Goal: Task Accomplishment & Management: Manage account settings

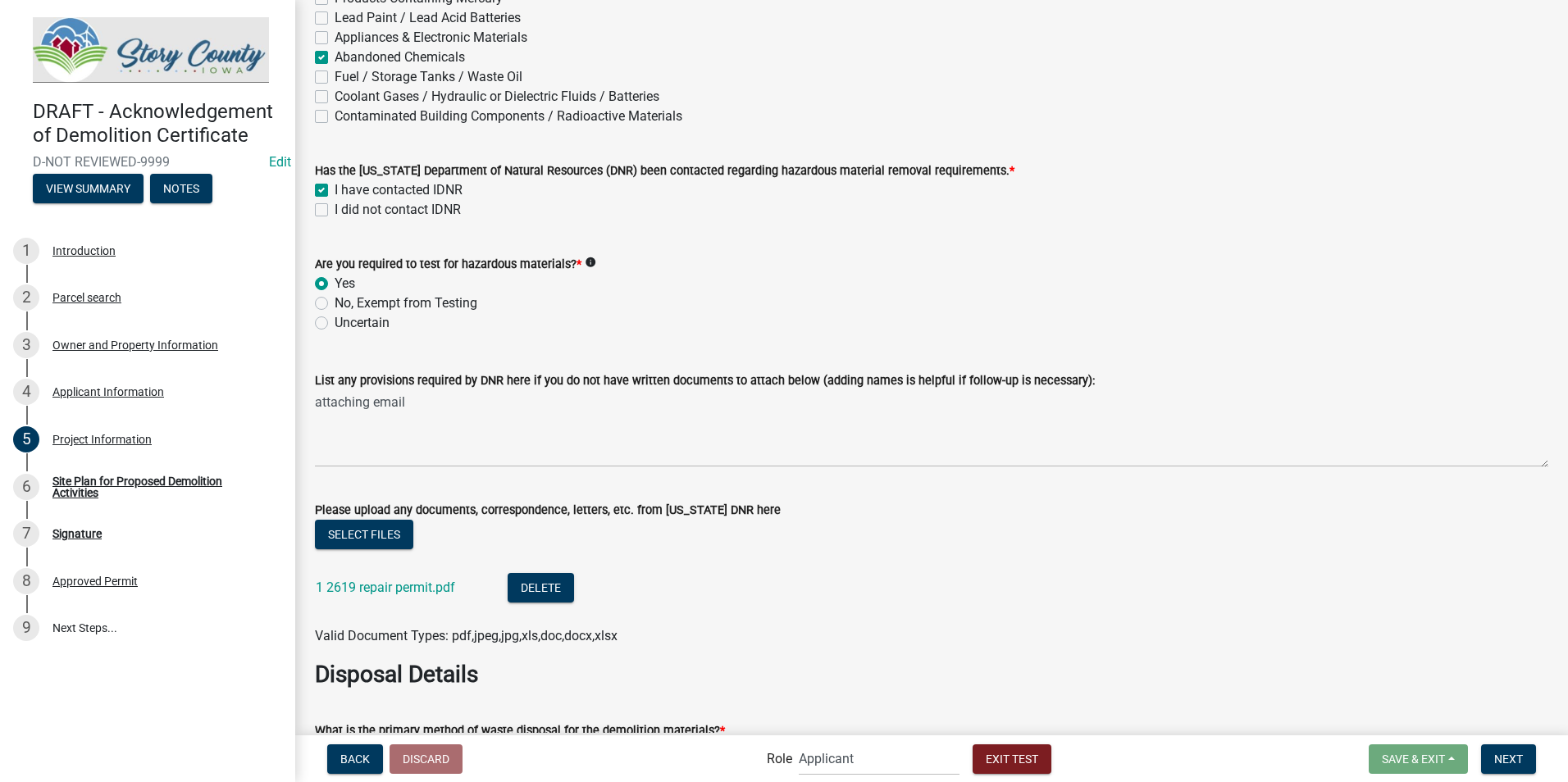
scroll to position [2096, 0]
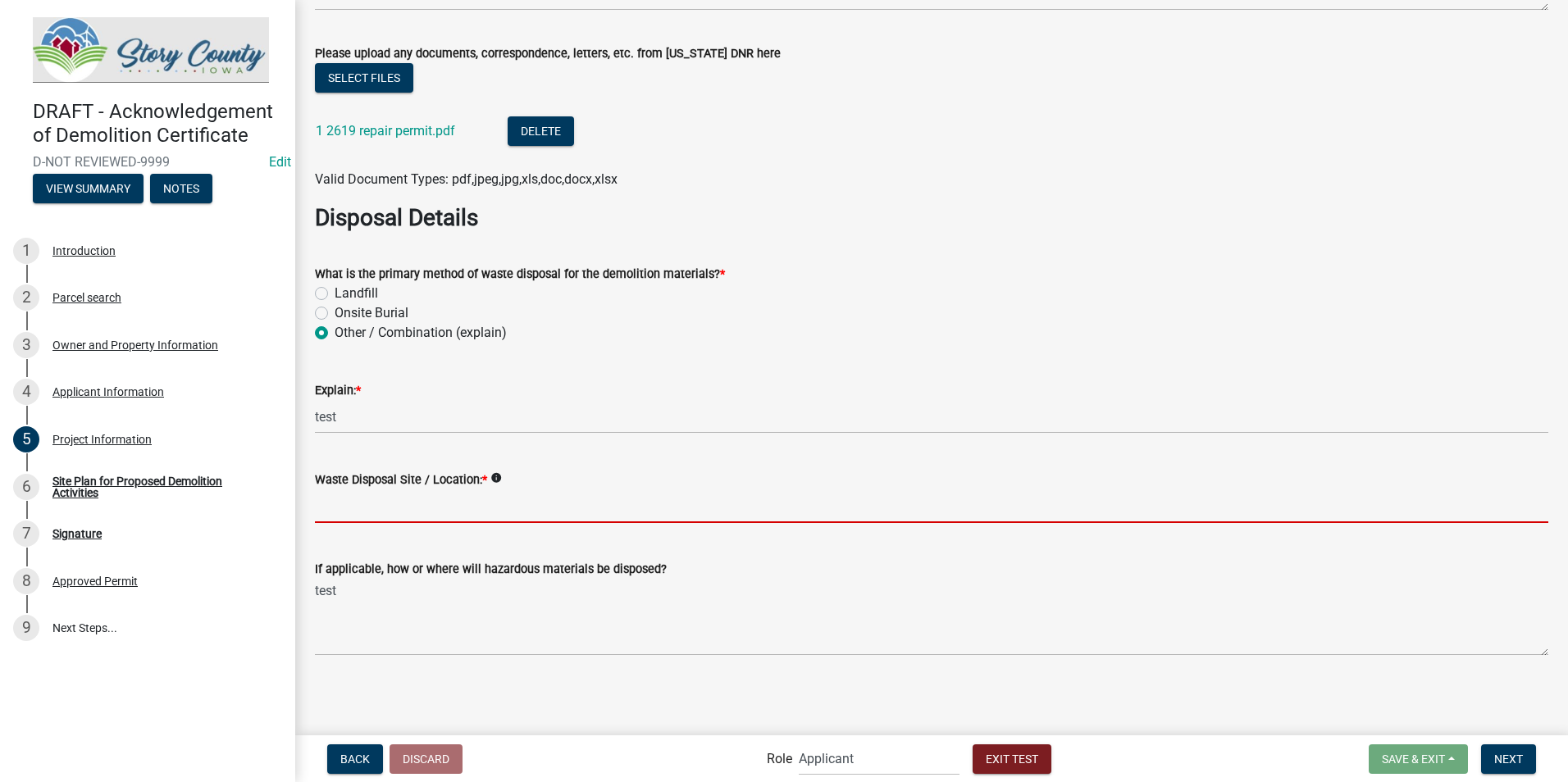
click at [445, 513] on input "Waste Disposal Site / Location: *" at bounding box center [932, 506] width 1233 height 34
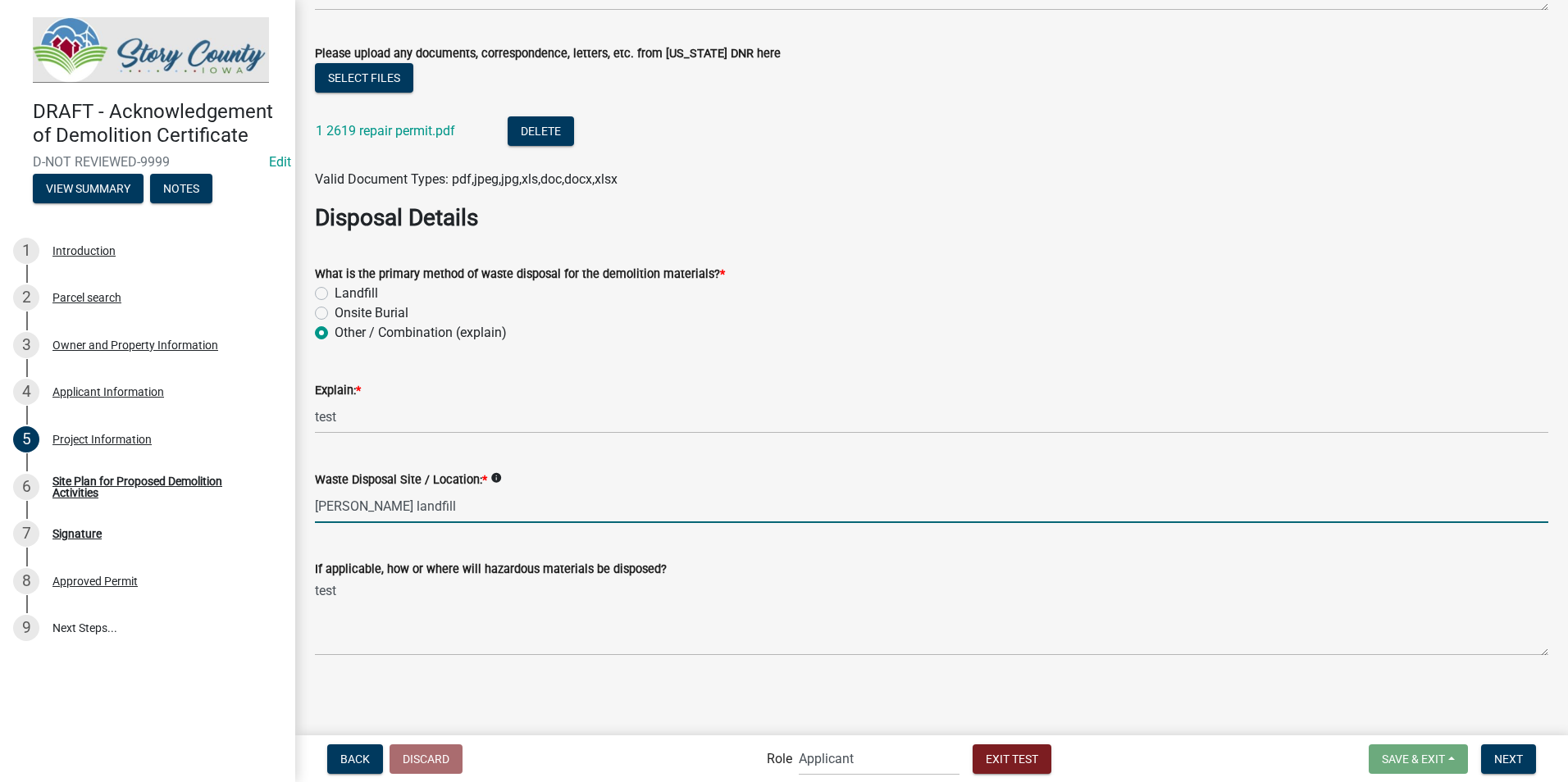
type input "[PERSON_NAME] landfill"
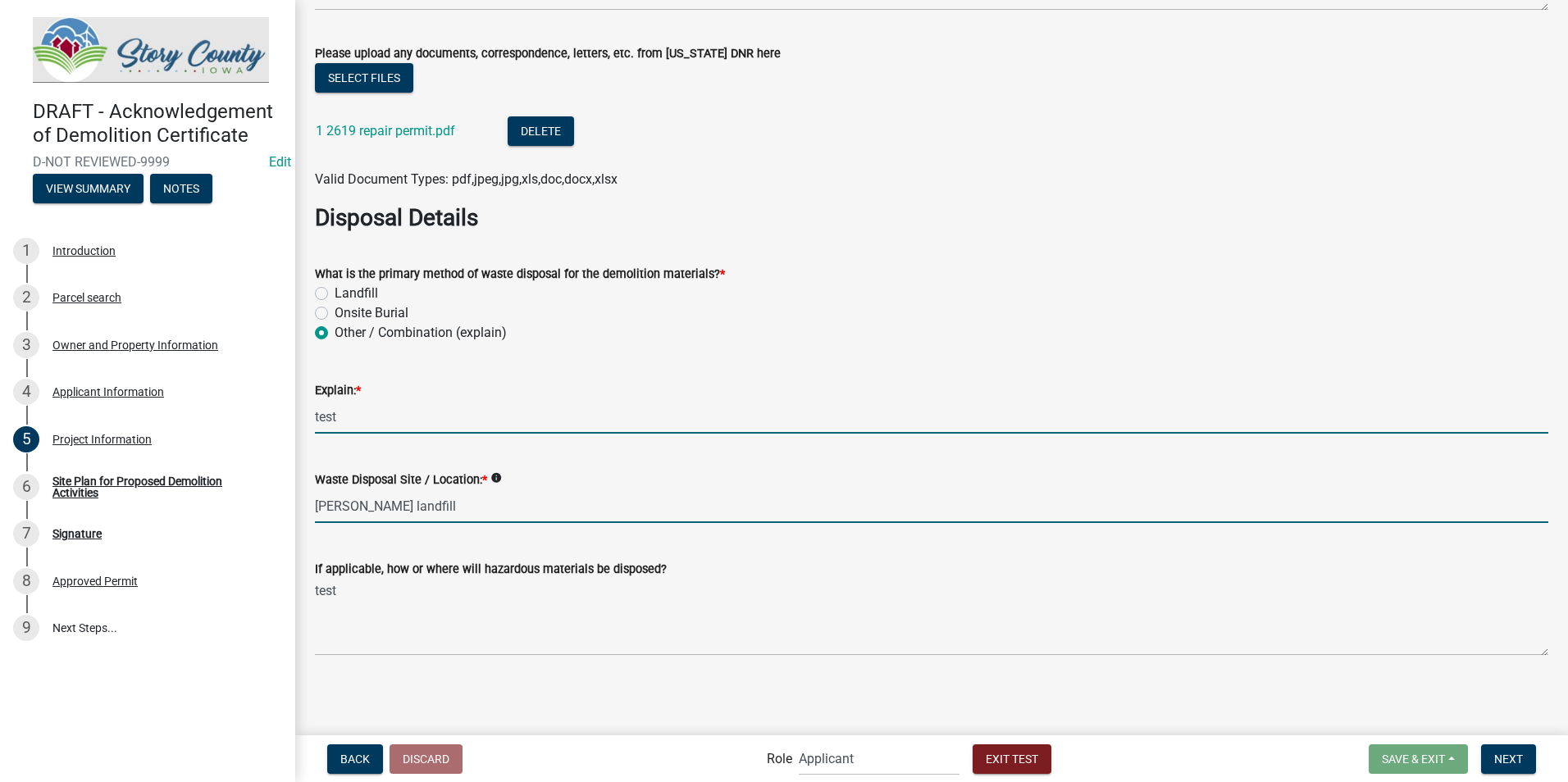
click at [385, 422] on input "test" at bounding box center [932, 416] width 1233 height 34
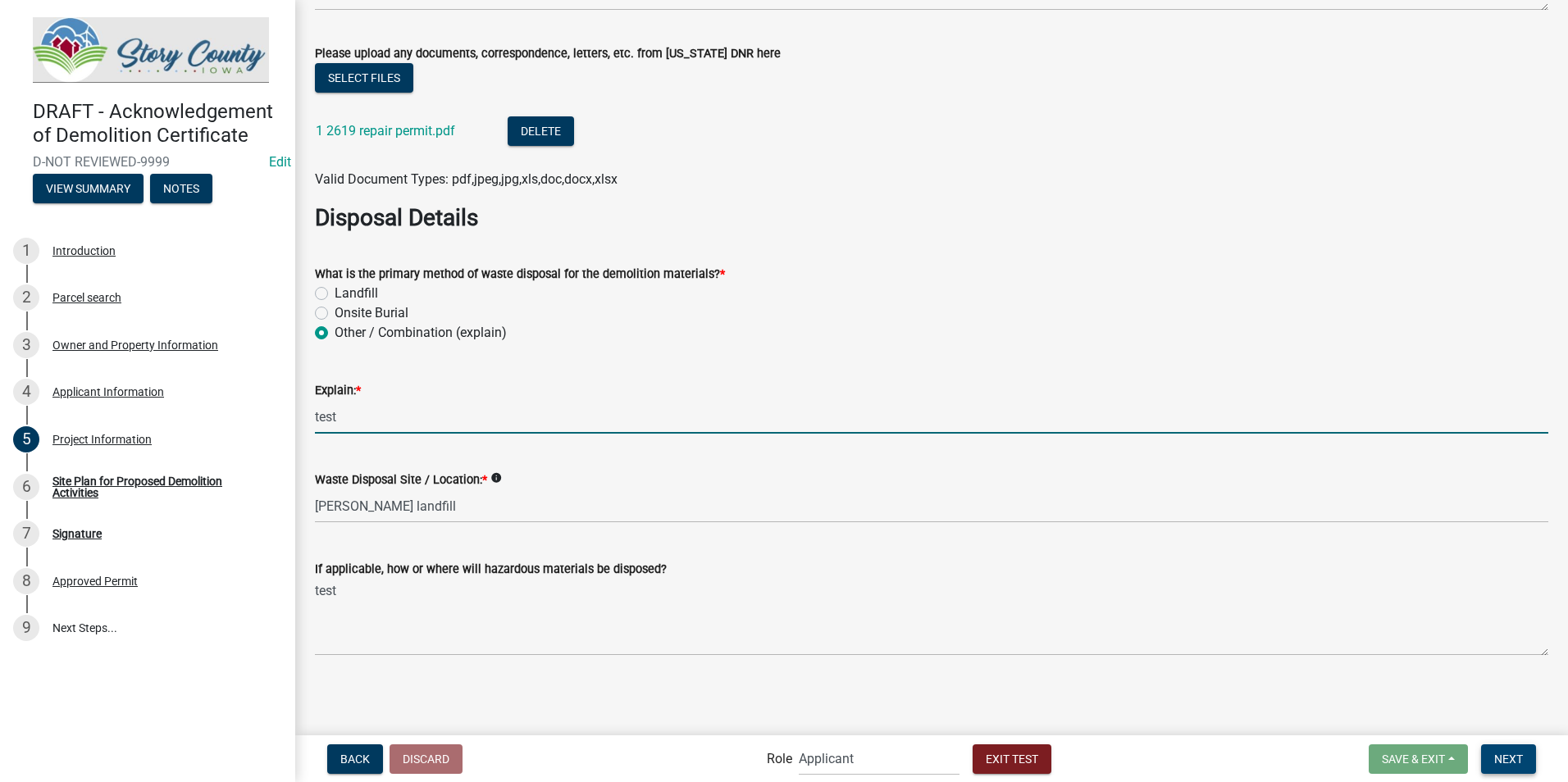
click at [1509, 761] on span "Next" at bounding box center [1509, 758] width 29 height 13
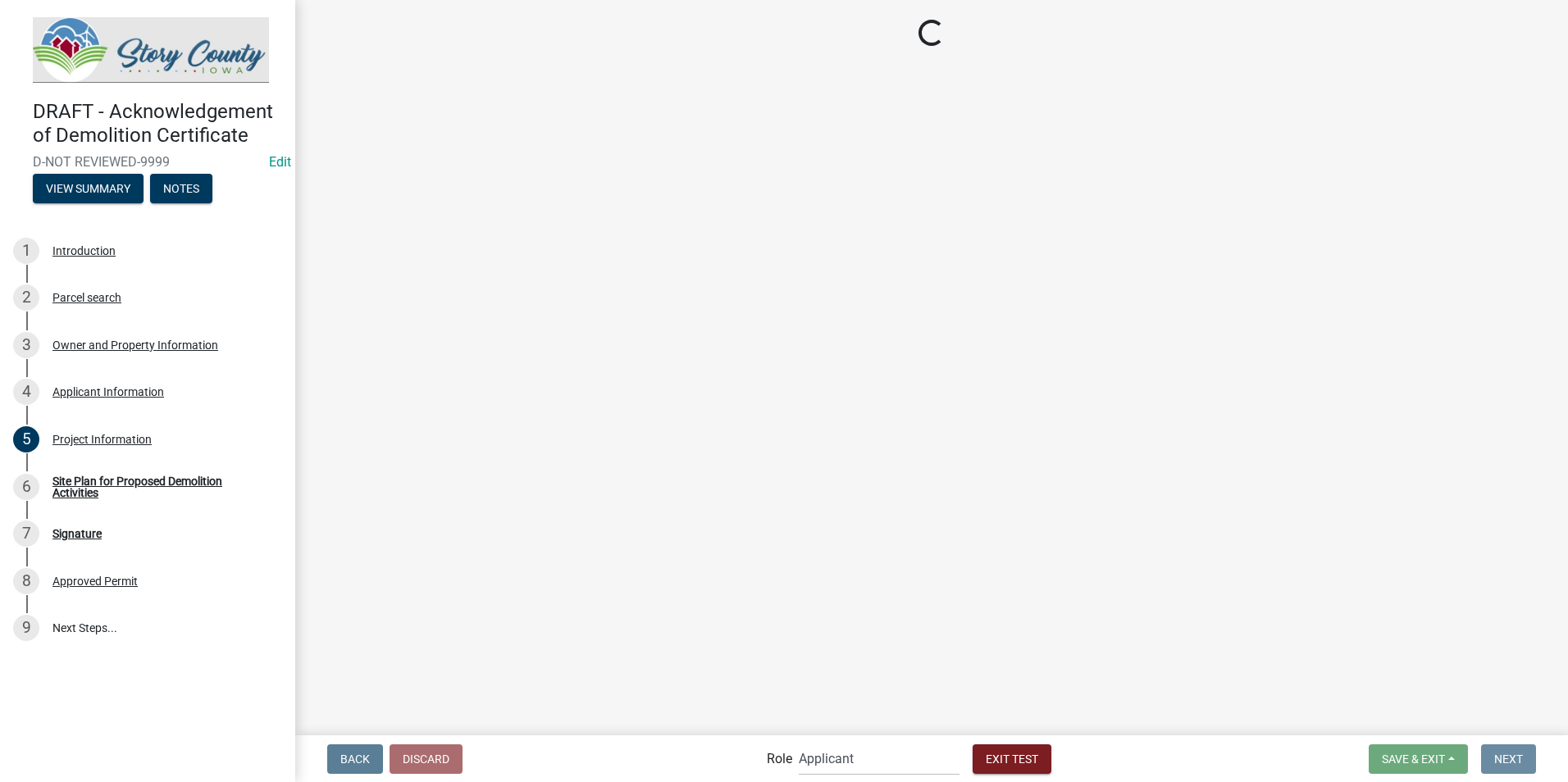
scroll to position [0, 0]
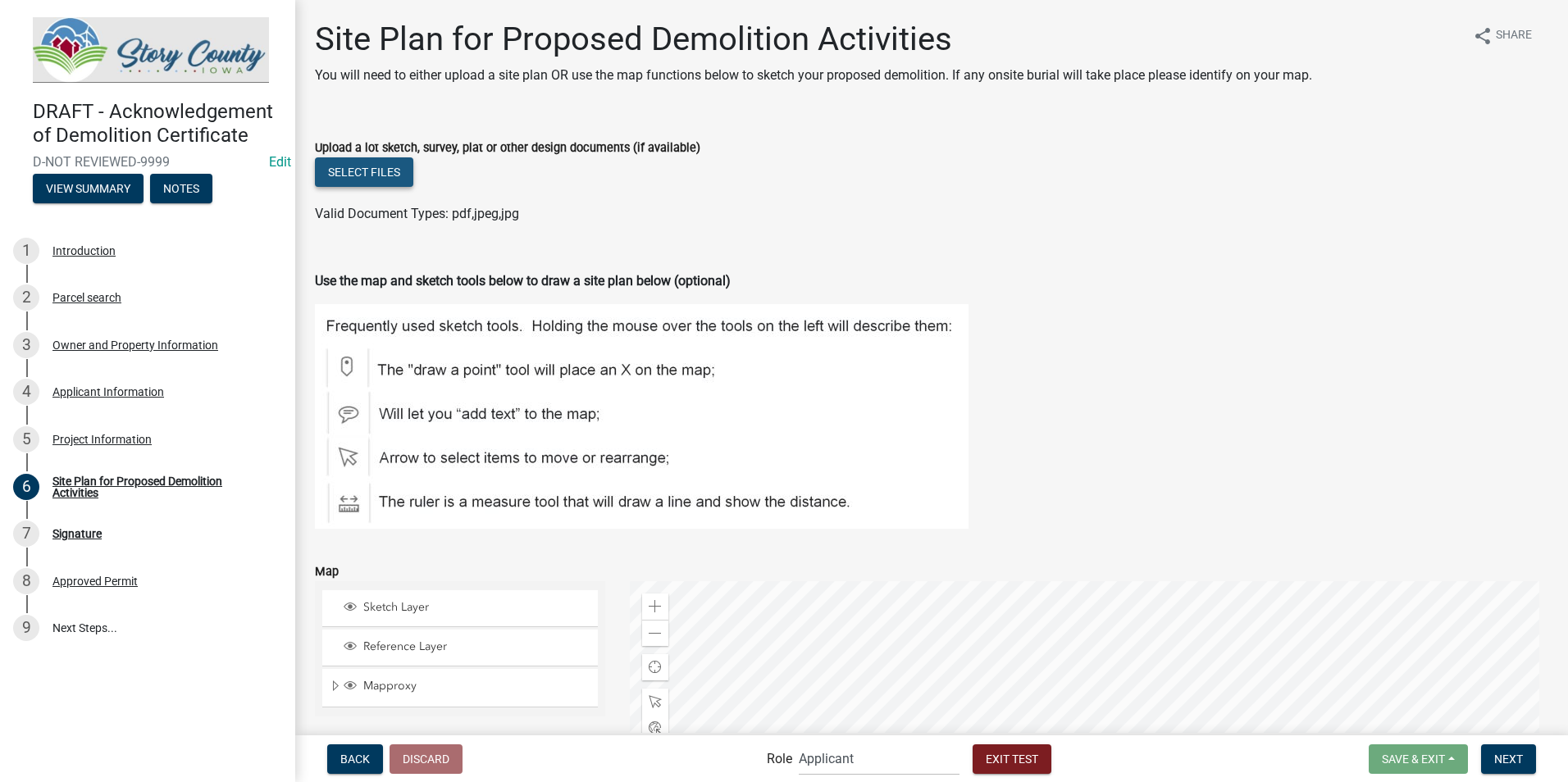
click at [376, 166] on button "Select files" at bounding box center [364, 172] width 98 height 29
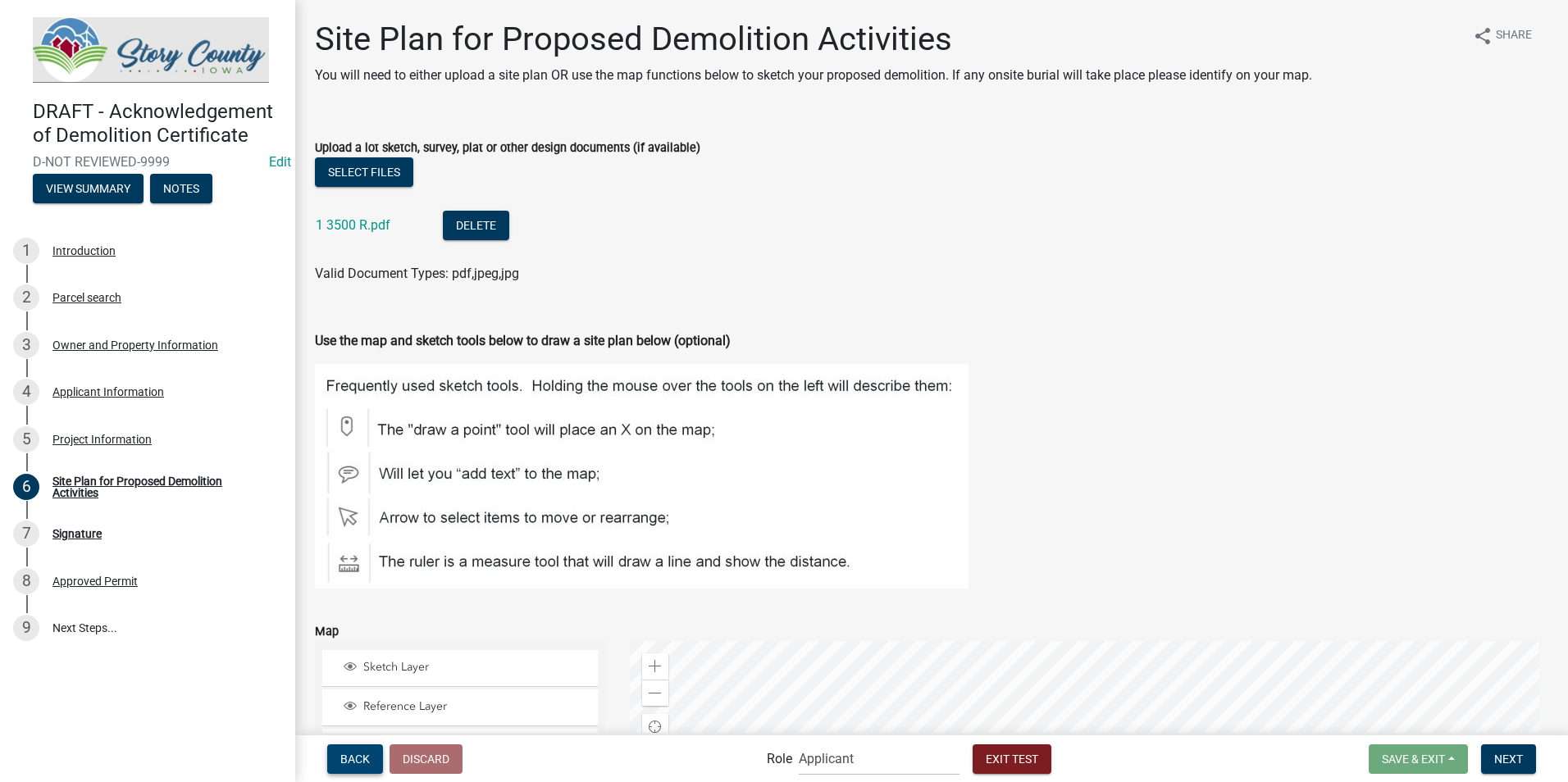
click at [352, 761] on span "Back" at bounding box center [355, 758] width 29 height 13
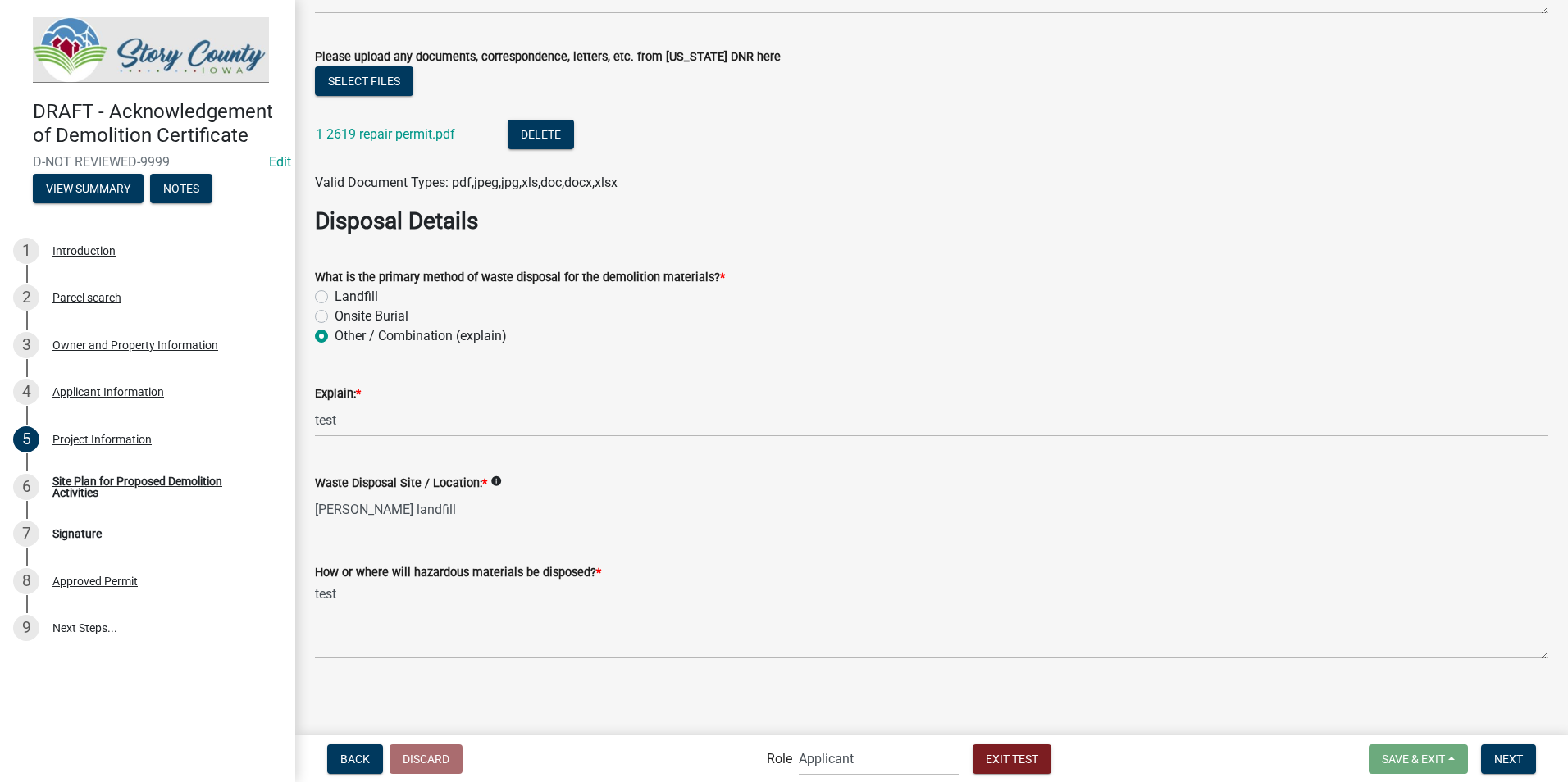
scroll to position [2096, 0]
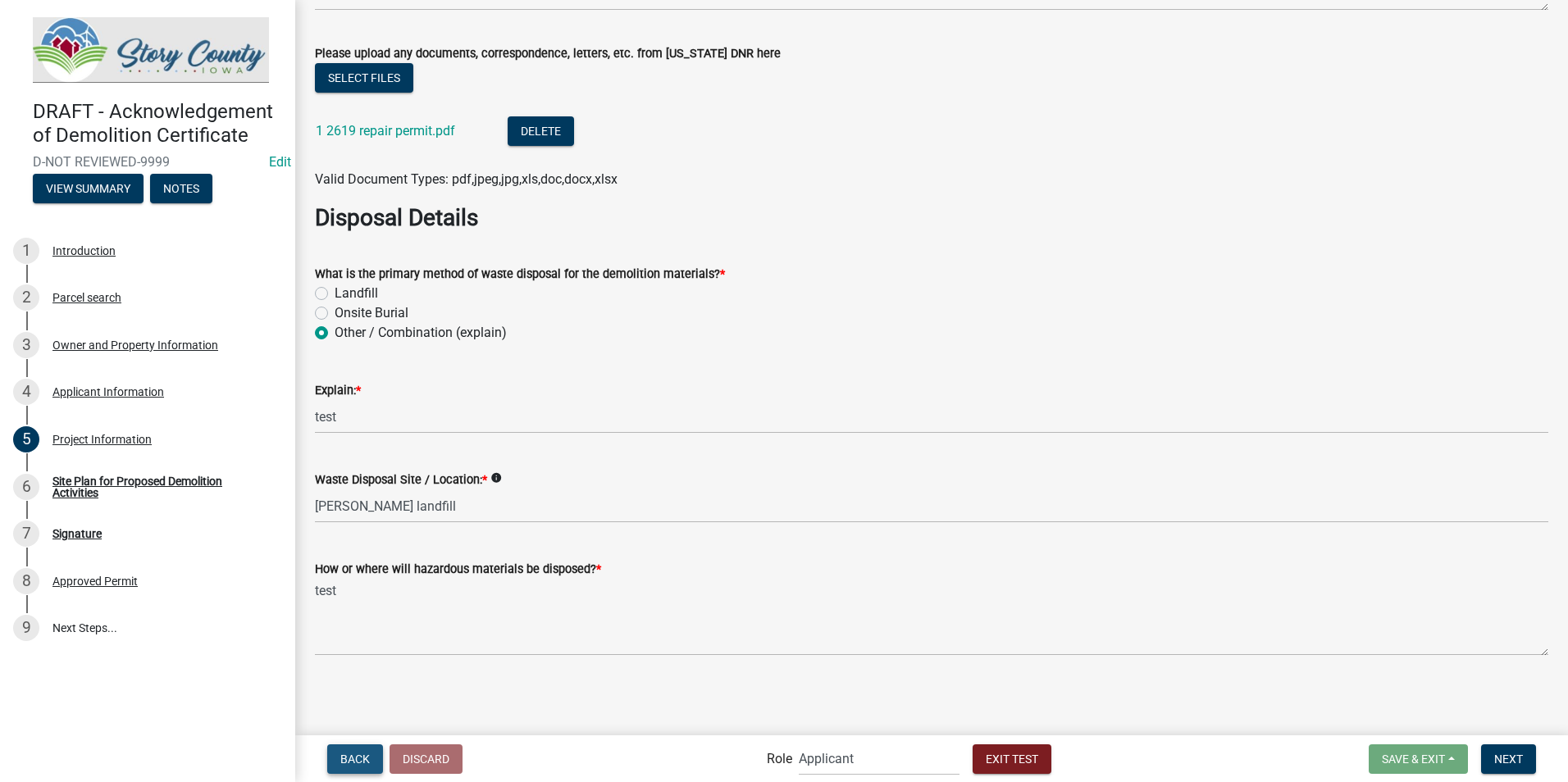
click at [337, 764] on button "Back" at bounding box center [354, 759] width 55 height 29
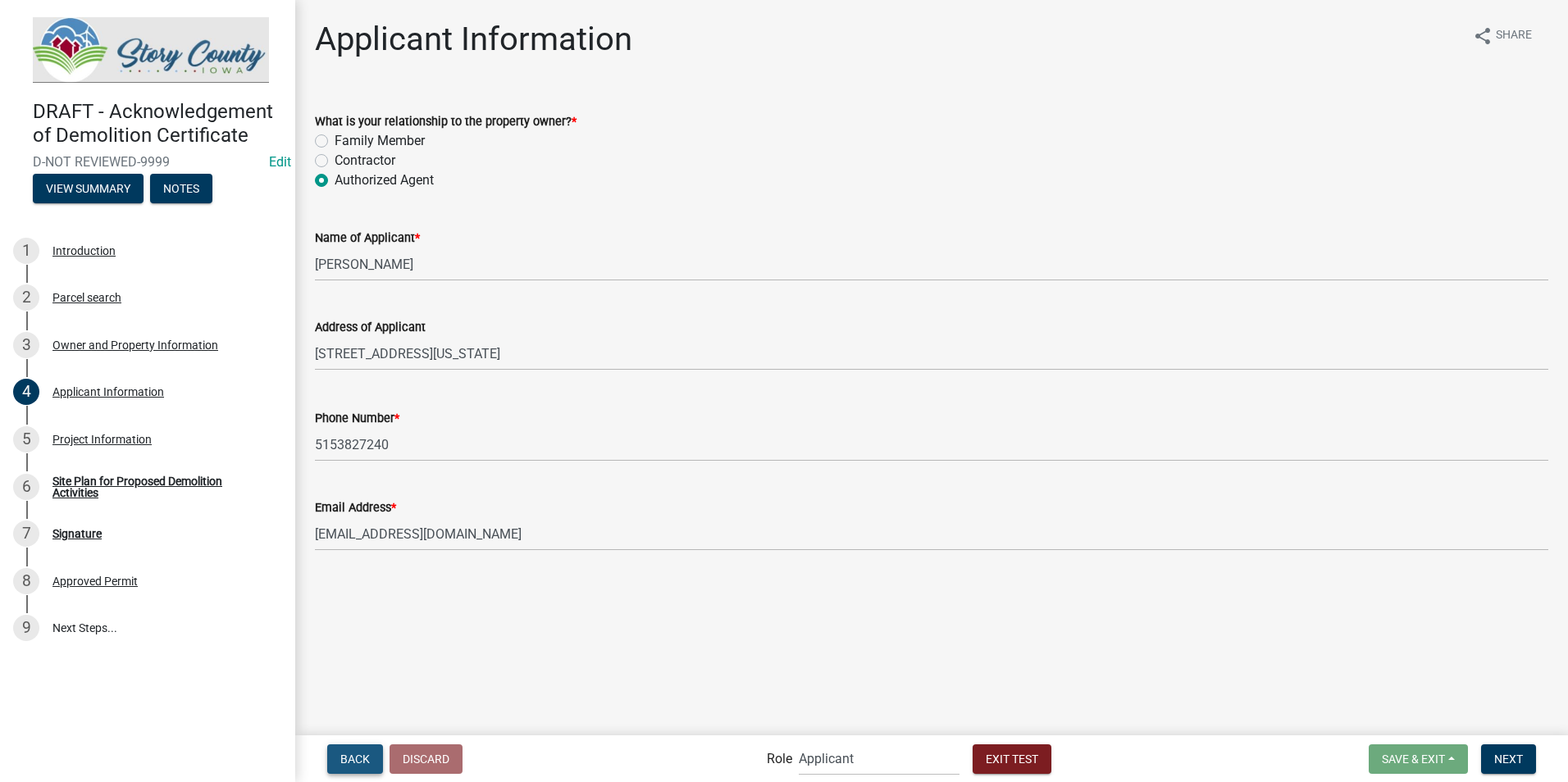
click at [350, 752] on span "Back" at bounding box center [355, 758] width 29 height 13
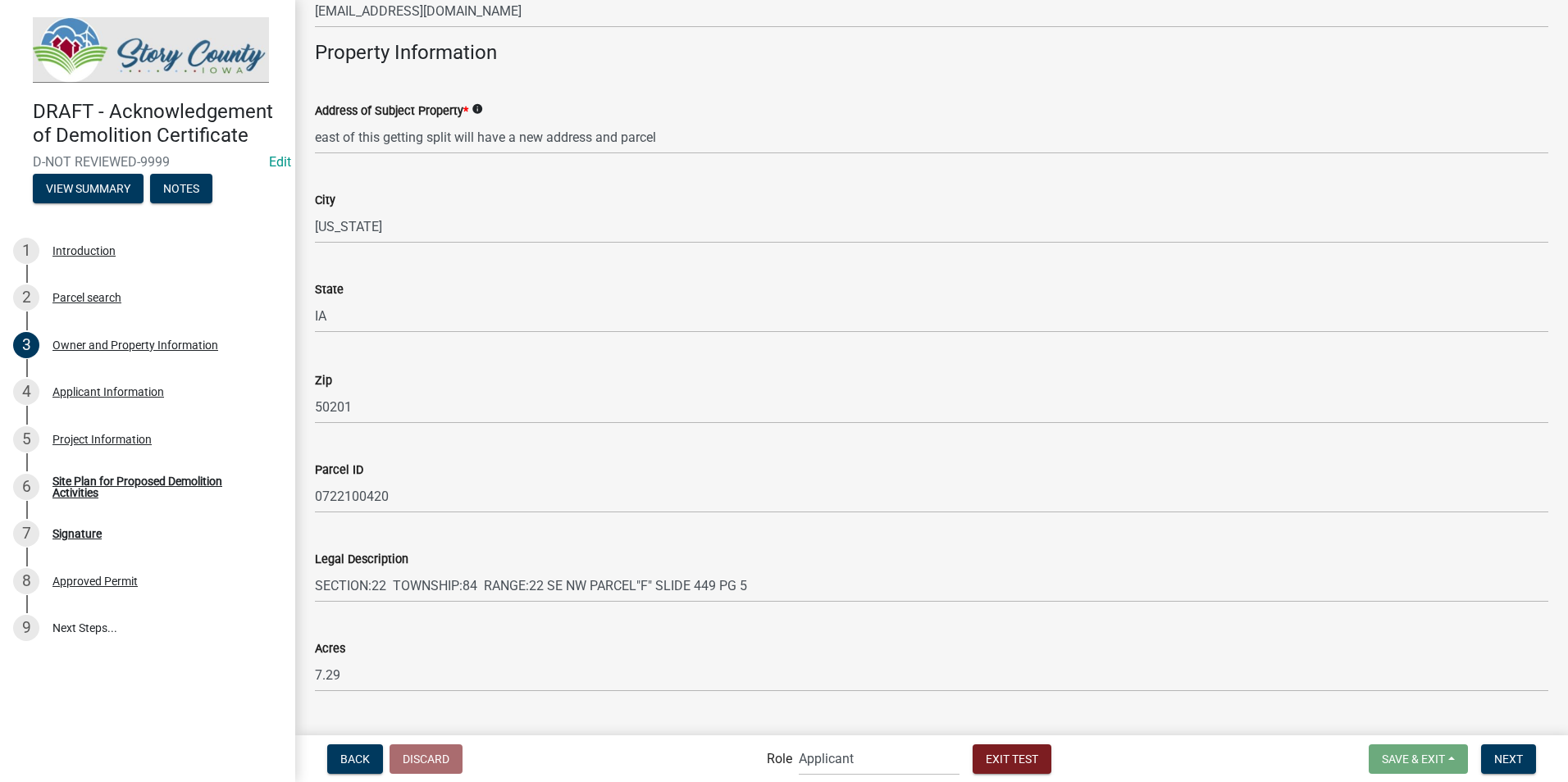
scroll to position [896, 0]
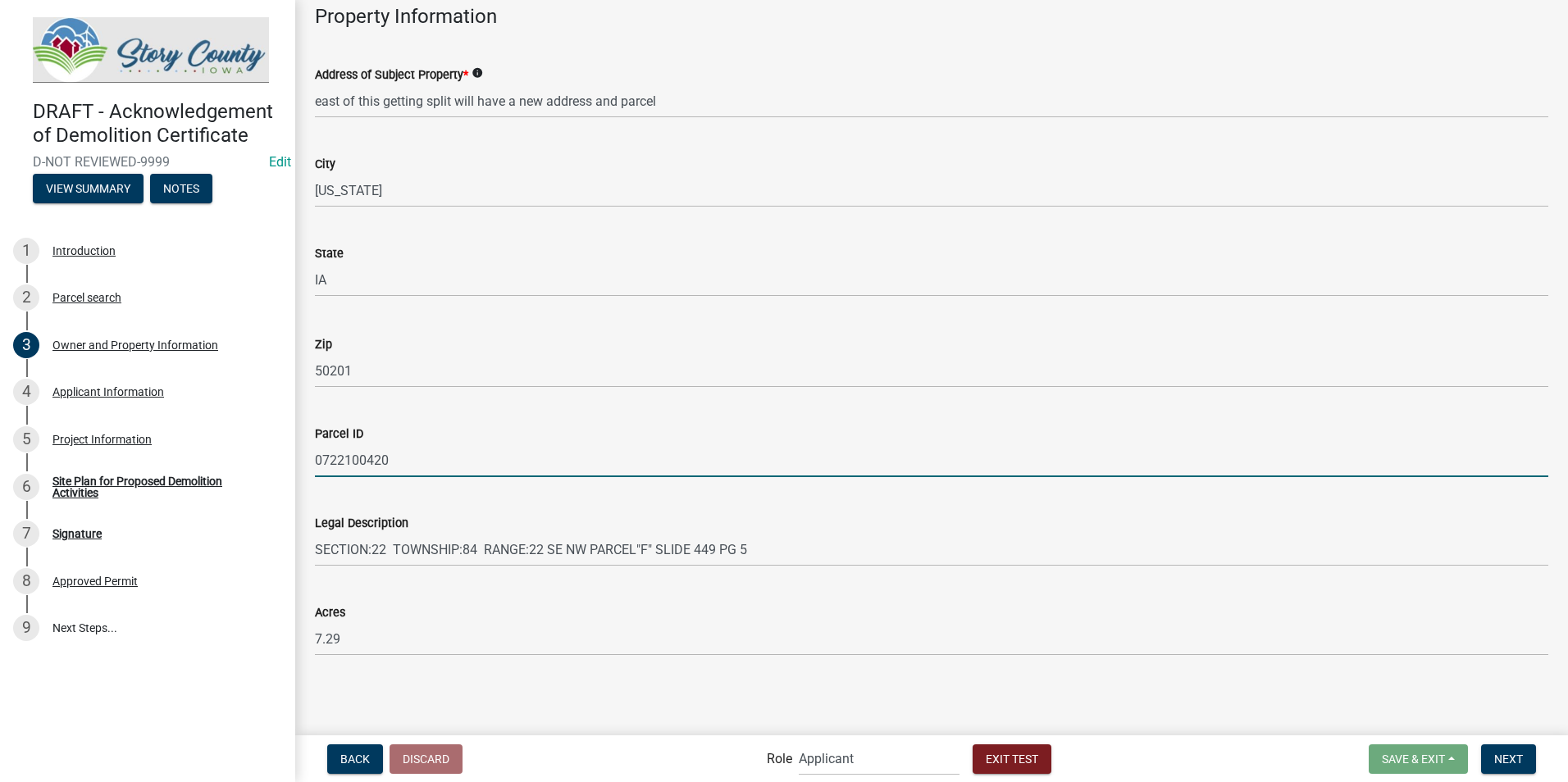
click at [337, 463] on input "0722100420" at bounding box center [932, 460] width 1233 height 34
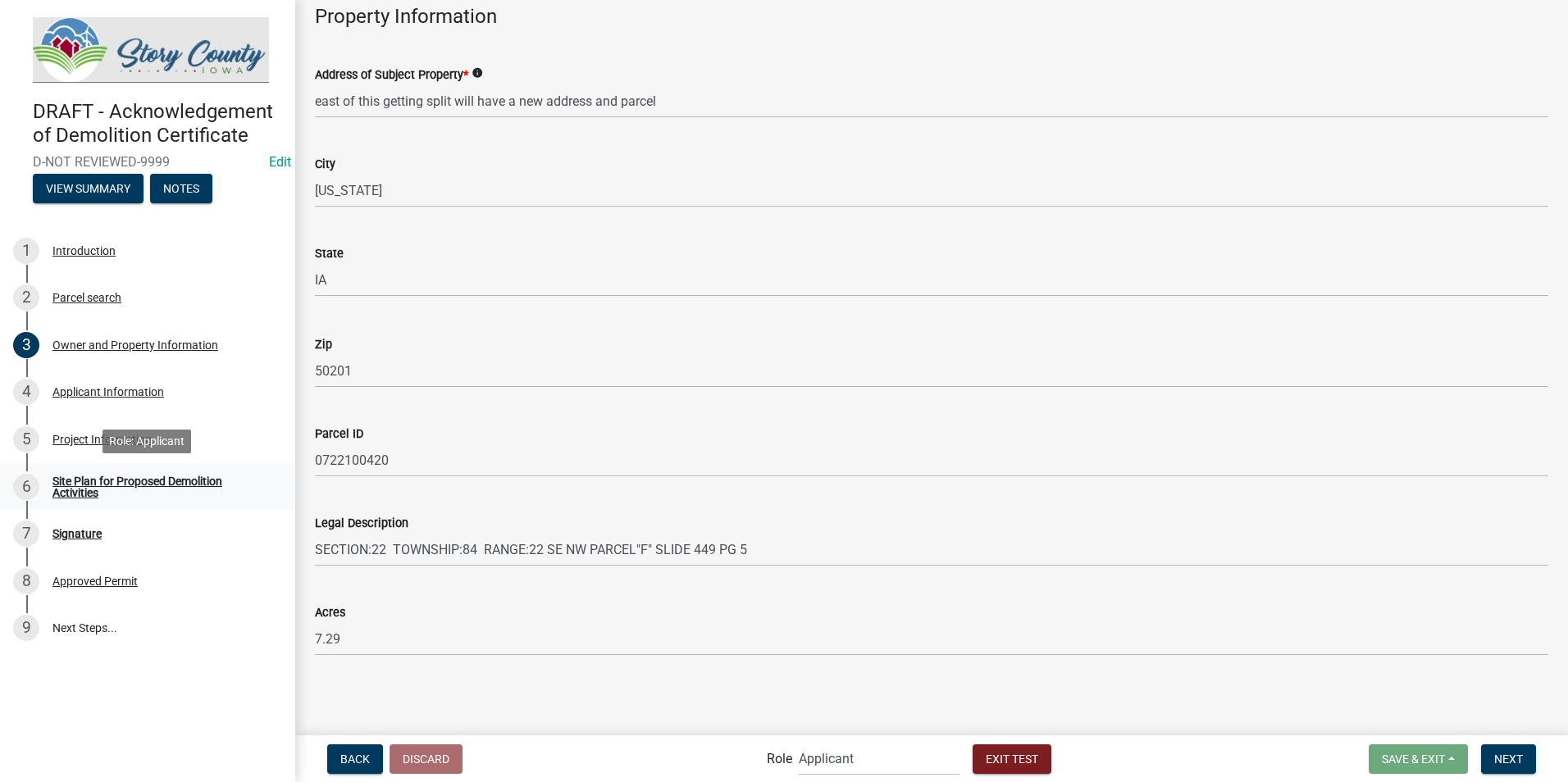
click at [61, 480] on div "Site Plan for Proposed Demolition Activities" at bounding box center [160, 487] width 217 height 23
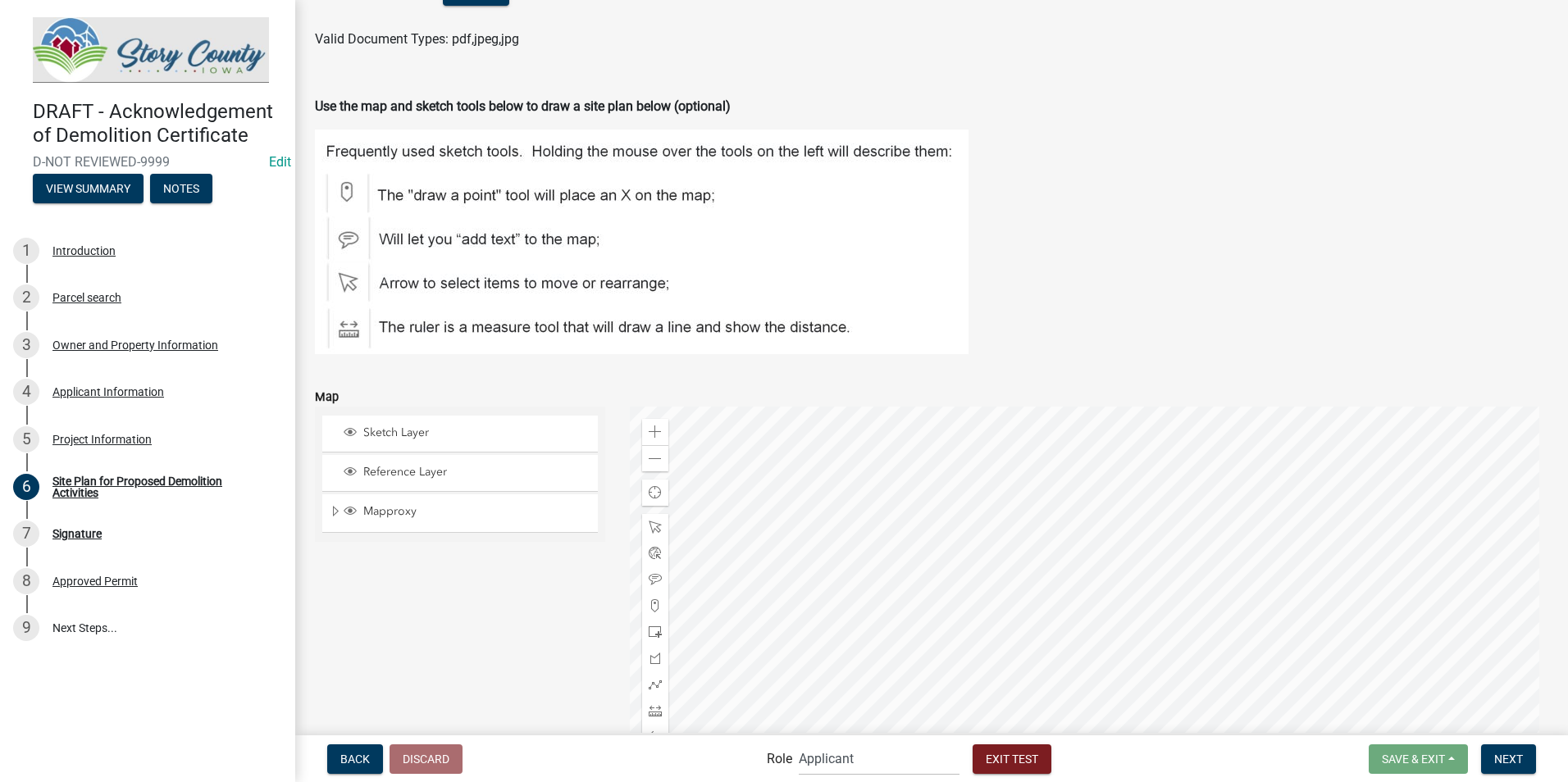
scroll to position [232, 0]
click at [403, 436] on span "Sketch Layer" at bounding box center [475, 434] width 232 height 15
click at [395, 469] on span "Reference Layer" at bounding box center [475, 474] width 232 height 15
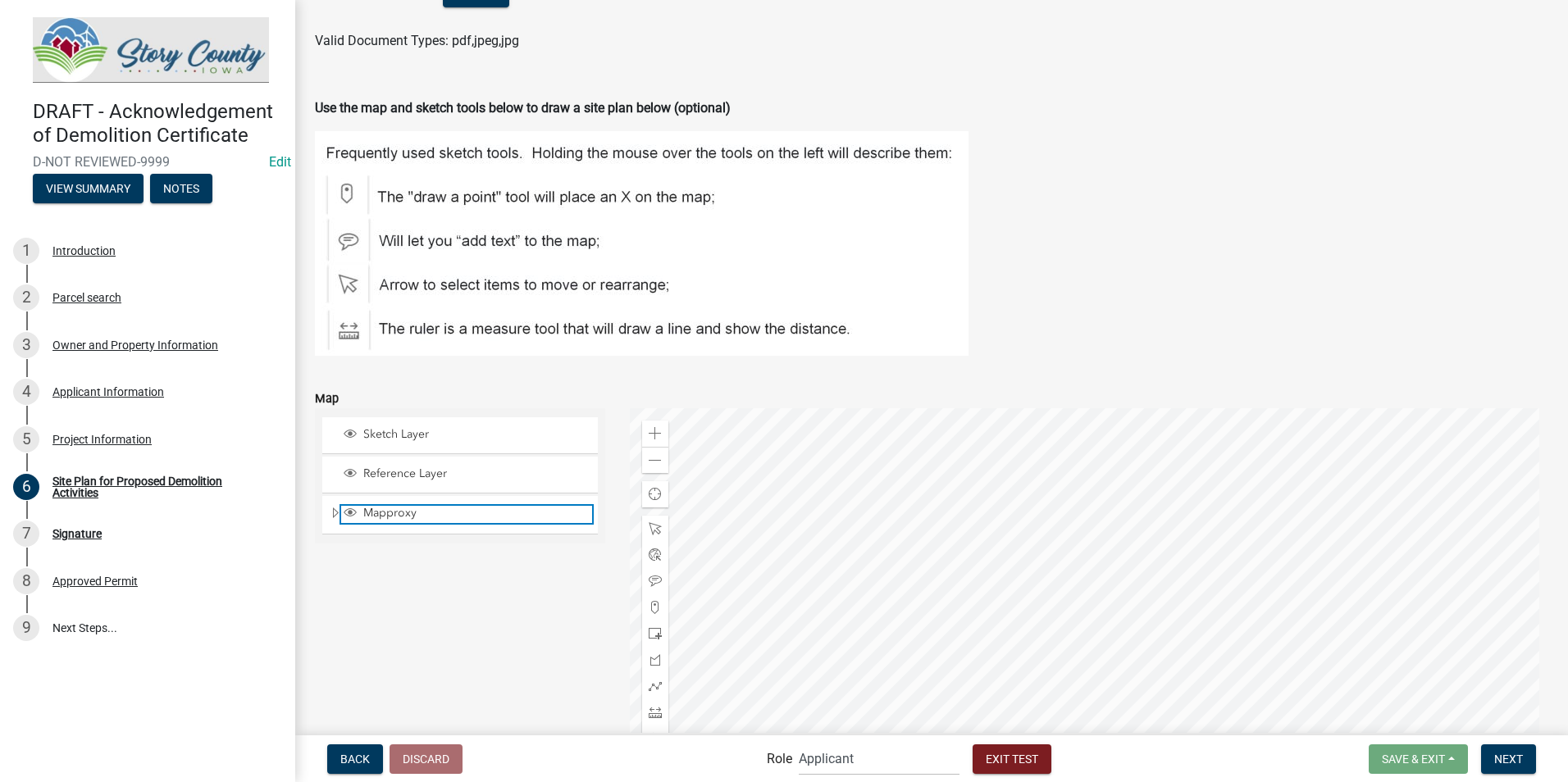
click at [388, 518] on span "Mapproxy" at bounding box center [475, 513] width 232 height 15
click at [335, 510] on span "Expand" at bounding box center [335, 514] width 13 height 16
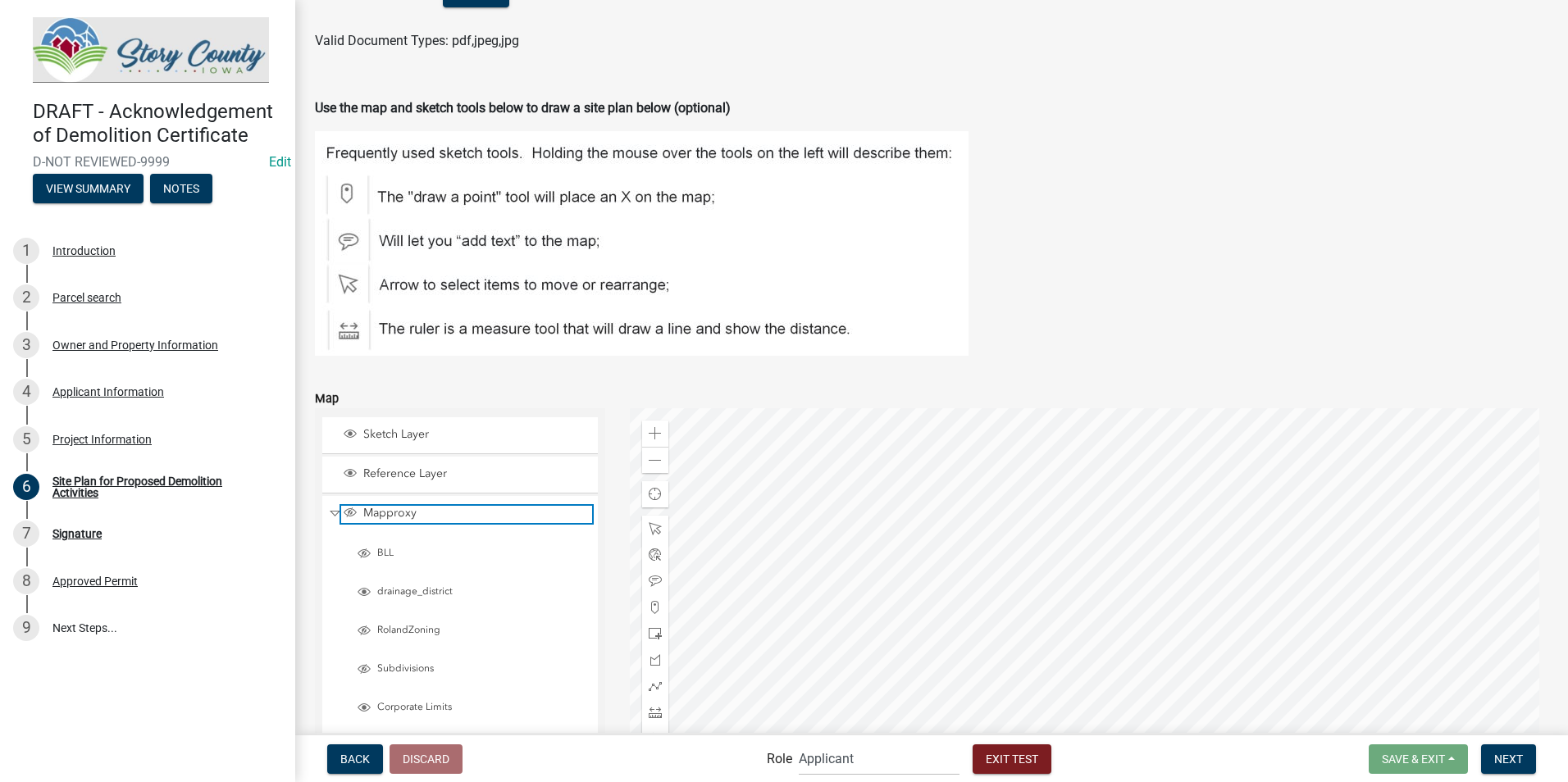
click at [375, 511] on span "Mapproxy" at bounding box center [475, 513] width 232 height 15
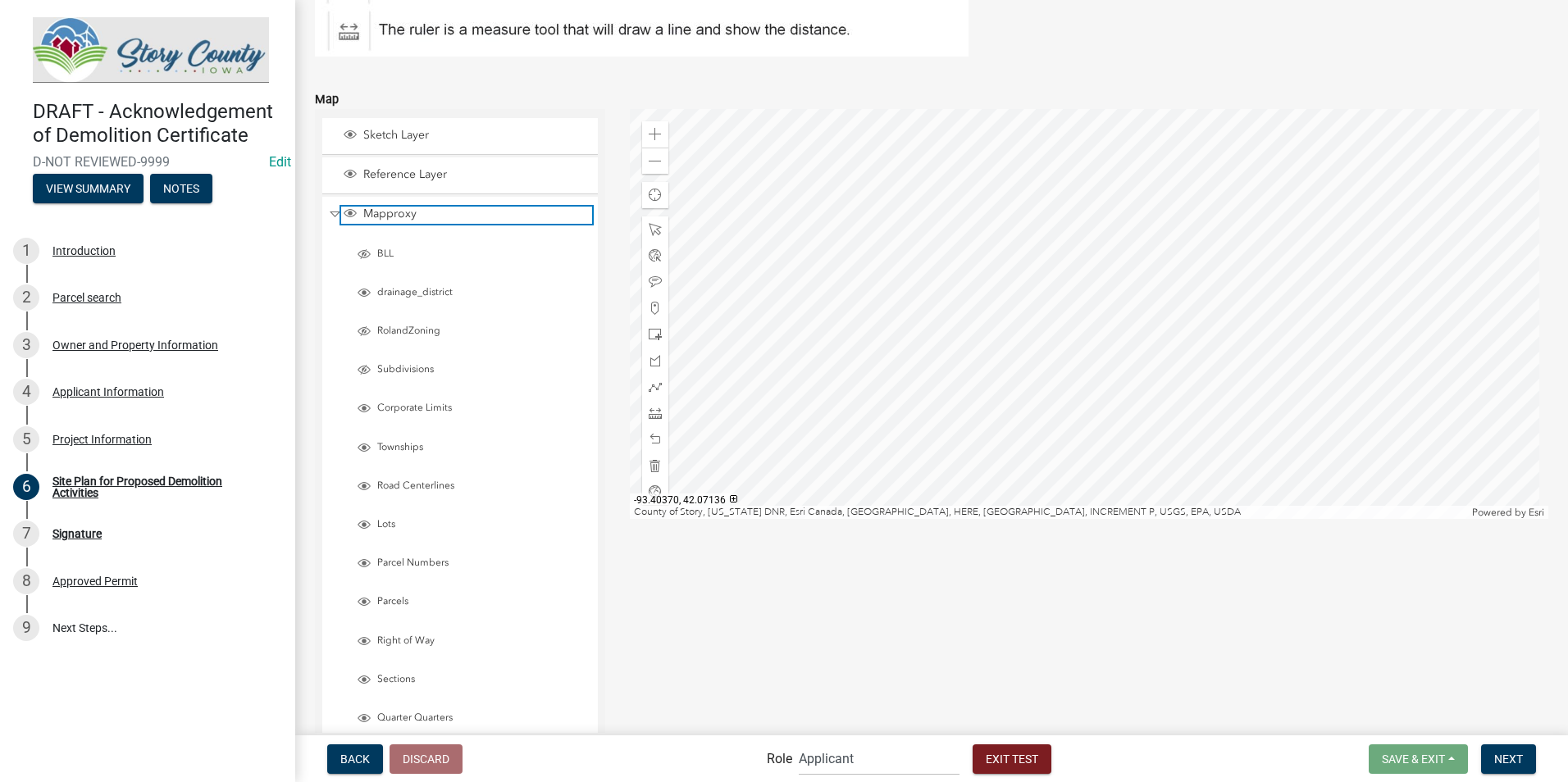
scroll to position [561, 0]
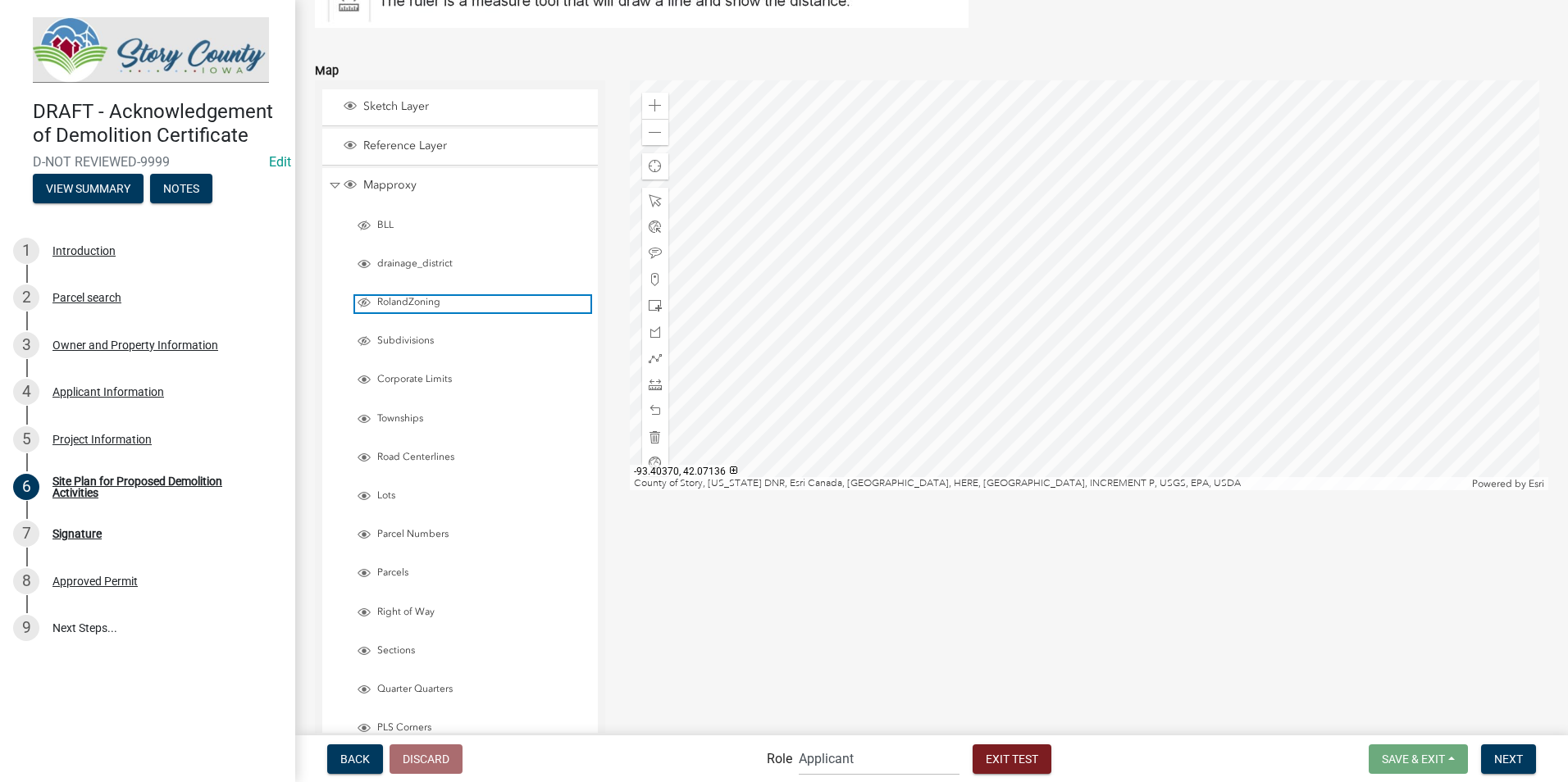
click at [364, 305] on span "Layer List" at bounding box center [364, 302] width 13 height 13
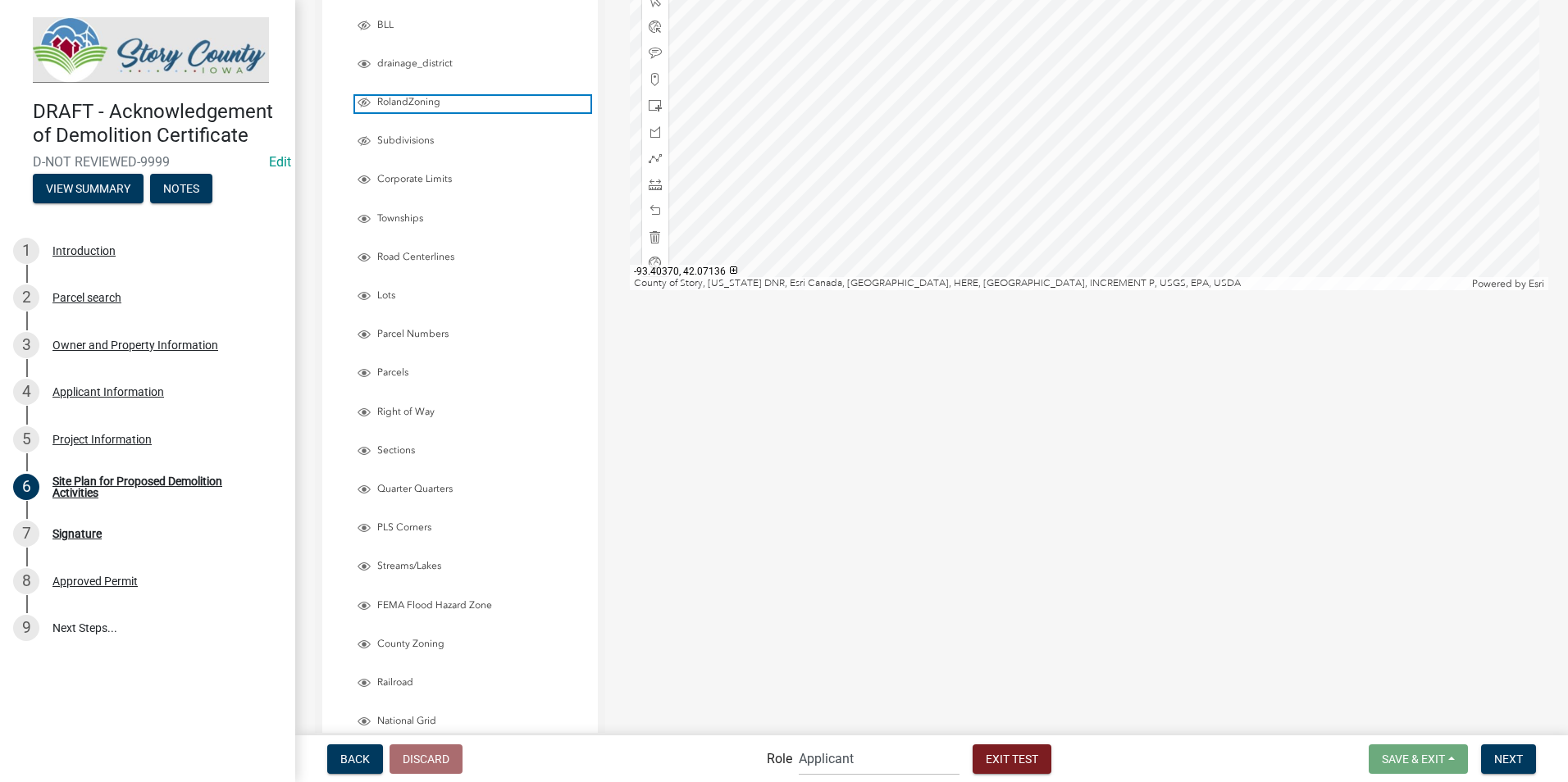
scroll to position [838, 0]
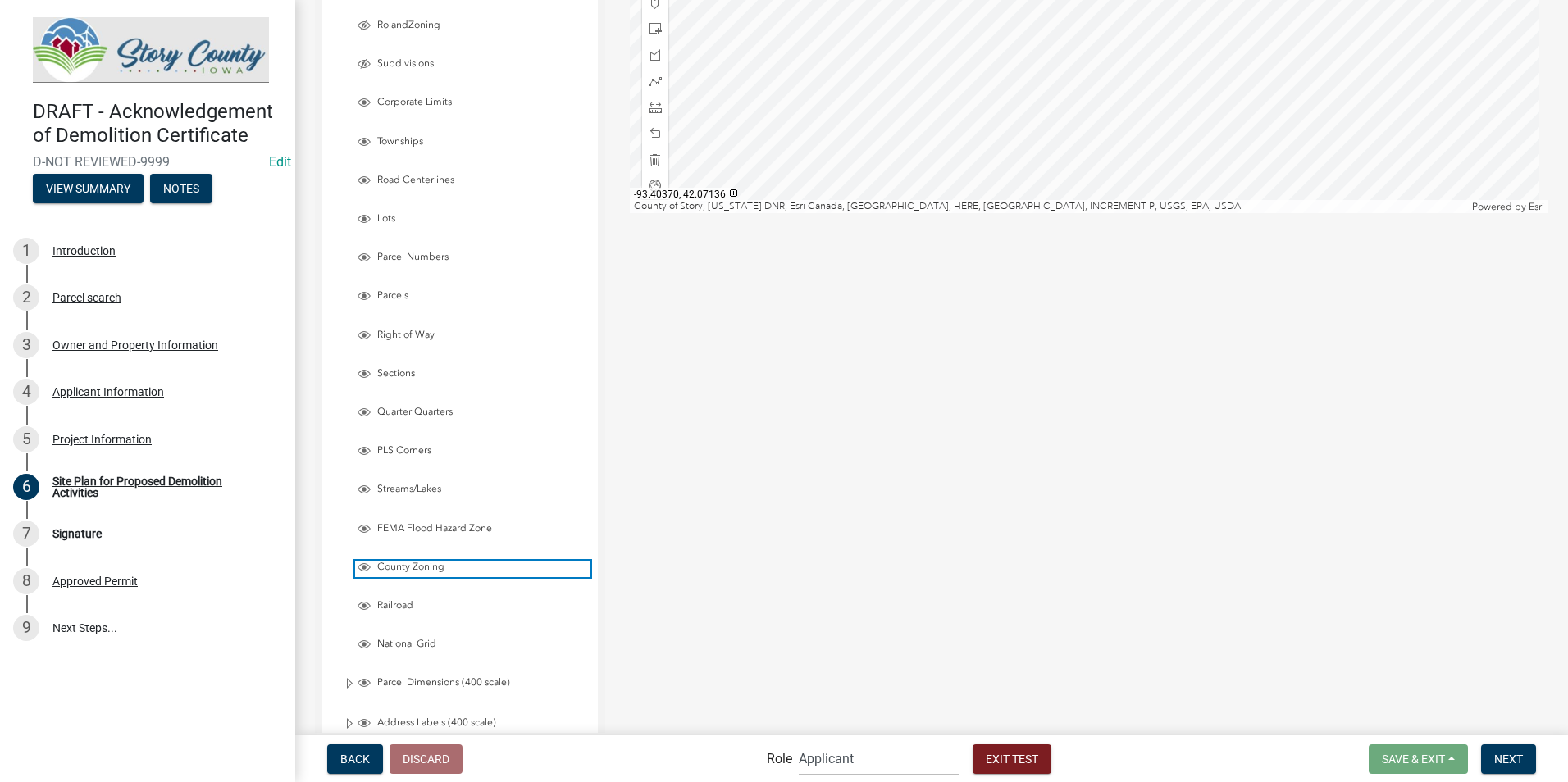
click at [360, 568] on span "Layer List" at bounding box center [364, 567] width 13 height 13
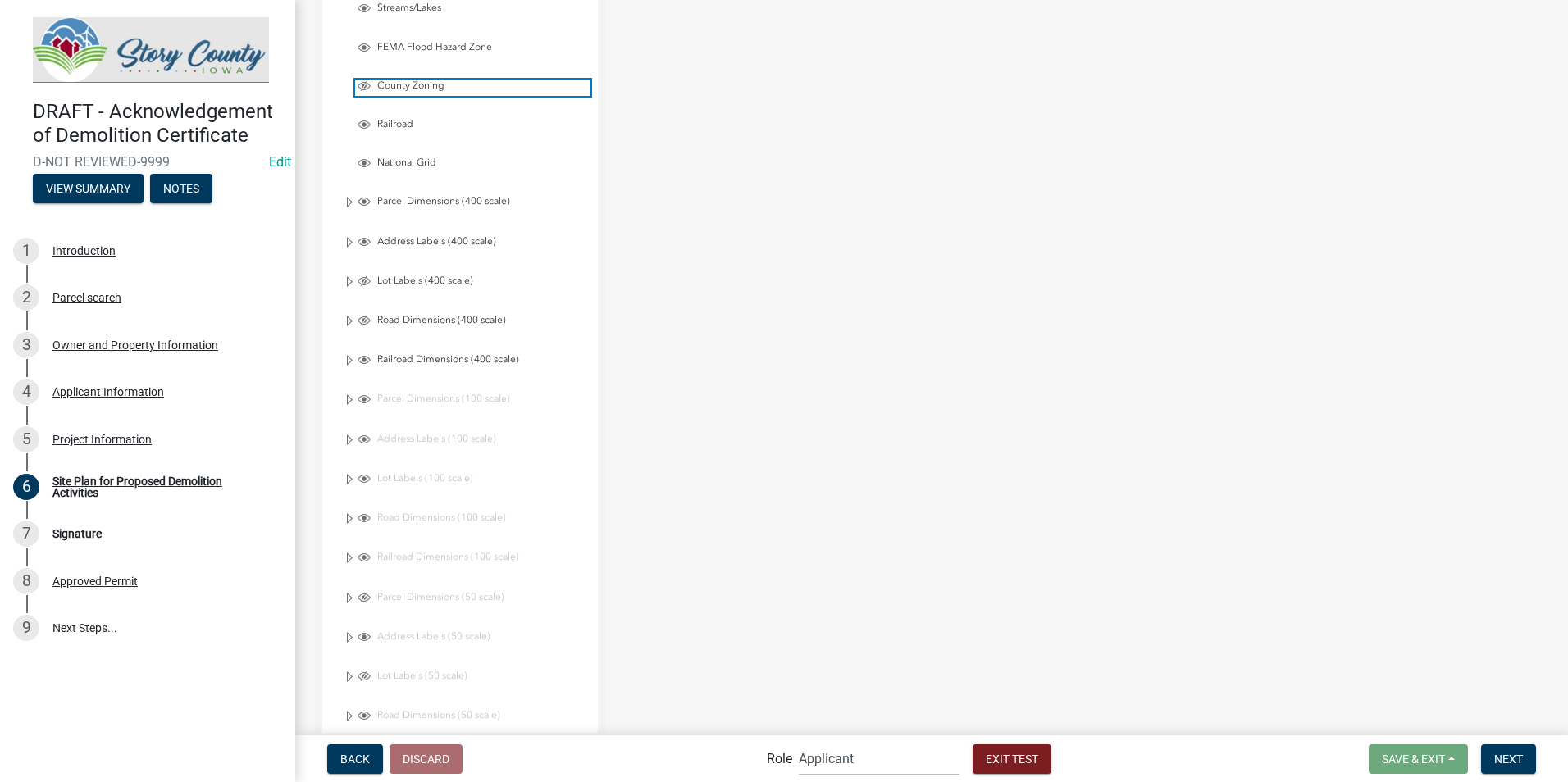
scroll to position [1330, 0]
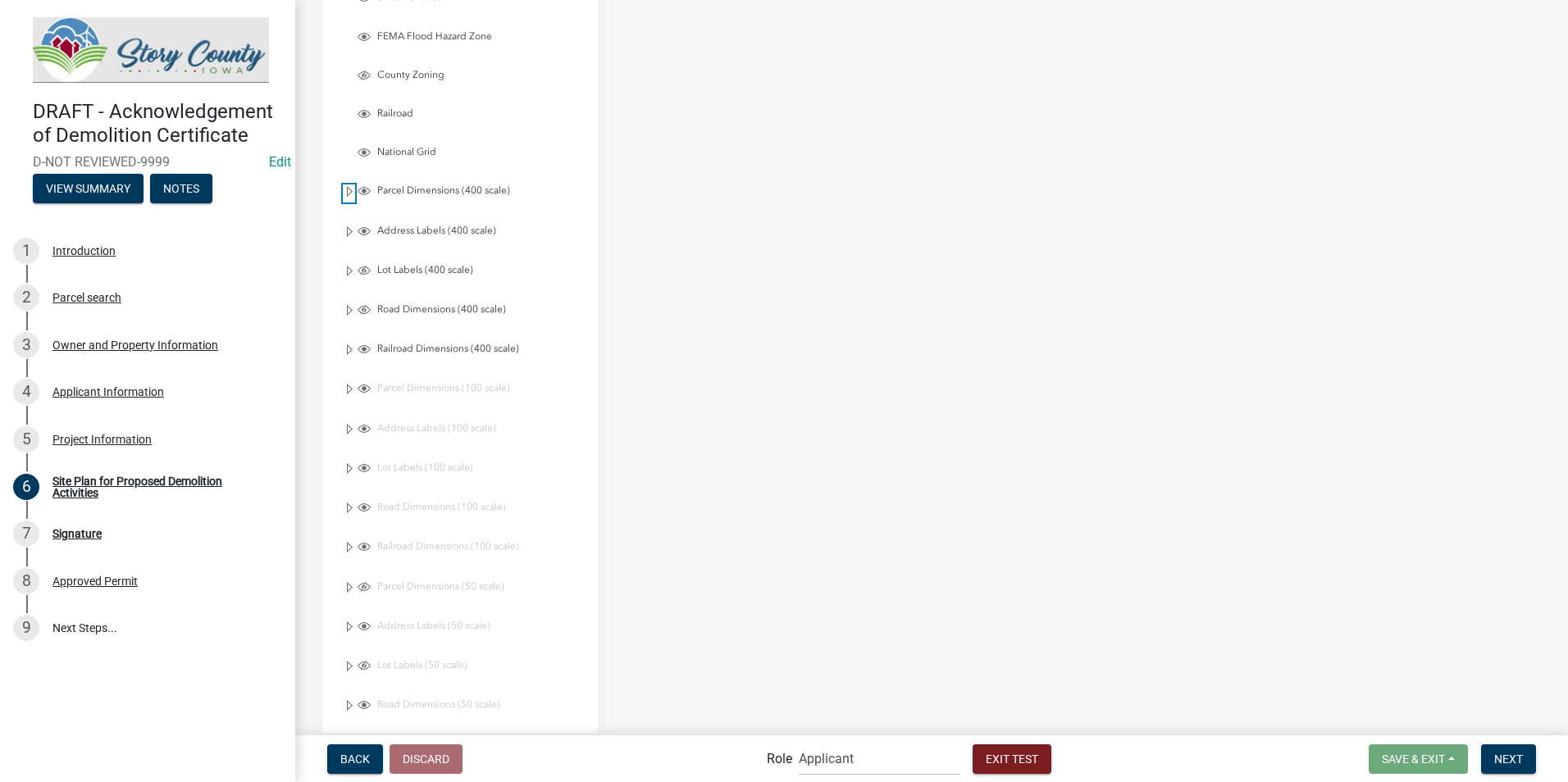
click at [343, 191] on span "Expand" at bounding box center [348, 193] width 13 height 16
click at [343, 191] on span "Collapse" at bounding box center [348, 193] width 13 height 16
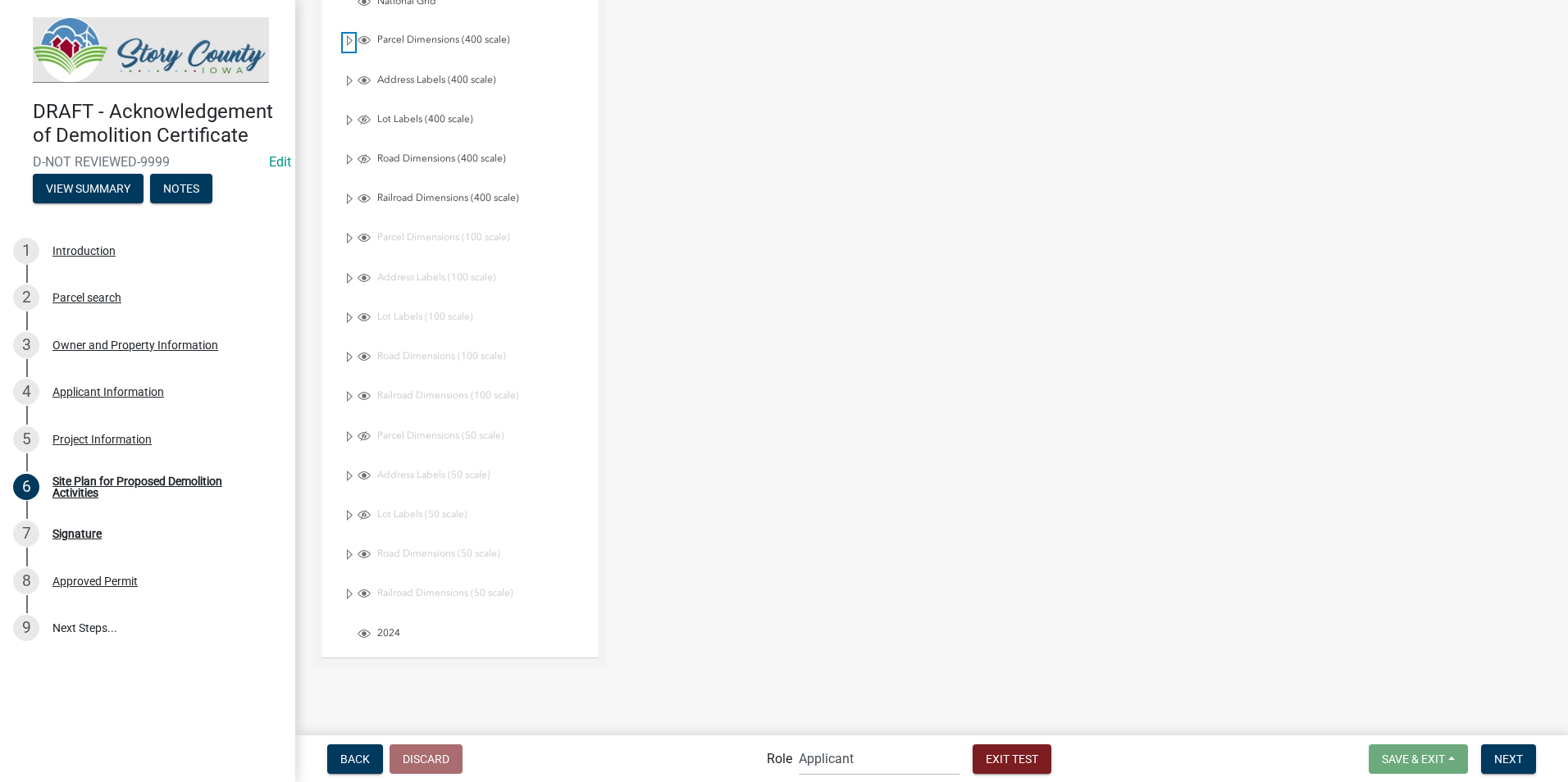
scroll to position [1494, 0]
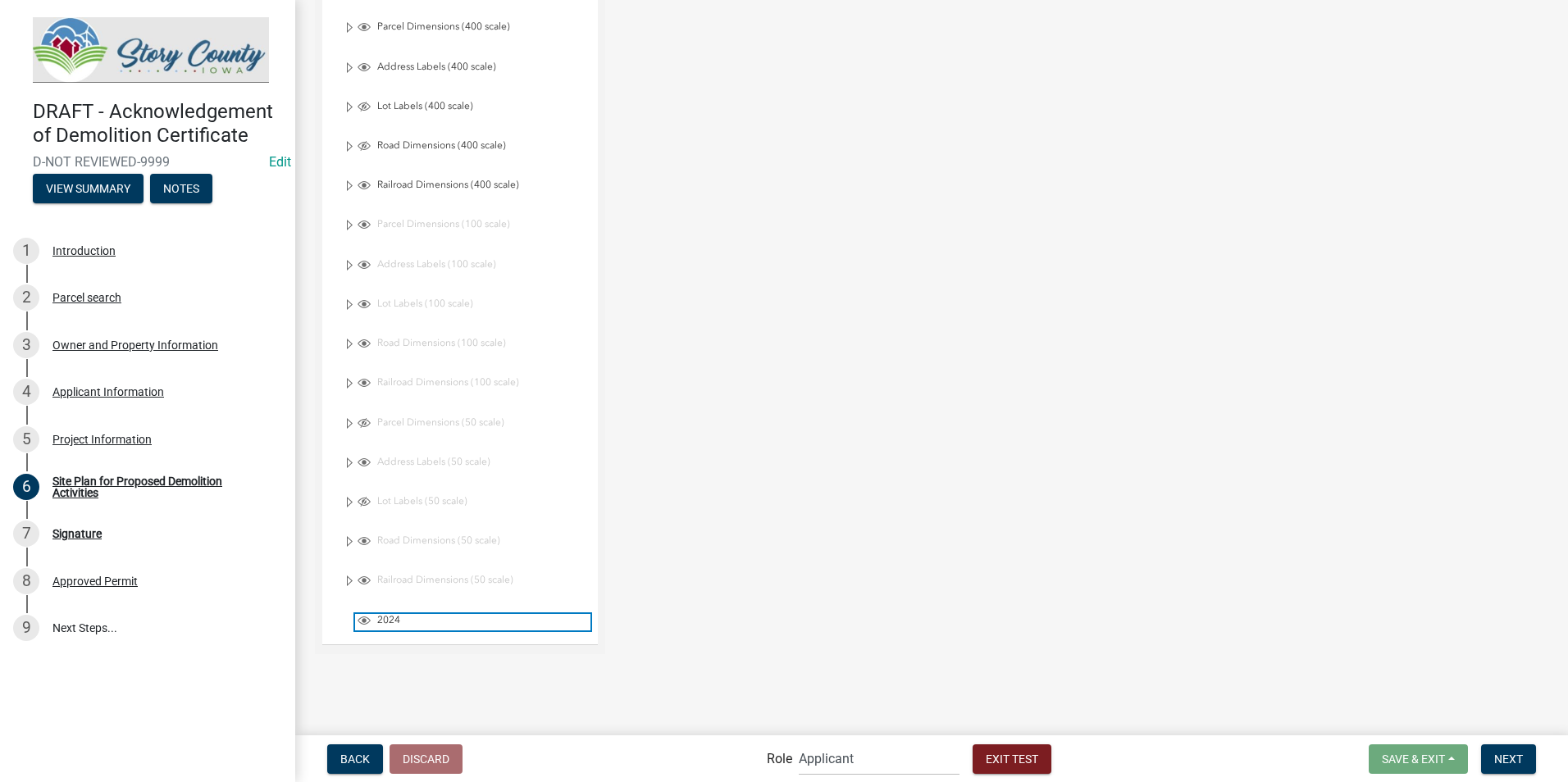
click at [364, 621] on span "Layer List" at bounding box center [364, 620] width 13 height 13
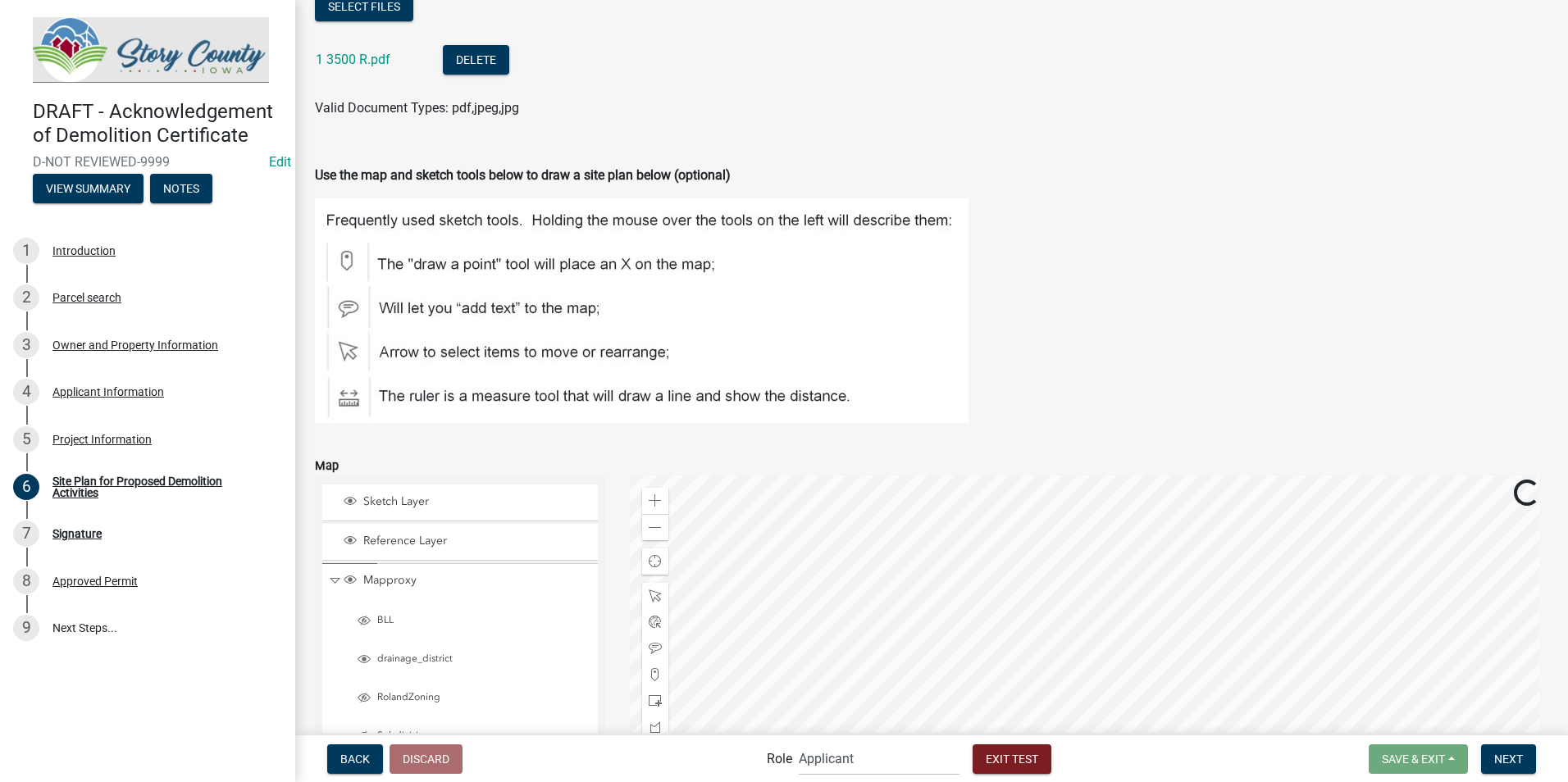
scroll to position [346, 0]
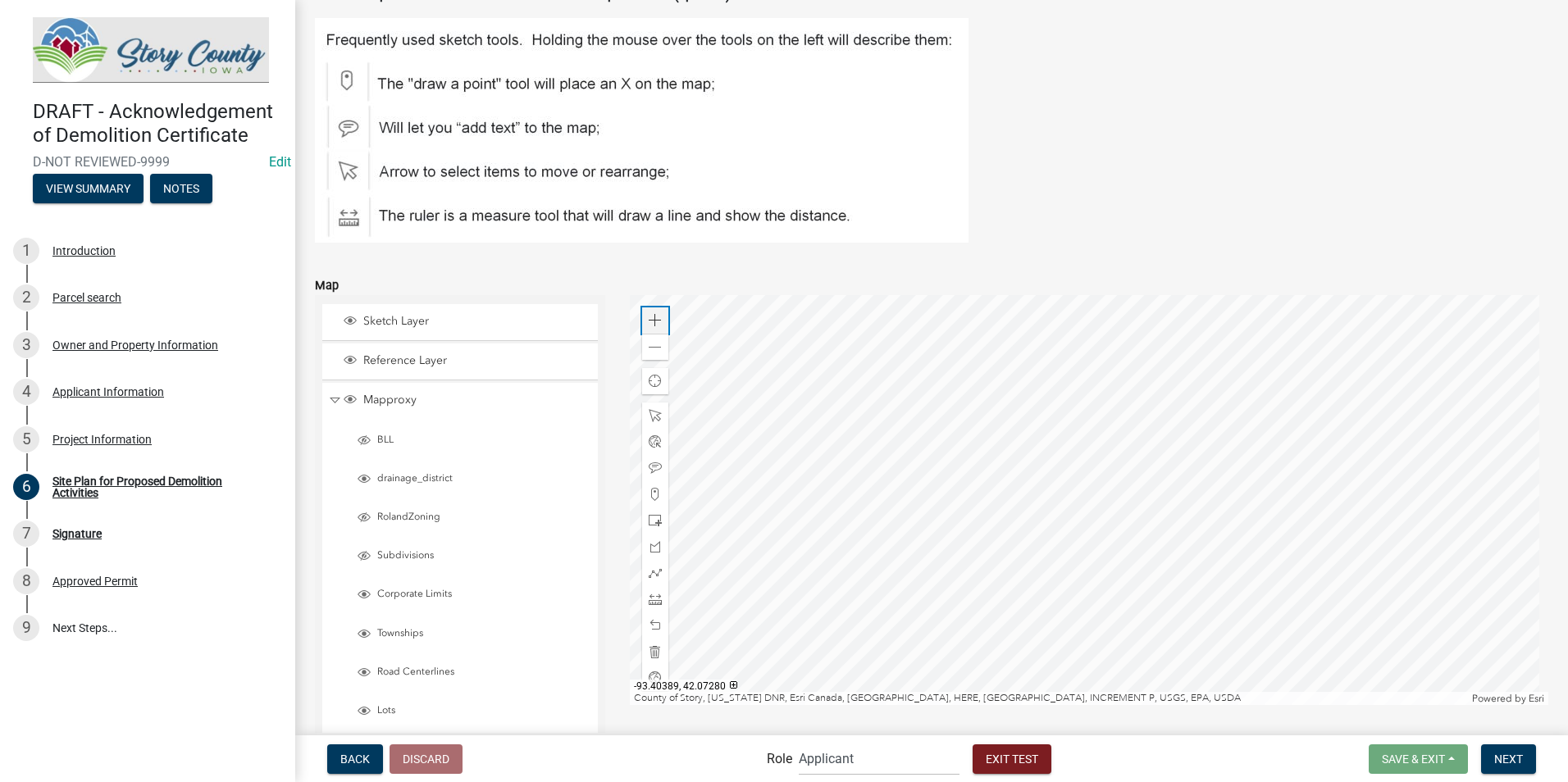
click at [660, 318] on div "Zoom in" at bounding box center [655, 320] width 26 height 26
click at [649, 353] on span at bounding box center [655, 347] width 13 height 13
click at [655, 518] on span at bounding box center [655, 520] width 13 height 13
click at [1022, 495] on div at bounding box center [1088, 499] width 919 height 409
click at [650, 548] on span at bounding box center [655, 547] width 13 height 13
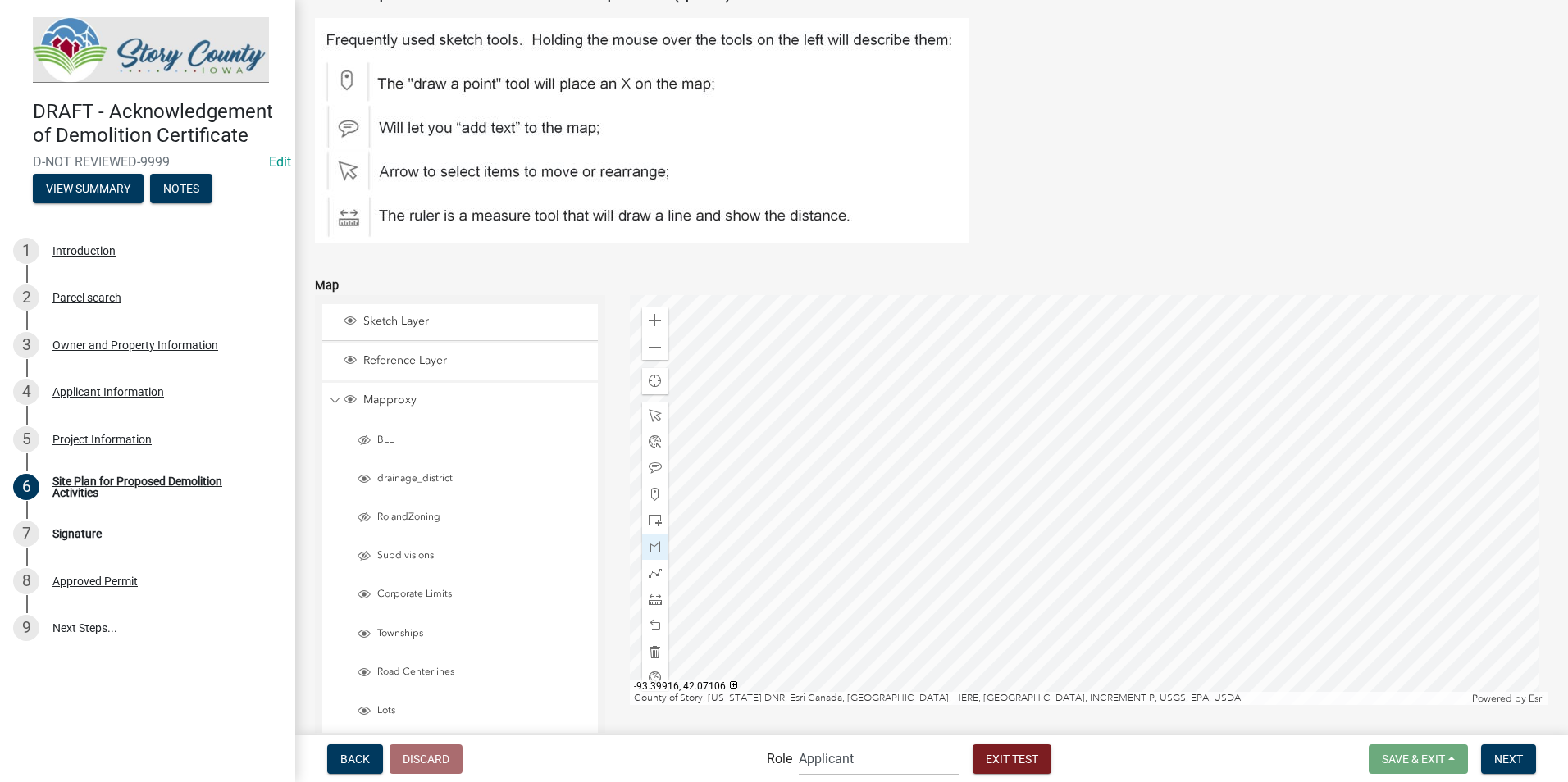
click at [1193, 575] on div at bounding box center [1088, 499] width 919 height 409
click at [1158, 585] on div at bounding box center [1088, 499] width 919 height 409
click at [1161, 606] on div at bounding box center [1088, 499] width 919 height 409
click at [1100, 614] on div at bounding box center [1088, 499] width 919 height 409
click at [1094, 643] on div at bounding box center [1088, 499] width 919 height 409
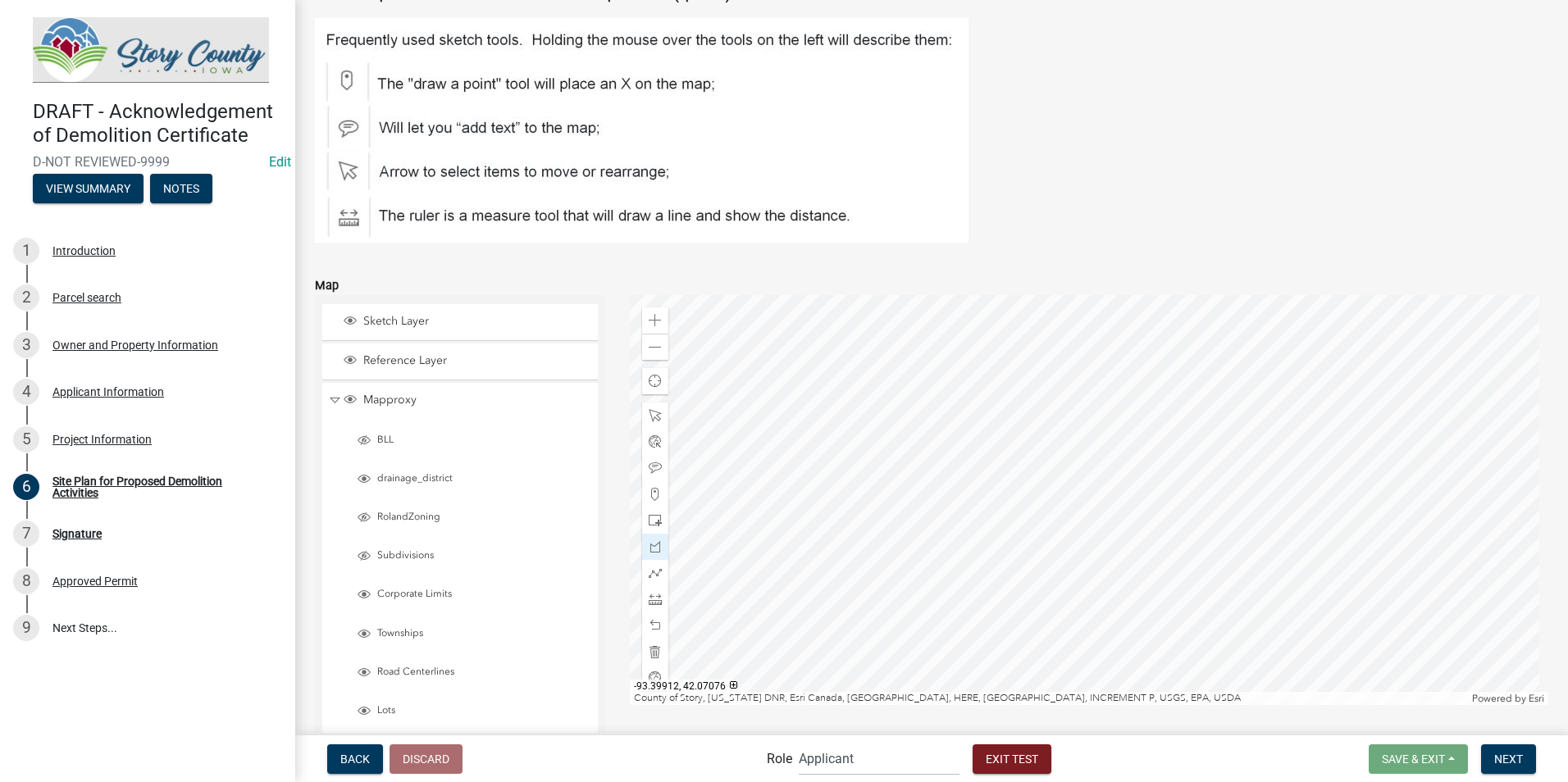
click at [1200, 635] on div at bounding box center [1088, 499] width 919 height 409
click at [1194, 576] on div at bounding box center [1088, 499] width 919 height 409
click at [655, 473] on span at bounding box center [655, 468] width 13 height 13
click at [964, 454] on div at bounding box center [1088, 499] width 919 height 409
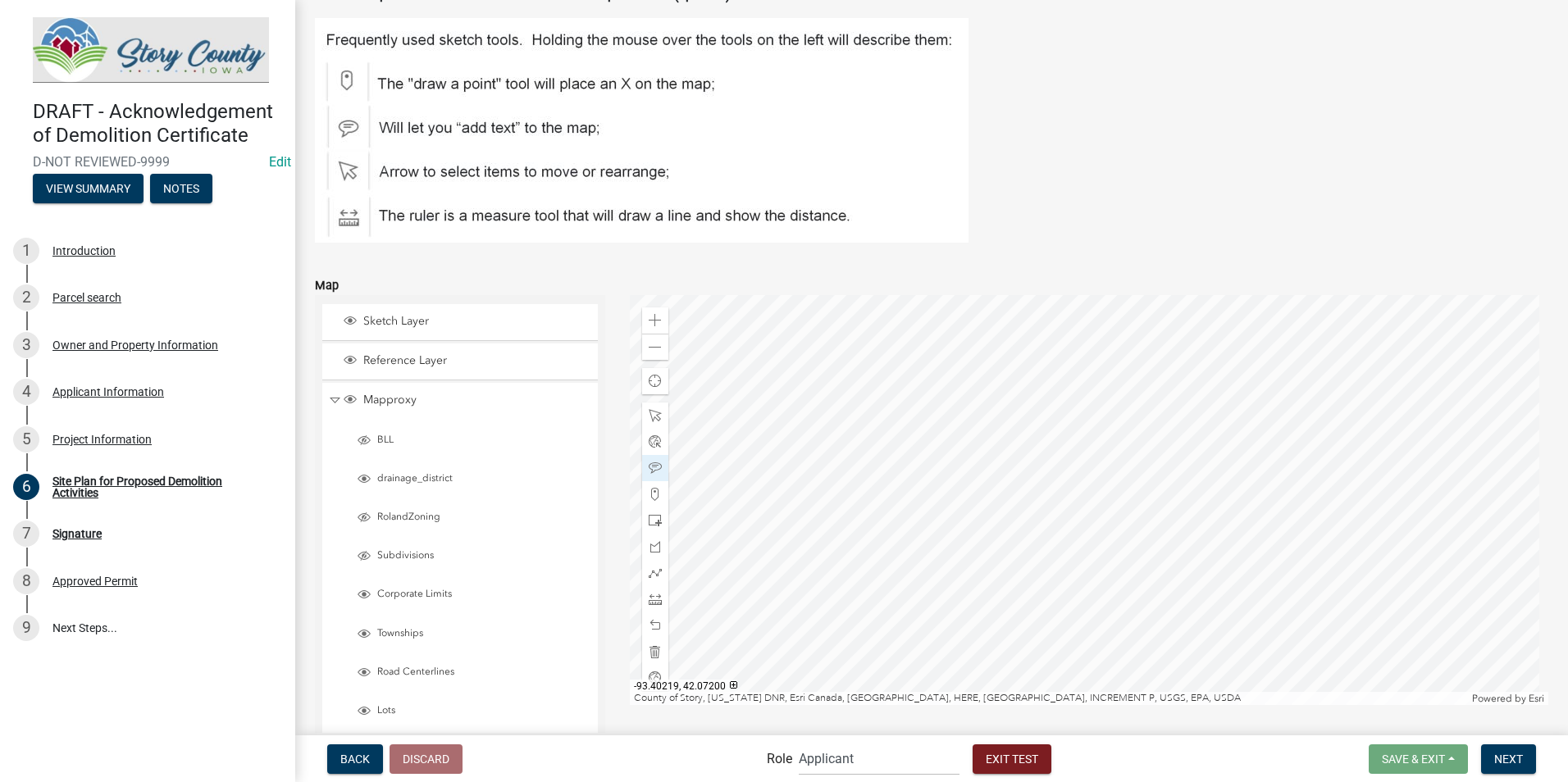
click at [731, 344] on div at bounding box center [1088, 499] width 919 height 409
click at [652, 464] on span at bounding box center [655, 468] width 13 height 13
click at [960, 436] on div at bounding box center [1088, 499] width 919 height 409
click at [656, 472] on span at bounding box center [655, 468] width 13 height 13
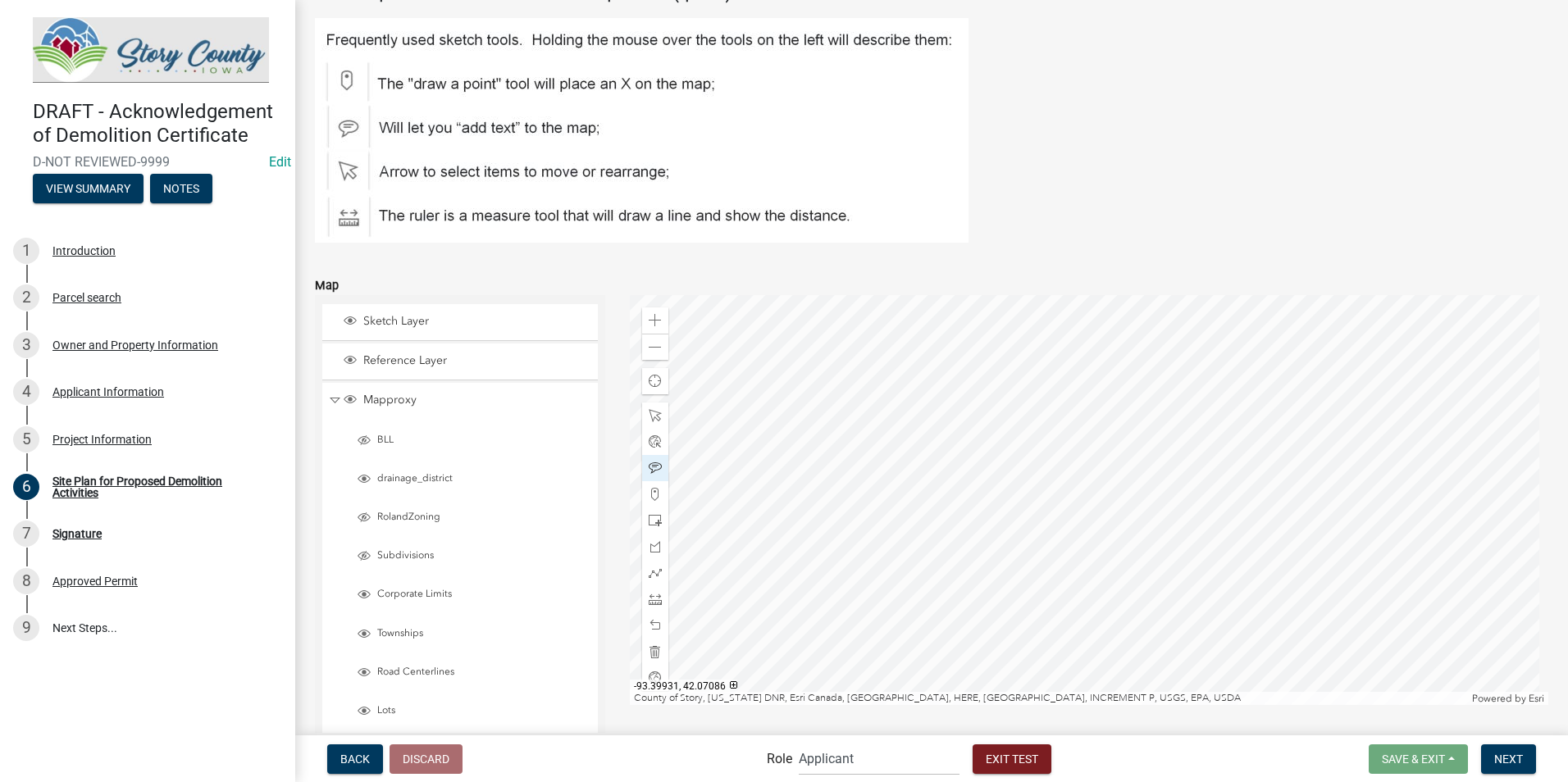
click at [1144, 603] on div at bounding box center [1088, 499] width 919 height 409
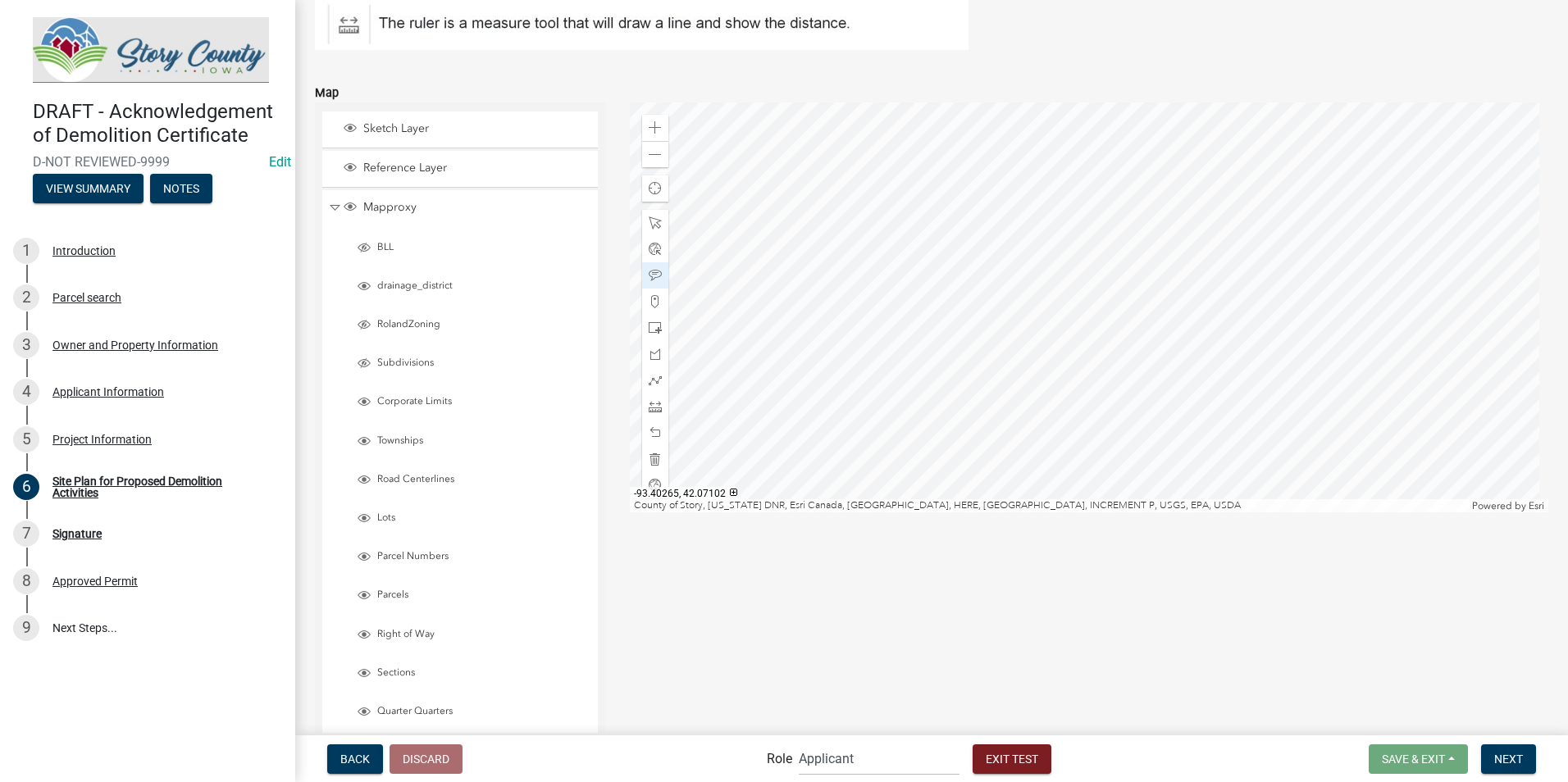
scroll to position [510, 0]
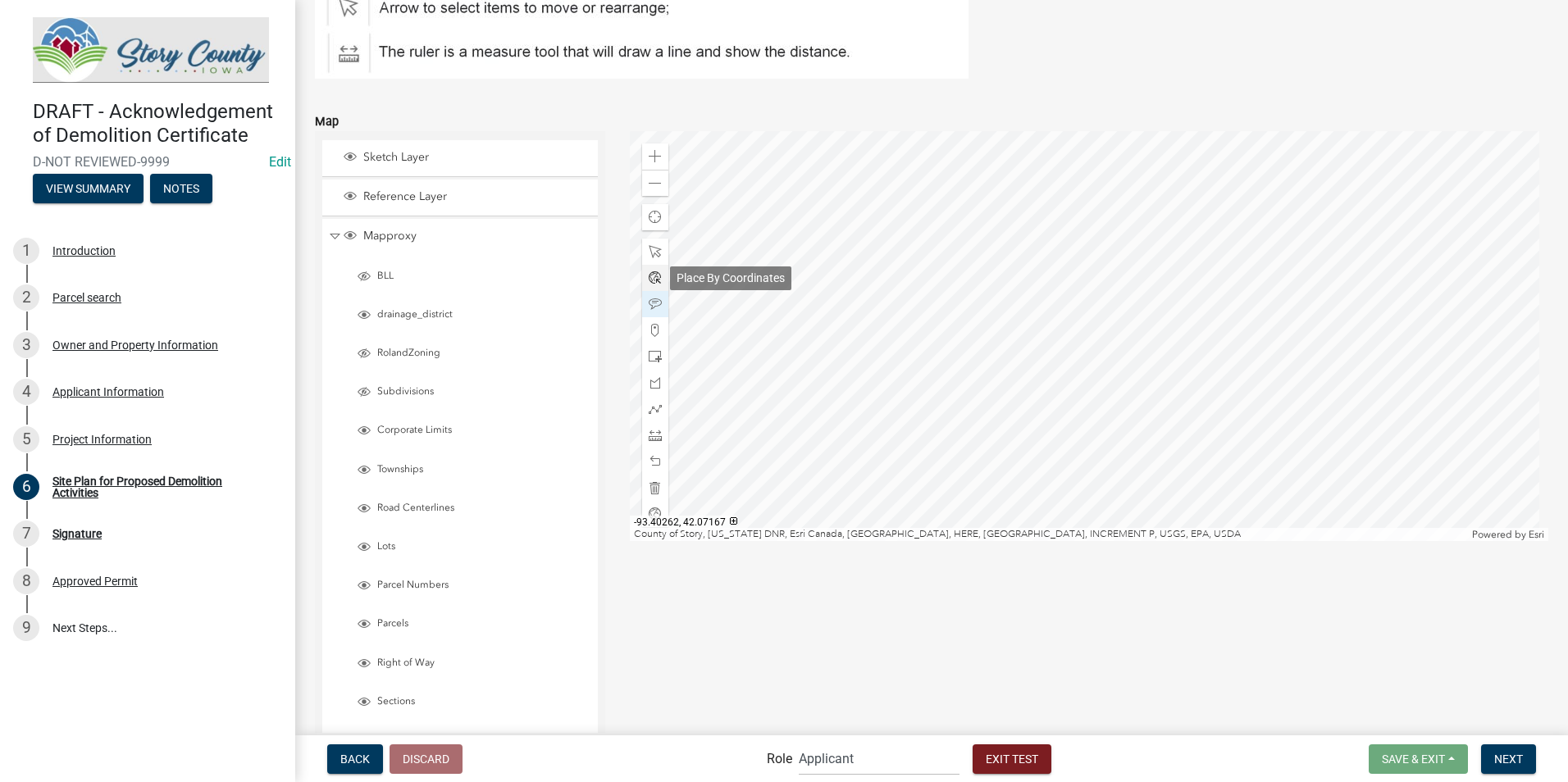
click at [650, 279] on span at bounding box center [655, 277] width 13 height 13
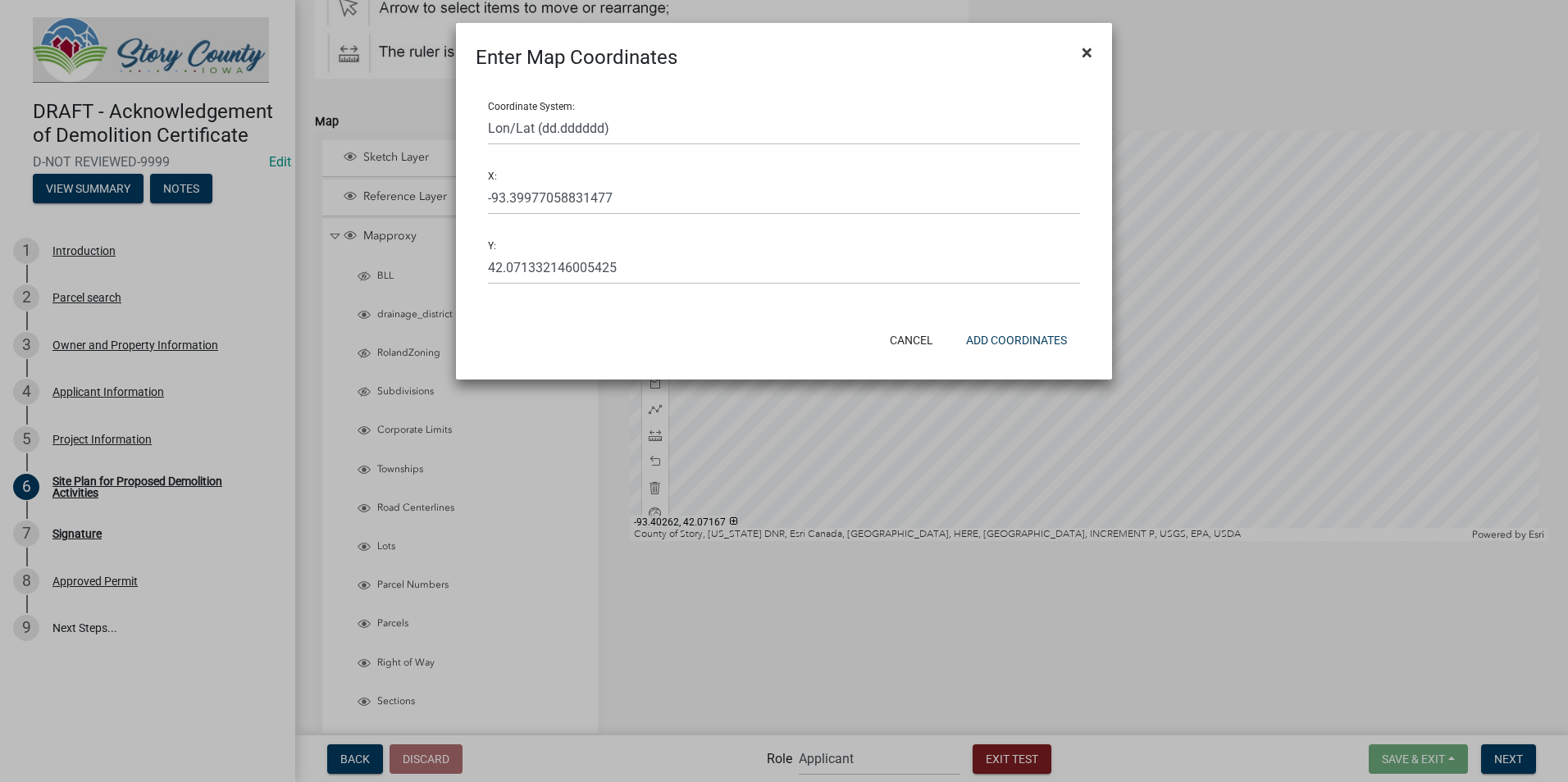
click at [1086, 50] on span "×" at bounding box center [1087, 53] width 11 height 23
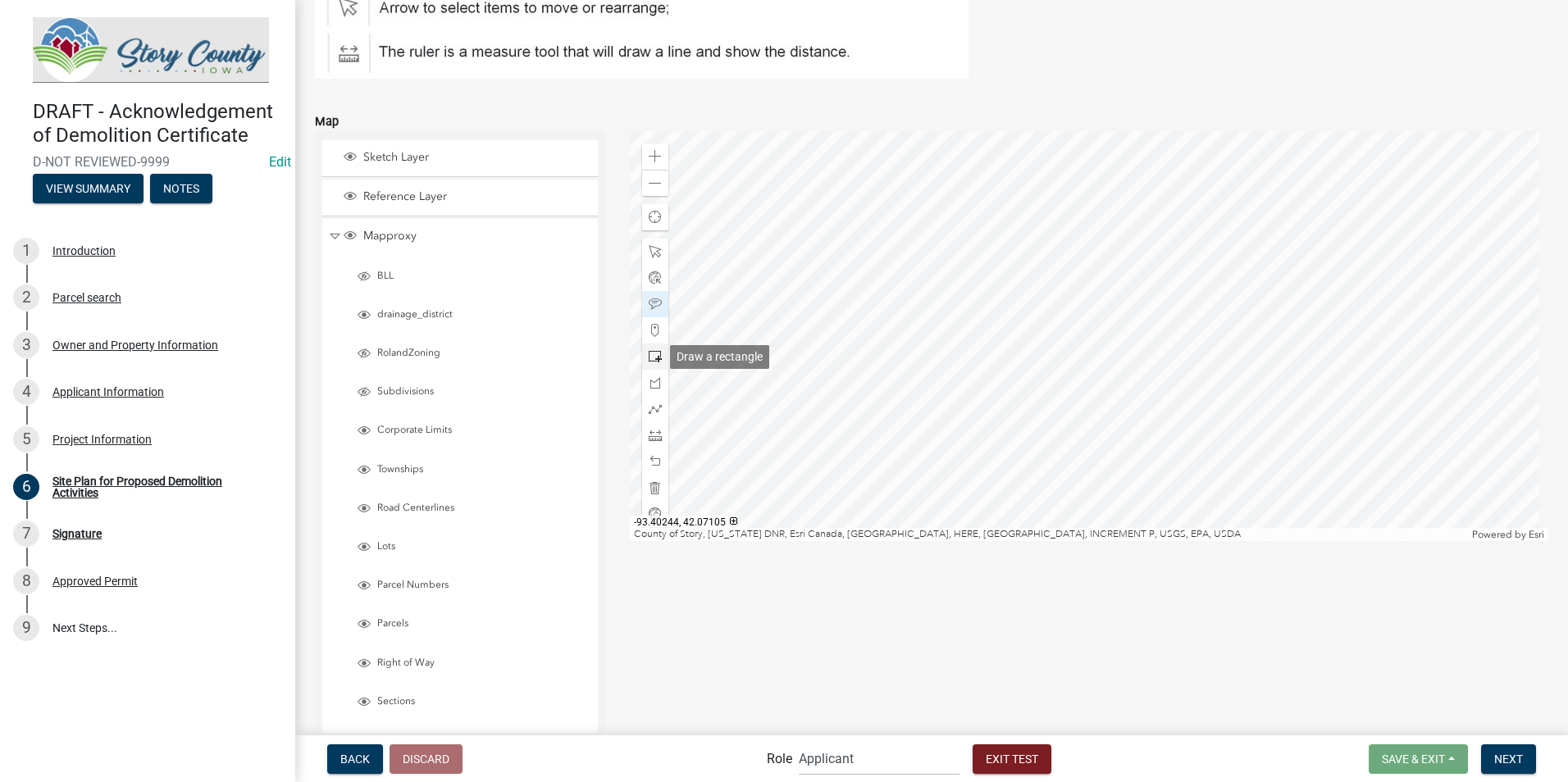
click at [656, 350] on span at bounding box center [655, 356] width 13 height 13
click at [1225, 245] on div at bounding box center [1088, 336] width 919 height 409
click at [654, 303] on span at bounding box center [655, 303] width 13 height 13
click at [1160, 219] on div at bounding box center [1088, 336] width 919 height 409
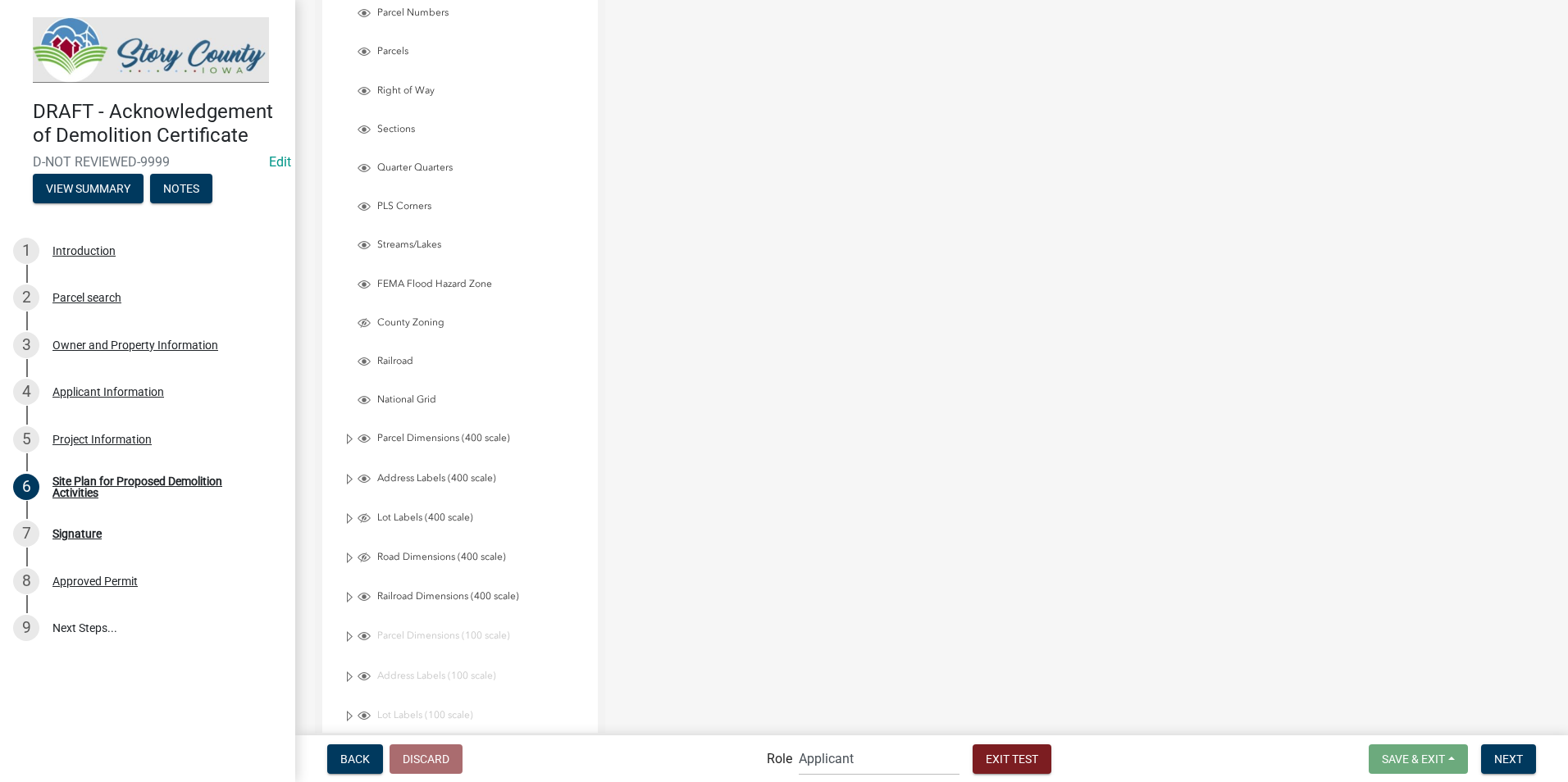
scroll to position [264, 0]
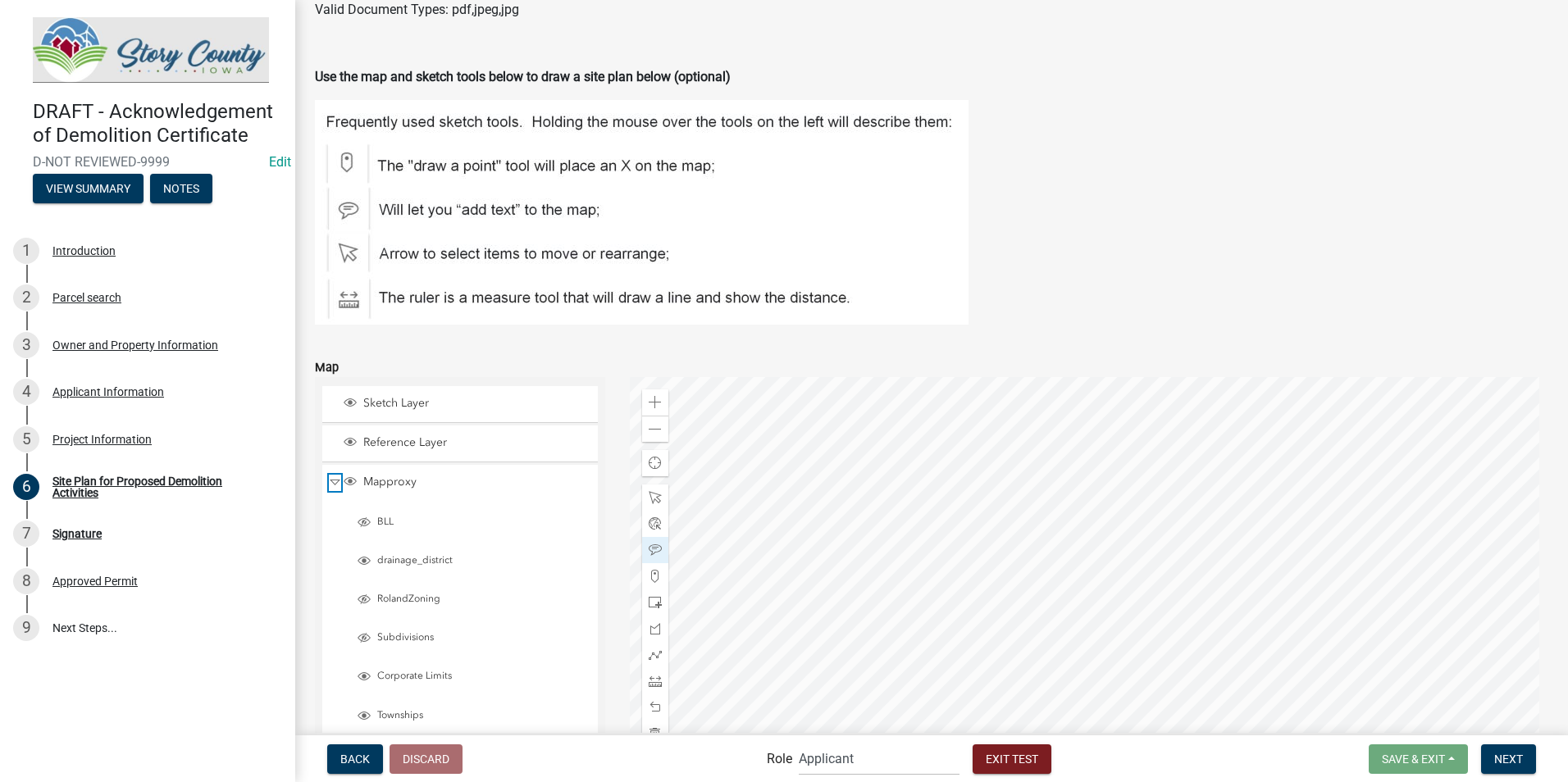
click at [335, 480] on span "Collapse" at bounding box center [335, 482] width 13 height 16
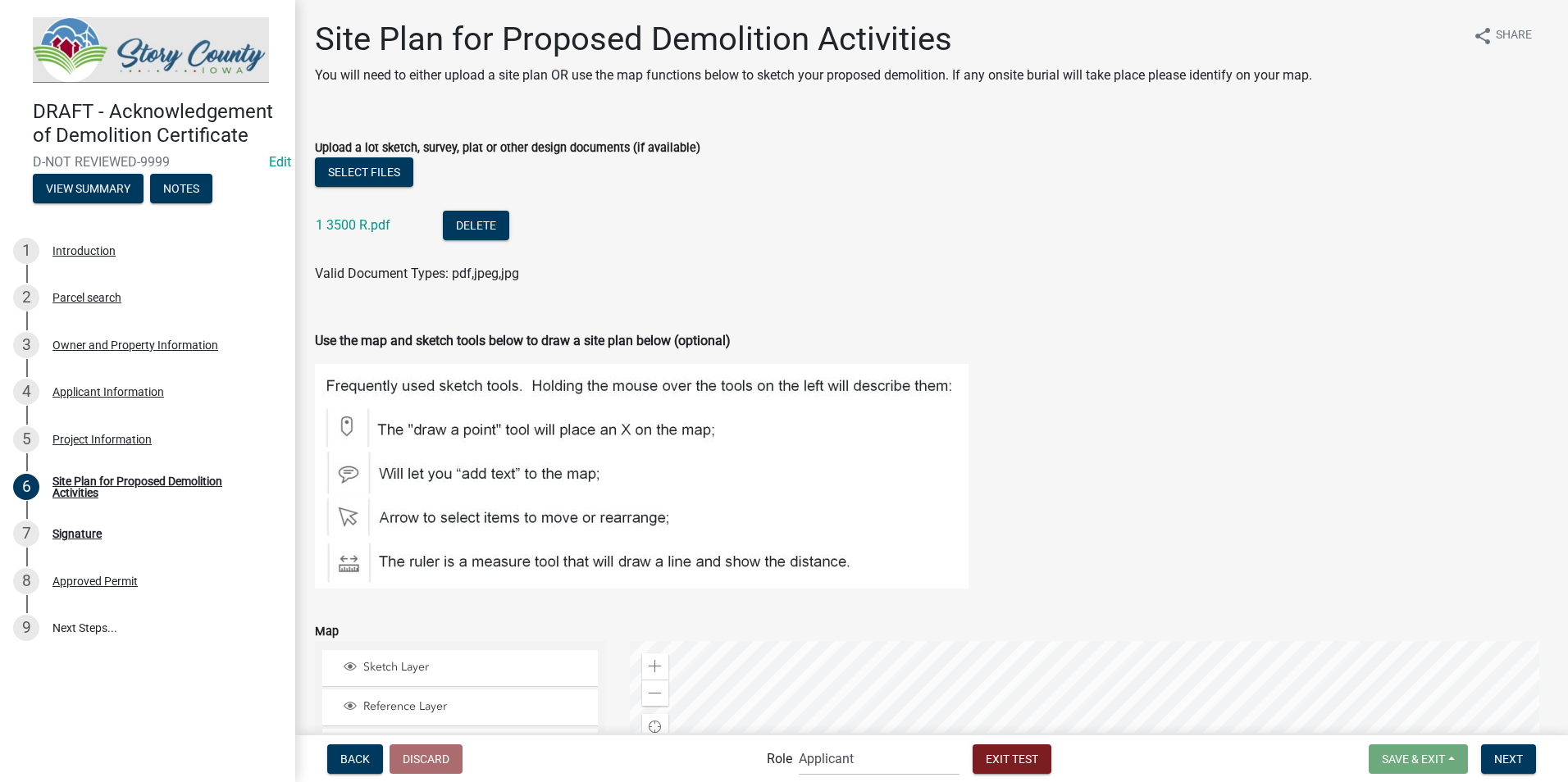
scroll to position [397, 0]
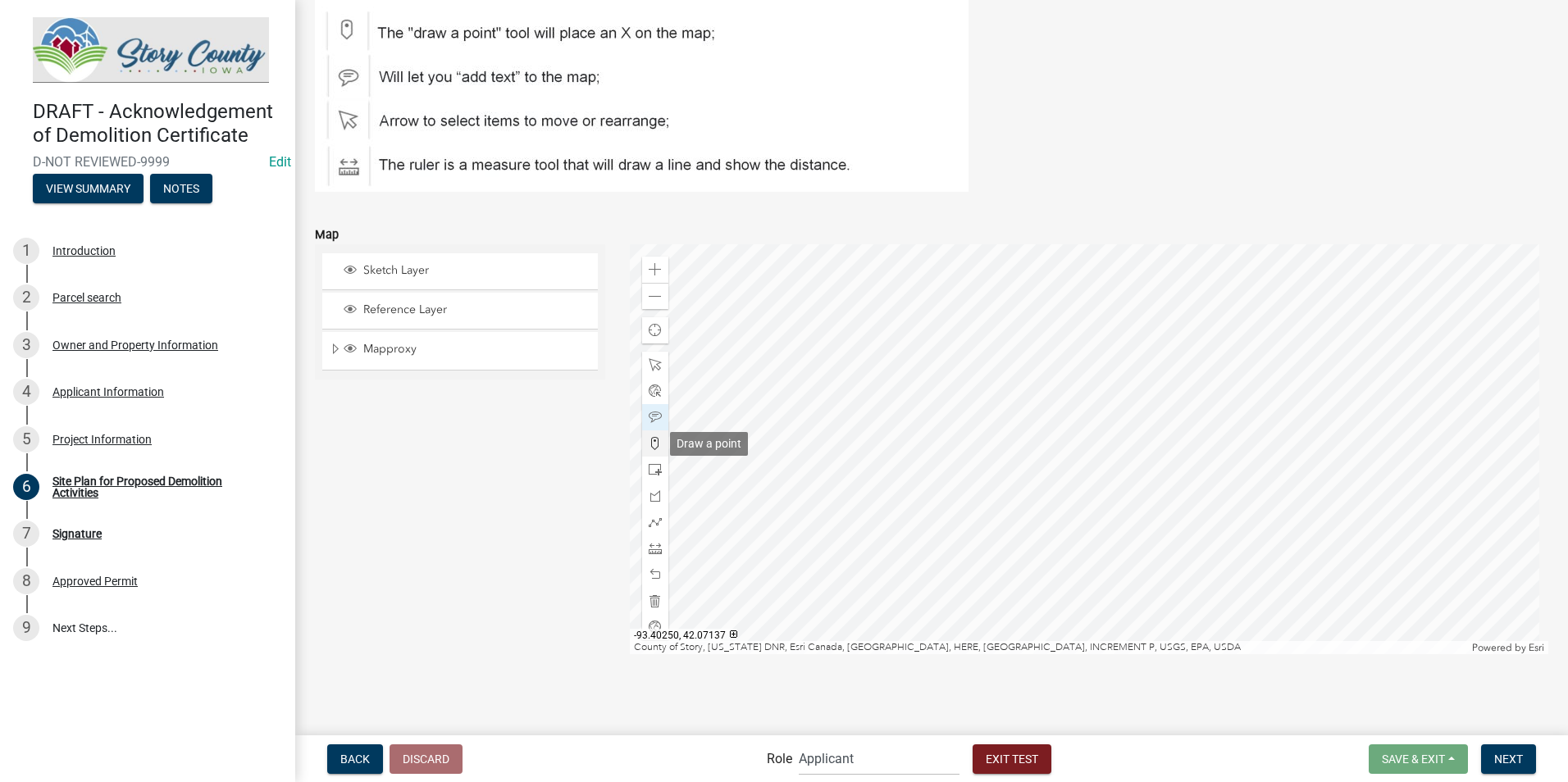
click at [656, 444] on span at bounding box center [655, 443] width 13 height 13
click at [885, 457] on div at bounding box center [1088, 448] width 919 height 409
click at [894, 460] on div at bounding box center [1088, 448] width 919 height 409
click at [920, 416] on div at bounding box center [1088, 448] width 919 height 409
click at [929, 428] on div at bounding box center [1088, 448] width 919 height 409
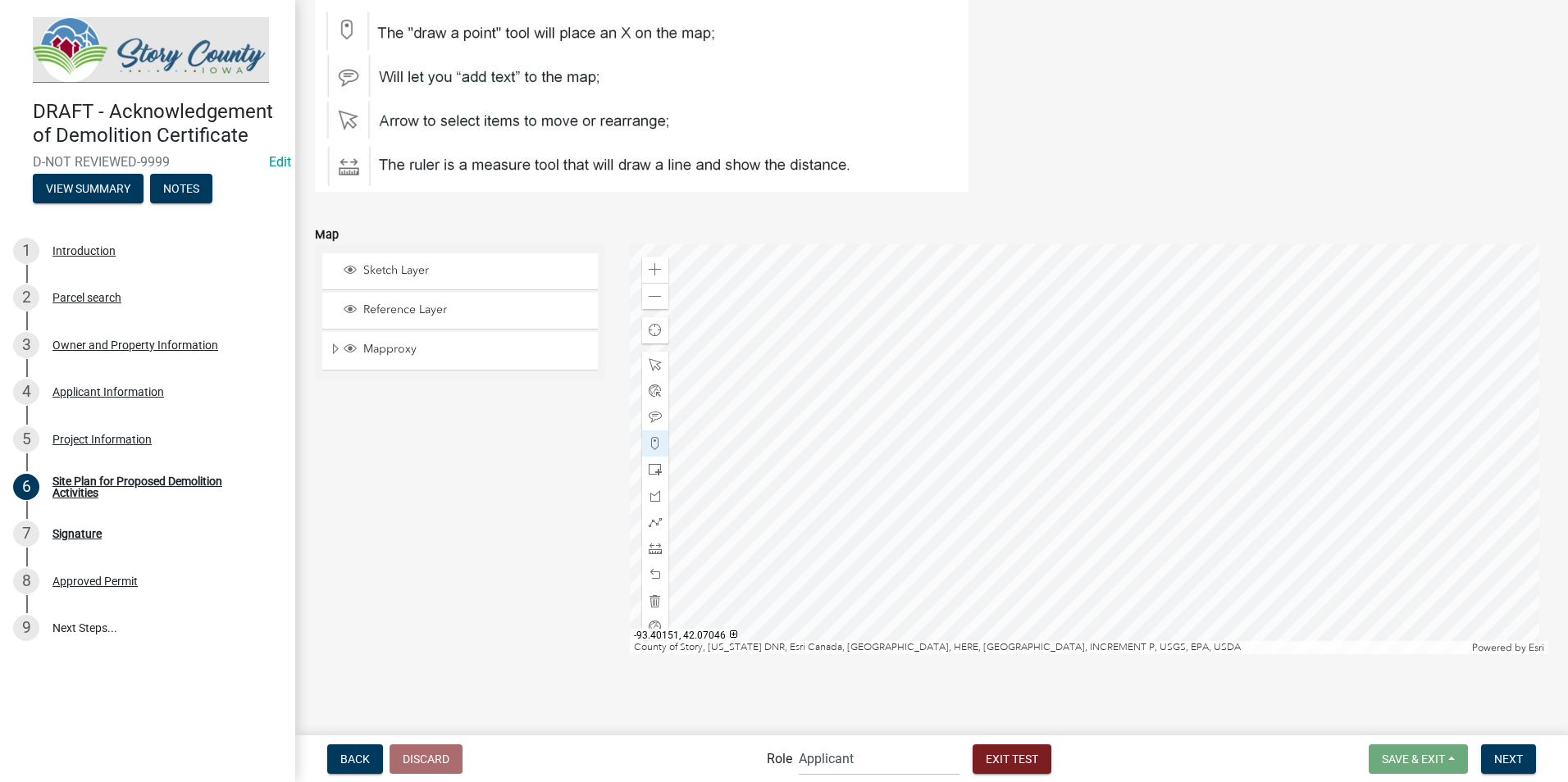
click at [551, 541] on div "Sketch Layer Reference Layer Mapproxy BLL drainage_district RolandZoning Subdiv…" at bounding box center [460, 448] width 315 height 409
click at [1513, 754] on span "Next" at bounding box center [1509, 758] width 29 height 13
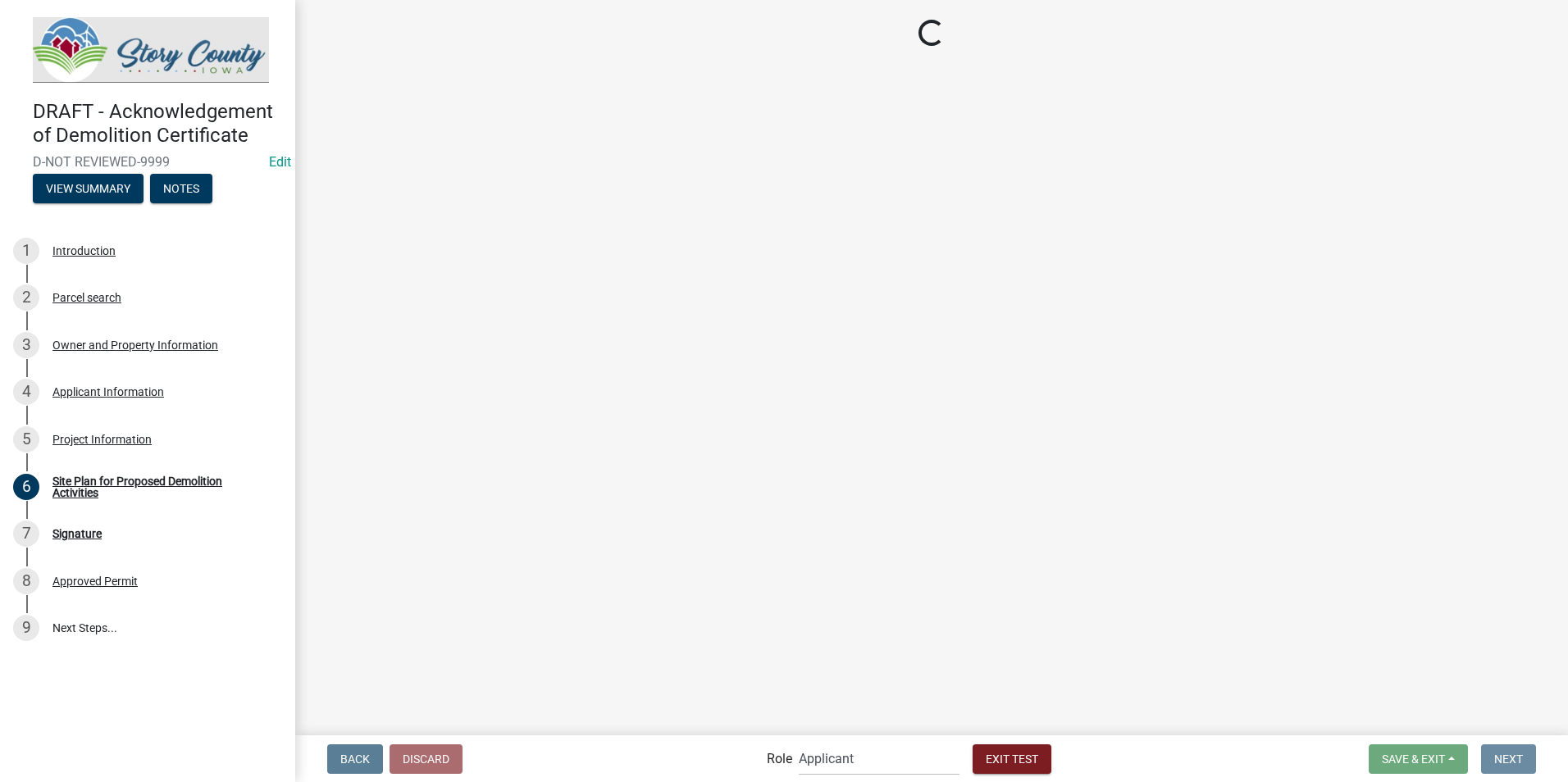
scroll to position [0, 0]
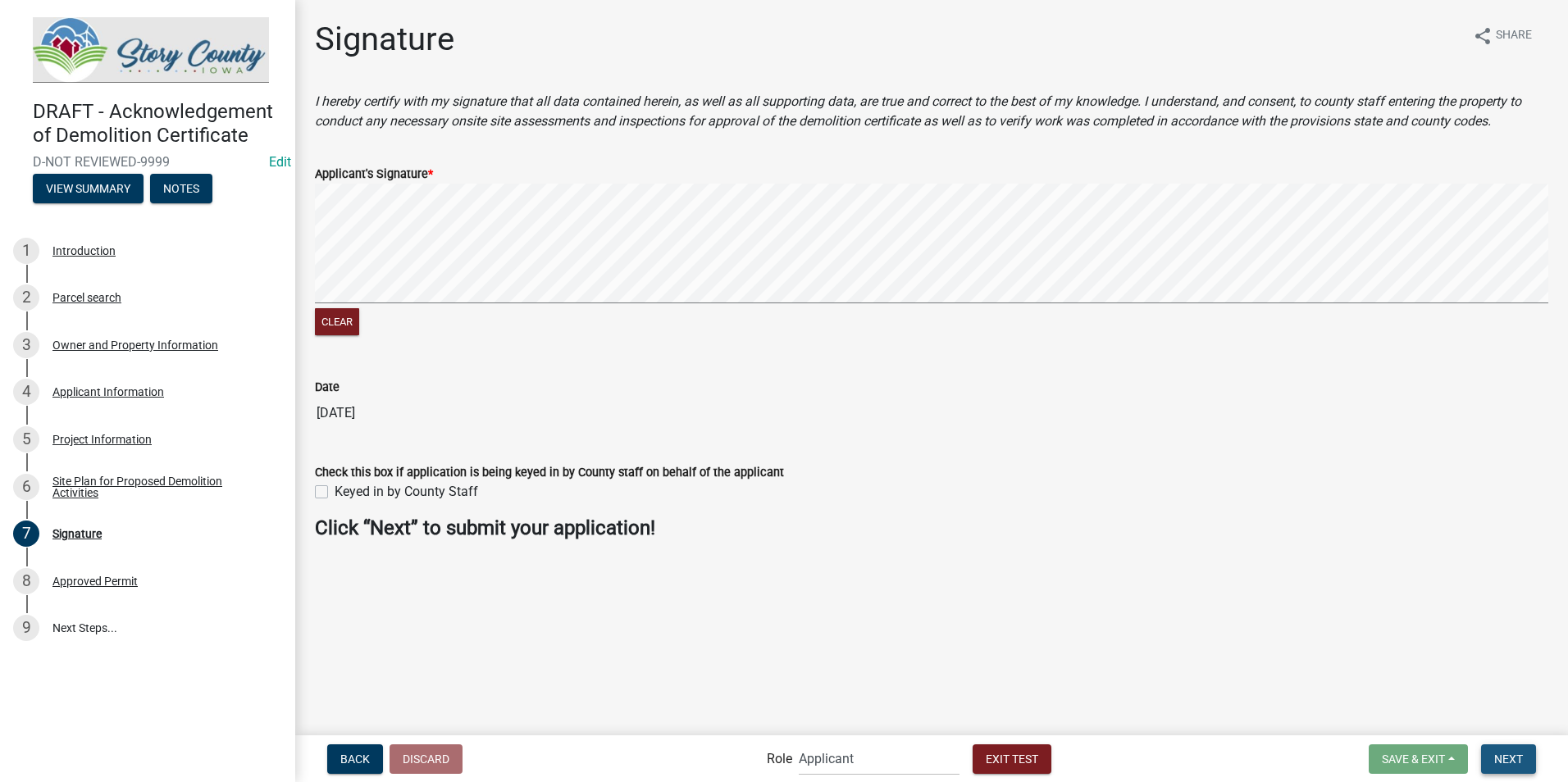
click at [1498, 756] on span "Next" at bounding box center [1509, 758] width 29 height 13
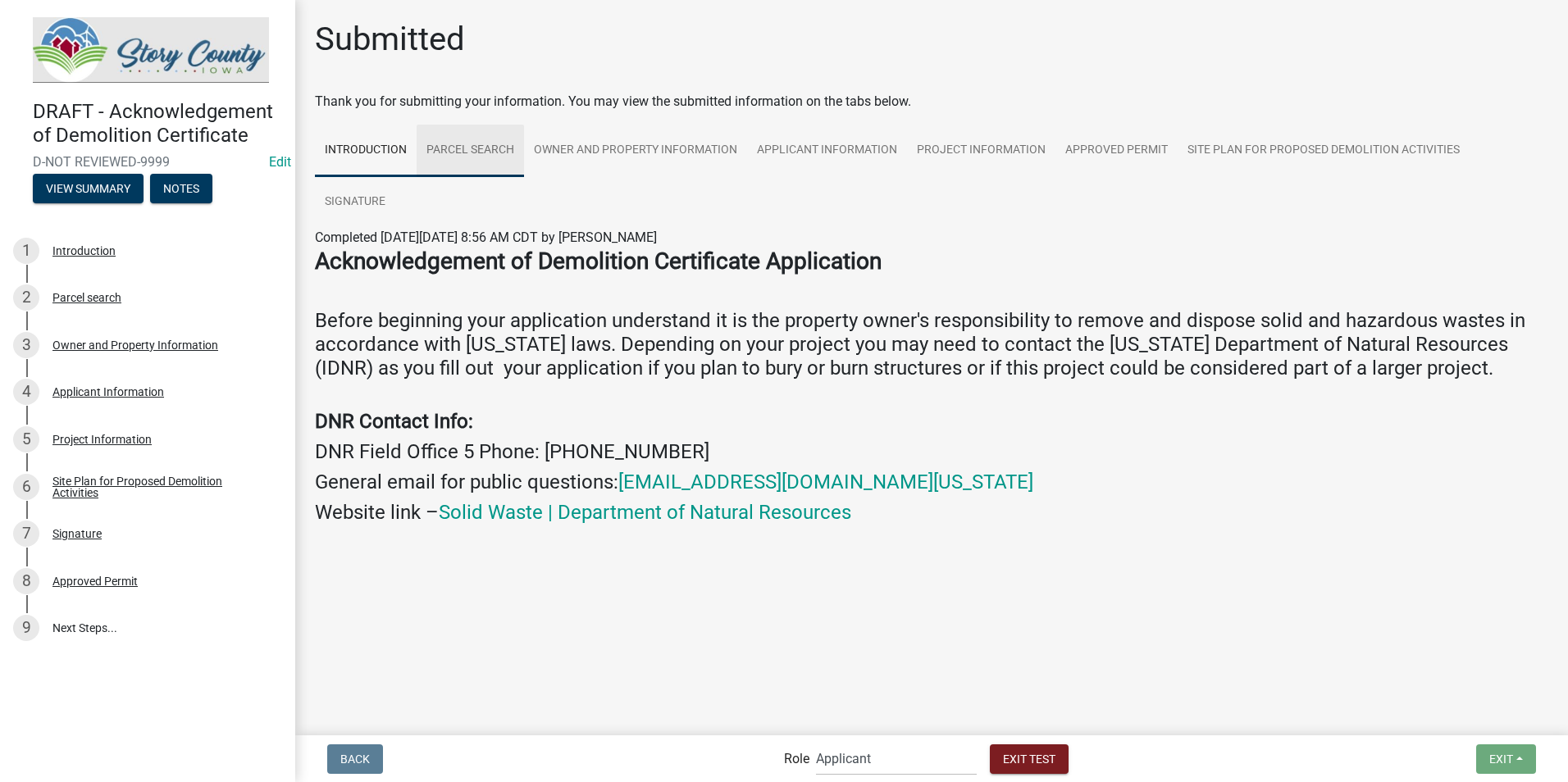
click at [462, 147] on link "Parcel search" at bounding box center [470, 151] width 107 height 53
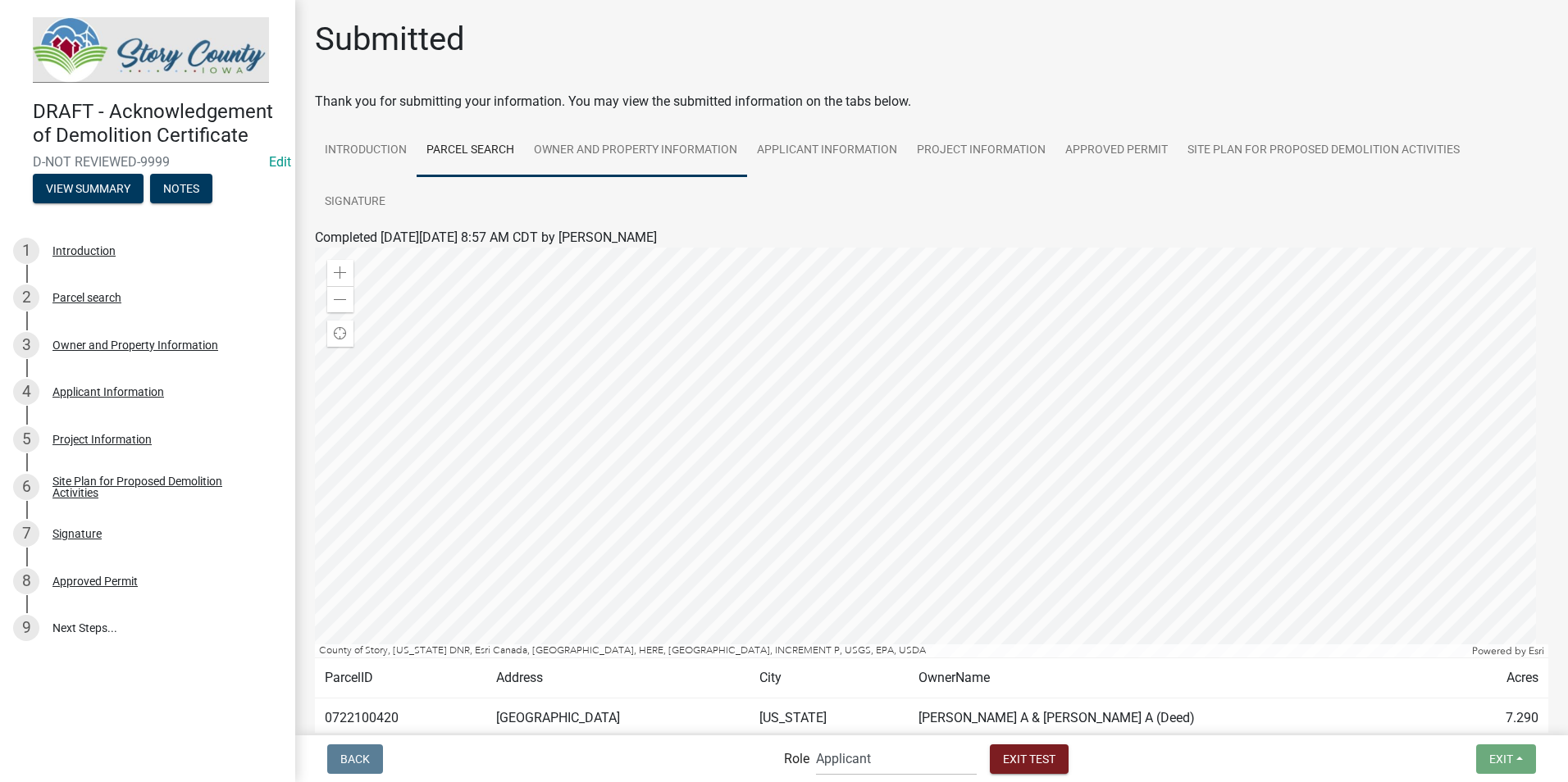
click at [592, 151] on link "Owner and Property Information" at bounding box center [635, 151] width 223 height 53
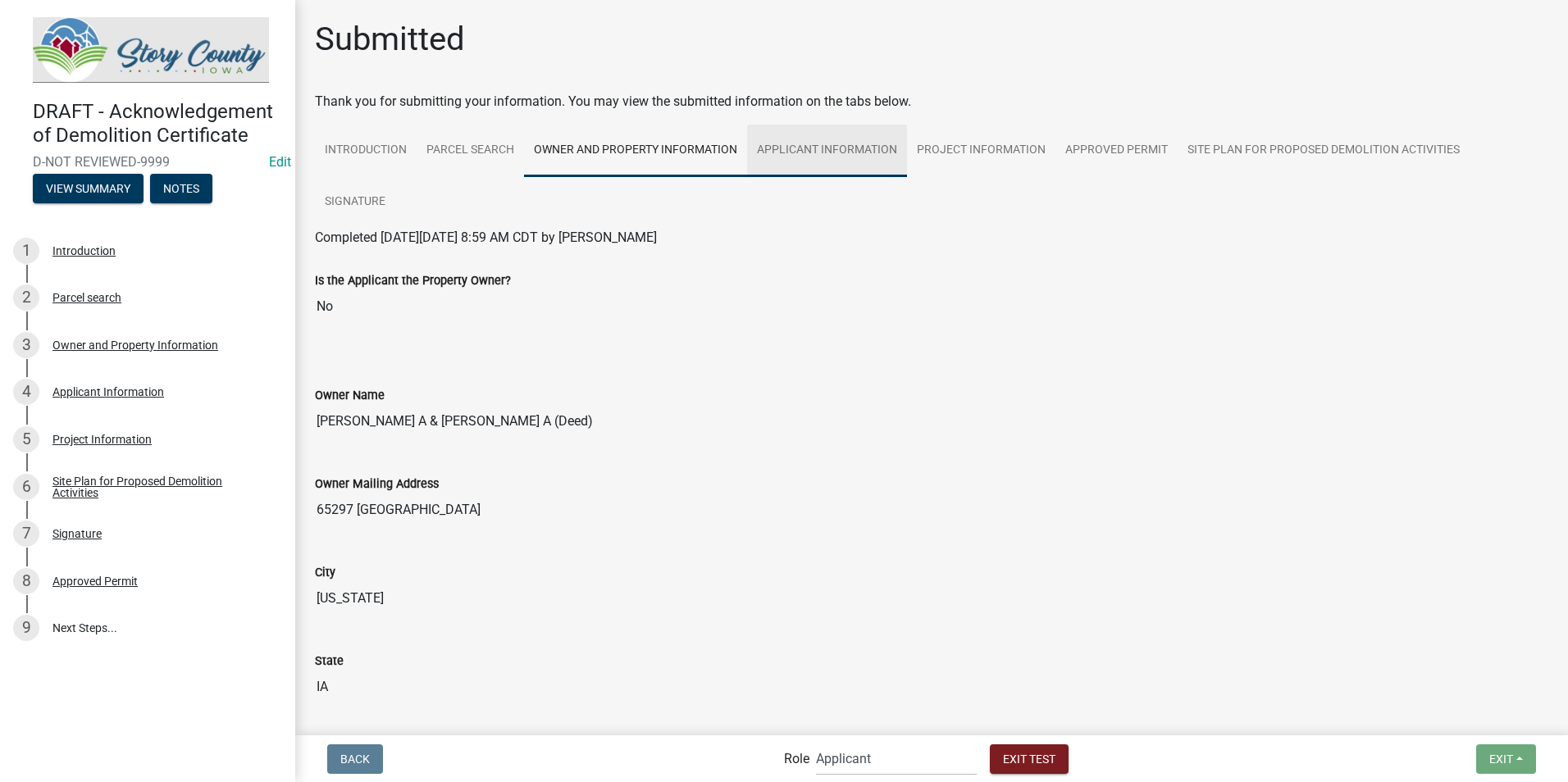
click at [781, 150] on link "Applicant Information" at bounding box center [827, 151] width 160 height 53
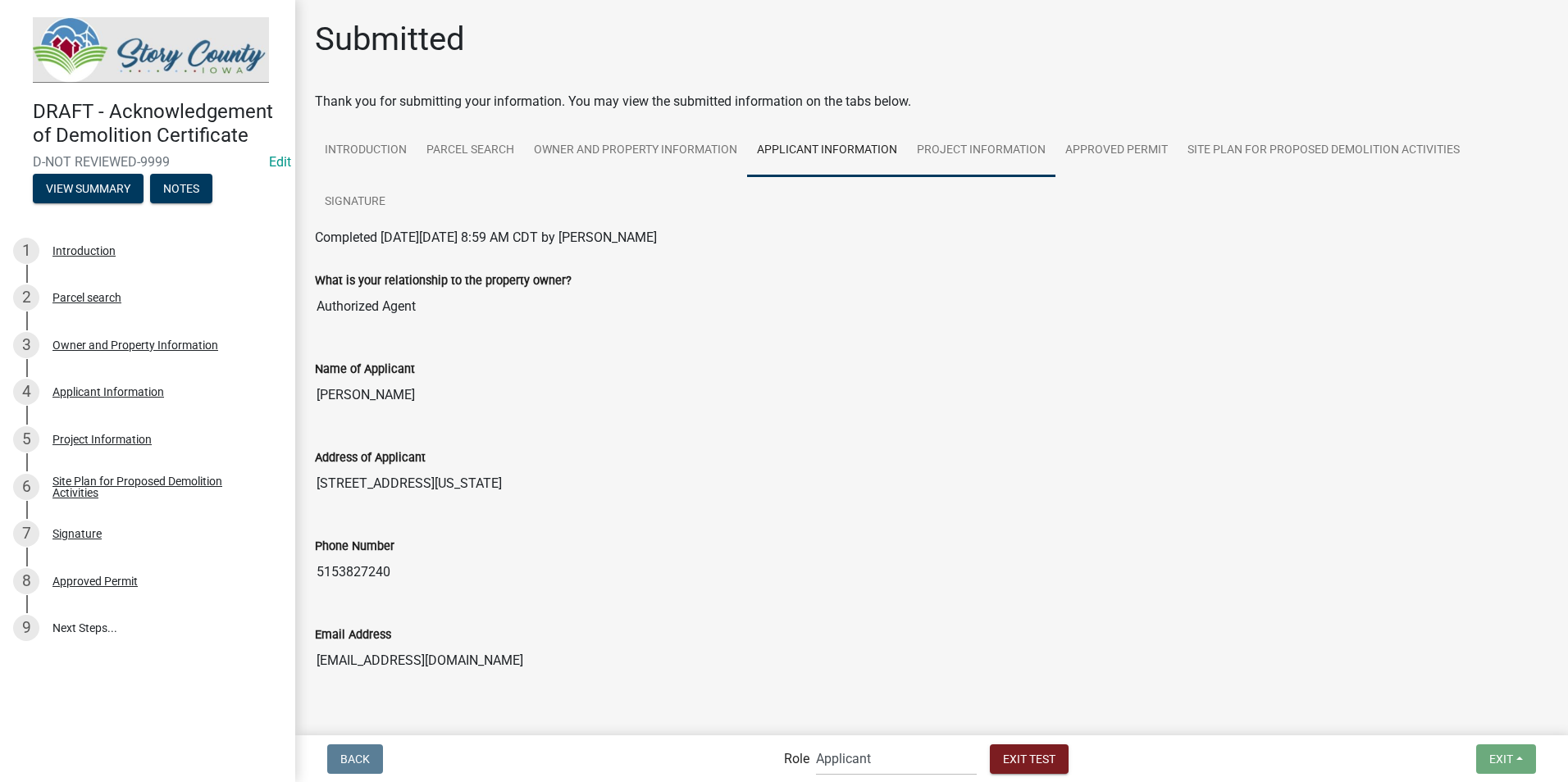
click at [927, 152] on link "Project Information" at bounding box center [980, 151] width 149 height 53
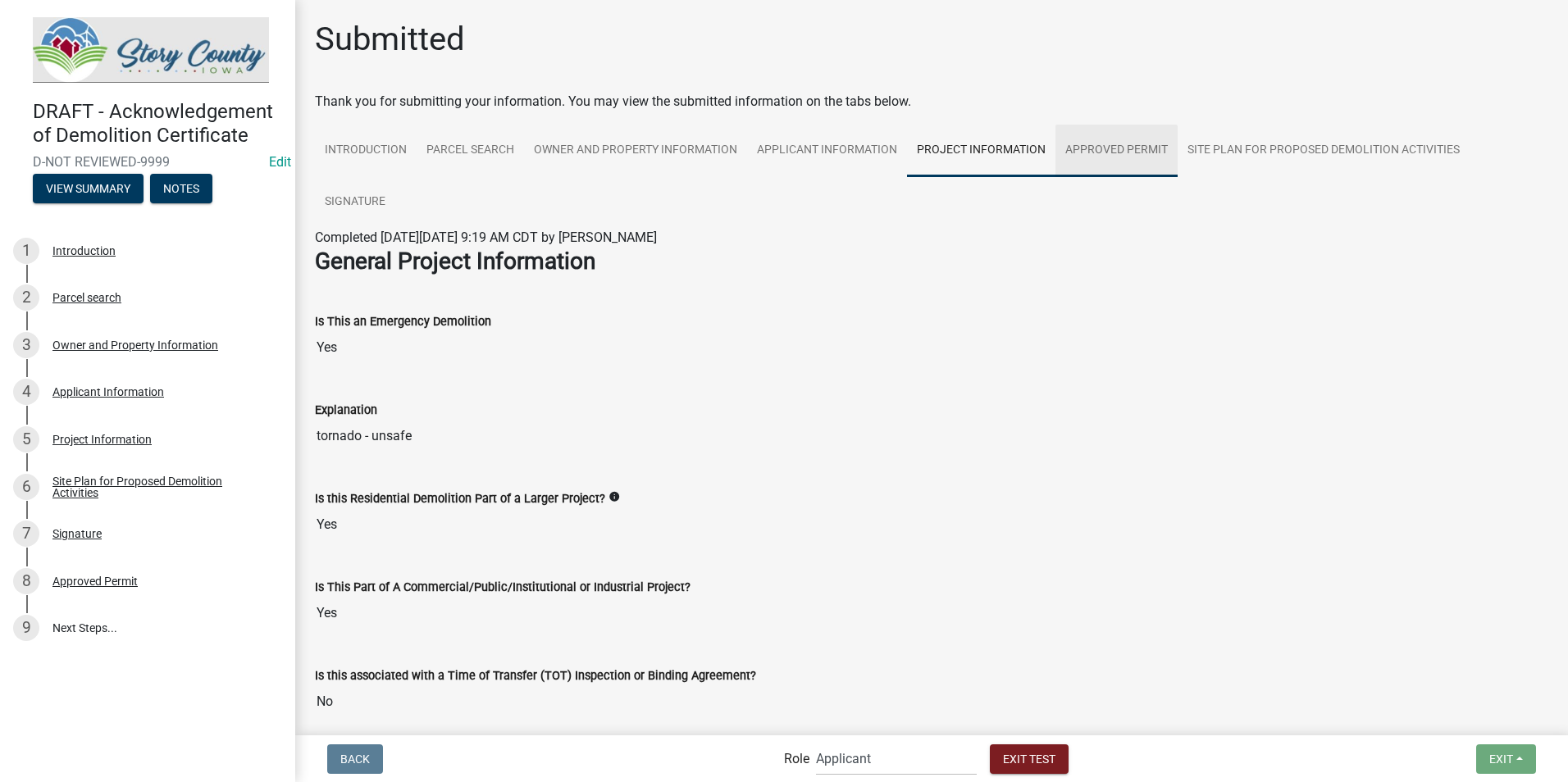
click at [1083, 154] on link "Approved Permit" at bounding box center [1117, 151] width 123 height 53
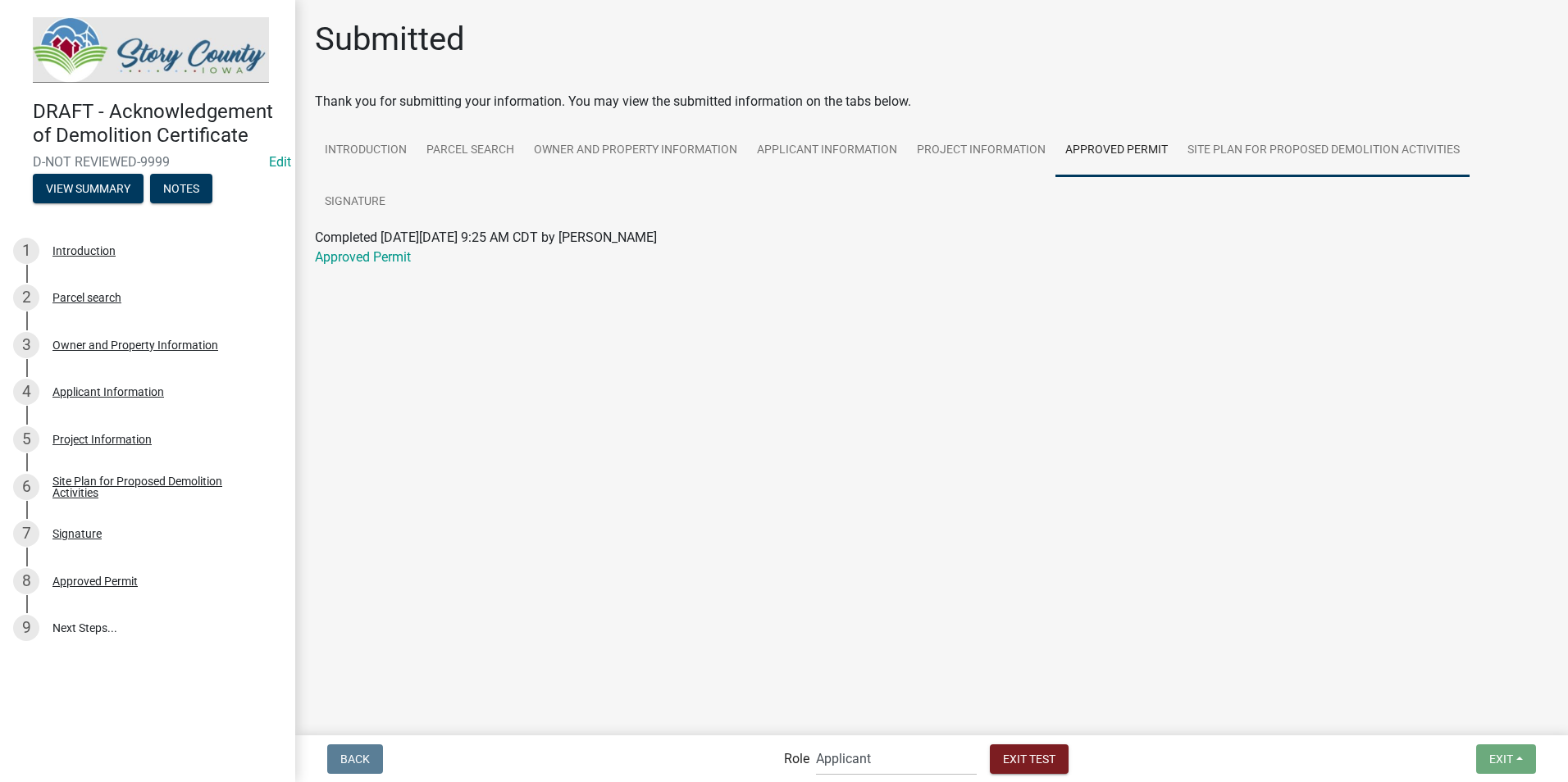
click at [1219, 155] on link "Site Plan for Proposed Demolition Activities" at bounding box center [1323, 151] width 292 height 53
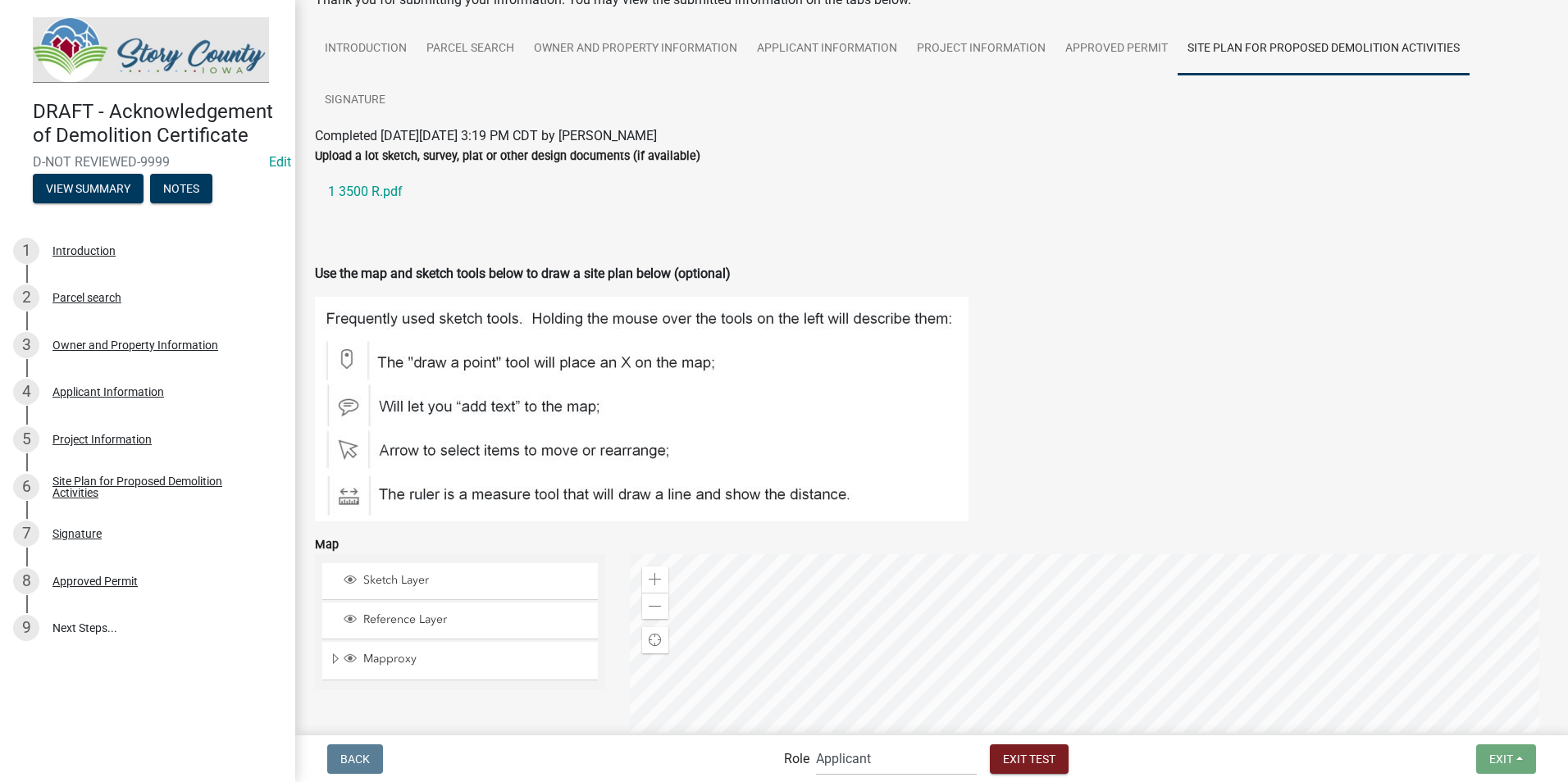
scroll to position [184, 0]
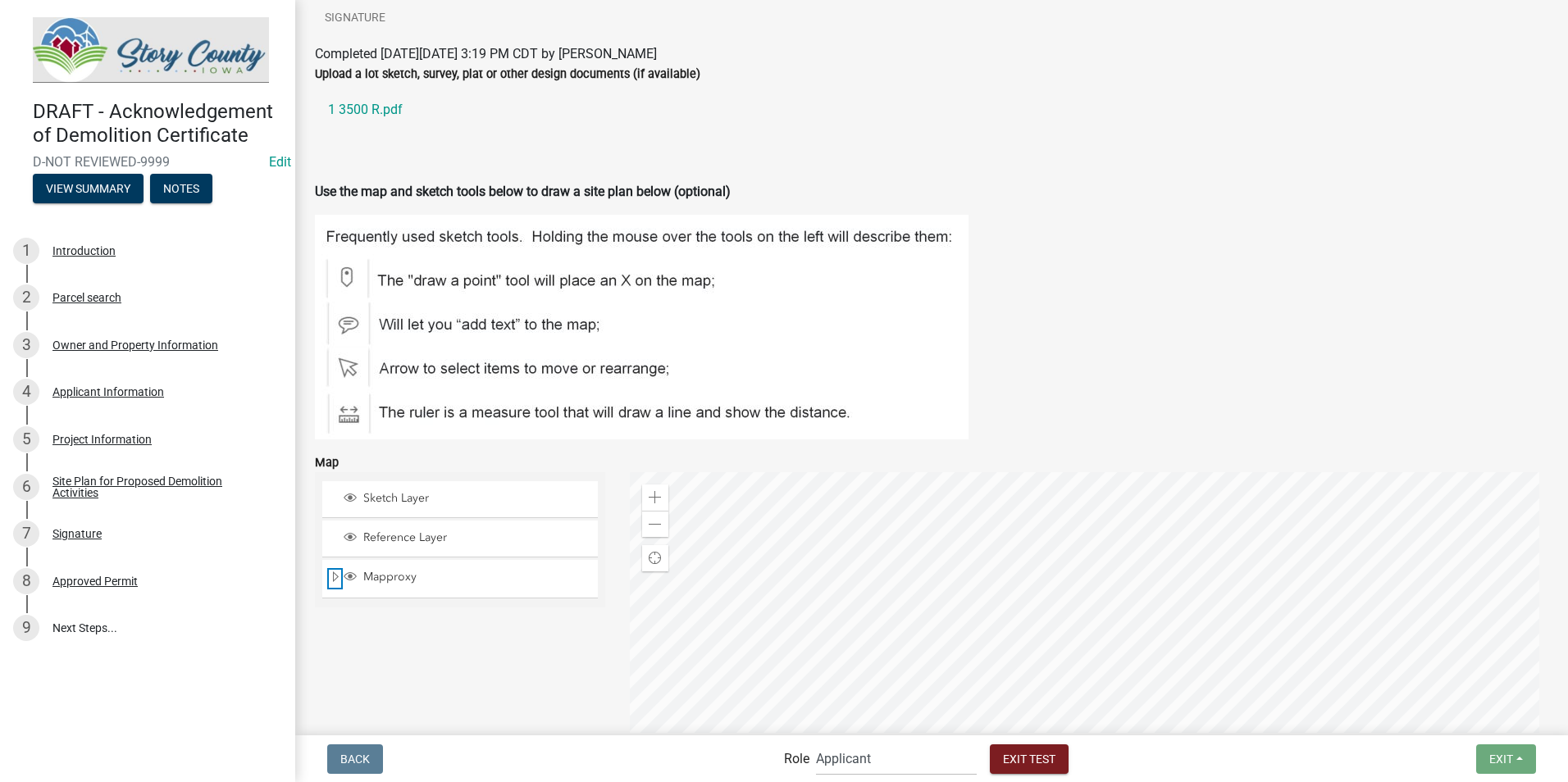
click at [337, 580] on span "Expand" at bounding box center [335, 578] width 13 height 16
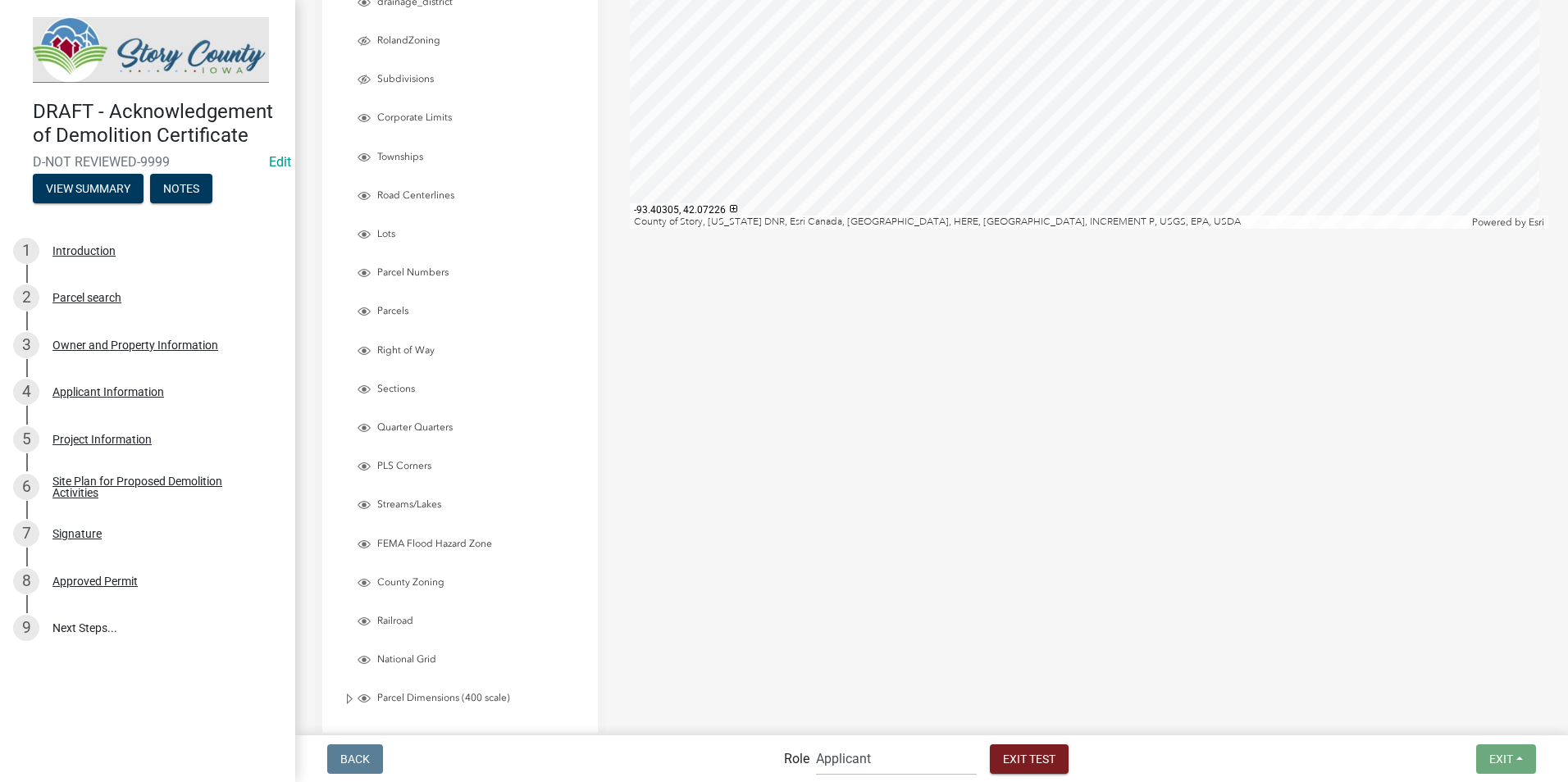
scroll to position [1085, 0]
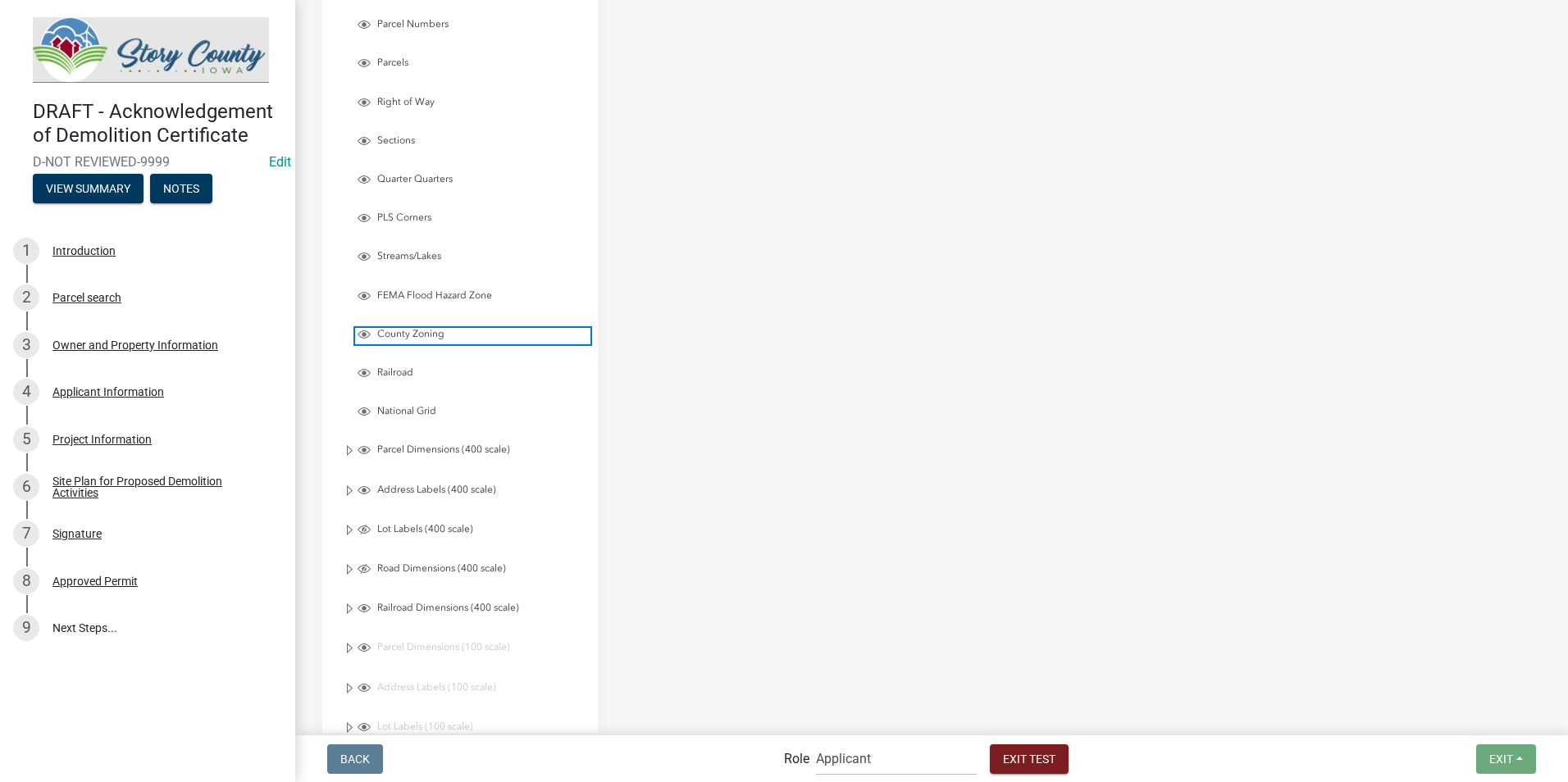
click at [368, 337] on span "Layer List" at bounding box center [364, 334] width 13 height 13
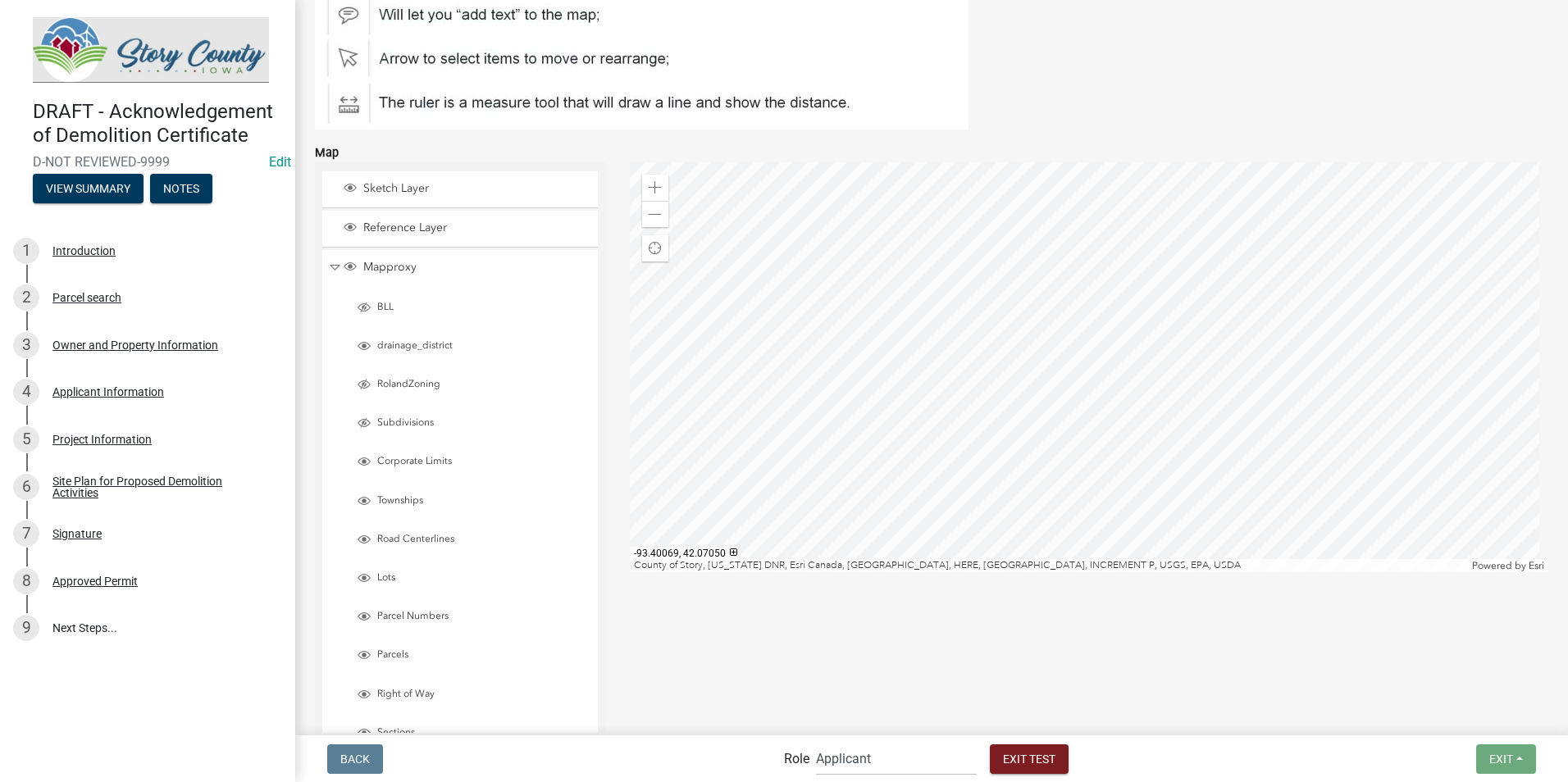
scroll to position [461, 0]
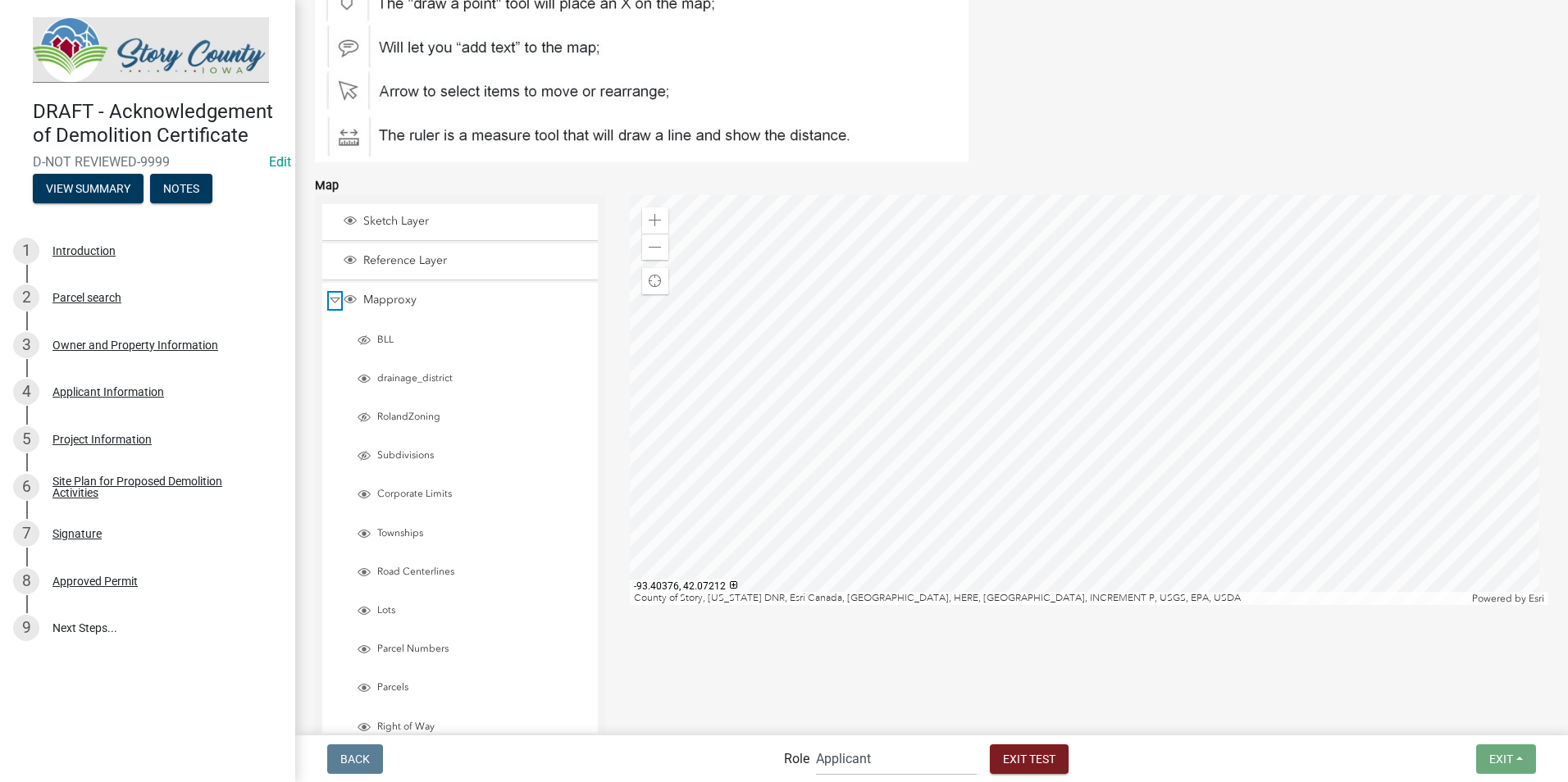
click at [333, 301] on span "Collapse" at bounding box center [335, 301] width 13 height 16
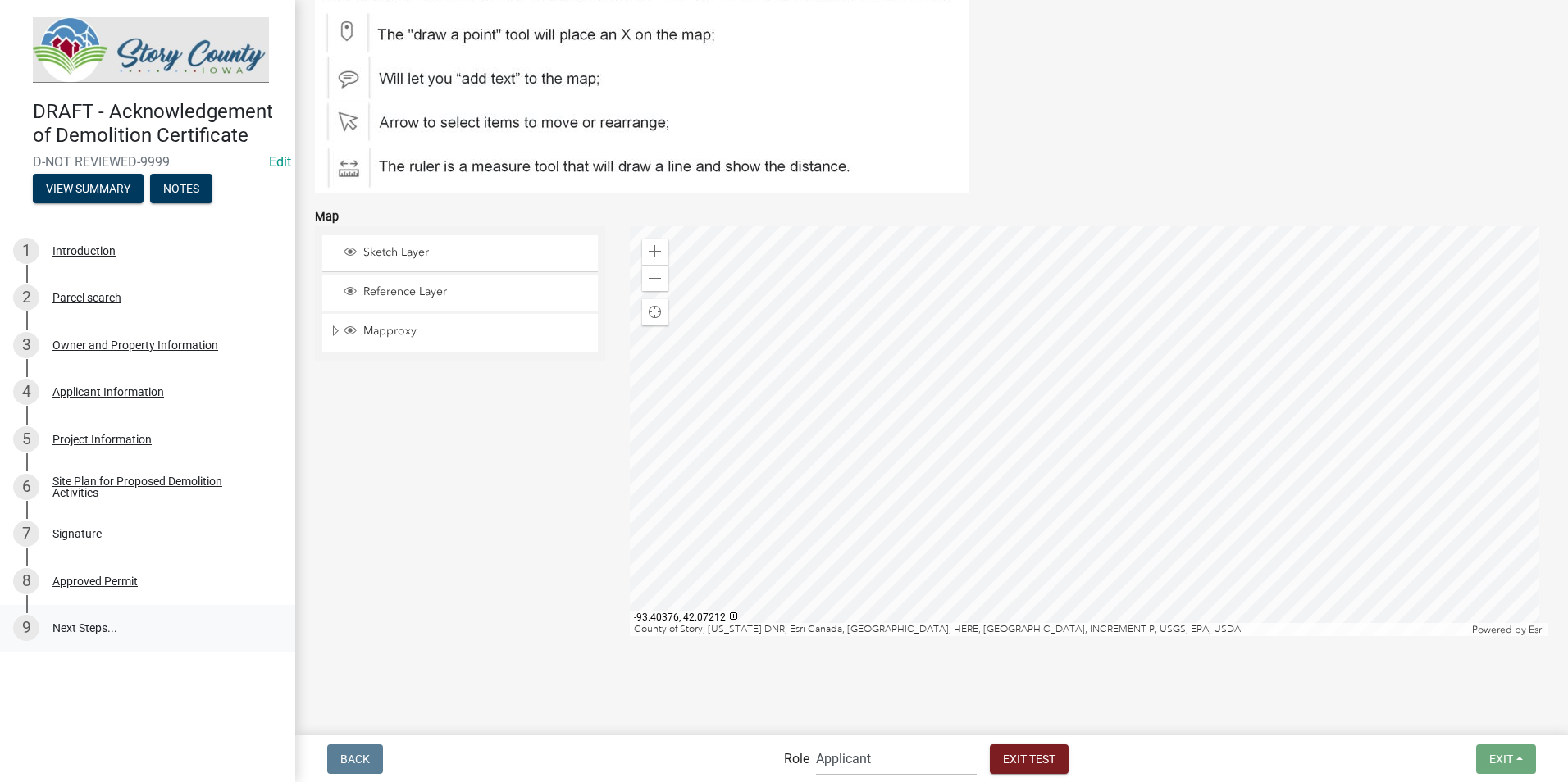
click at [71, 627] on link "9 Next Steps..." at bounding box center [147, 628] width 295 height 48
click at [76, 580] on div "Approved Permit" at bounding box center [95, 582] width 86 height 12
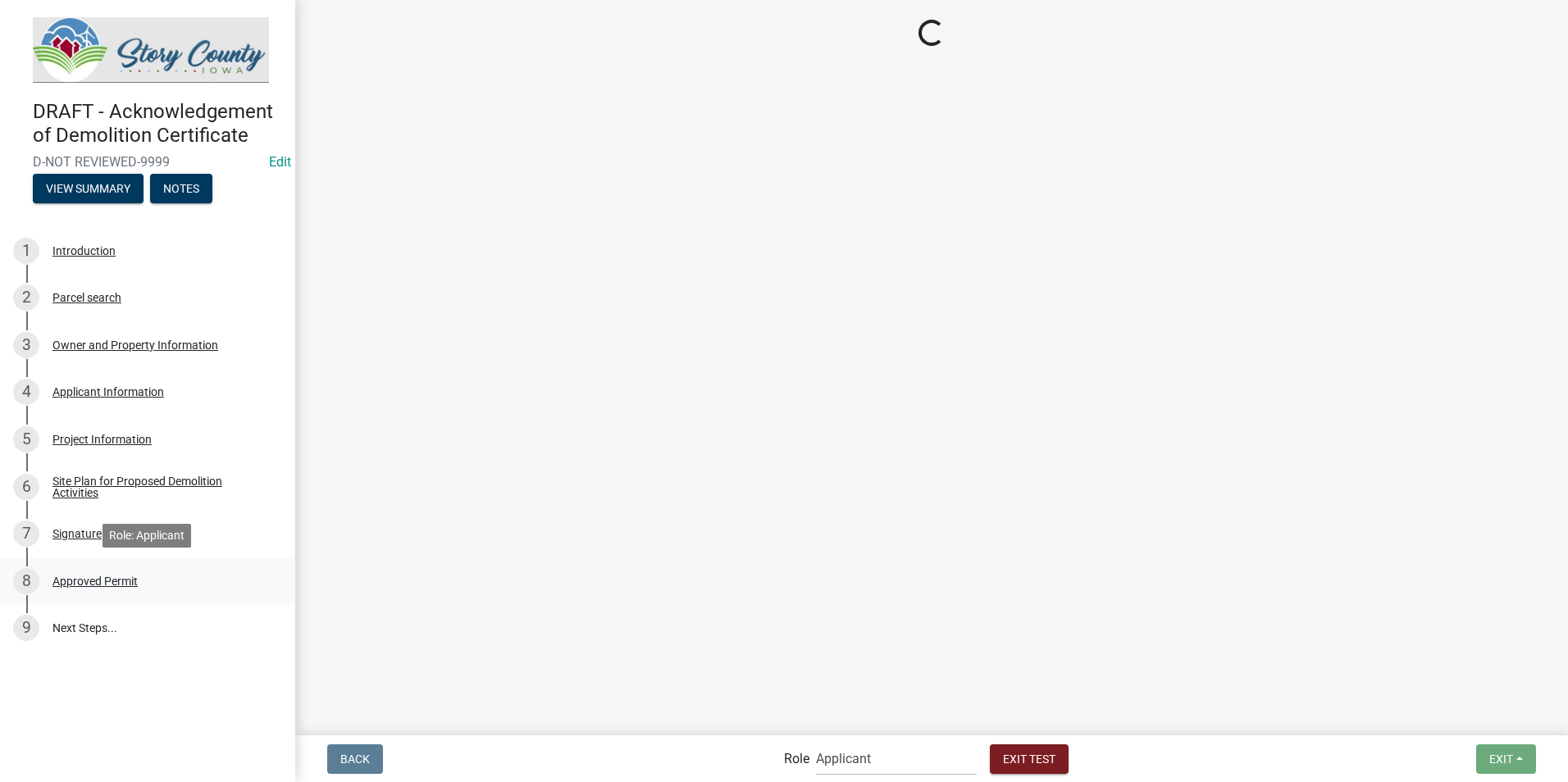
scroll to position [0, 0]
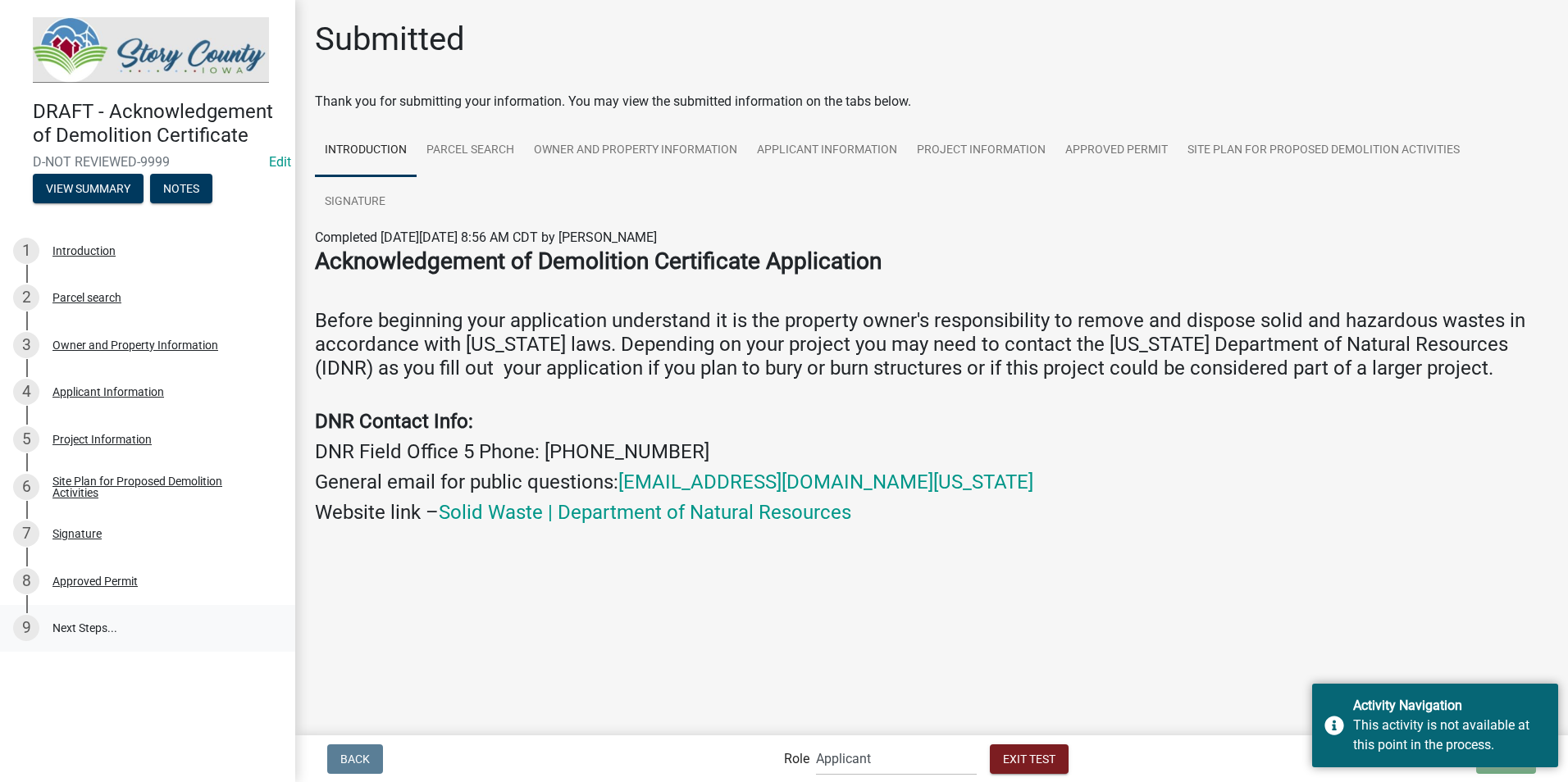
click at [62, 624] on link "9 Next Steps..." at bounding box center [147, 628] width 295 height 48
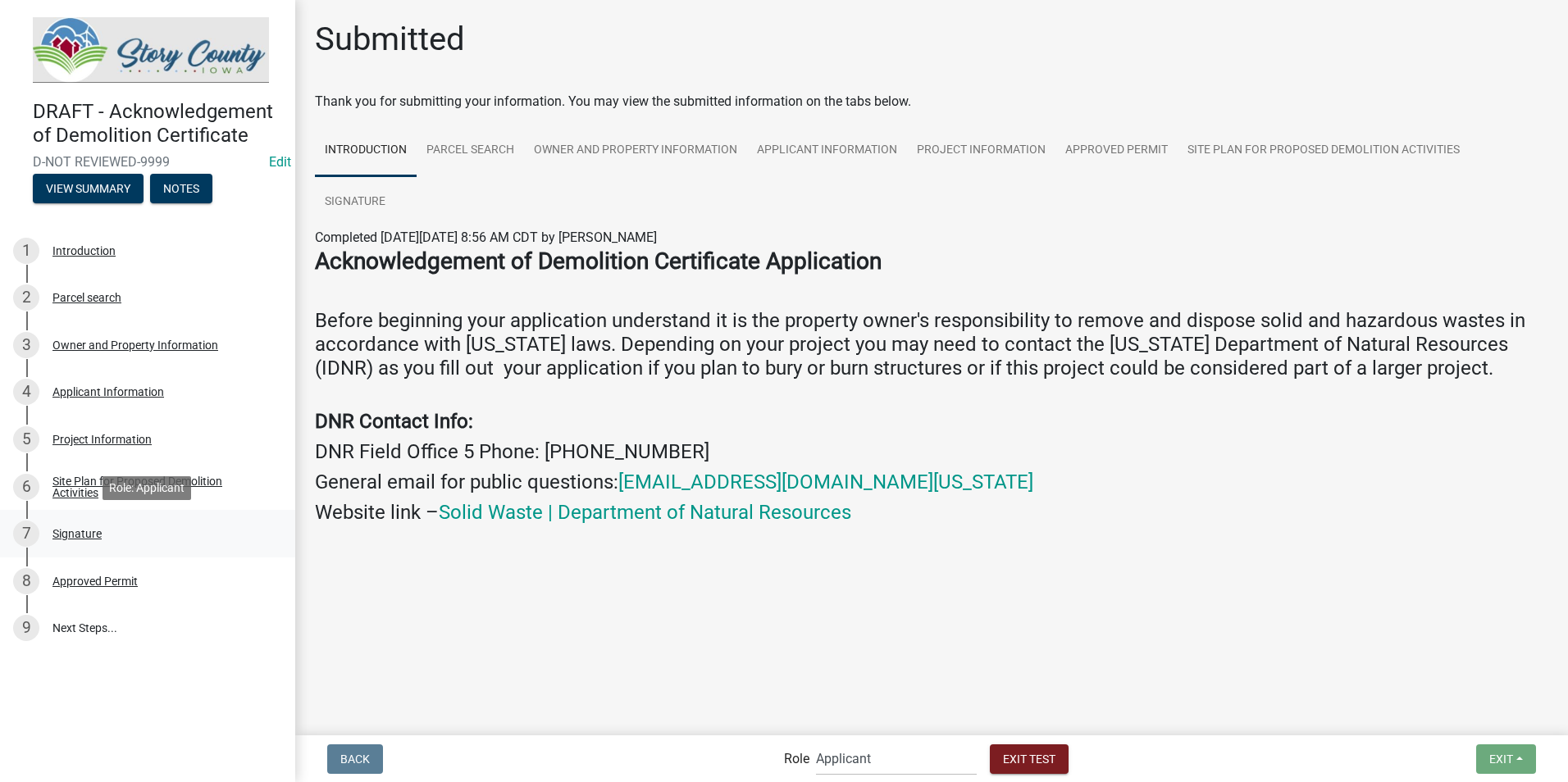
click at [57, 532] on div "Signature" at bounding box center [77, 534] width 50 height 12
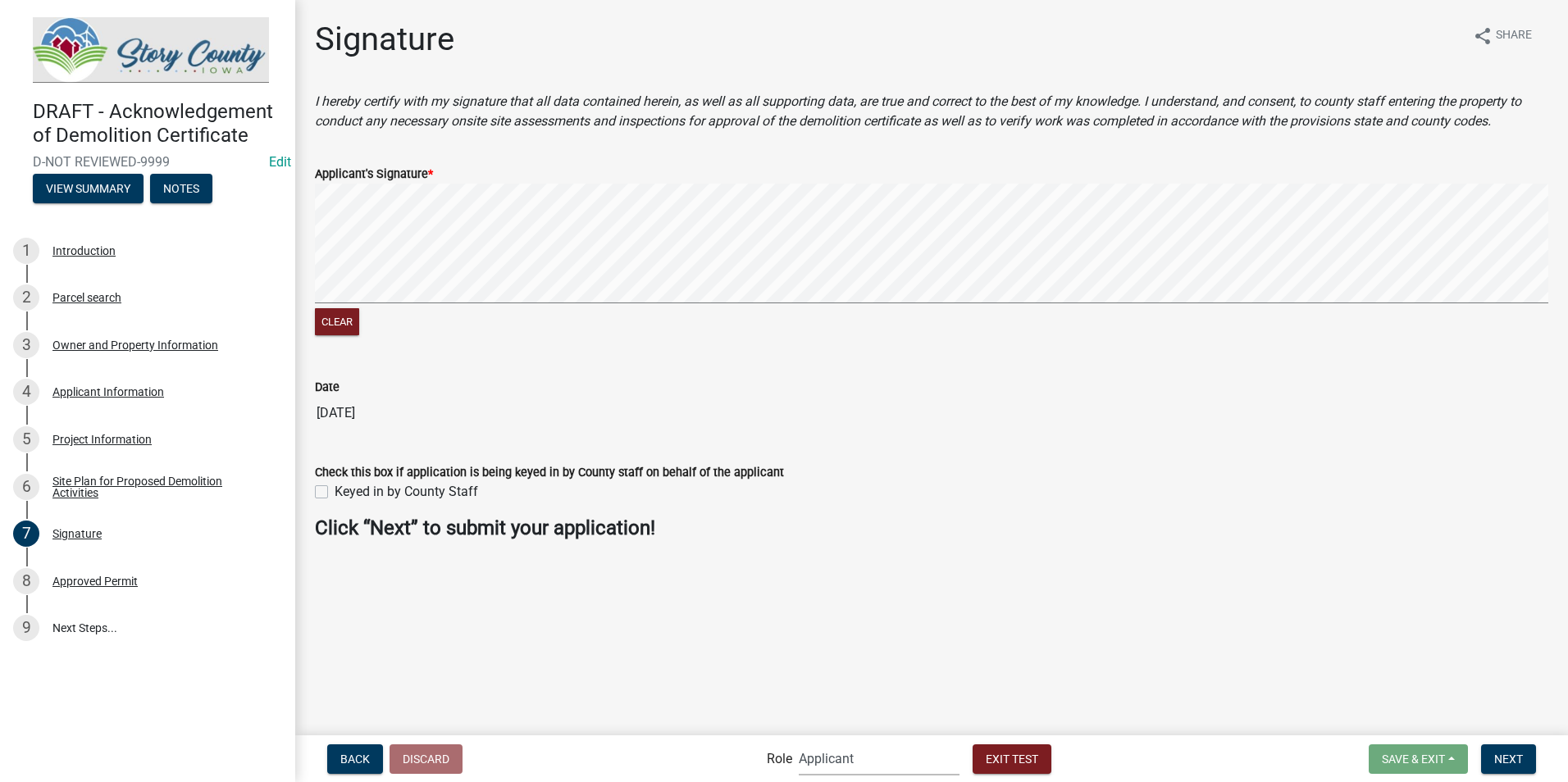
click at [877, 756] on select "Applicant Admin EH Administrative Assistant EH Inspection Staff P&D Admin EH Di…" at bounding box center [878, 759] width 160 height 34
click at [799, 742] on select "Applicant Admin EH Administrative Assistant EH Inspection Staff P&D Admin EH Di…" at bounding box center [878, 759] width 160 height 34
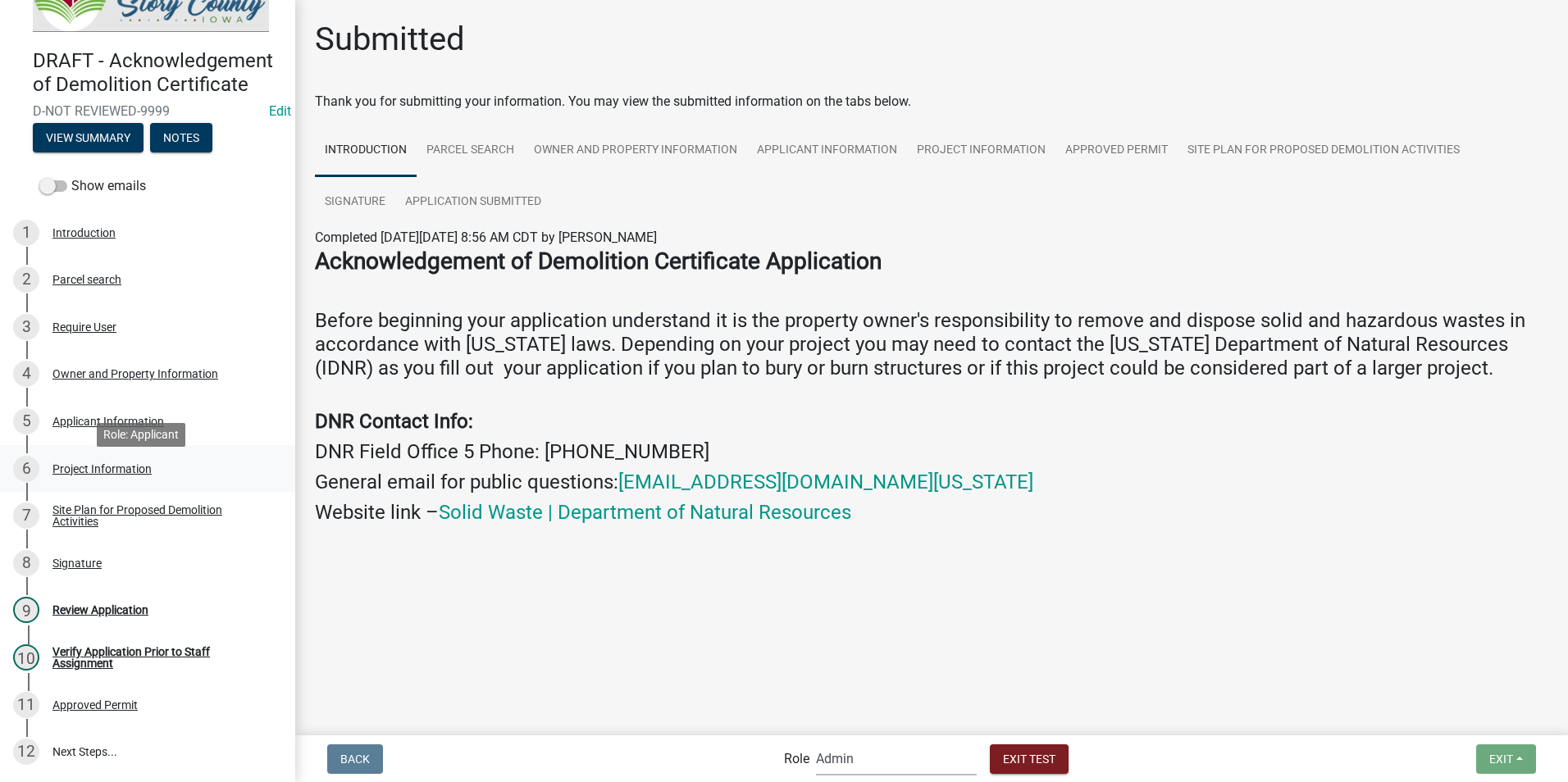
scroll to position [71, 0]
click at [969, 605] on main "Submitted Thank you for submitting your information. You may view the submitted…" at bounding box center [931, 367] width 1272 height 733
click at [106, 610] on div "Review Application" at bounding box center [100, 610] width 96 height 12
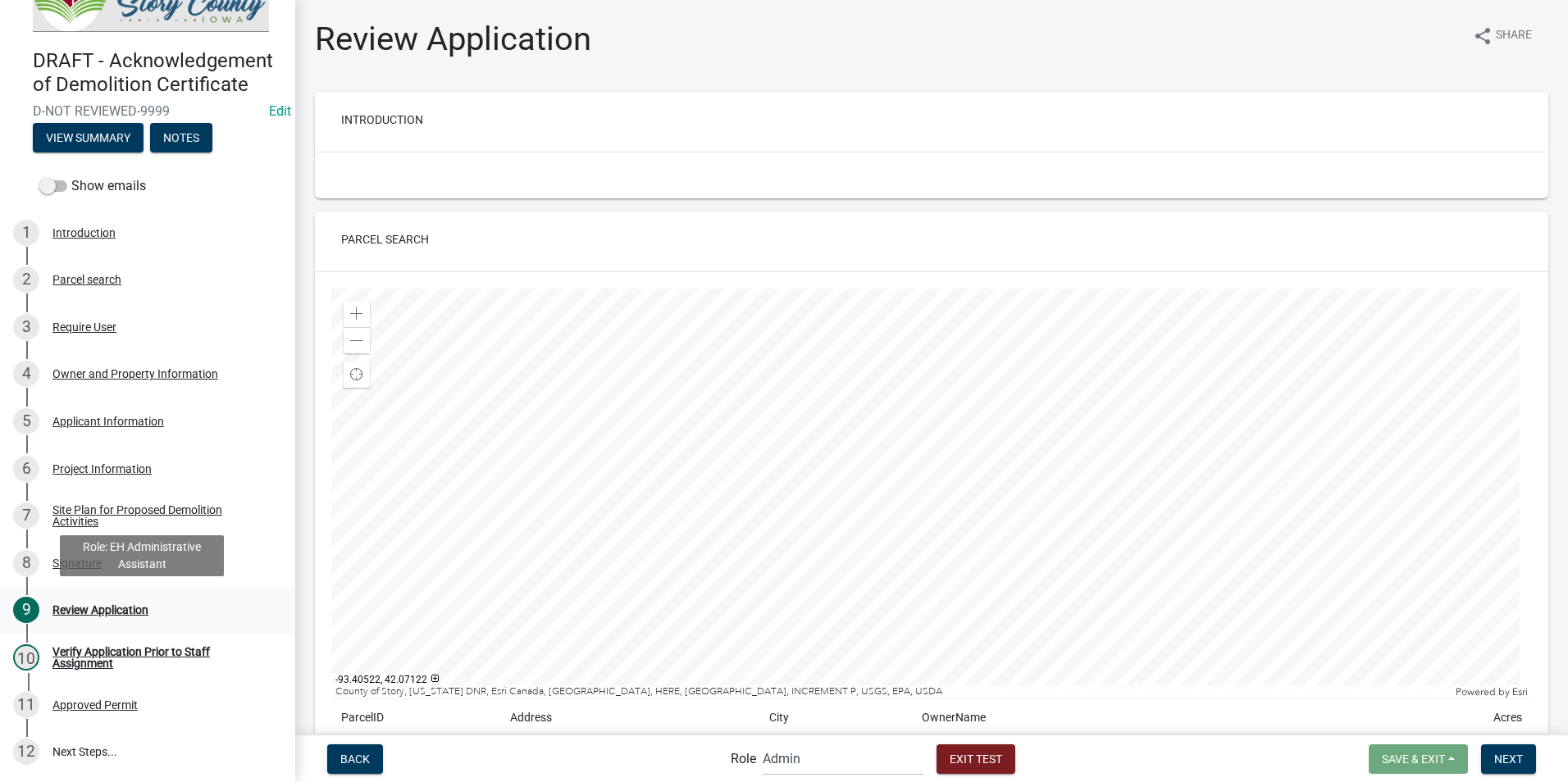
click at [65, 610] on div "Review Application" at bounding box center [100, 610] width 96 height 12
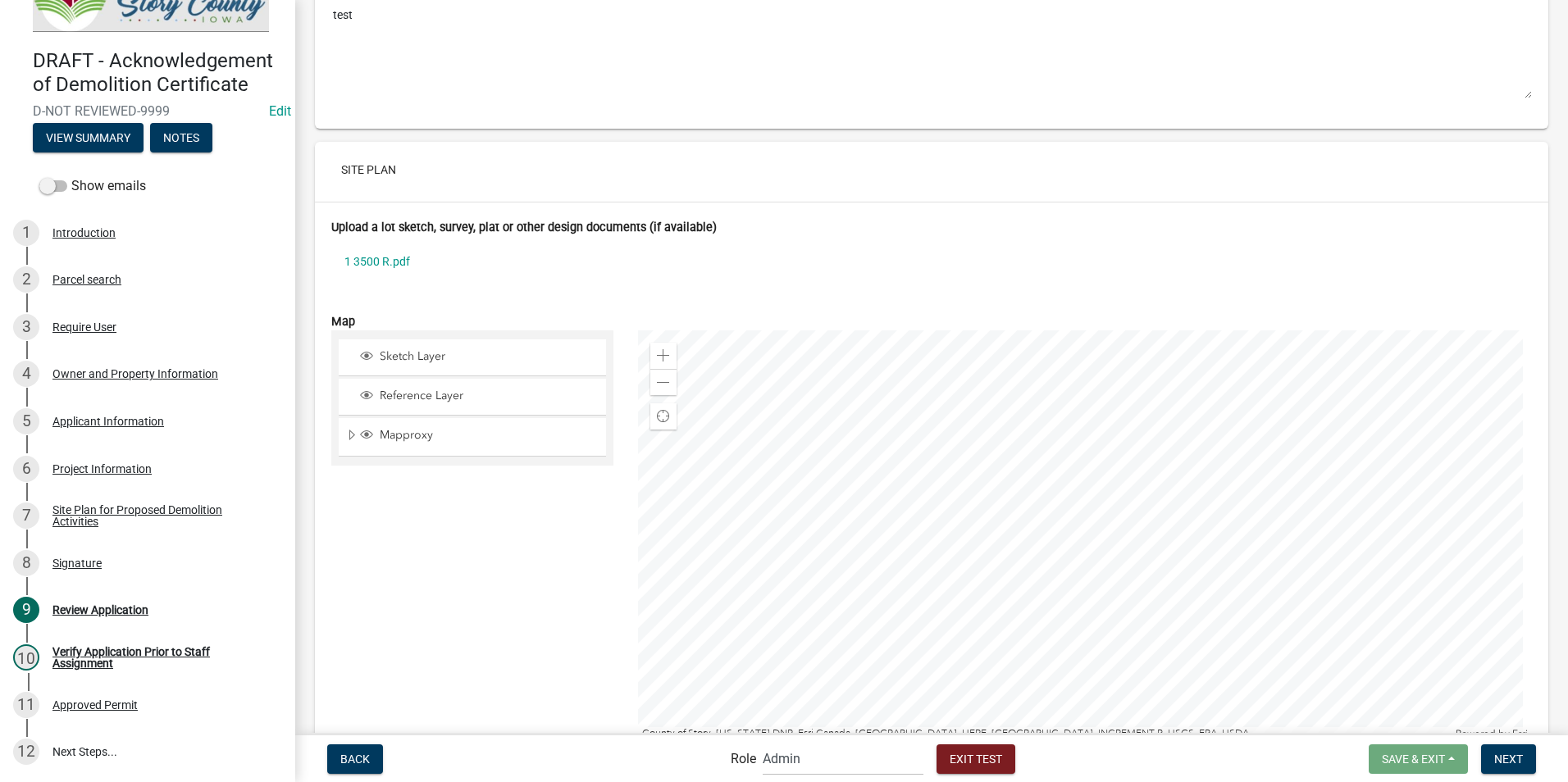
scroll to position [5363, 0]
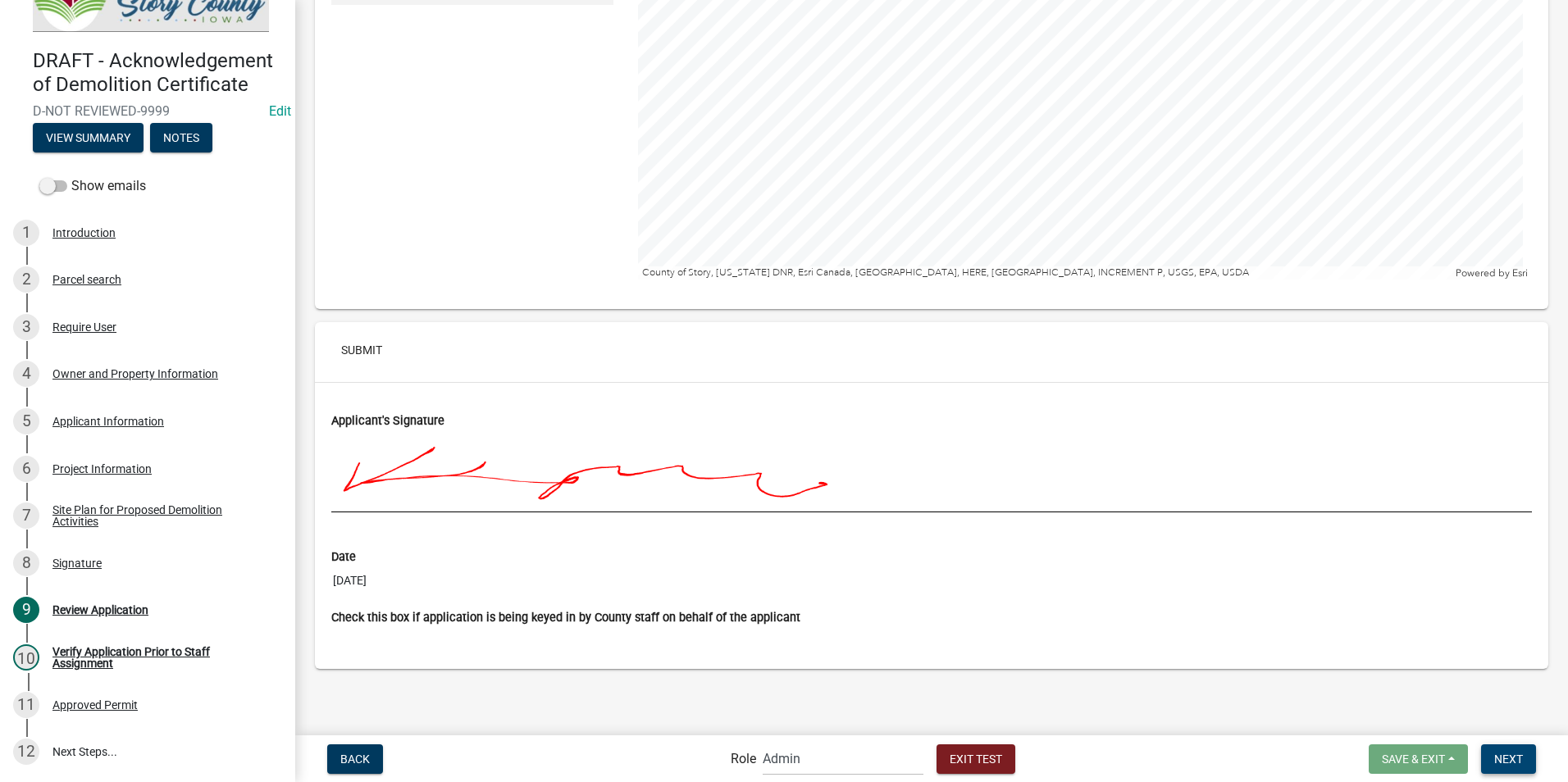
click at [1515, 751] on button "Next" at bounding box center [1508, 759] width 54 height 29
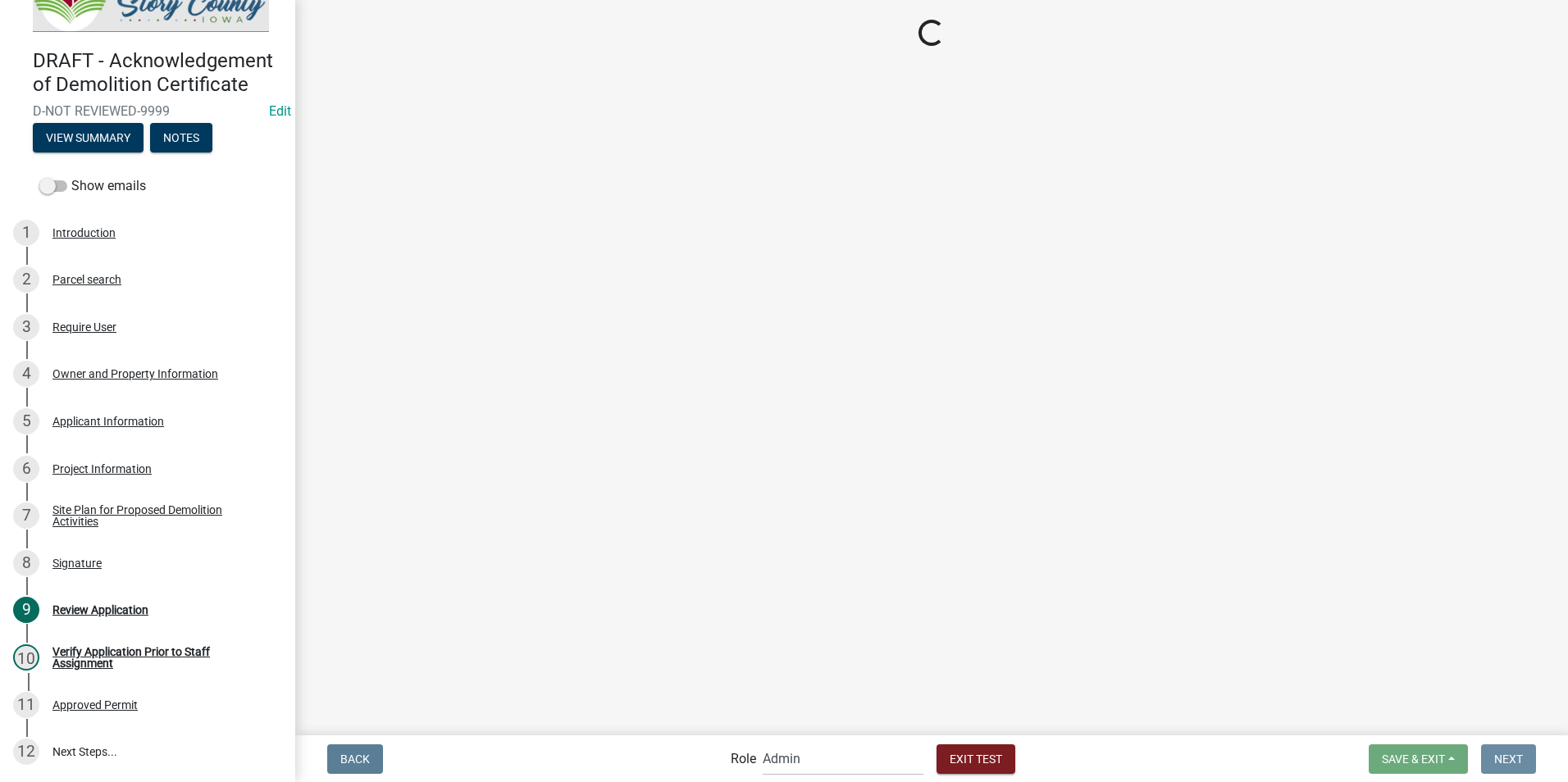
scroll to position [0, 0]
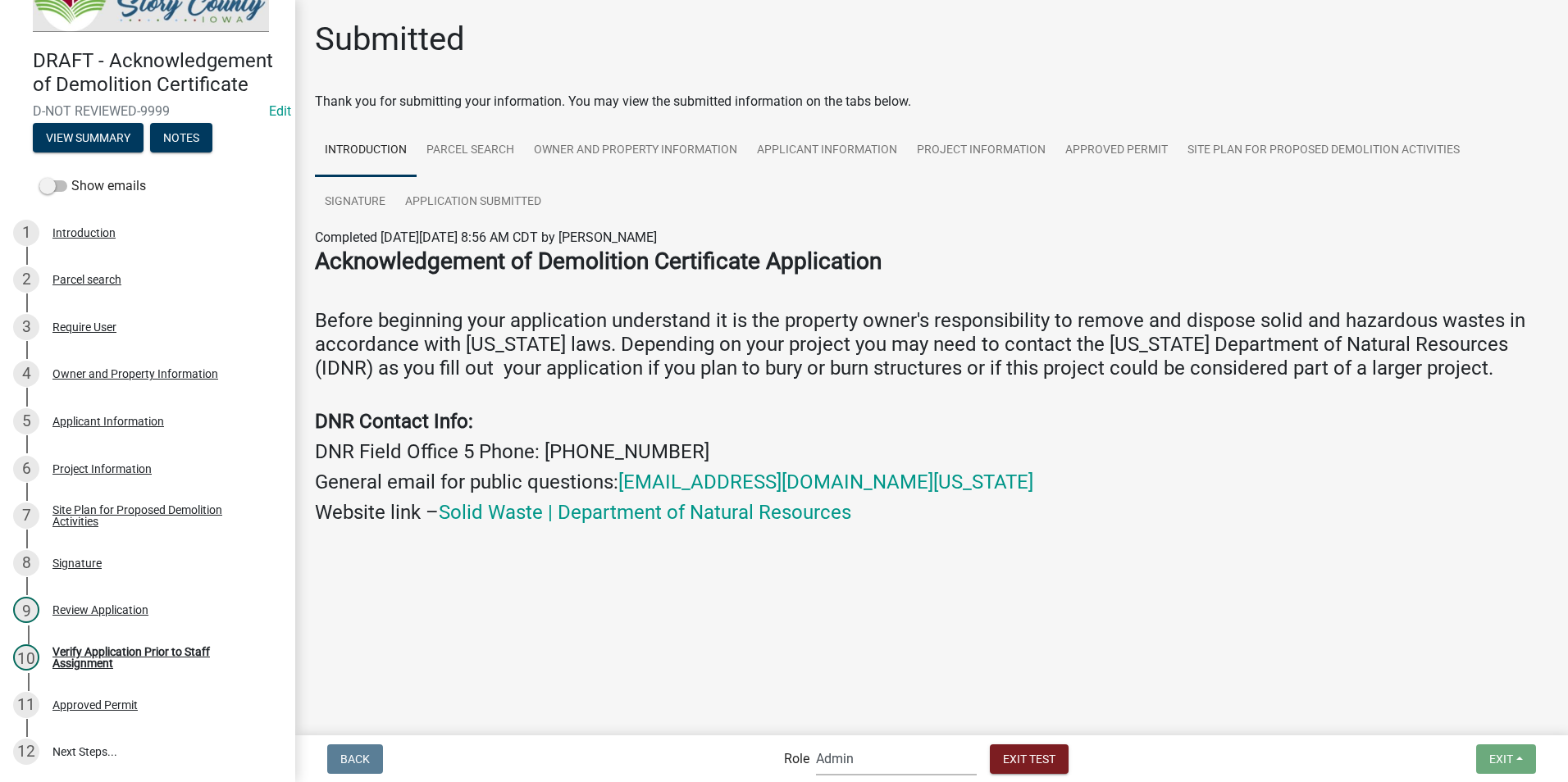
click at [945, 763] on select "Applicant Admin EH Administrative Assistant EH Inspection Staff P&D Admin EH Di…" at bounding box center [896, 759] width 160 height 34
select select "da3e3e5f-670d-4329-b60c-5cc8a4b2b679"
click at [816, 742] on select "Applicant Admin EH Administrative Assistant EH Inspection Staff P&D Admin EH Di…" at bounding box center [896, 759] width 160 height 34
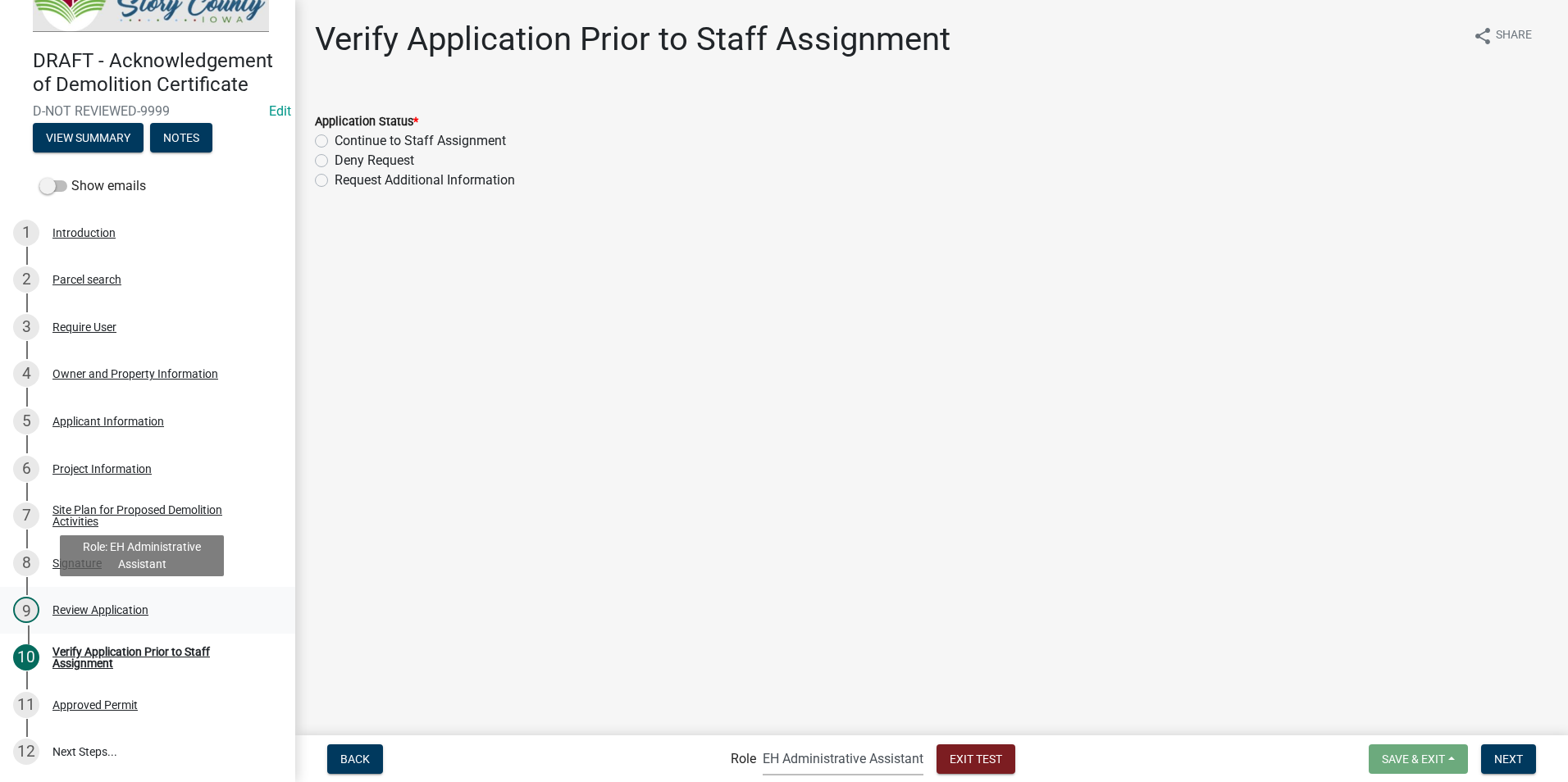
click at [75, 611] on div "Review Application" at bounding box center [100, 610] width 96 height 12
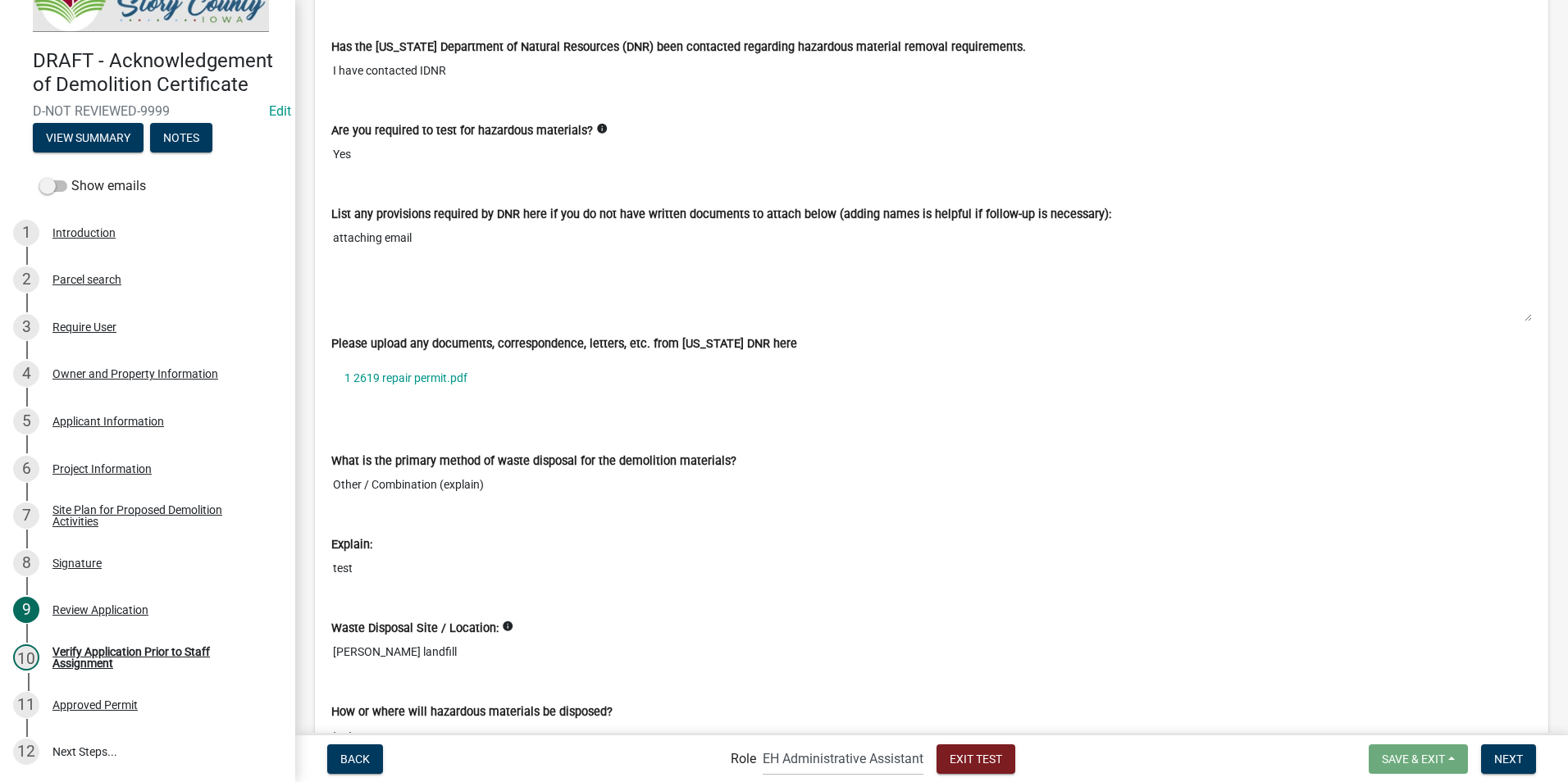
scroll to position [5363, 0]
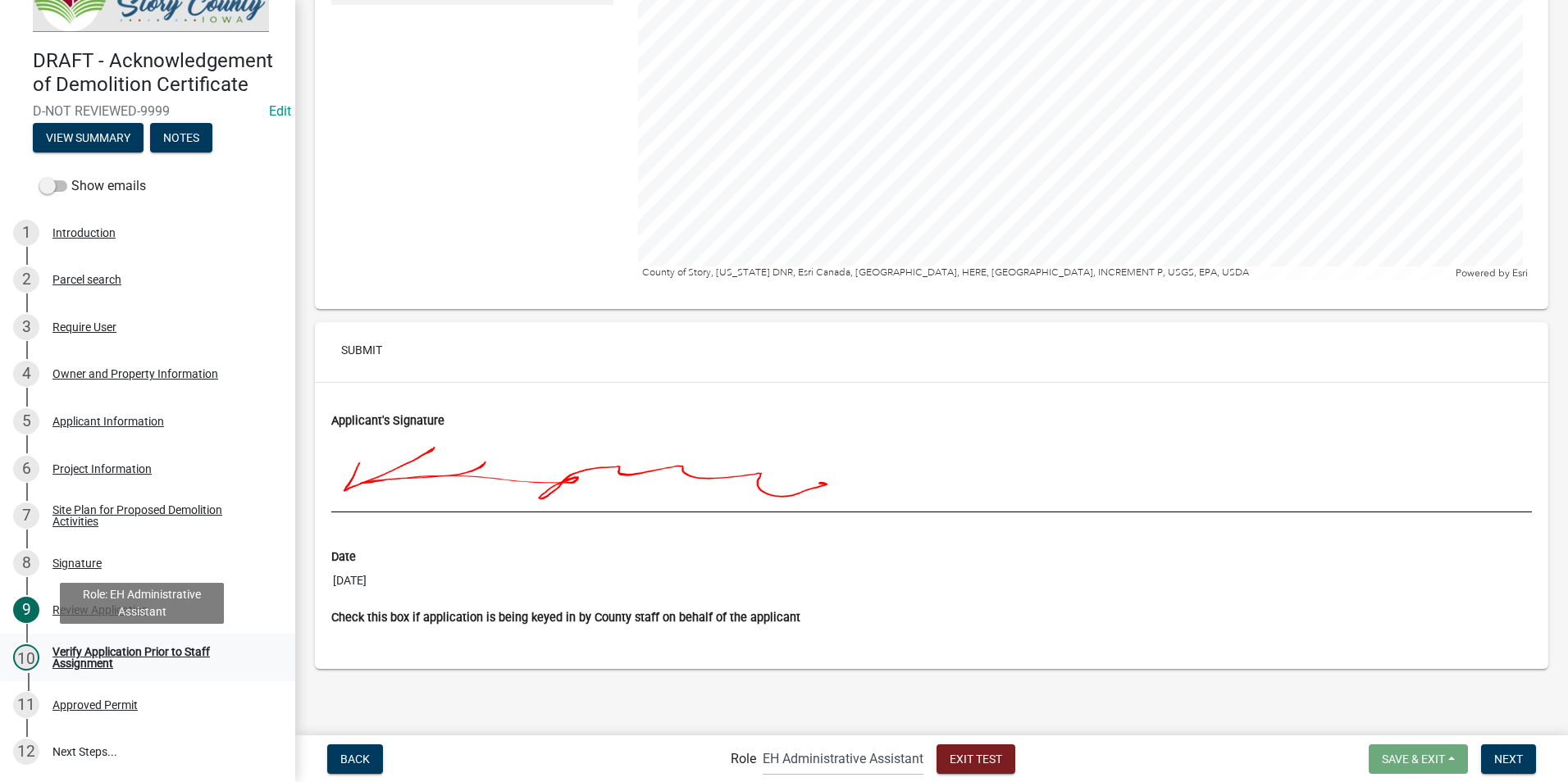
click at [82, 658] on div "Verify Application Prior to Staff Assignment" at bounding box center [160, 658] width 217 height 23
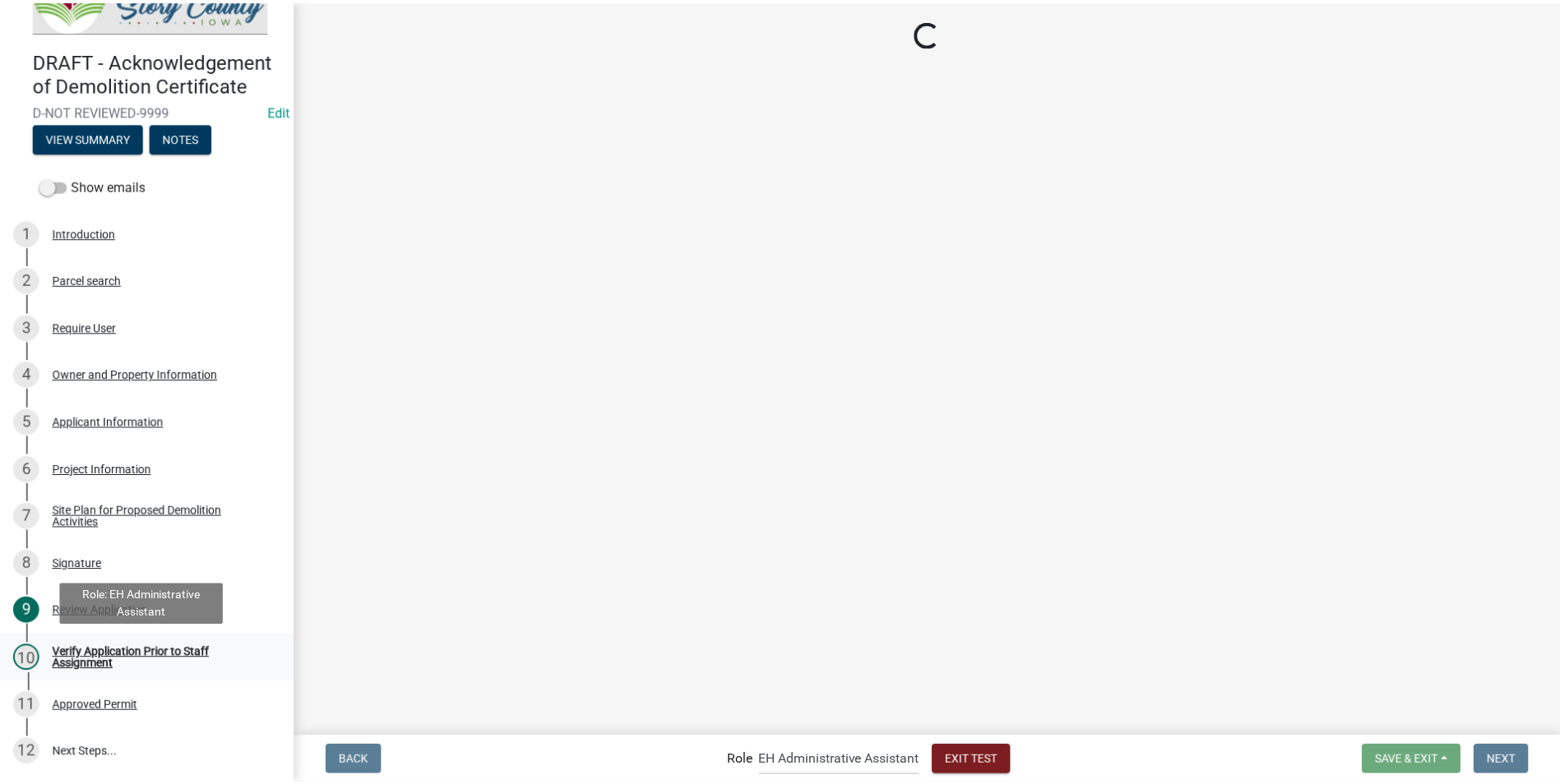
scroll to position [0, 0]
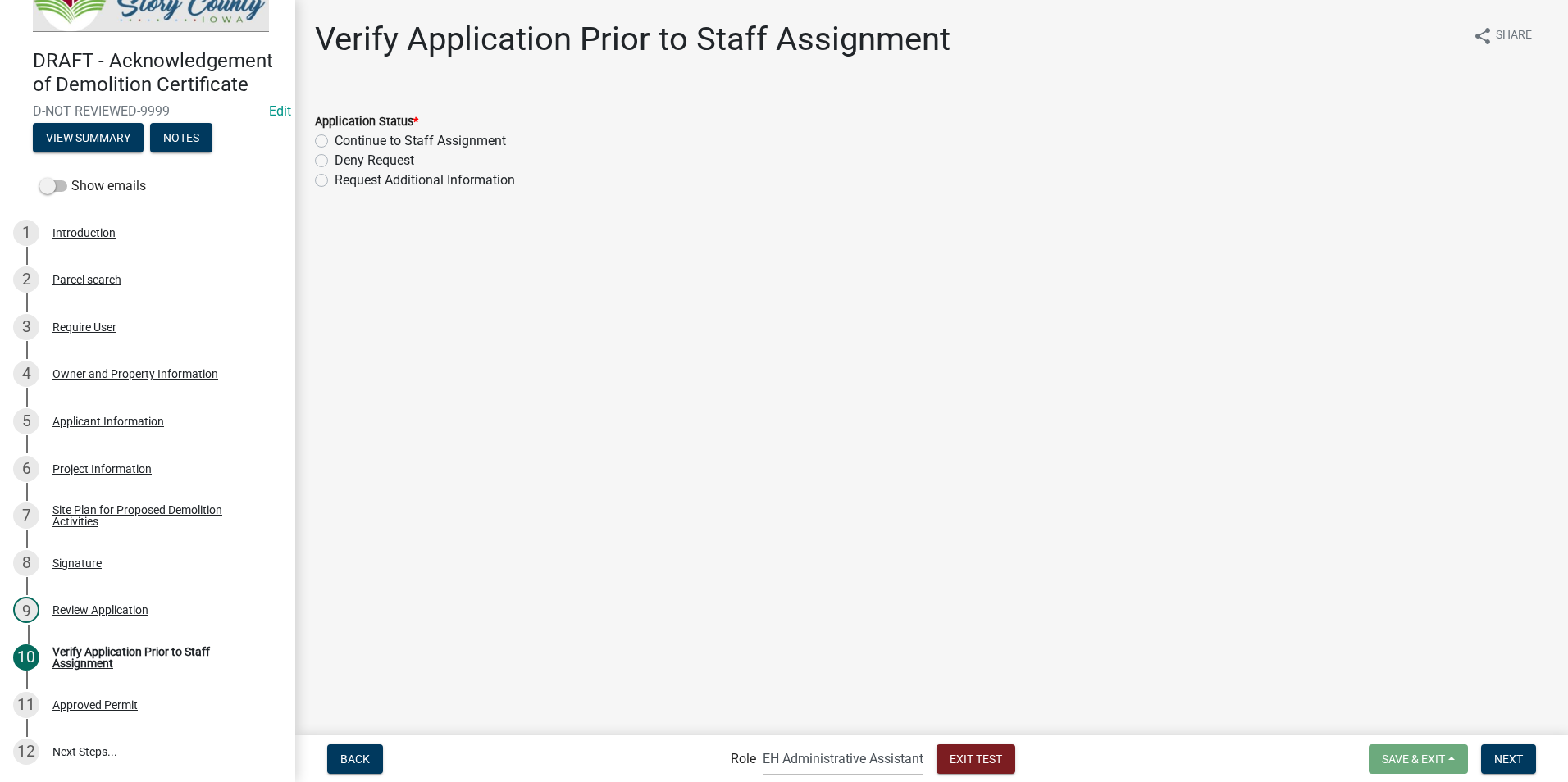
click at [335, 160] on label "Deny Request" at bounding box center [374, 160] width 80 height 19
click at [335, 160] on input "Deny Request" at bounding box center [339, 156] width 11 height 11
radio input "true"
click at [1494, 756] on span "Next" at bounding box center [1509, 758] width 29 height 13
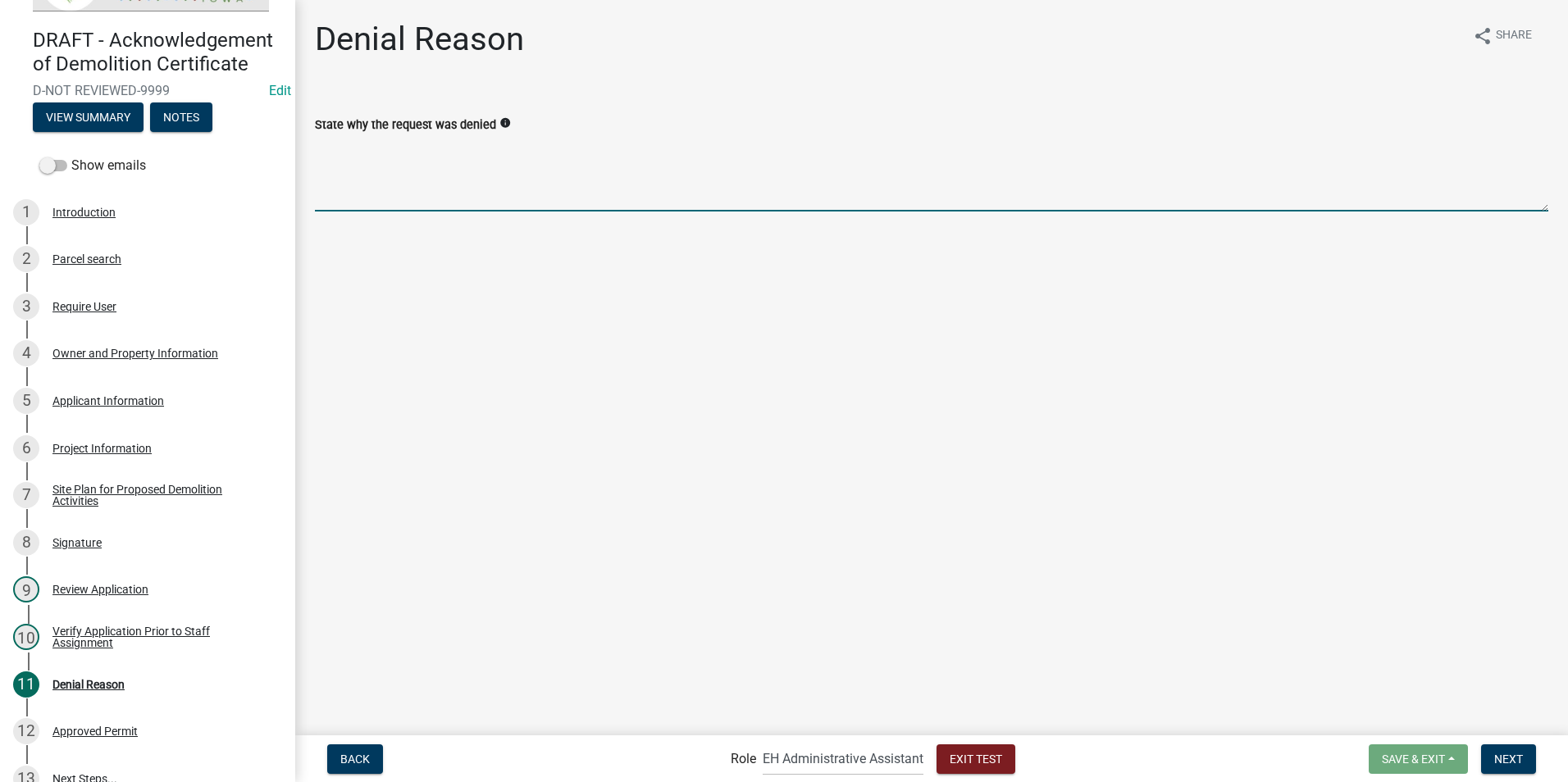
click at [405, 201] on textarea "State why the request was denied" at bounding box center [932, 172] width 1233 height 77
type textarea "in city limits of [GEOGRAPHIC_DATA]"
click at [1510, 755] on span "Next" at bounding box center [1509, 758] width 29 height 13
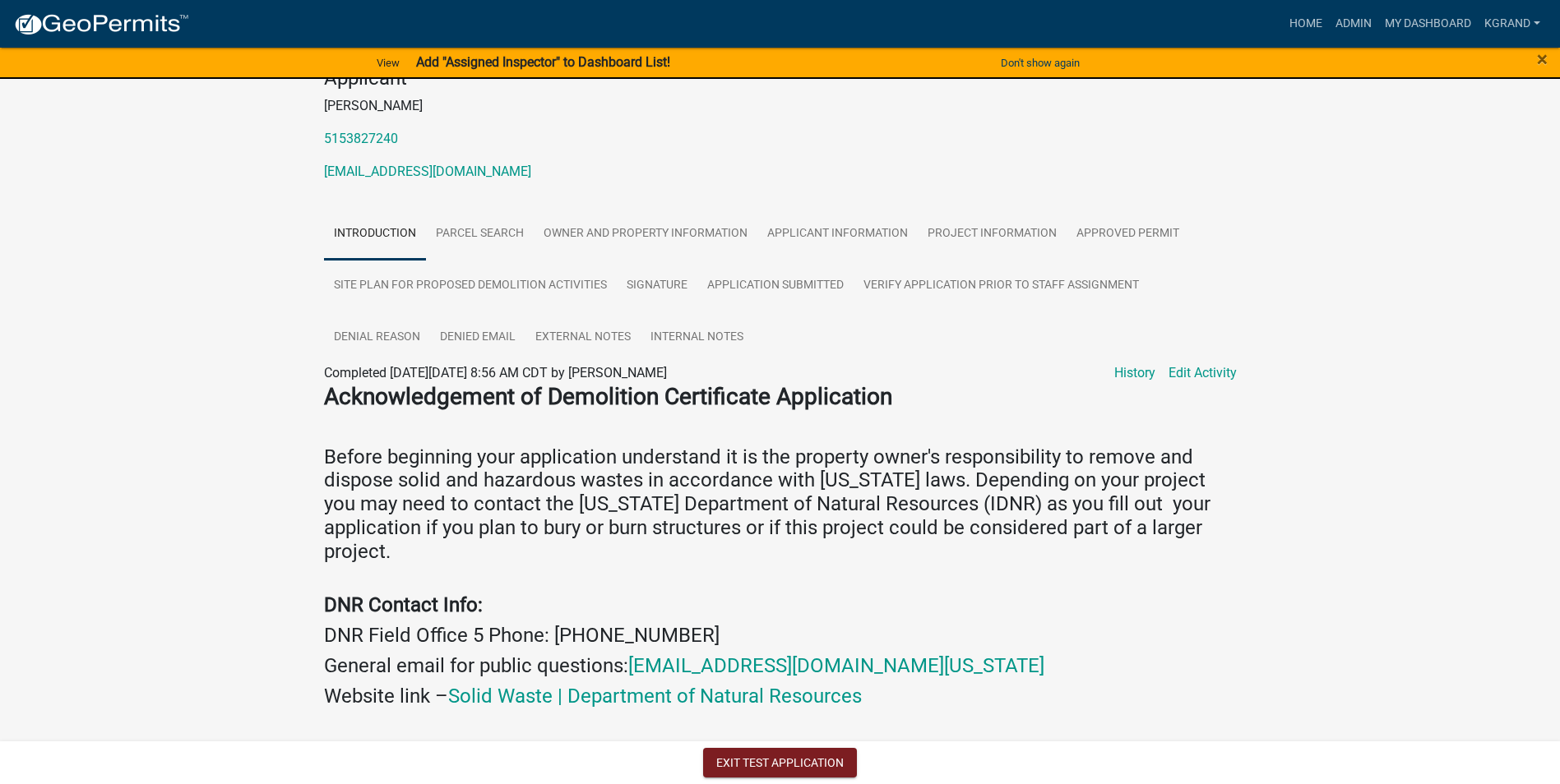
scroll to position [212, 0]
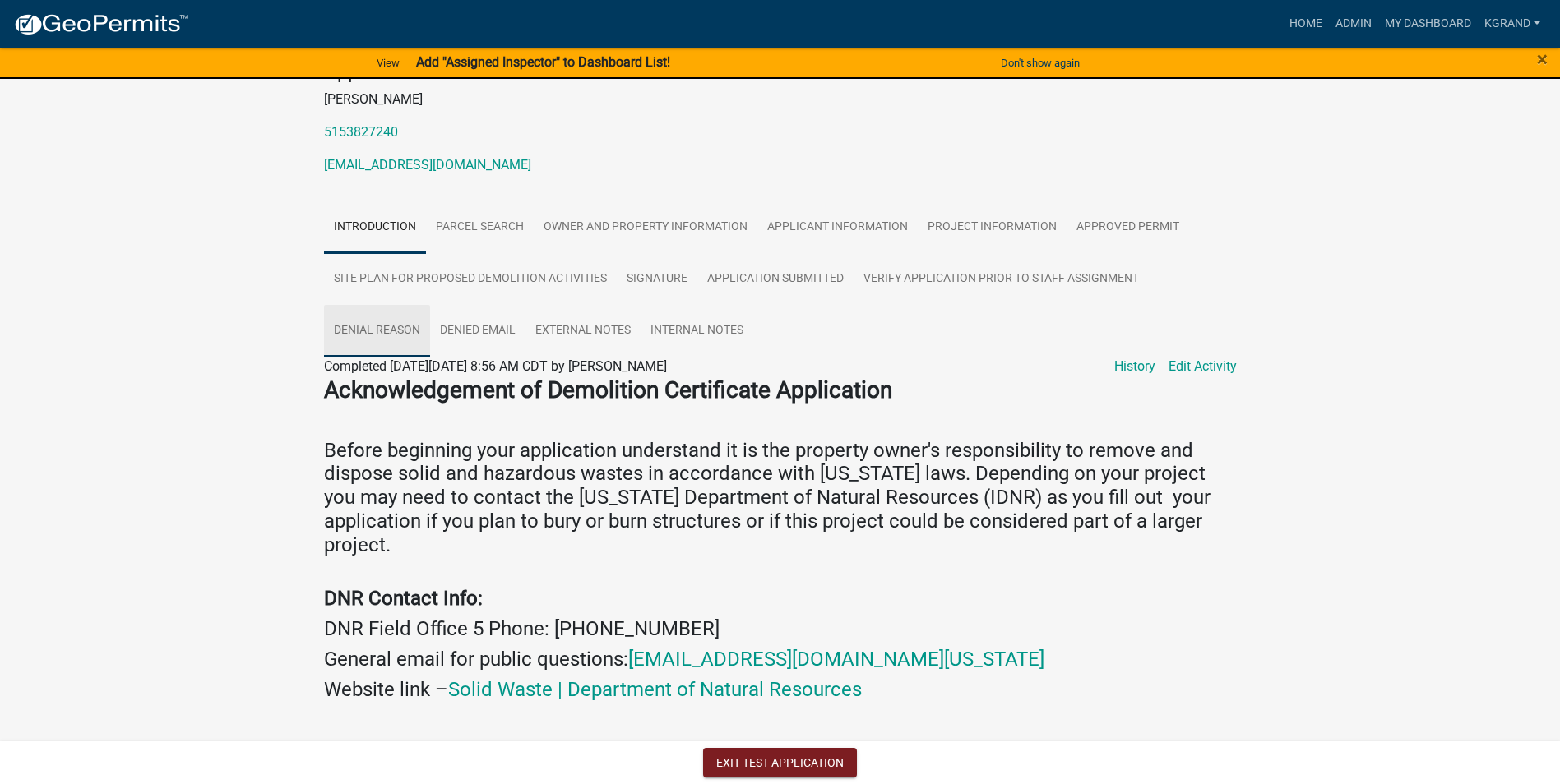
click at [387, 337] on link "Denial Reason" at bounding box center [377, 332] width 106 height 53
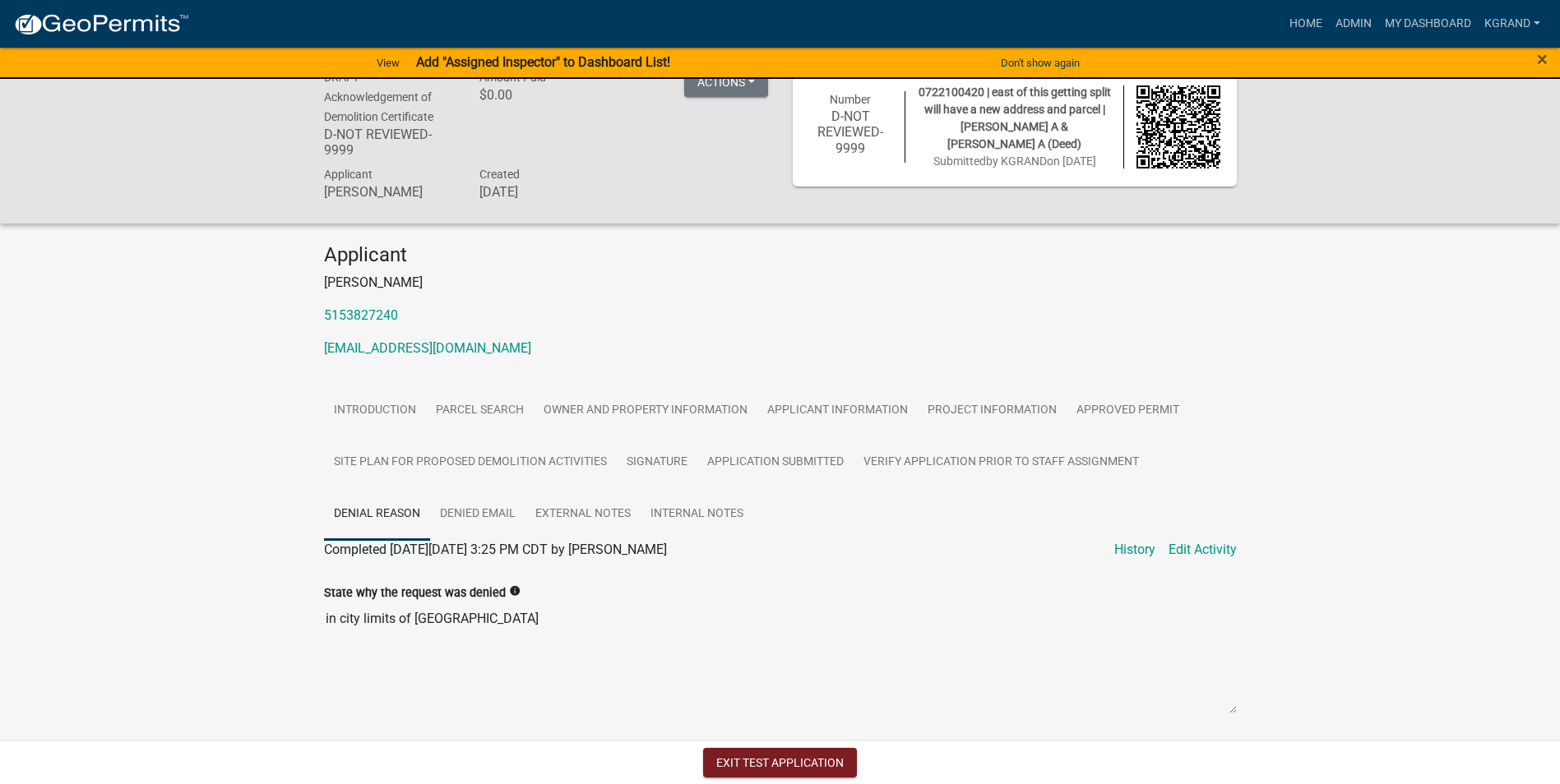
scroll to position [40, 0]
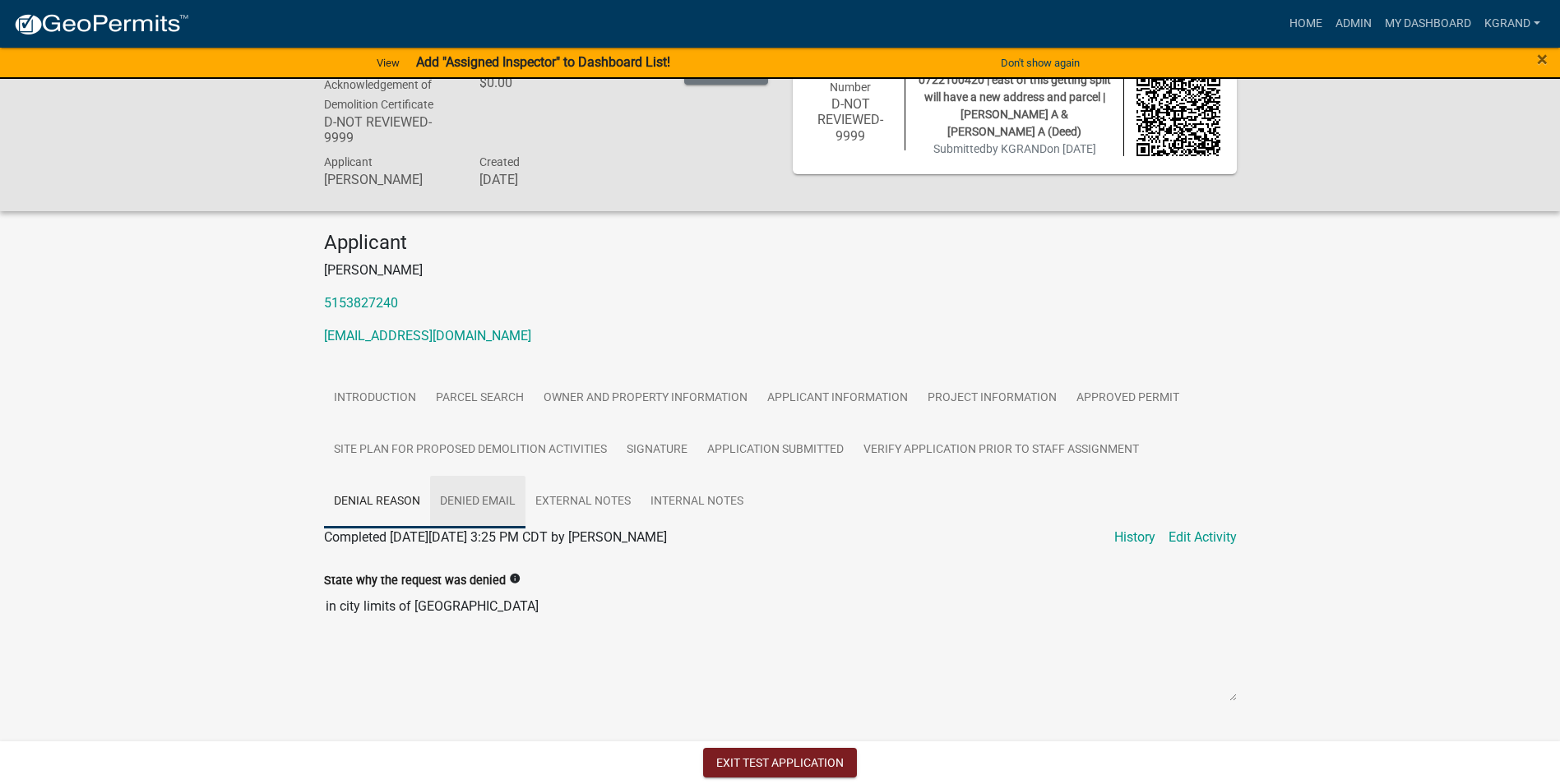
click at [468, 497] on link "Denied Email" at bounding box center [478, 502] width 96 height 53
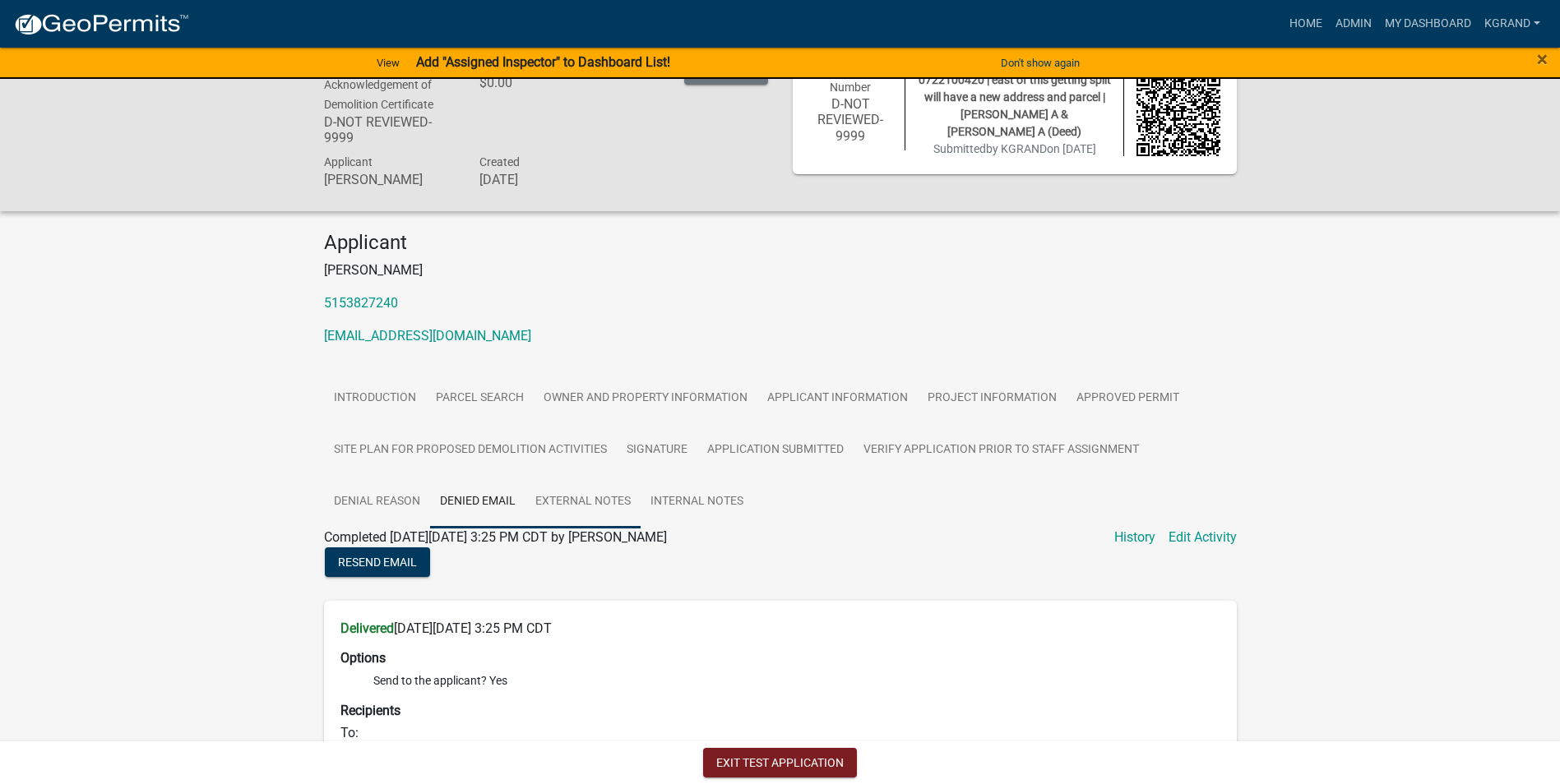
click at [571, 497] on link "External Notes" at bounding box center [583, 502] width 115 height 53
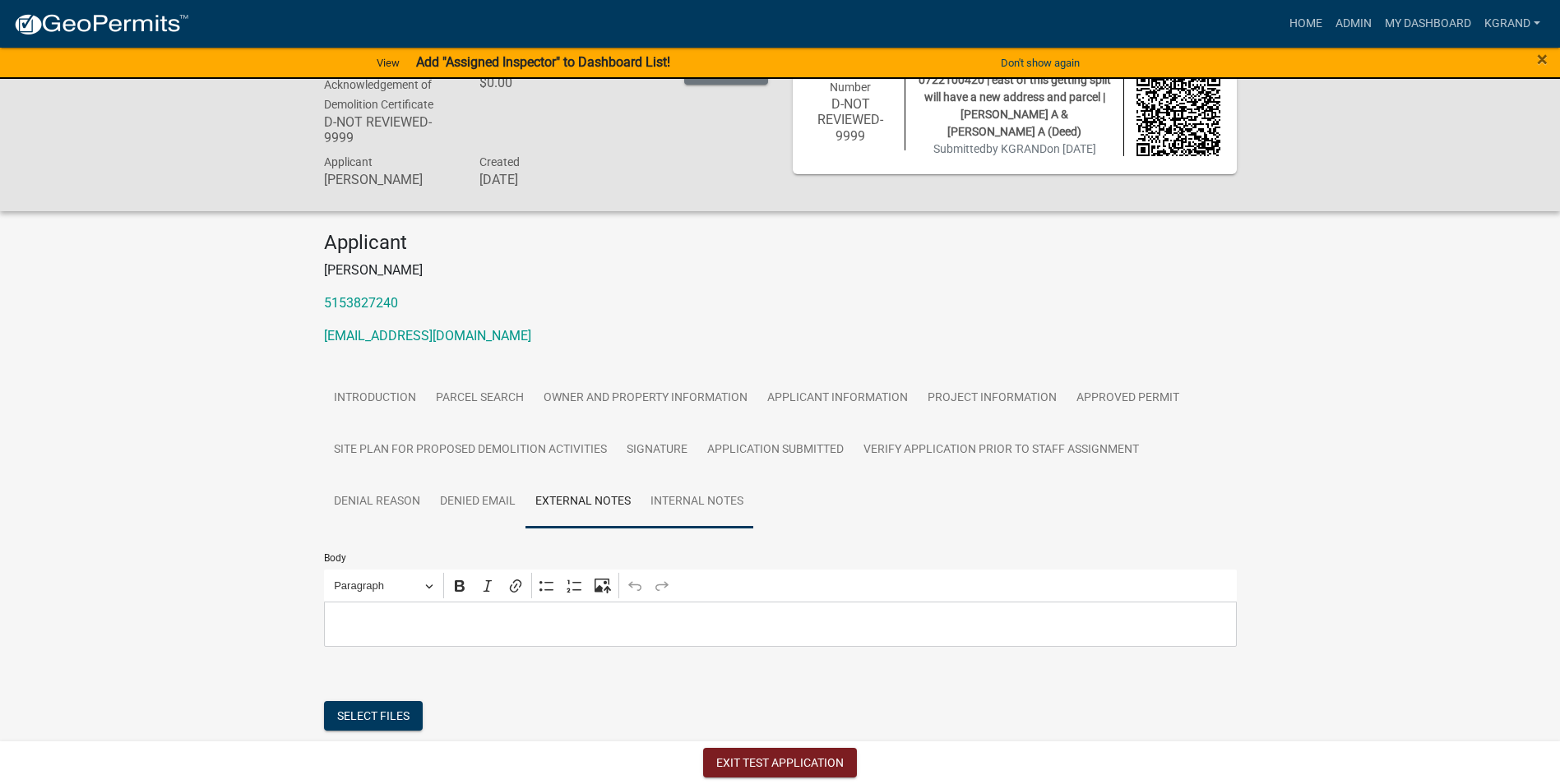
click at [700, 494] on link "Internal Notes" at bounding box center [697, 502] width 112 height 53
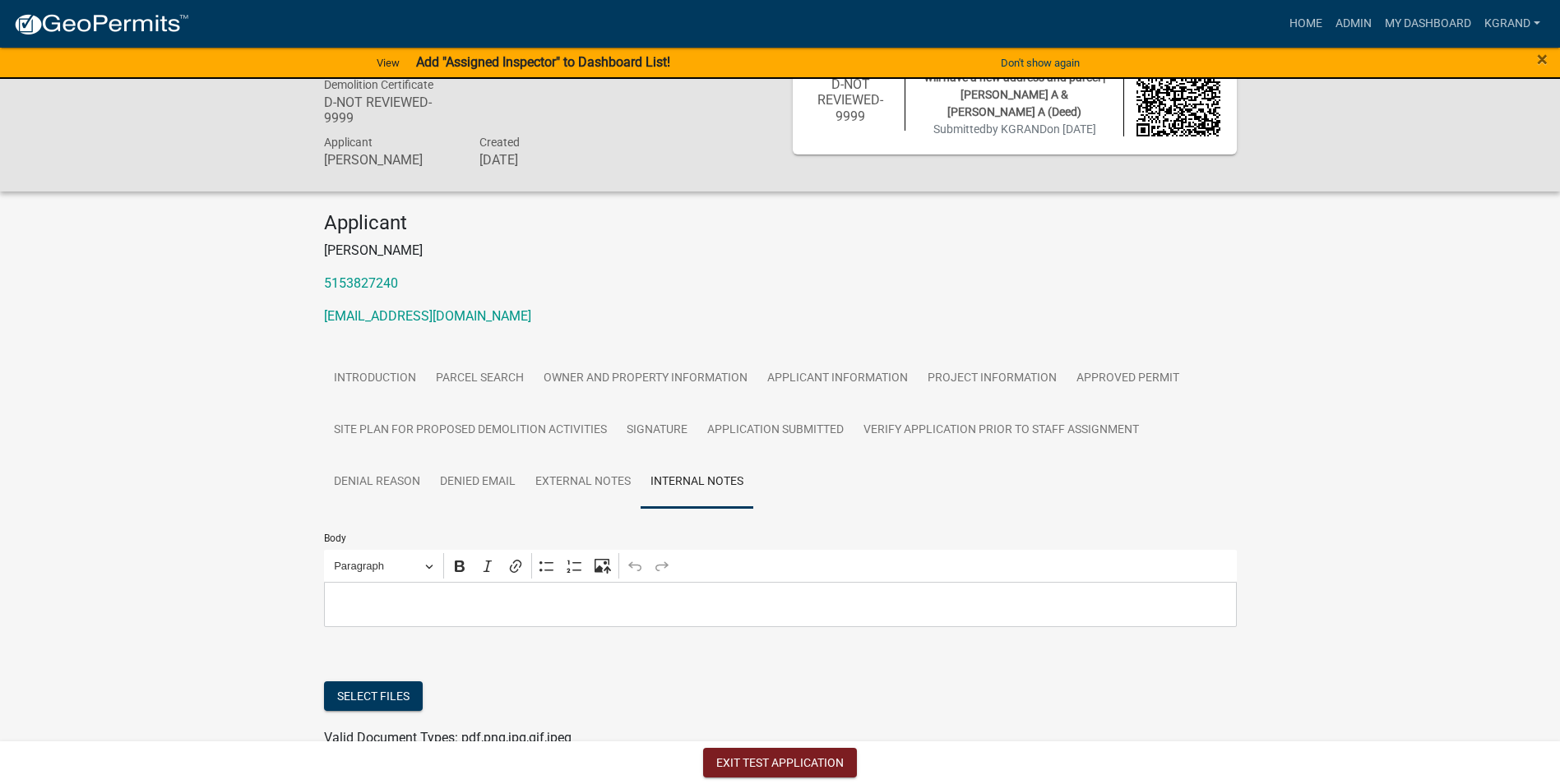
scroll to position [142, 0]
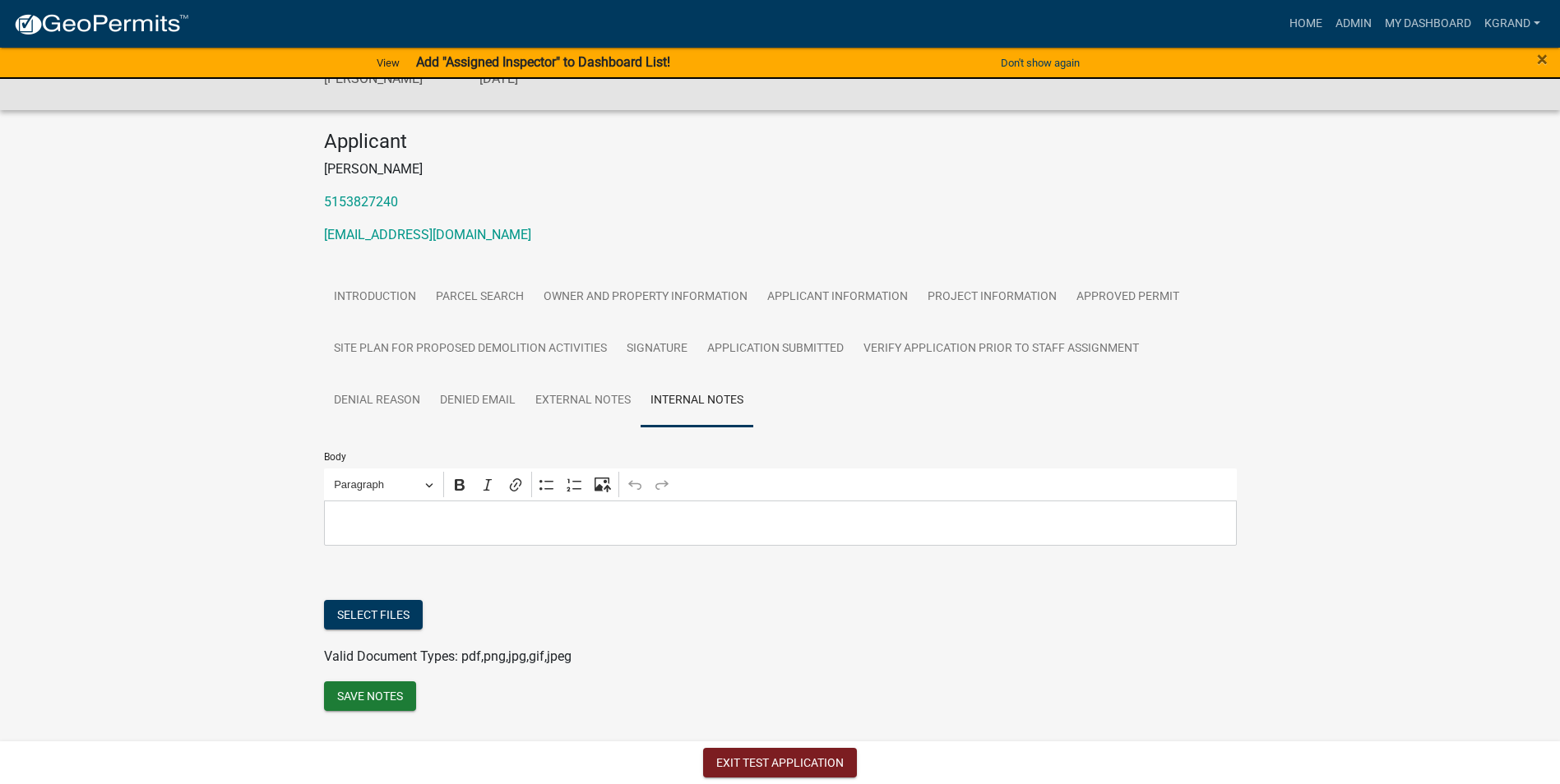
click at [597, 515] on p "Editor editing area: main. Press Alt+0 for help." at bounding box center [780, 523] width 896 height 20
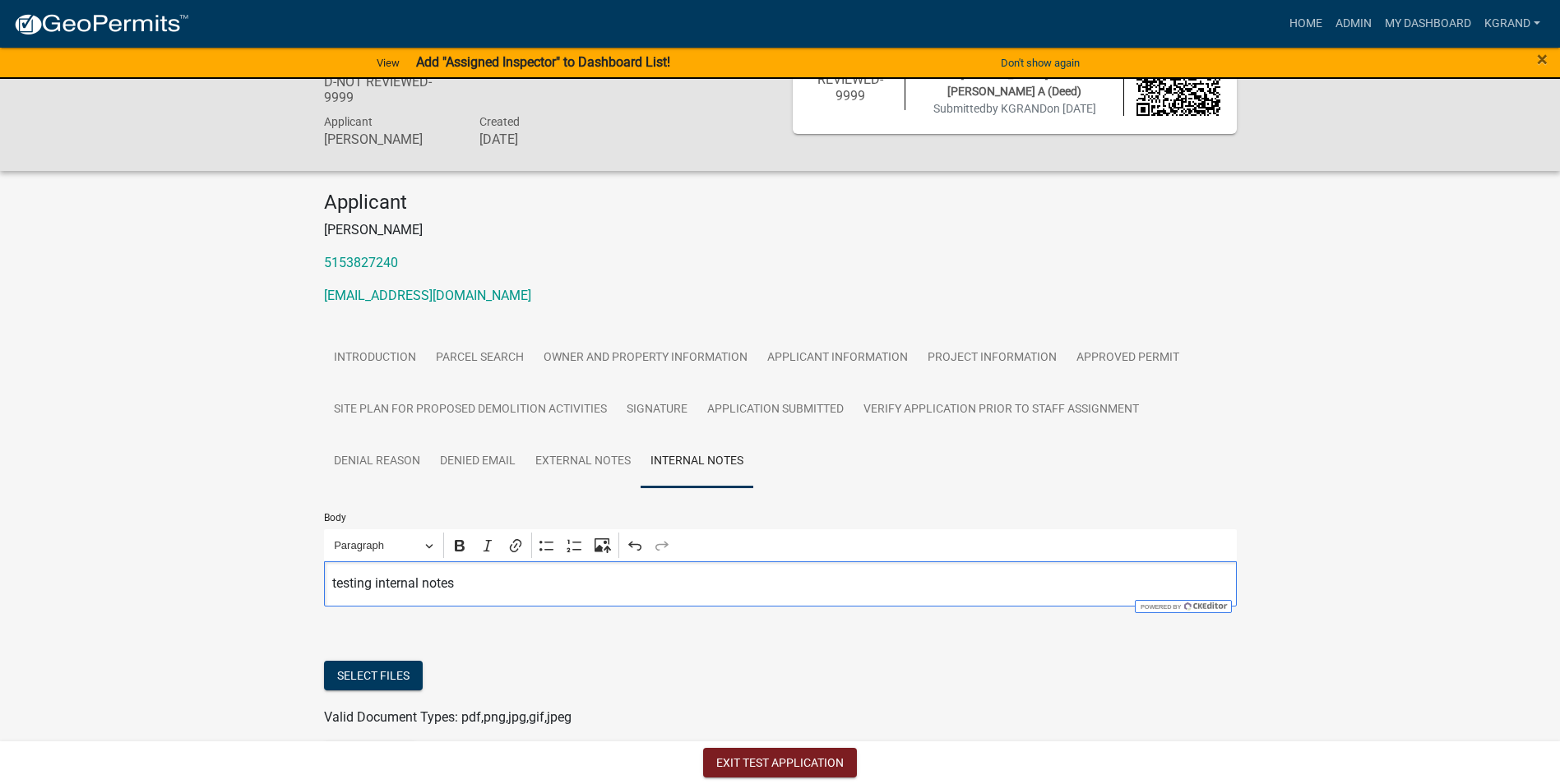
scroll to position [0, 0]
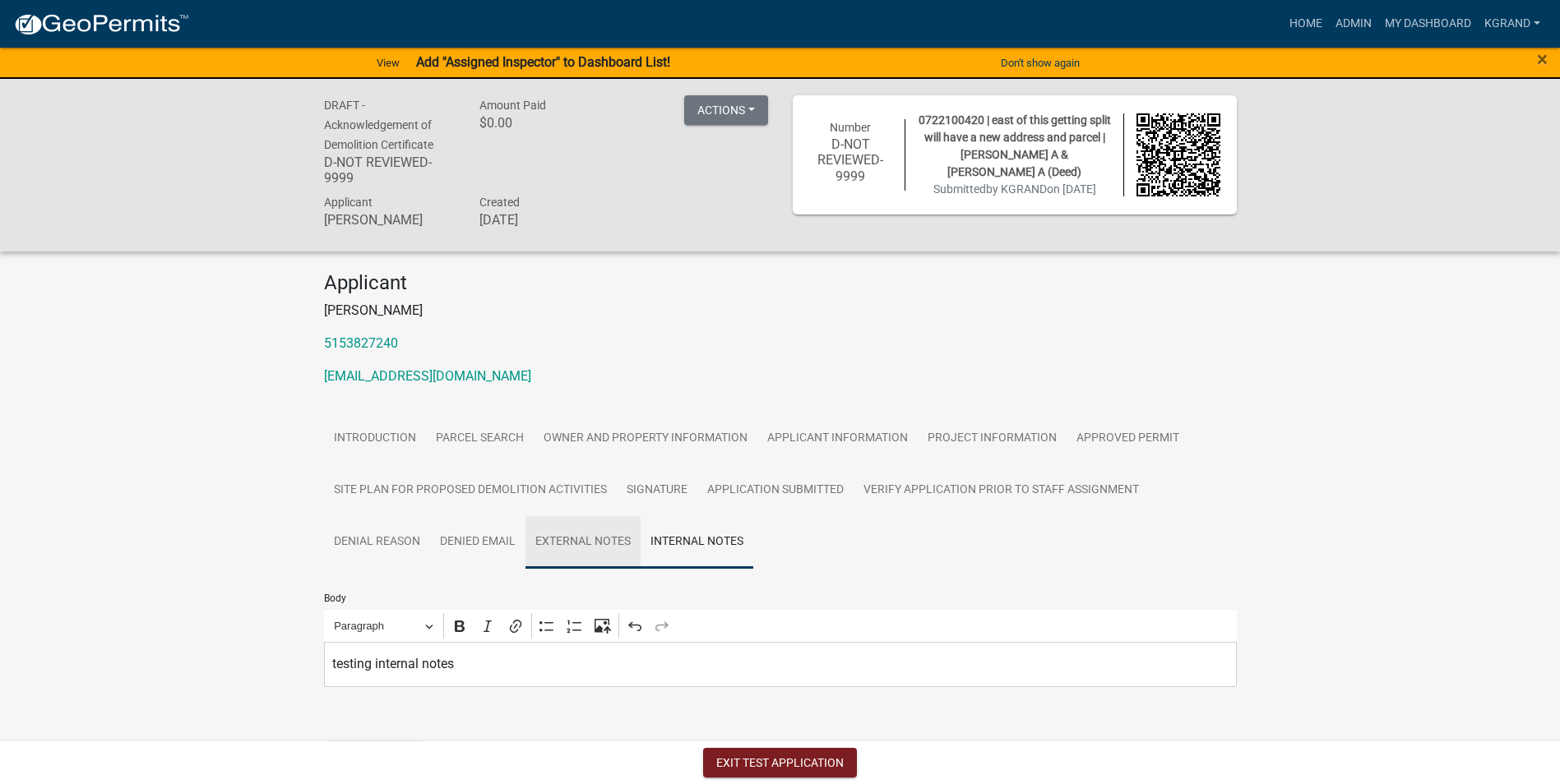
click at [605, 534] on link "External Notes" at bounding box center [583, 542] width 115 height 53
click at [497, 656] on p "Editor editing area: main. Press Alt+0 for help." at bounding box center [780, 664] width 896 height 20
click at [1344, 676] on div "DRAFT - Acknowledgement of Demolition Certificate D-NOT REVIEWED-9999 Amount Pa…" at bounding box center [780, 492] width 1560 height 827
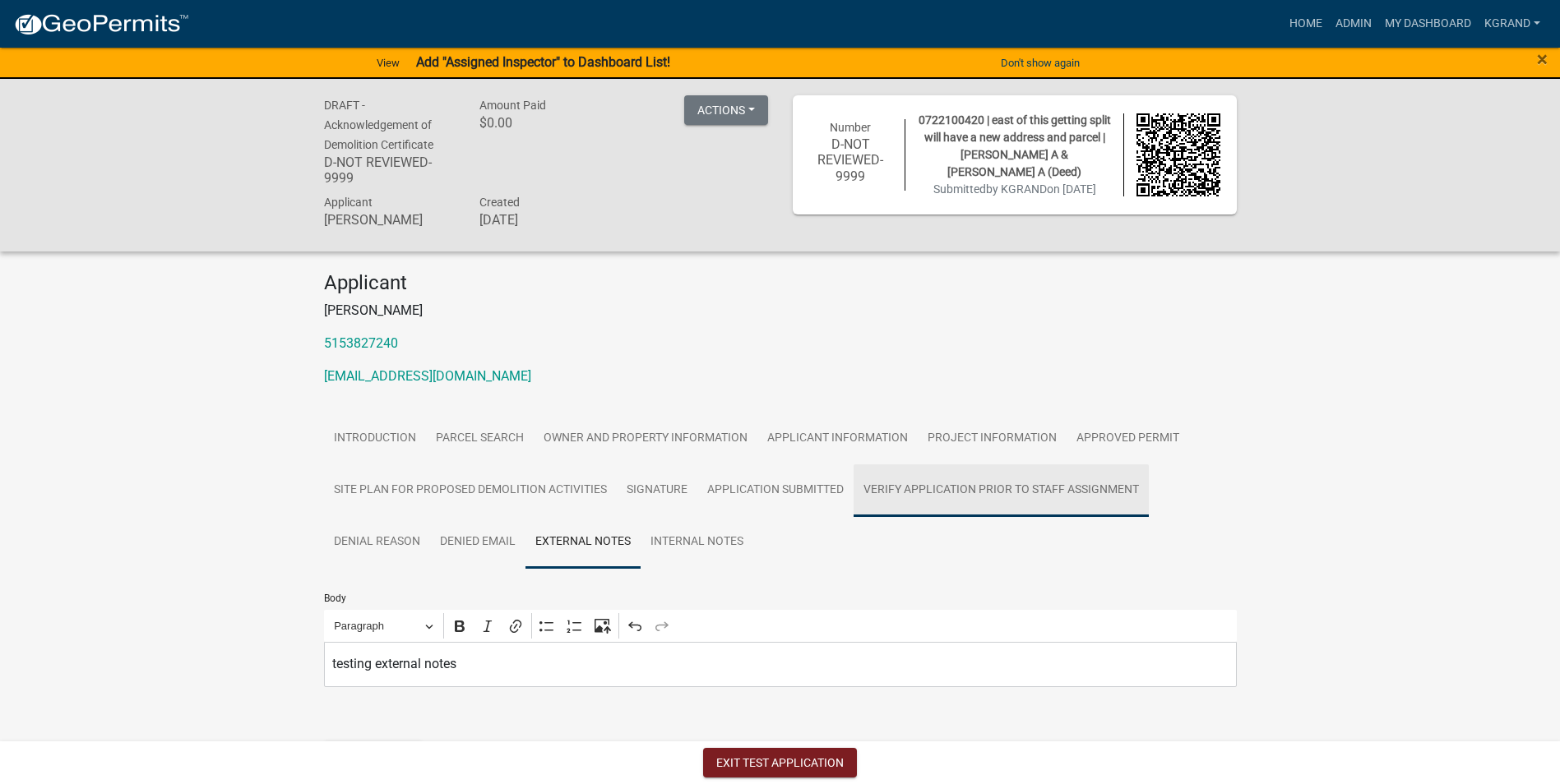
click at [914, 490] on link "Verify Application Prior to Staff Assignment" at bounding box center [1001, 490] width 296 height 53
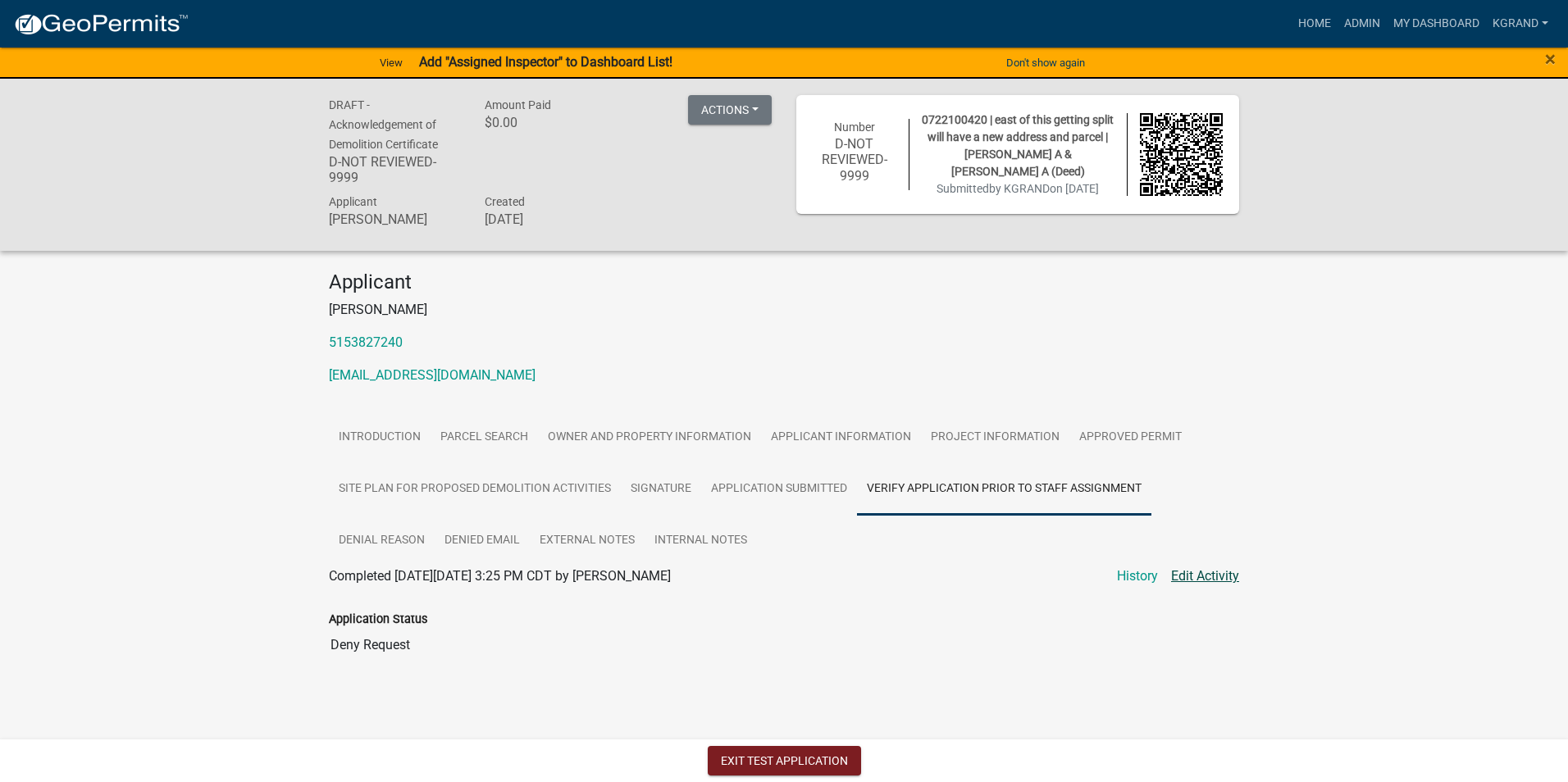
click at [1185, 568] on link "Edit Activity" at bounding box center [1205, 576] width 68 height 19
click at [1209, 577] on body "Internet Explorer does NOT work with GeoPermits. Get a new browser for more sec…" at bounding box center [784, 391] width 1568 height 782
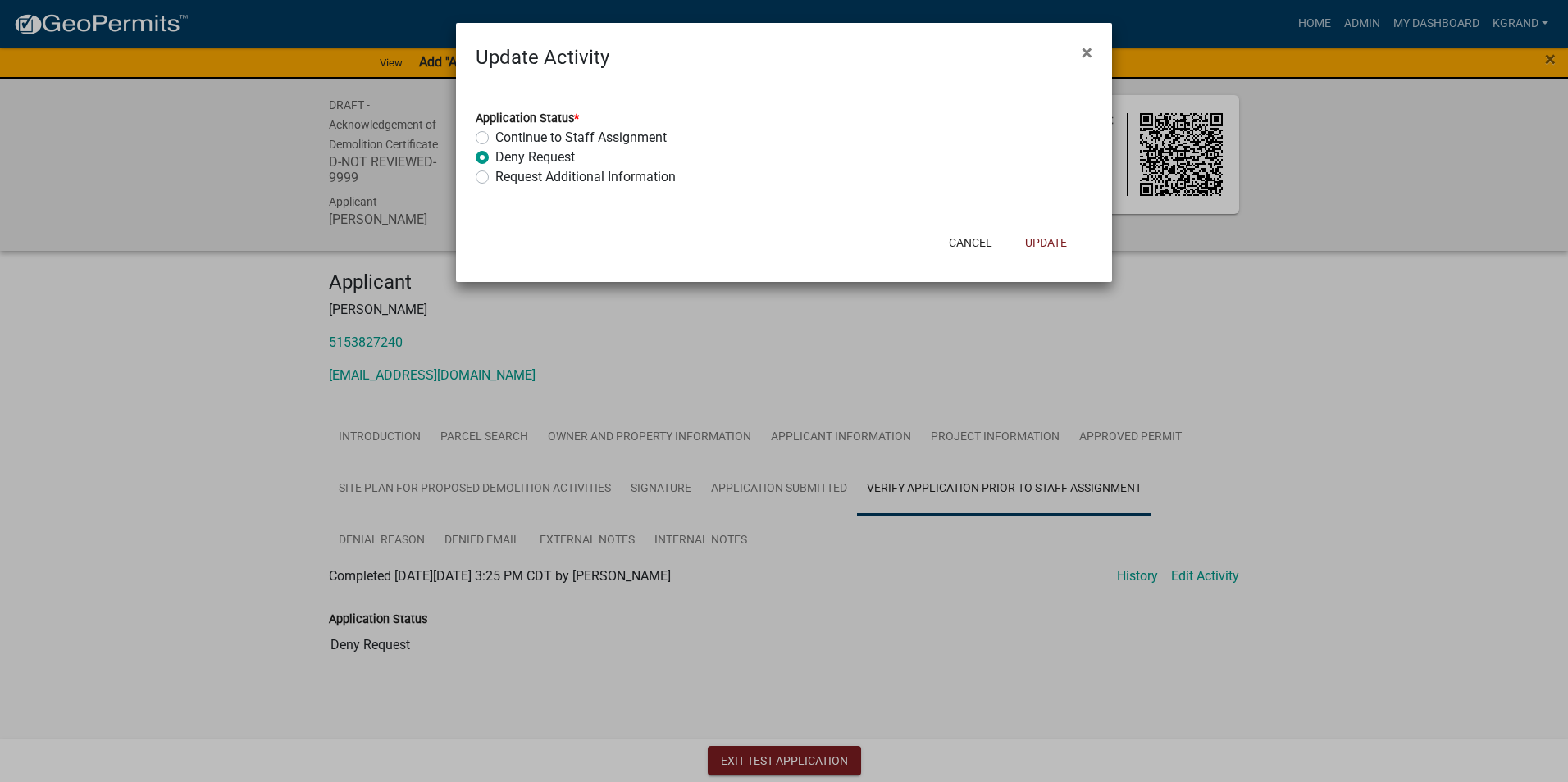
click at [495, 180] on label "Request Additional Information" at bounding box center [585, 177] width 180 height 19
click at [495, 178] on input "Request Additional Information" at bounding box center [500, 172] width 11 height 11
radio input "true"
click at [1044, 244] on button "Update" at bounding box center [1046, 242] width 68 height 29
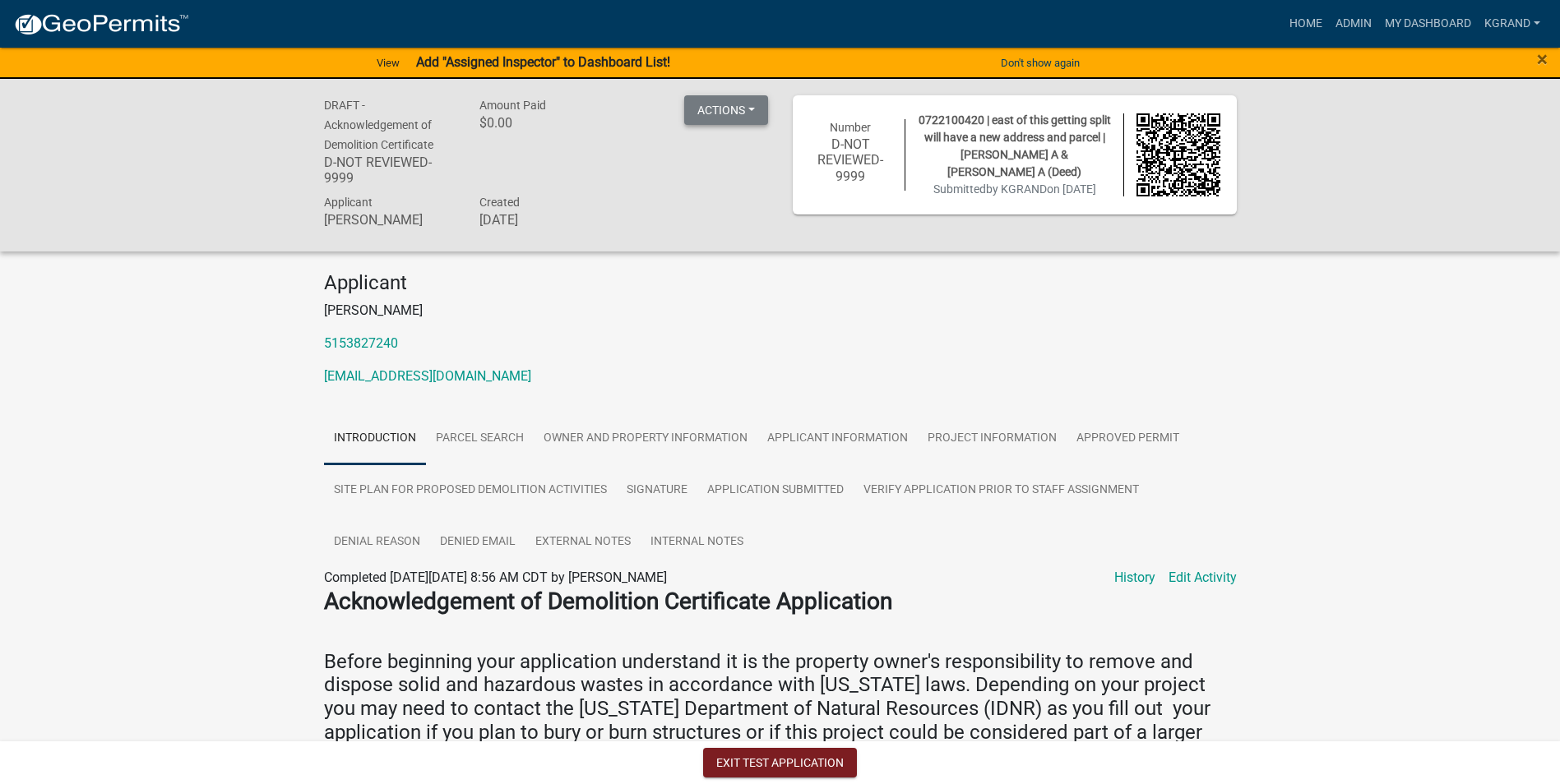
click at [696, 118] on button "Actions" at bounding box center [726, 110] width 84 height 29
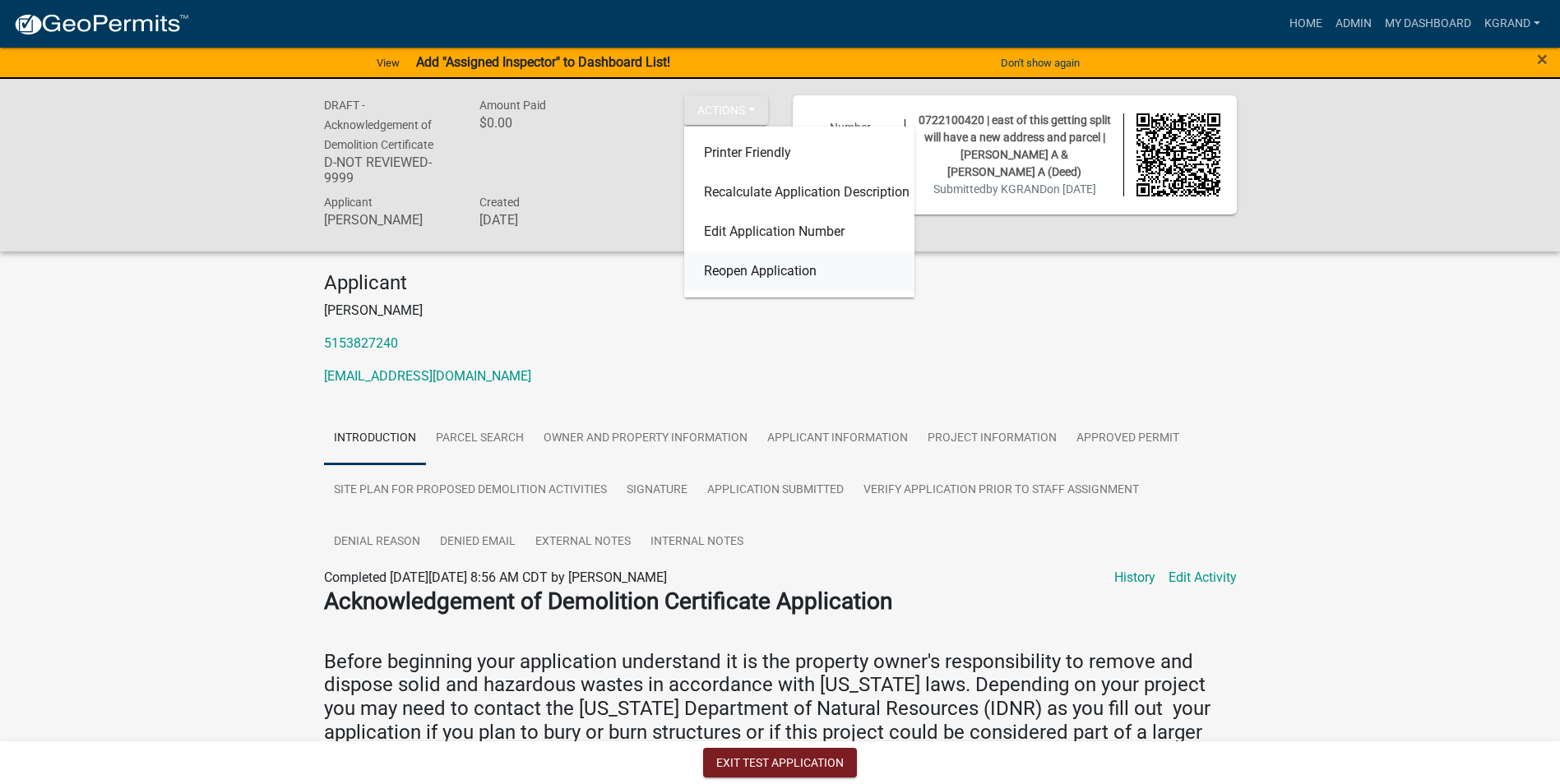
click at [712, 284] on link "Reopen Application" at bounding box center [799, 271] width 230 height 39
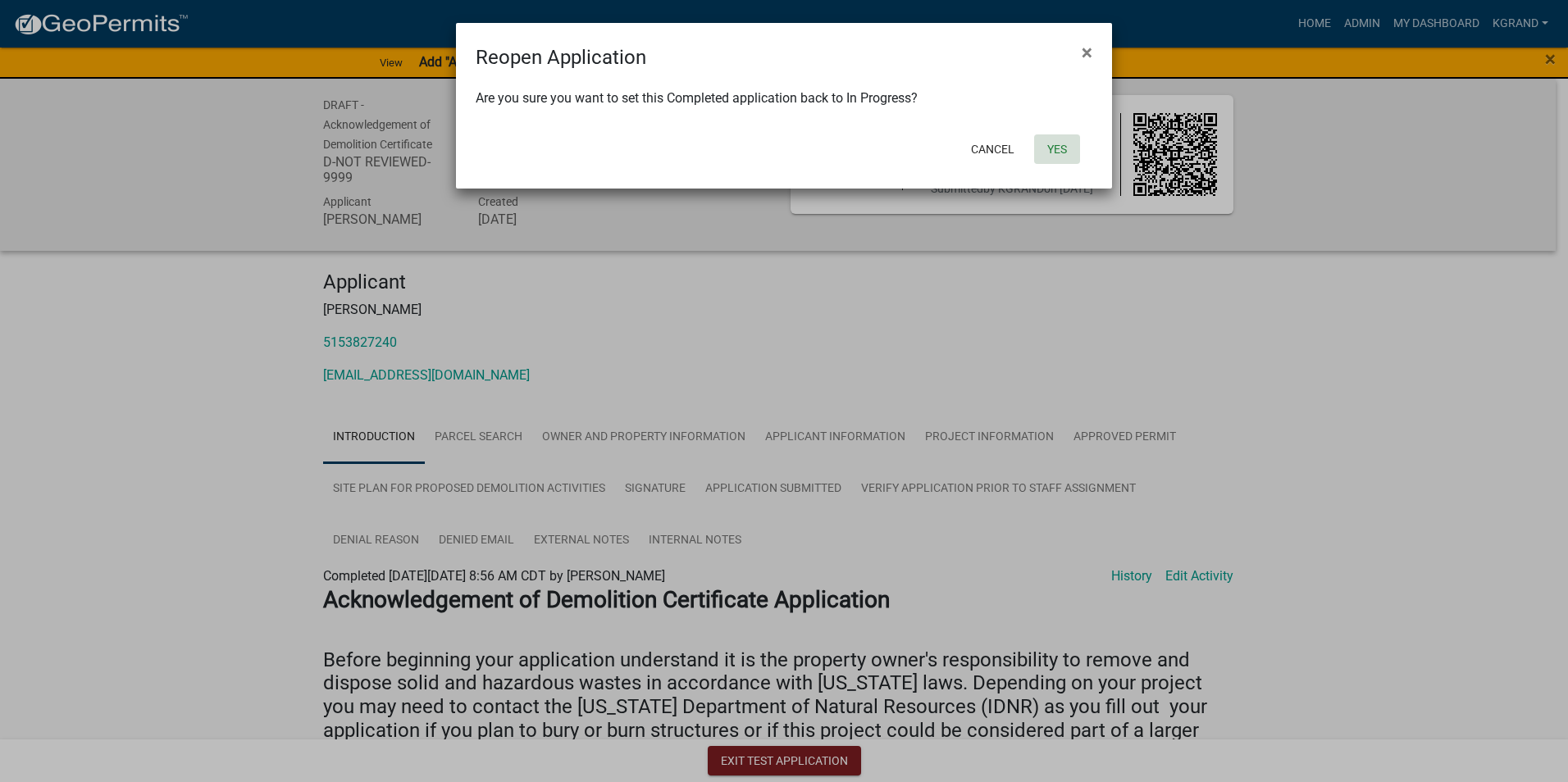
click at [1053, 157] on button "Yes" at bounding box center [1056, 149] width 46 height 29
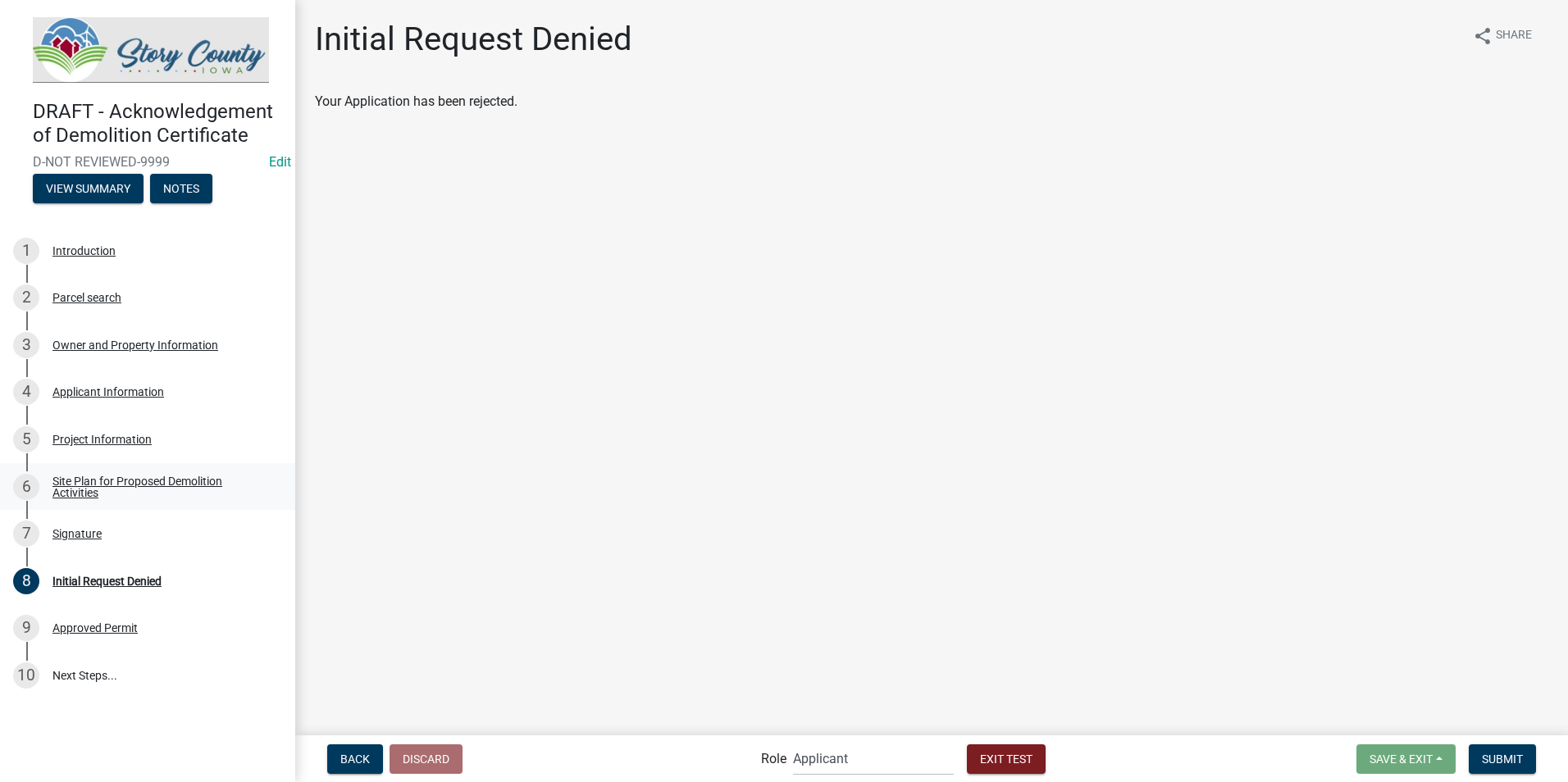
click at [149, 482] on div "Site Plan for Proposed Demolition Activities" at bounding box center [160, 487] width 217 height 23
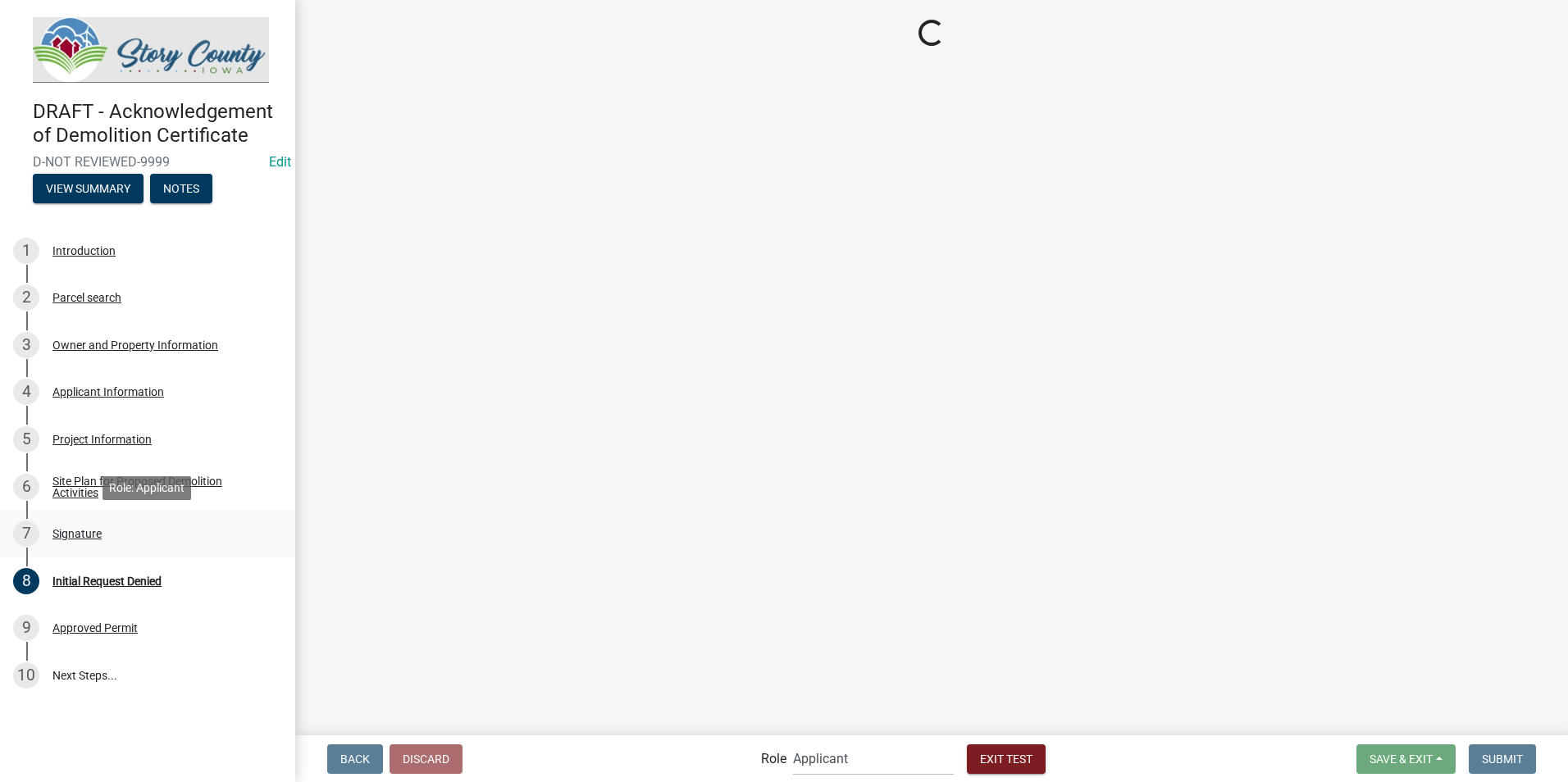
click at [77, 537] on div "Signature" at bounding box center [77, 534] width 50 height 12
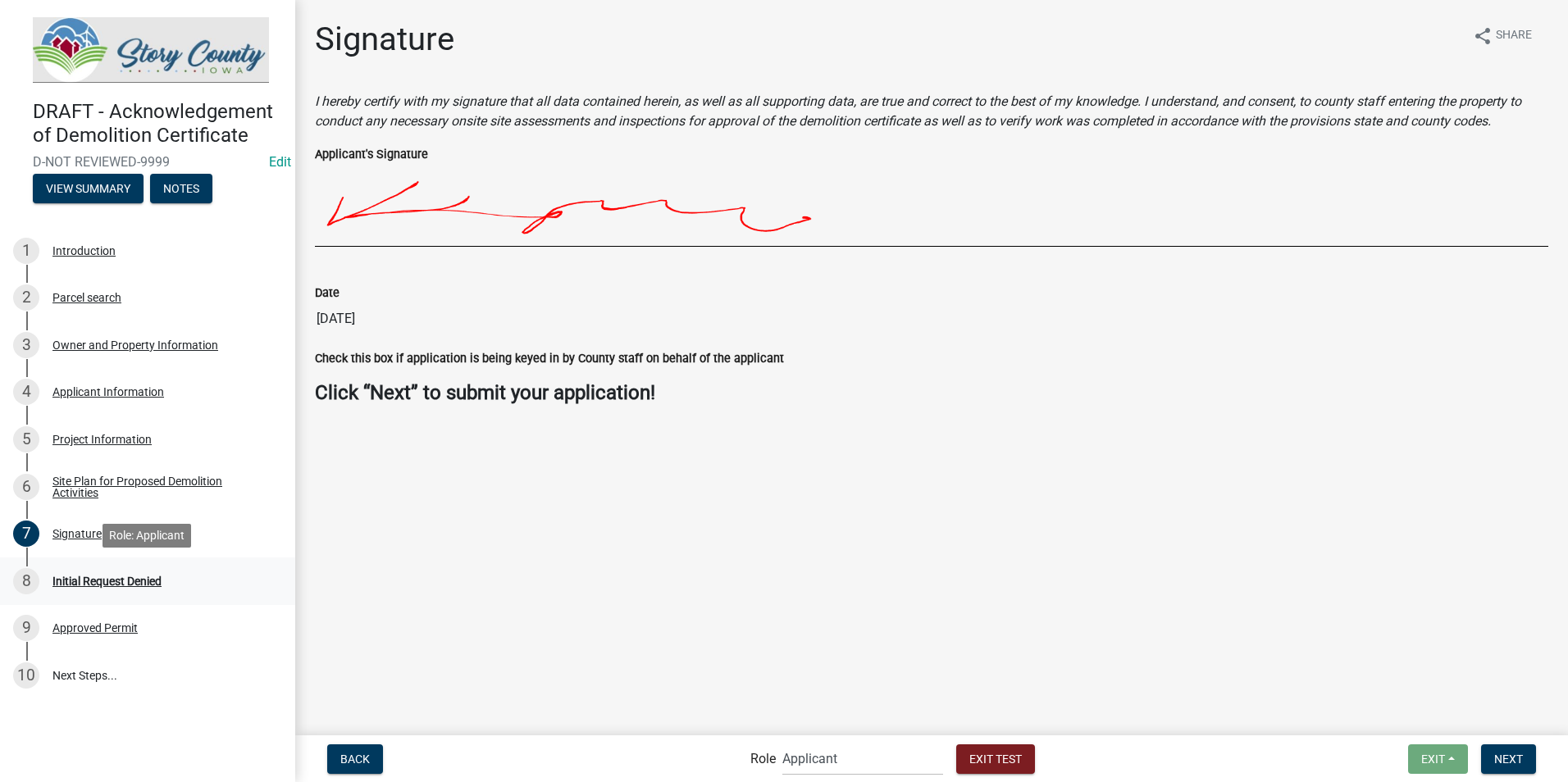
click at [74, 576] on div "Initial Request Denied" at bounding box center [107, 582] width 109 height 12
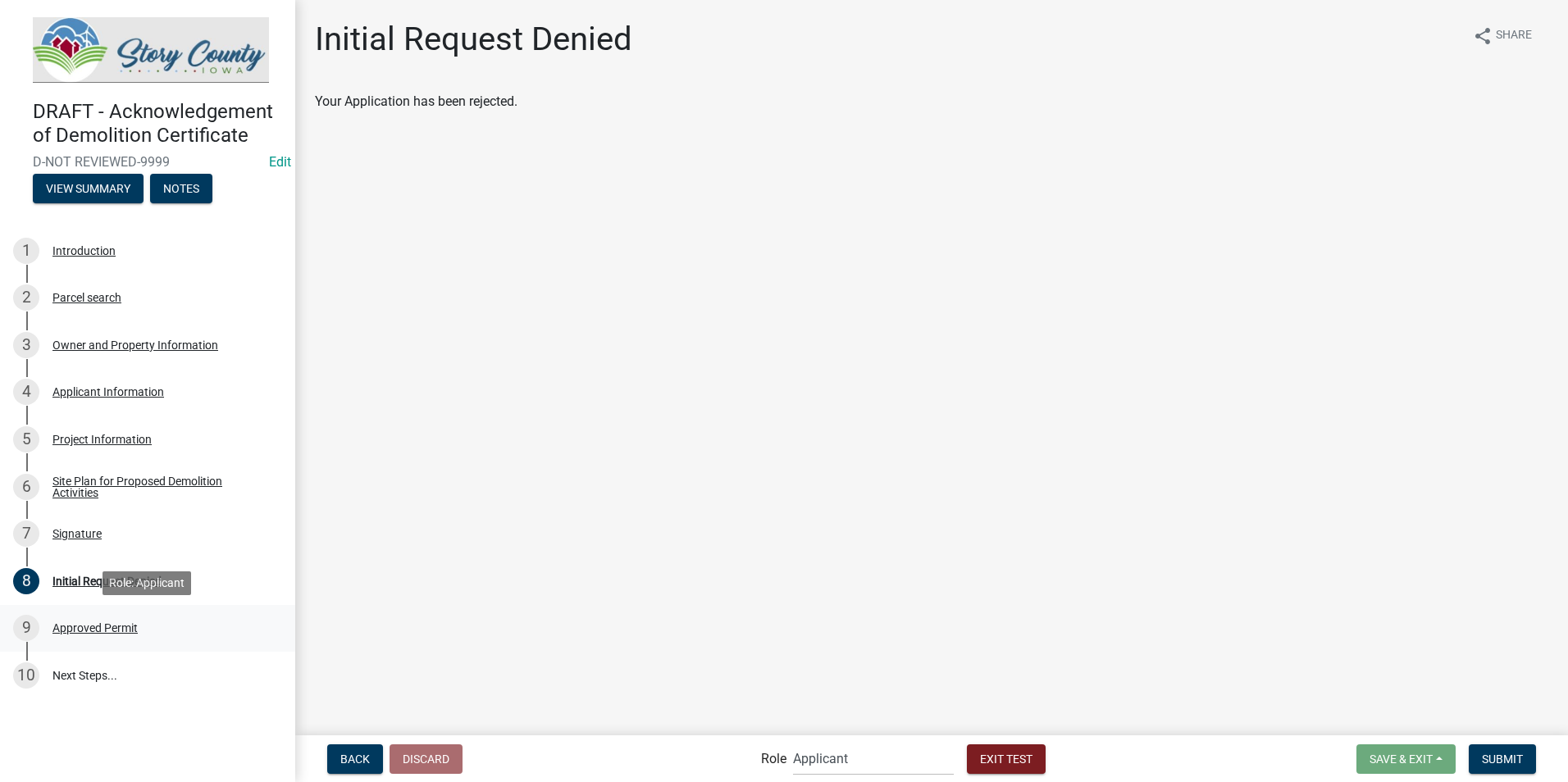
click at [78, 627] on div "Approved Permit" at bounding box center [95, 628] width 86 height 12
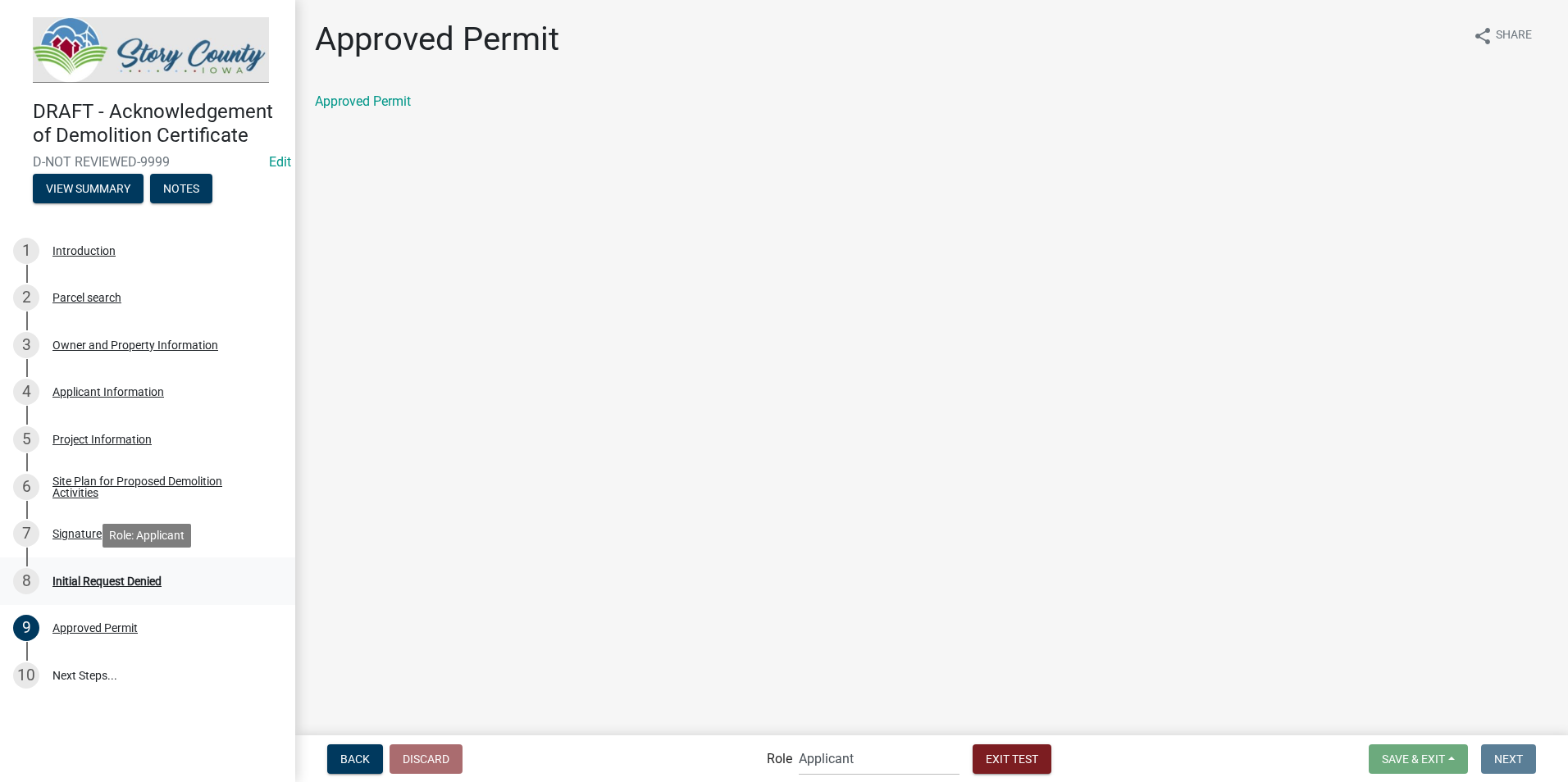
click at [61, 579] on div "Initial Request Denied" at bounding box center [107, 582] width 109 height 12
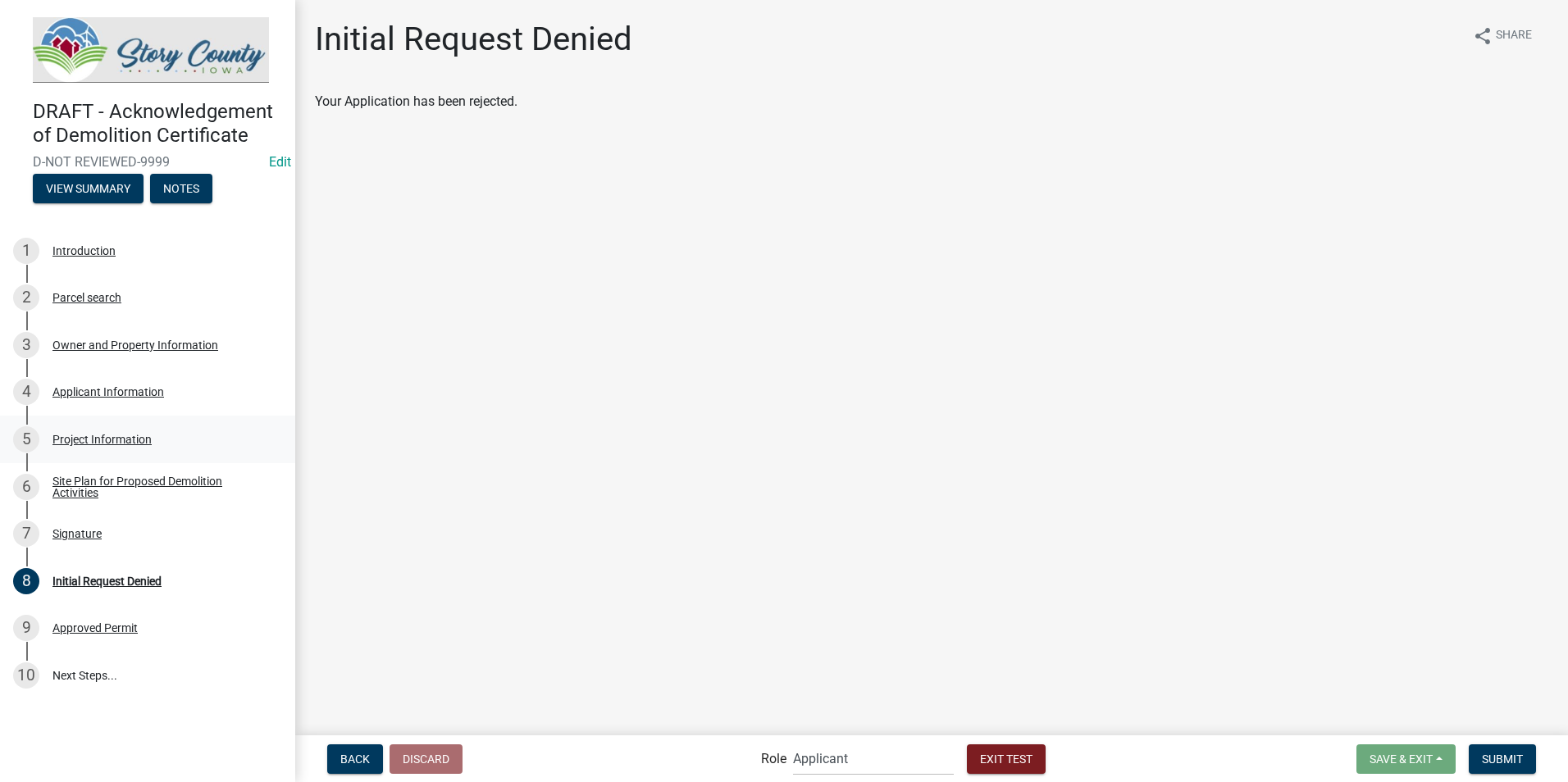
click at [82, 443] on div "Project Information" at bounding box center [102, 440] width 99 height 12
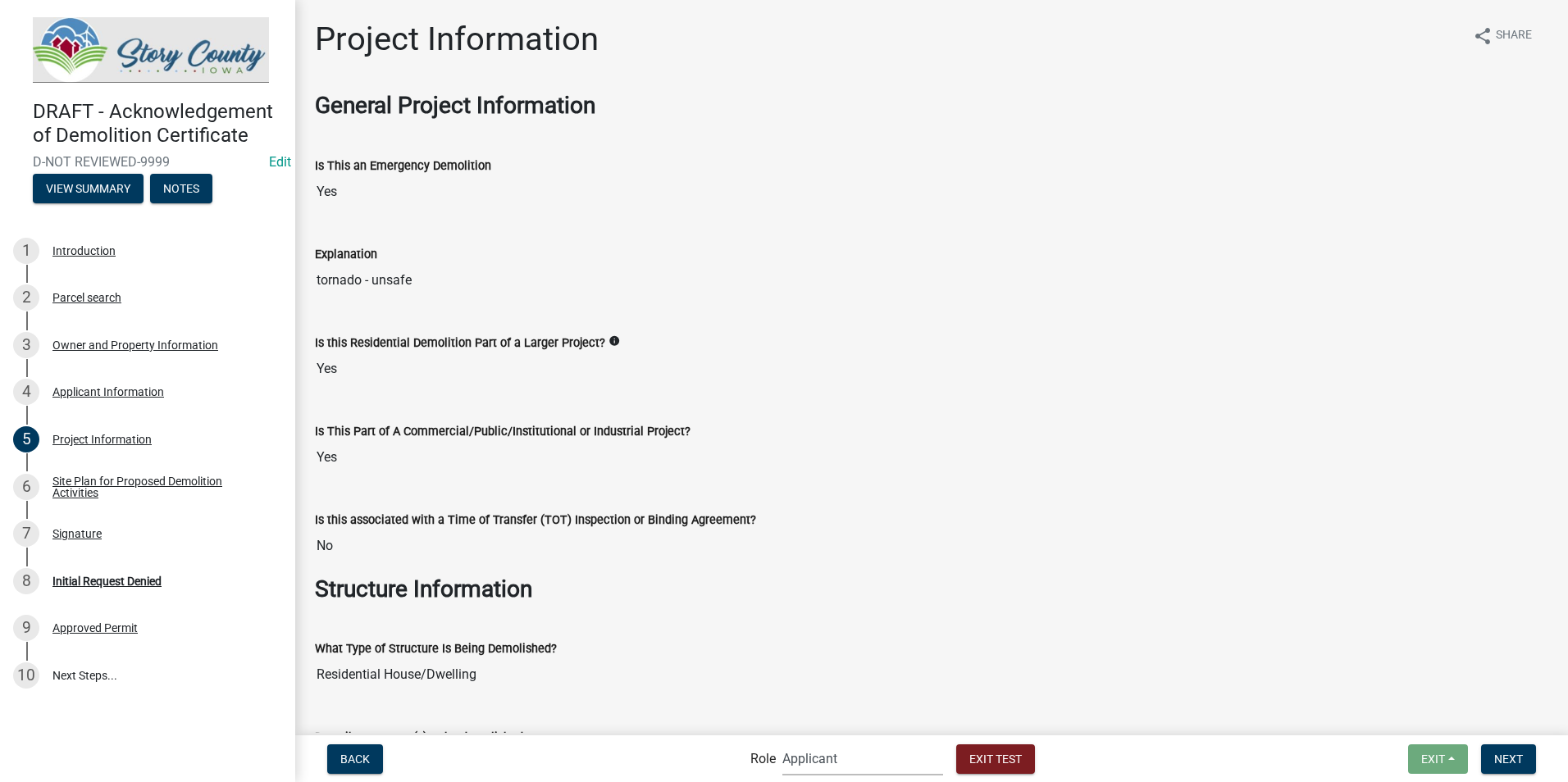
click at [884, 761] on select "Applicant Admin EH Administrative Assistant EH Inspection Staff P&D Admin EH Di…" at bounding box center [862, 759] width 160 height 34
select select "da3e3e5f-670d-4329-b60c-5cc8a4b2b679"
click at [782, 742] on select "Applicant Admin EH Administrative Assistant EH Inspection Staff P&D Admin EH Di…" at bounding box center [862, 759] width 160 height 34
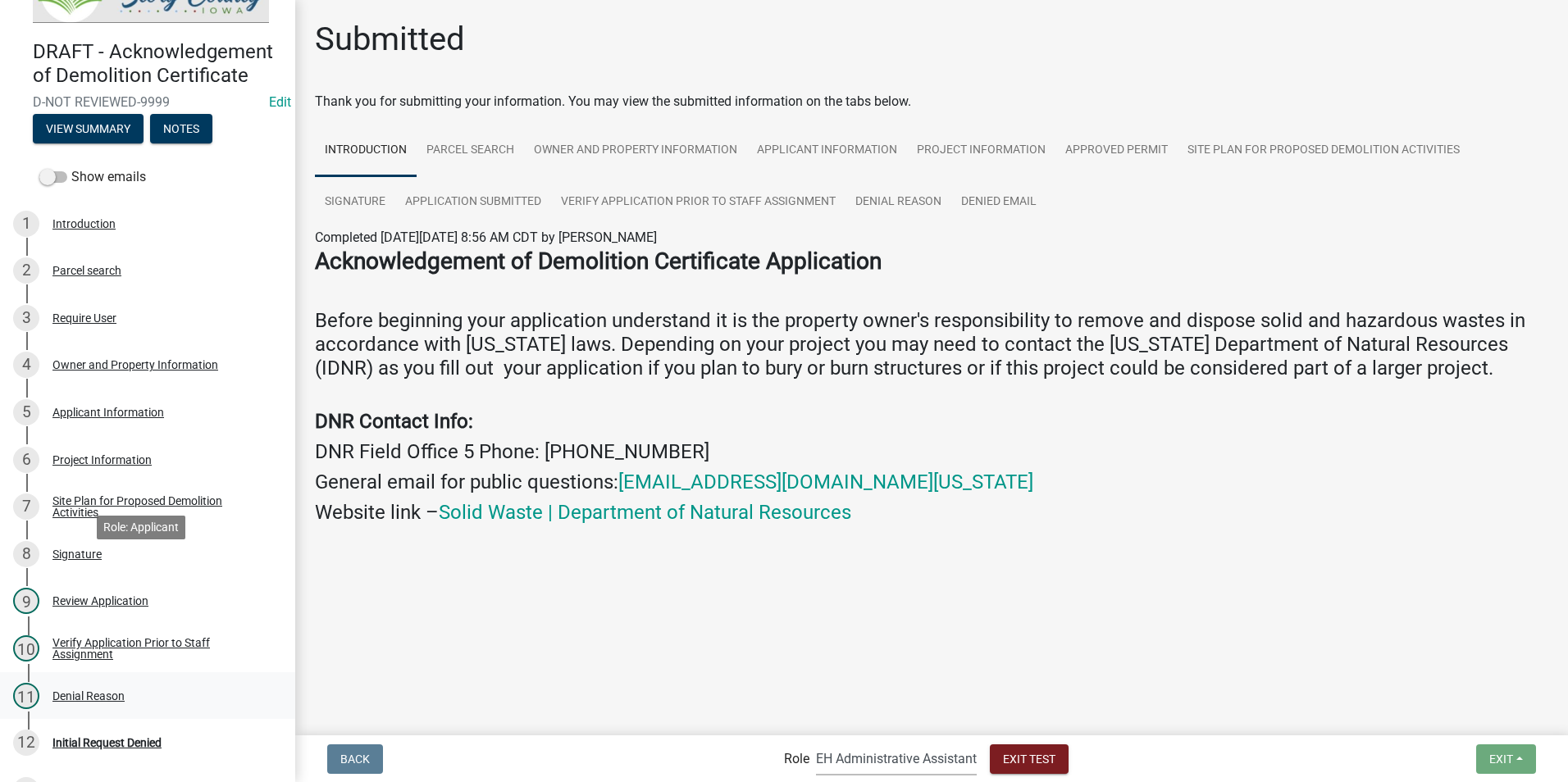
scroll to position [165, 0]
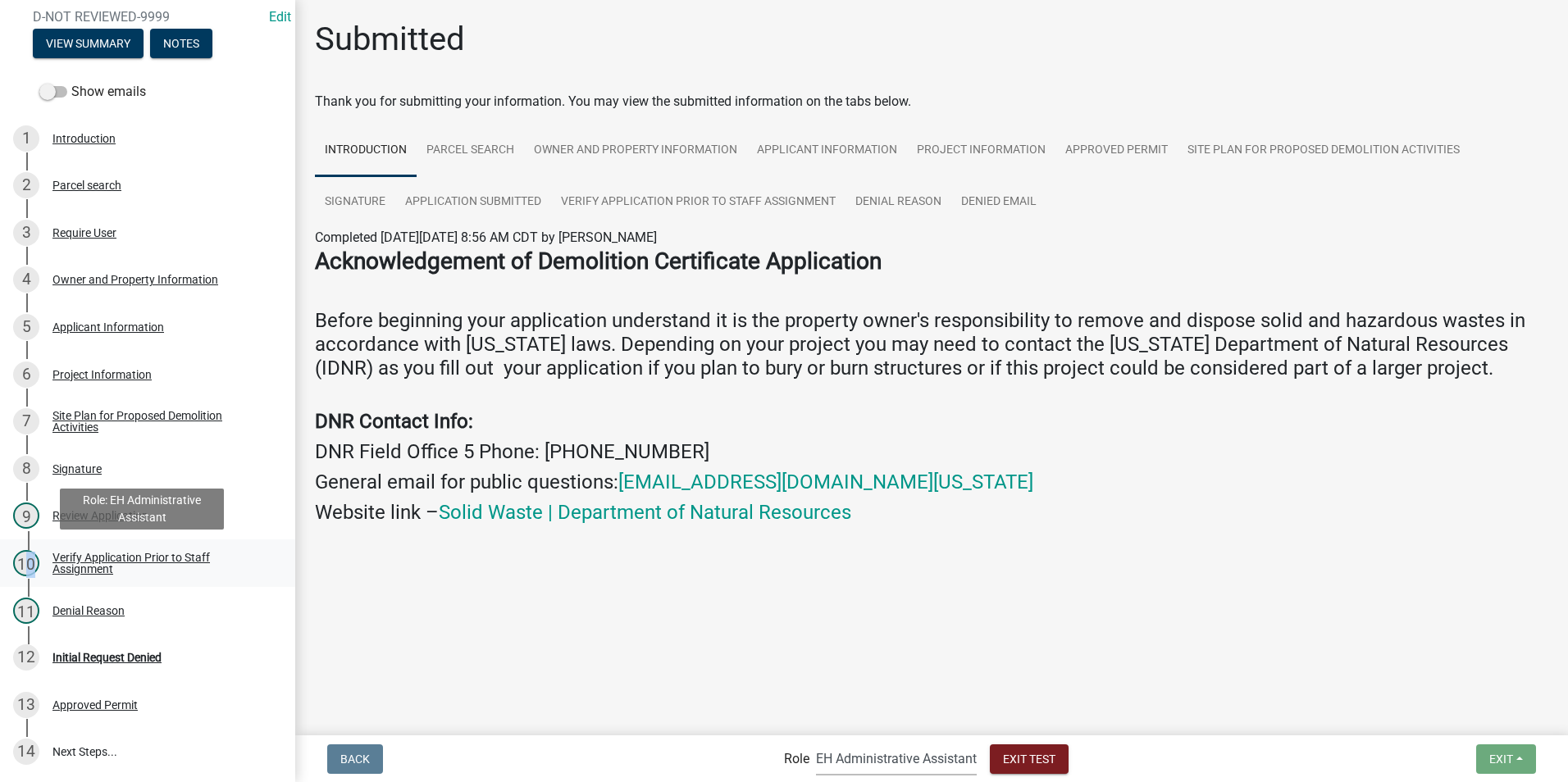
click at [22, 566] on div "10" at bounding box center [25, 563] width 26 height 26
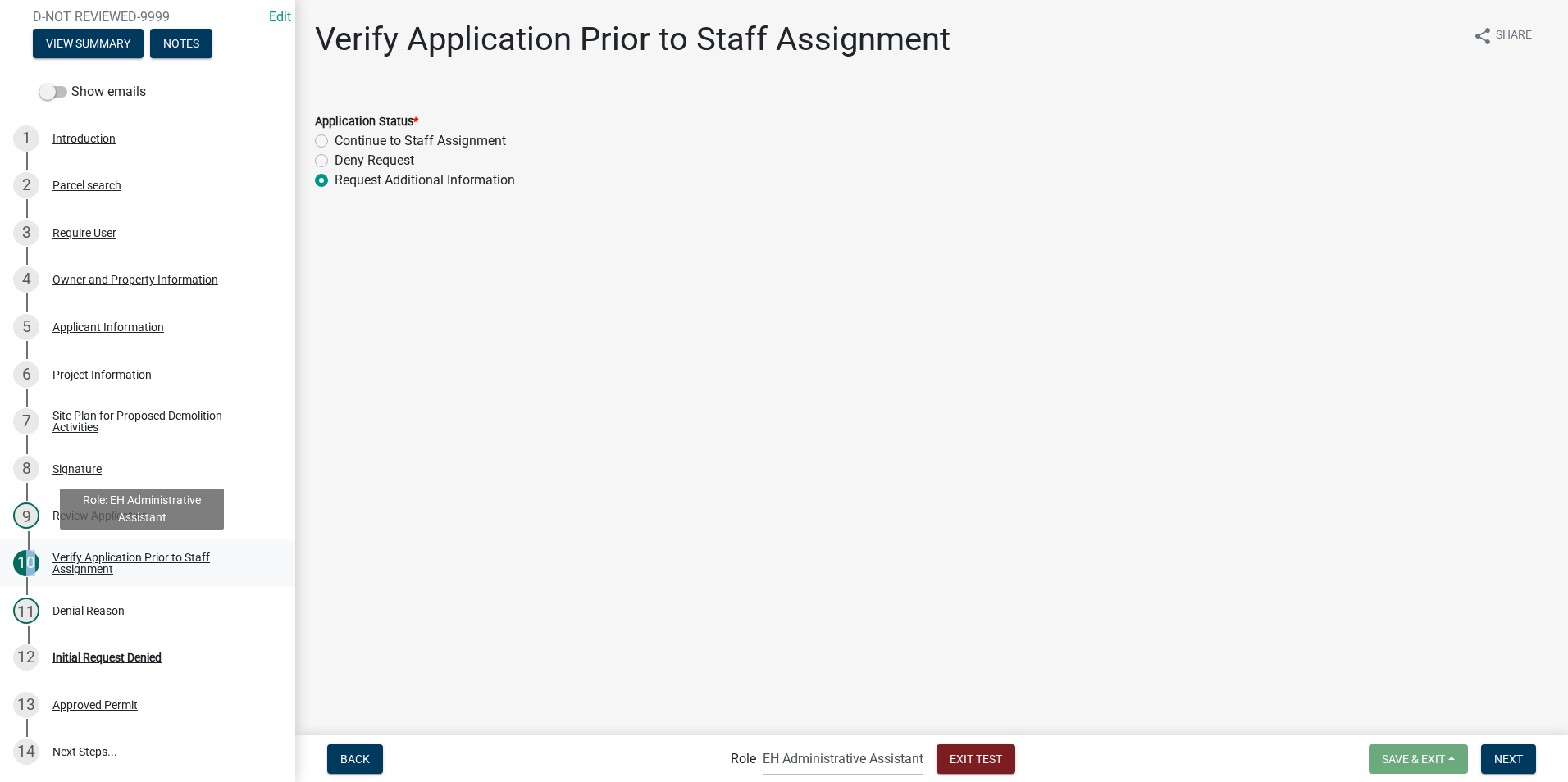
click at [18, 562] on div "10" at bounding box center [25, 563] width 26 height 26
click at [592, 620] on main "Verify Application Prior to Staff Assignment share Share Application Status * C…" at bounding box center [931, 367] width 1272 height 733
click at [1502, 762] on span "Next" at bounding box center [1509, 758] width 29 height 13
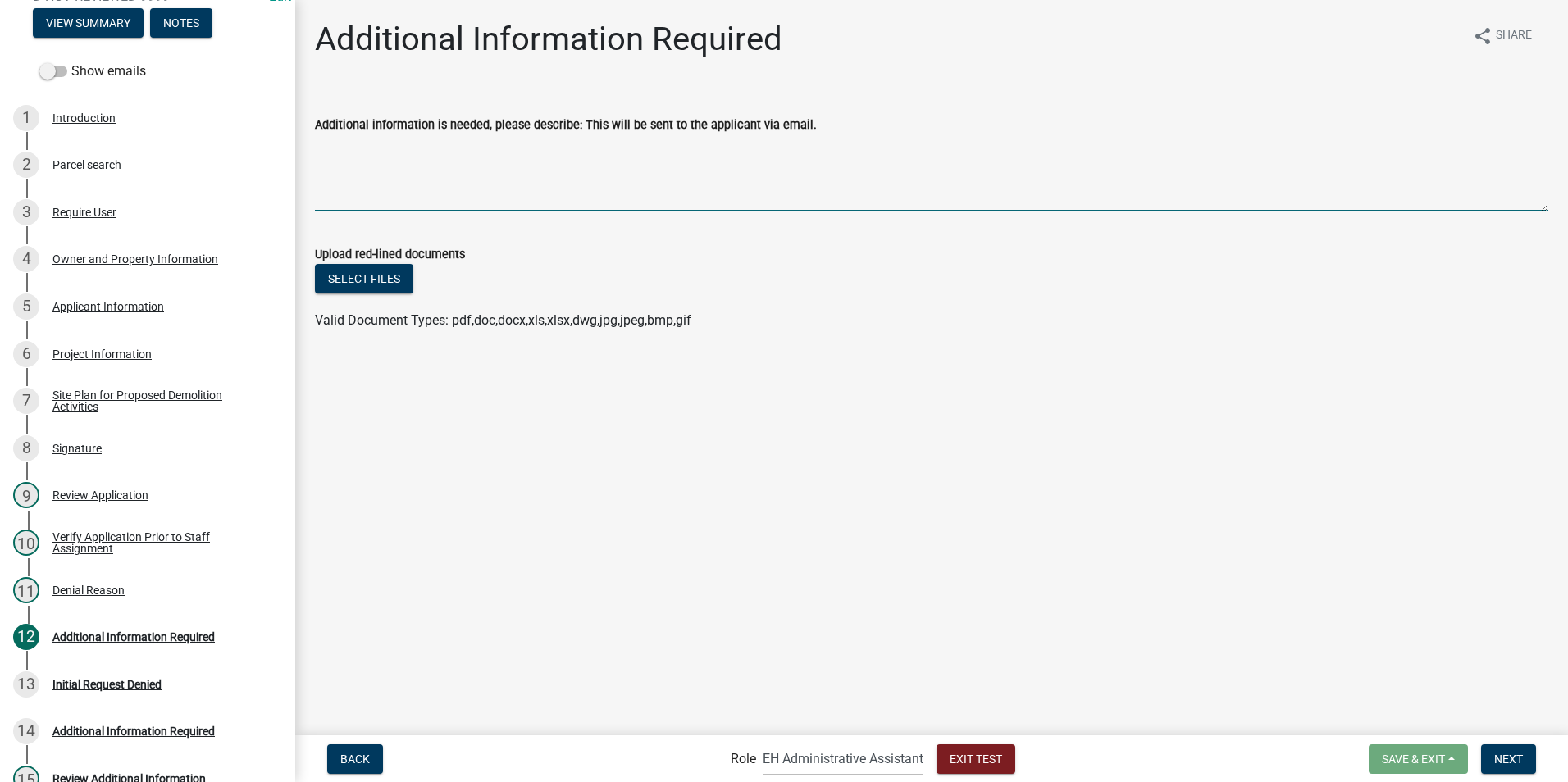
click at [427, 191] on textarea "Additional information is needed, please describe: This will be sent to the app…" at bounding box center [932, 172] width 1233 height 77
type textarea "where is the stuff being [PERSON_NAME]"
click at [370, 281] on button "Select files" at bounding box center [364, 278] width 98 height 29
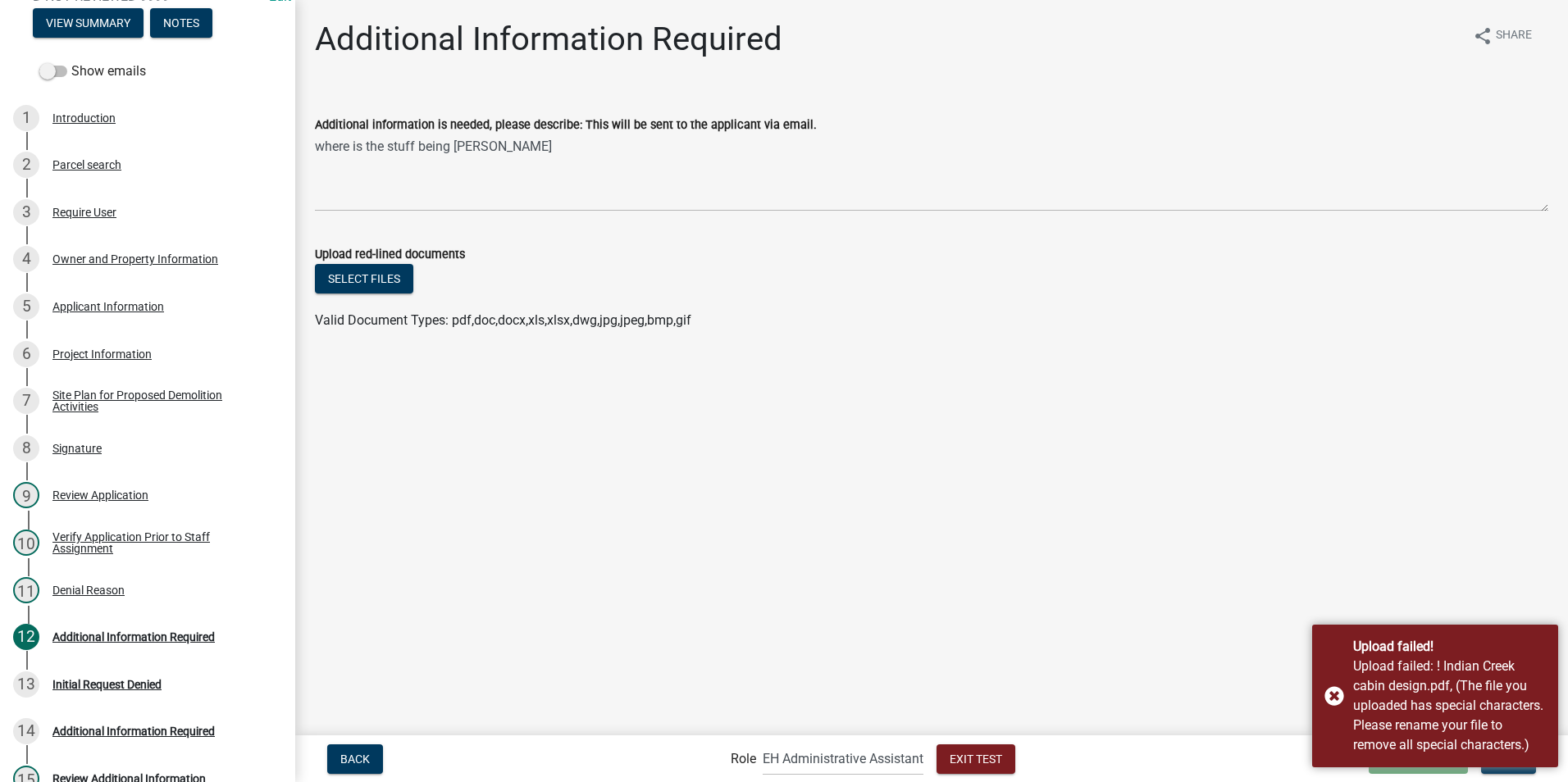
click at [1073, 556] on main "Additional Information Required share Share Additional information is needed, p…" at bounding box center [931, 367] width 1272 height 733
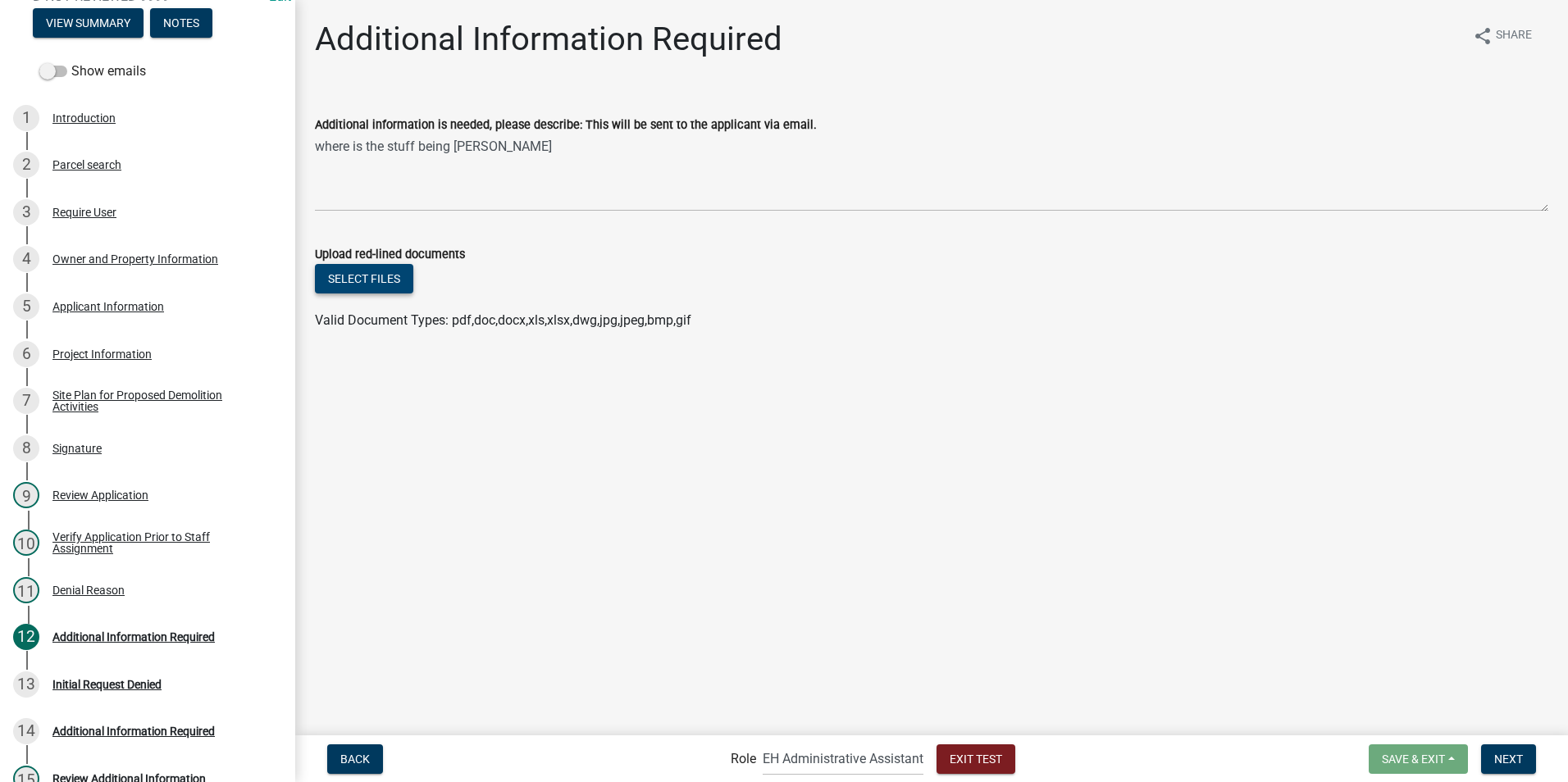
click at [374, 270] on button "Select files" at bounding box center [364, 278] width 98 height 29
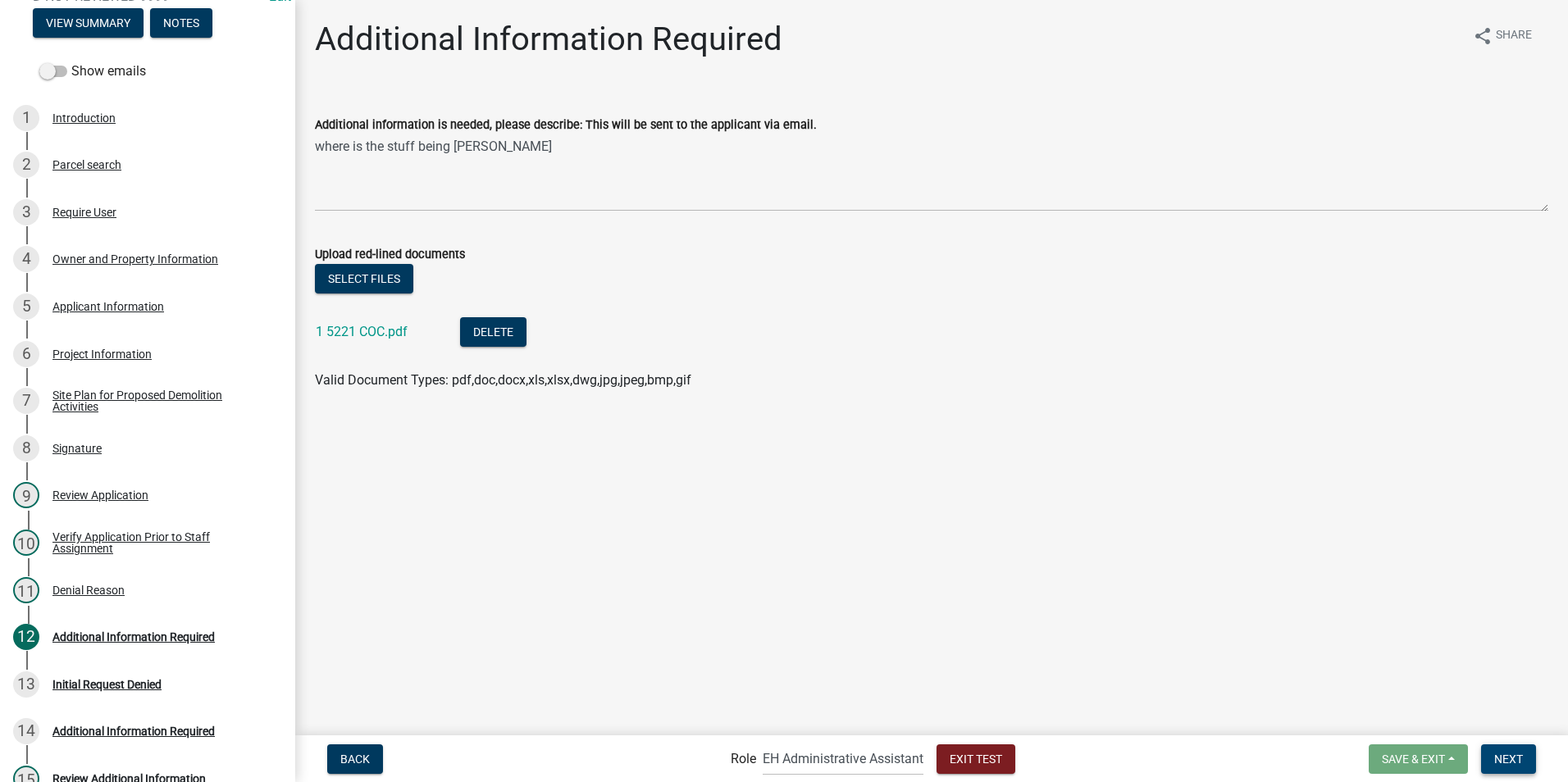
click at [1493, 760] on button "Next" at bounding box center [1508, 759] width 54 height 29
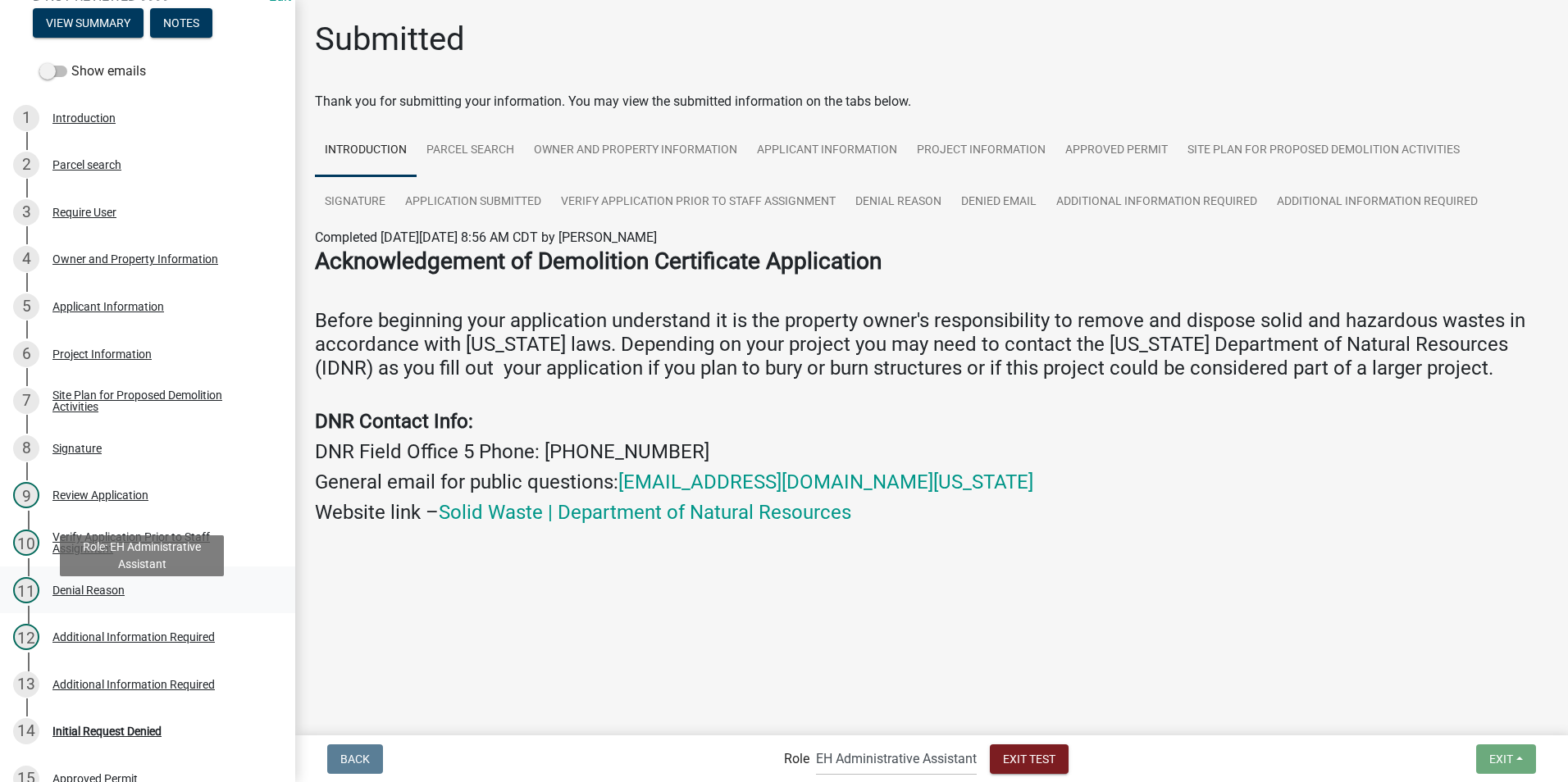
click at [54, 596] on div "Denial Reason" at bounding box center [89, 590] width 72 height 12
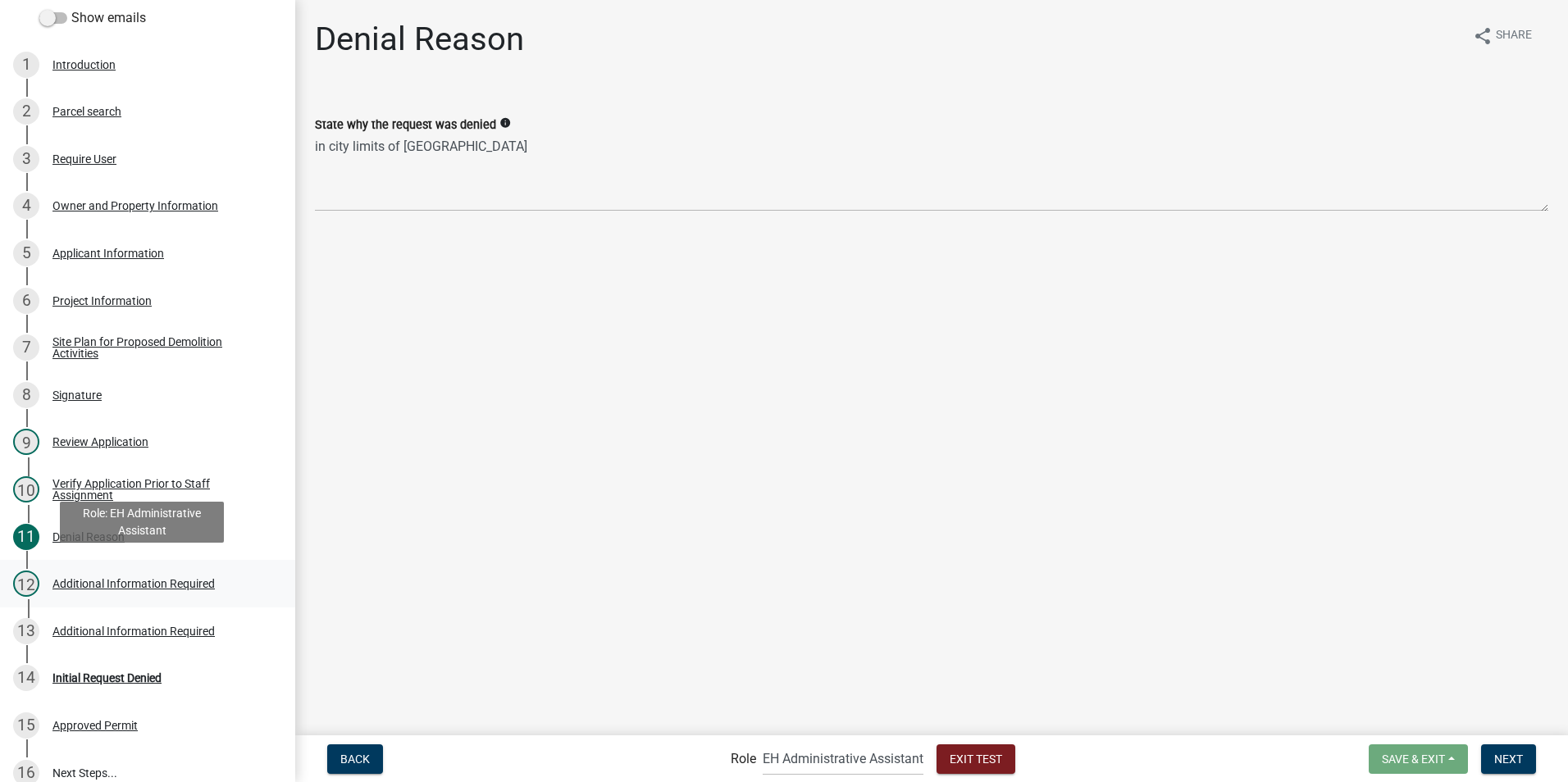
scroll to position [260, 0]
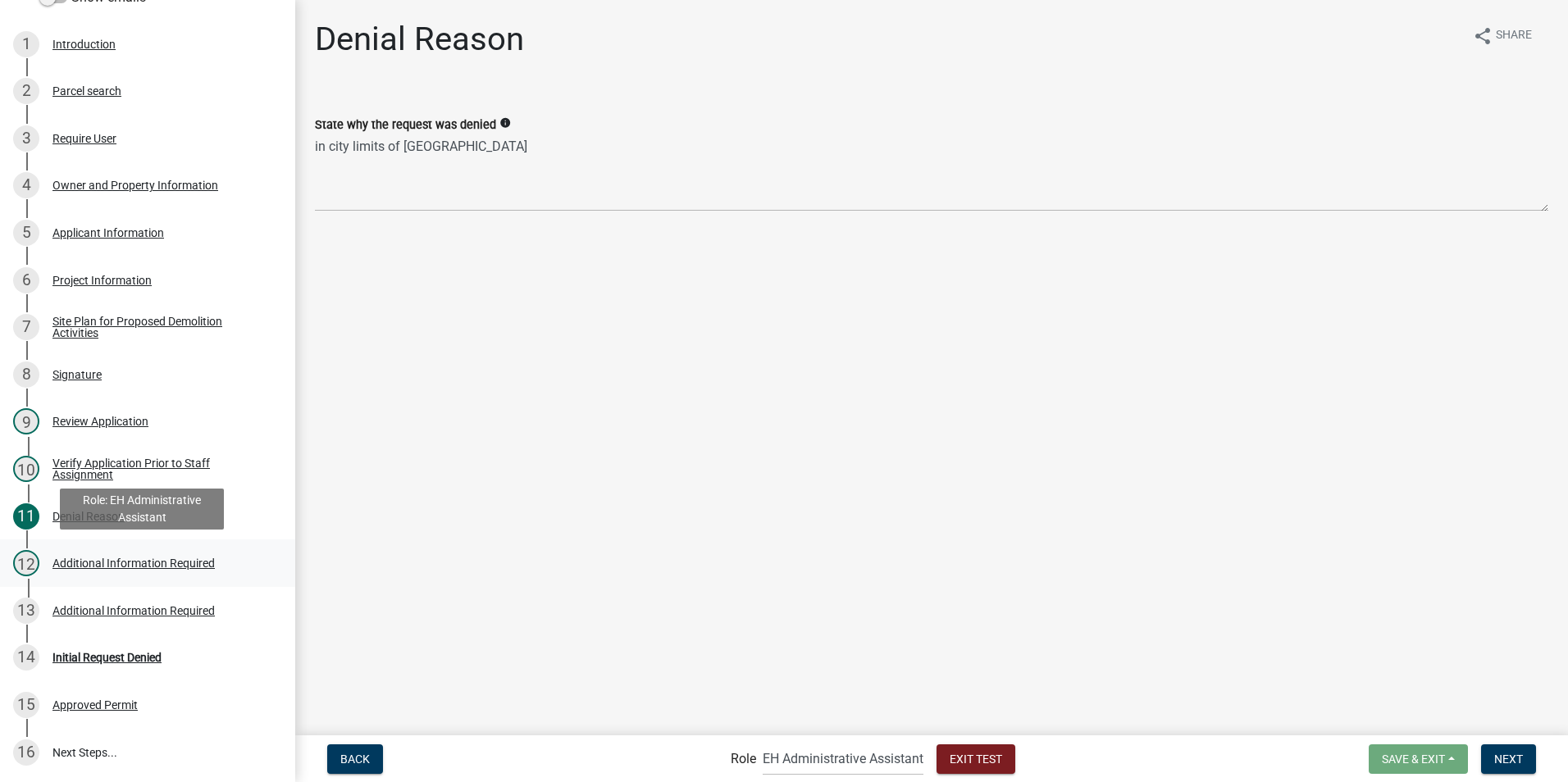
click at [73, 560] on div "Additional Information Required" at bounding box center [133, 563] width 162 height 12
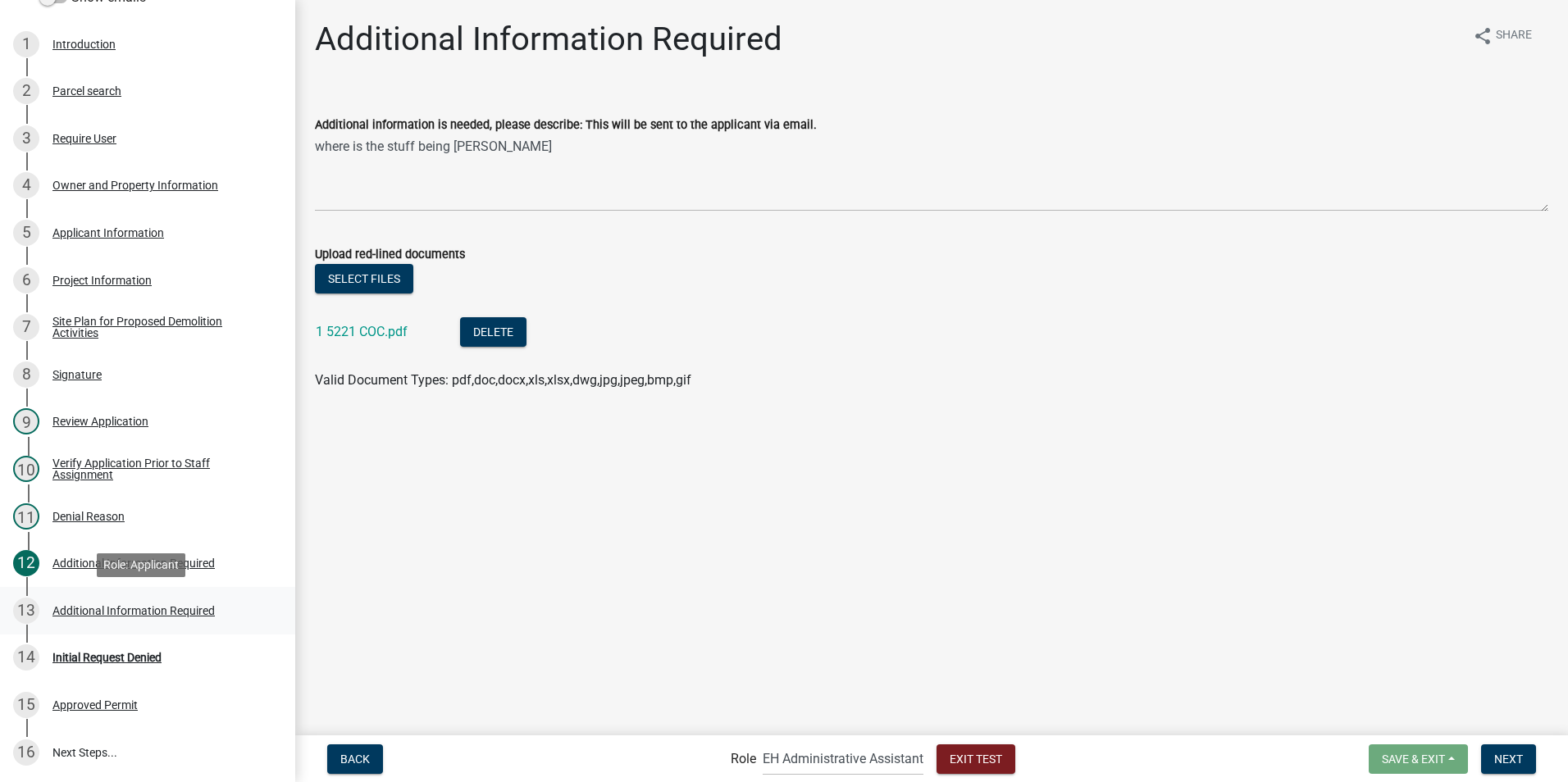
click at [76, 607] on div "Additional Information Required" at bounding box center [133, 611] width 162 height 12
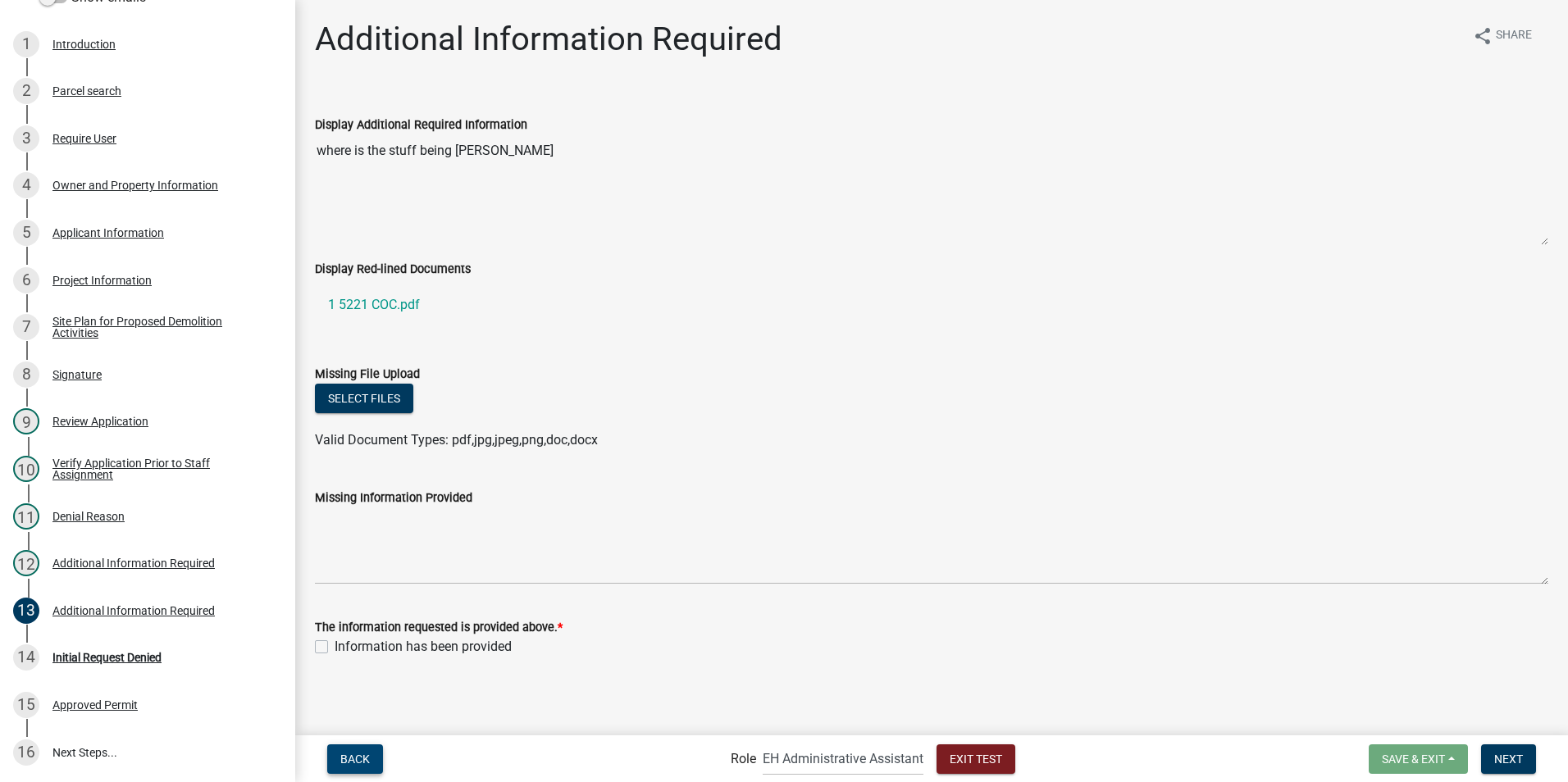
click at [356, 755] on span "Back" at bounding box center [355, 758] width 29 height 13
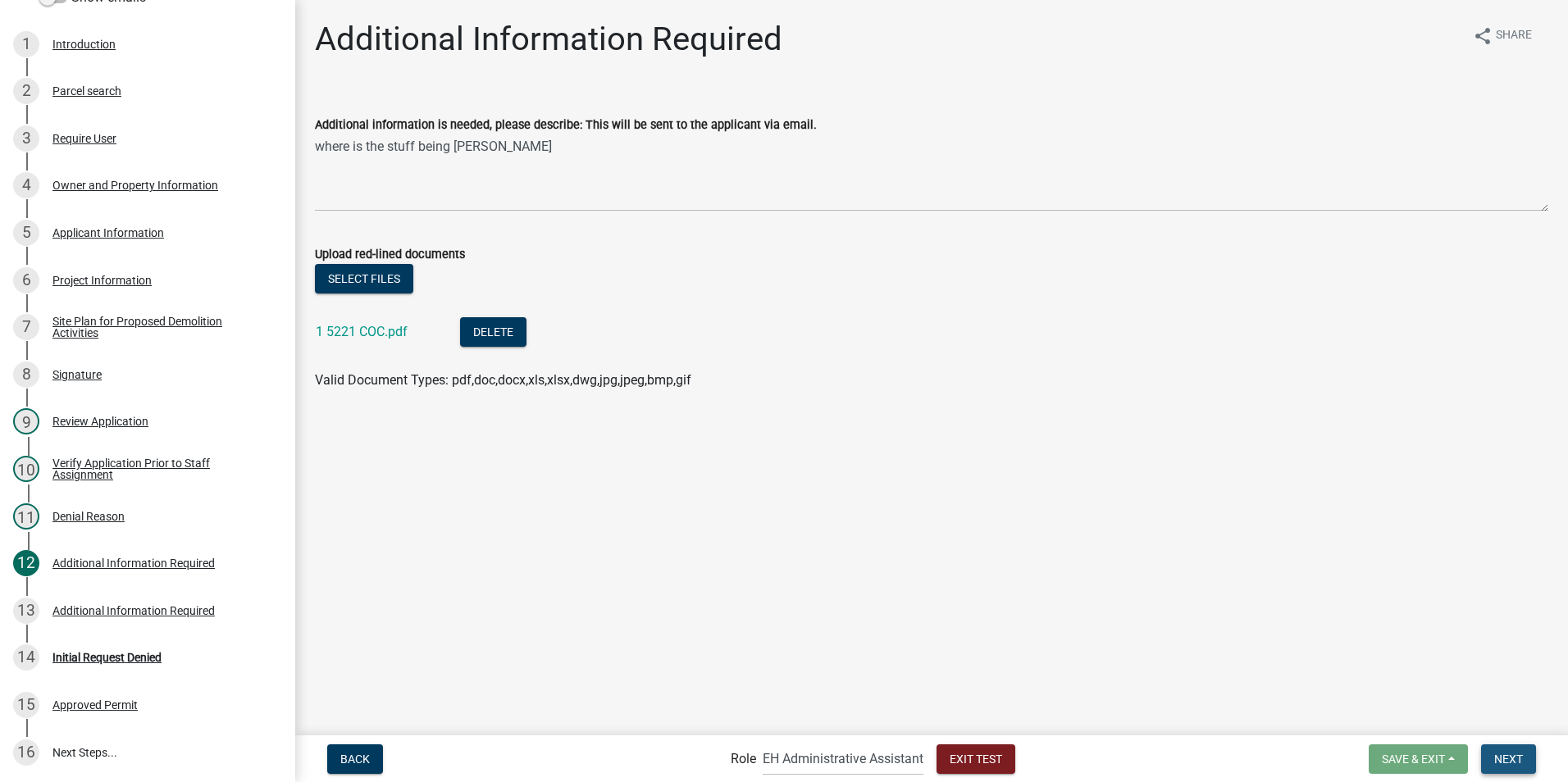
click at [1516, 762] on span "Next" at bounding box center [1509, 758] width 29 height 13
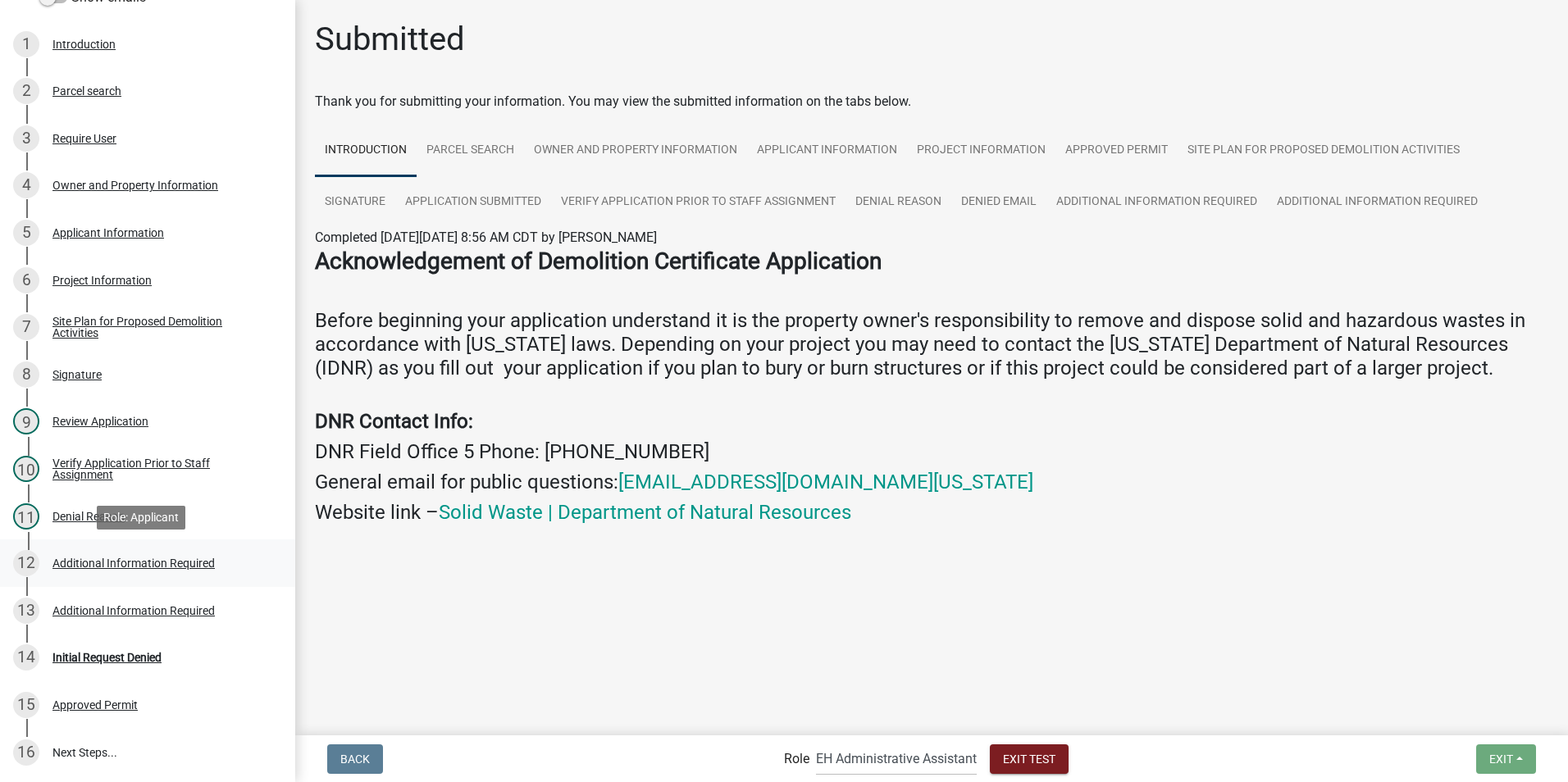
click at [87, 561] on div "Additional Information Required" at bounding box center [133, 563] width 162 height 12
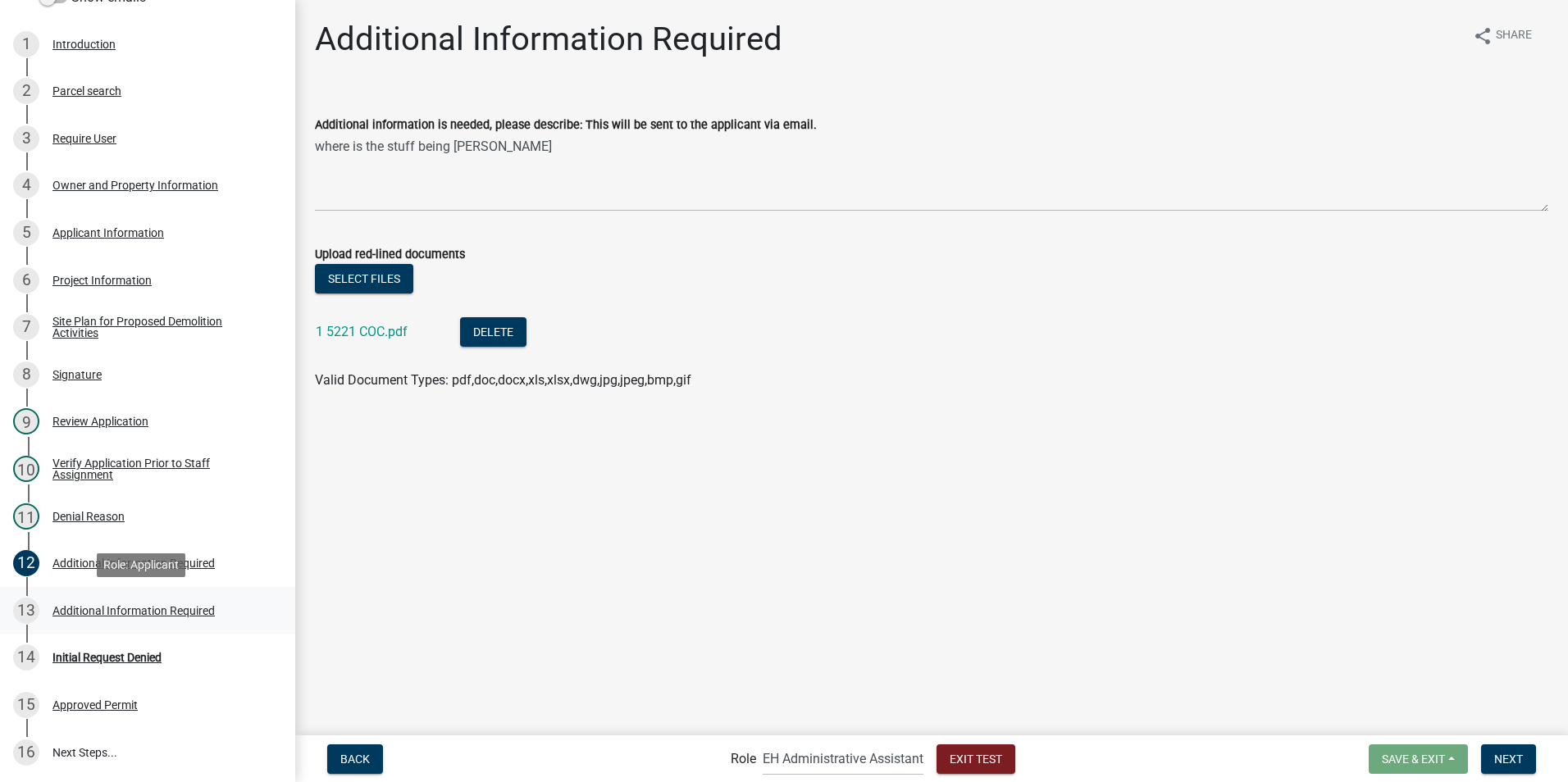
click at [173, 602] on div "13 Additional Information Required" at bounding box center [140, 611] width 256 height 26
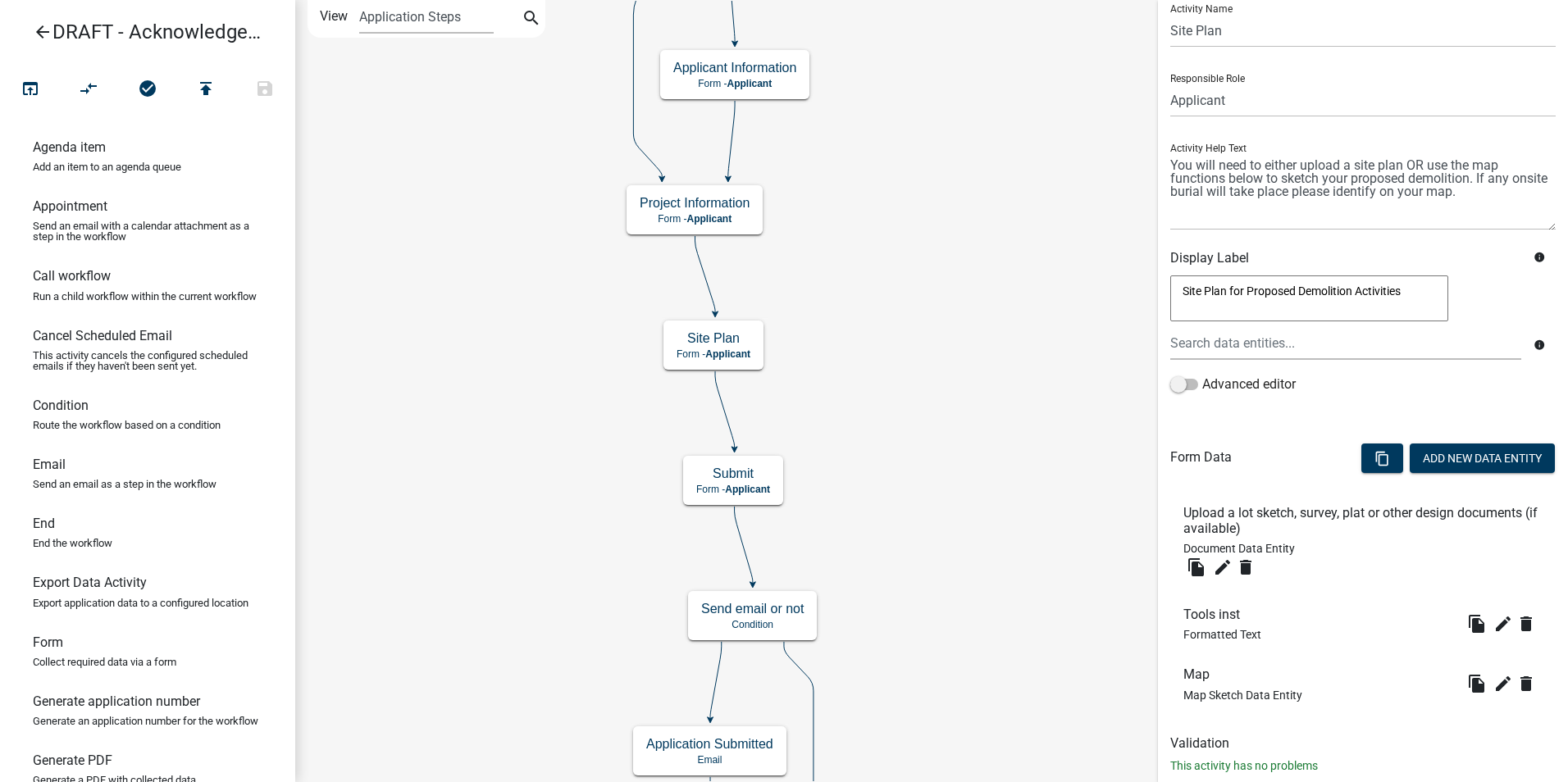
scroll to position [94, 0]
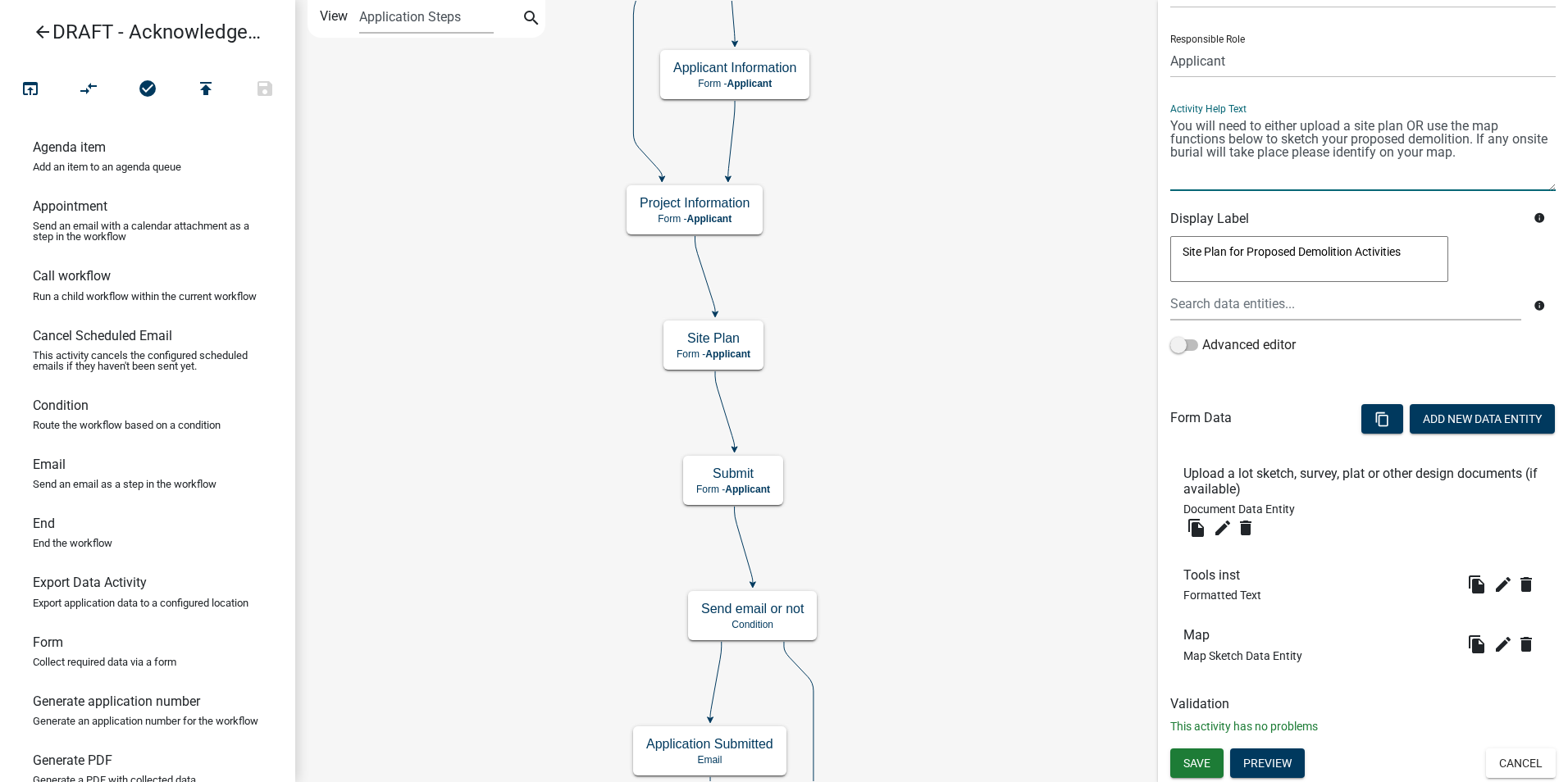
click at [1246, 159] on textarea at bounding box center [1363, 152] width 385 height 77
click at [1224, 527] on icon "edit" at bounding box center [1223, 528] width 19 height 19
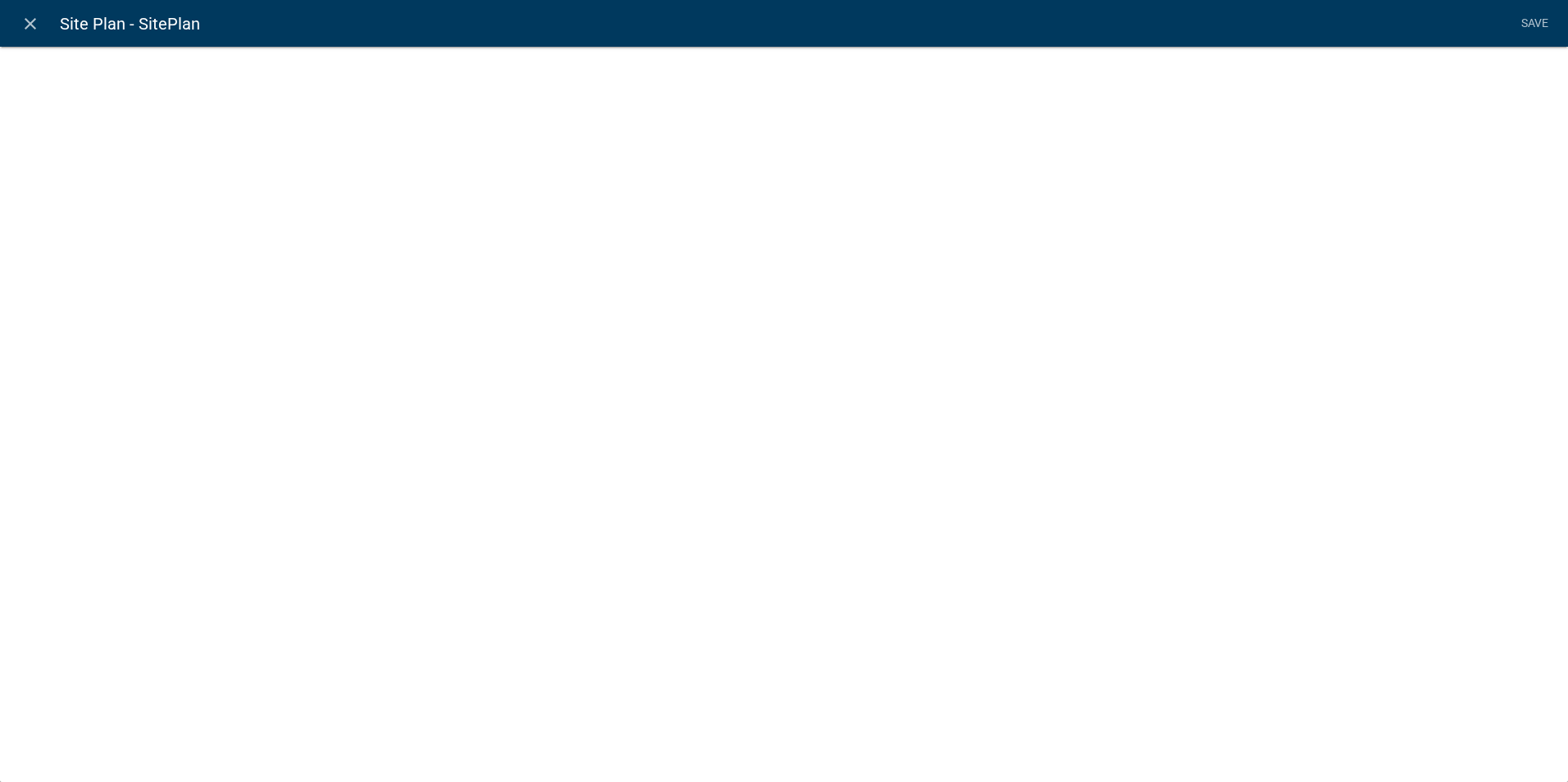
select select "document"
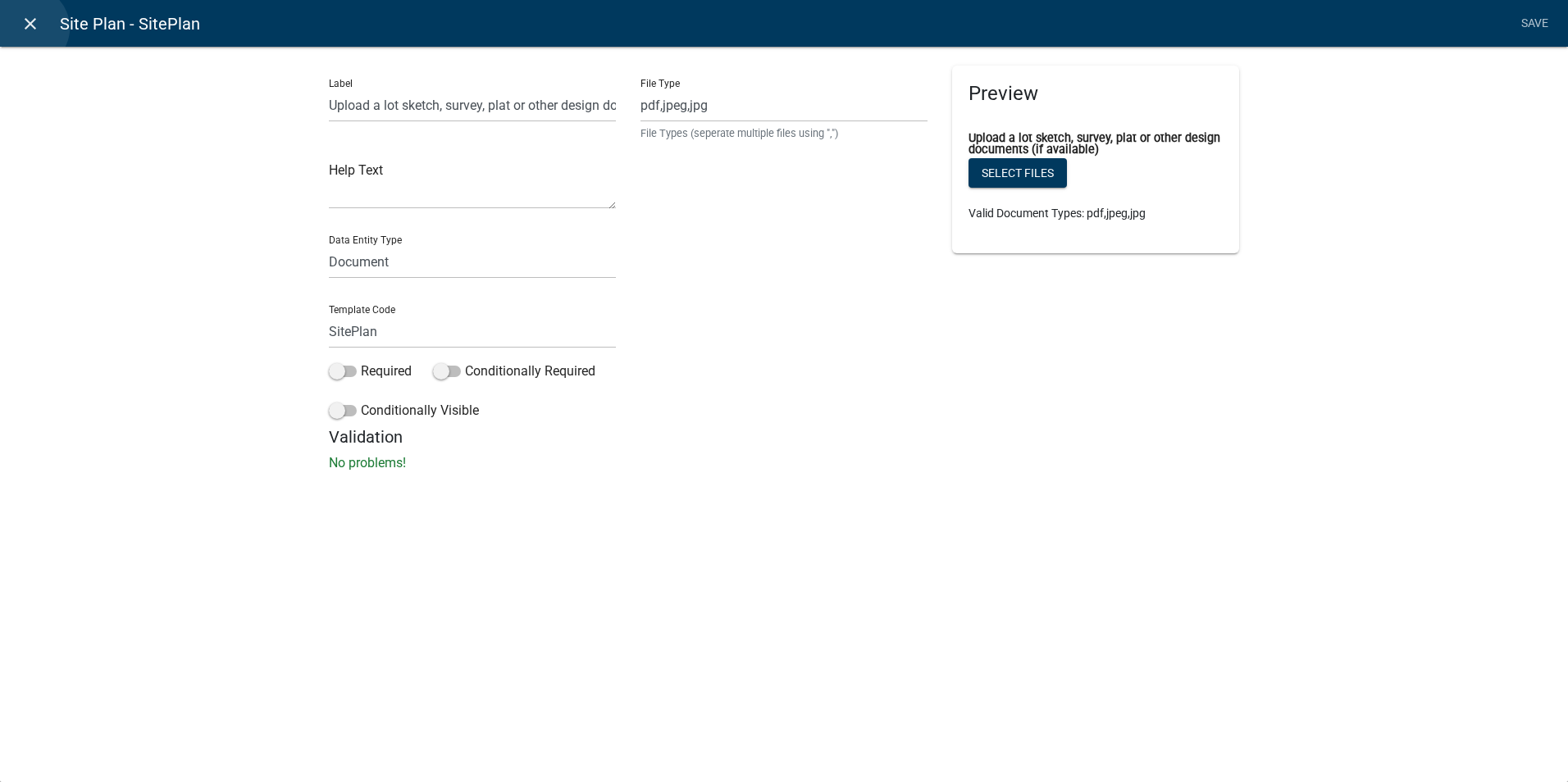
click at [28, 28] on icon "close" at bounding box center [30, 23] width 19 height 19
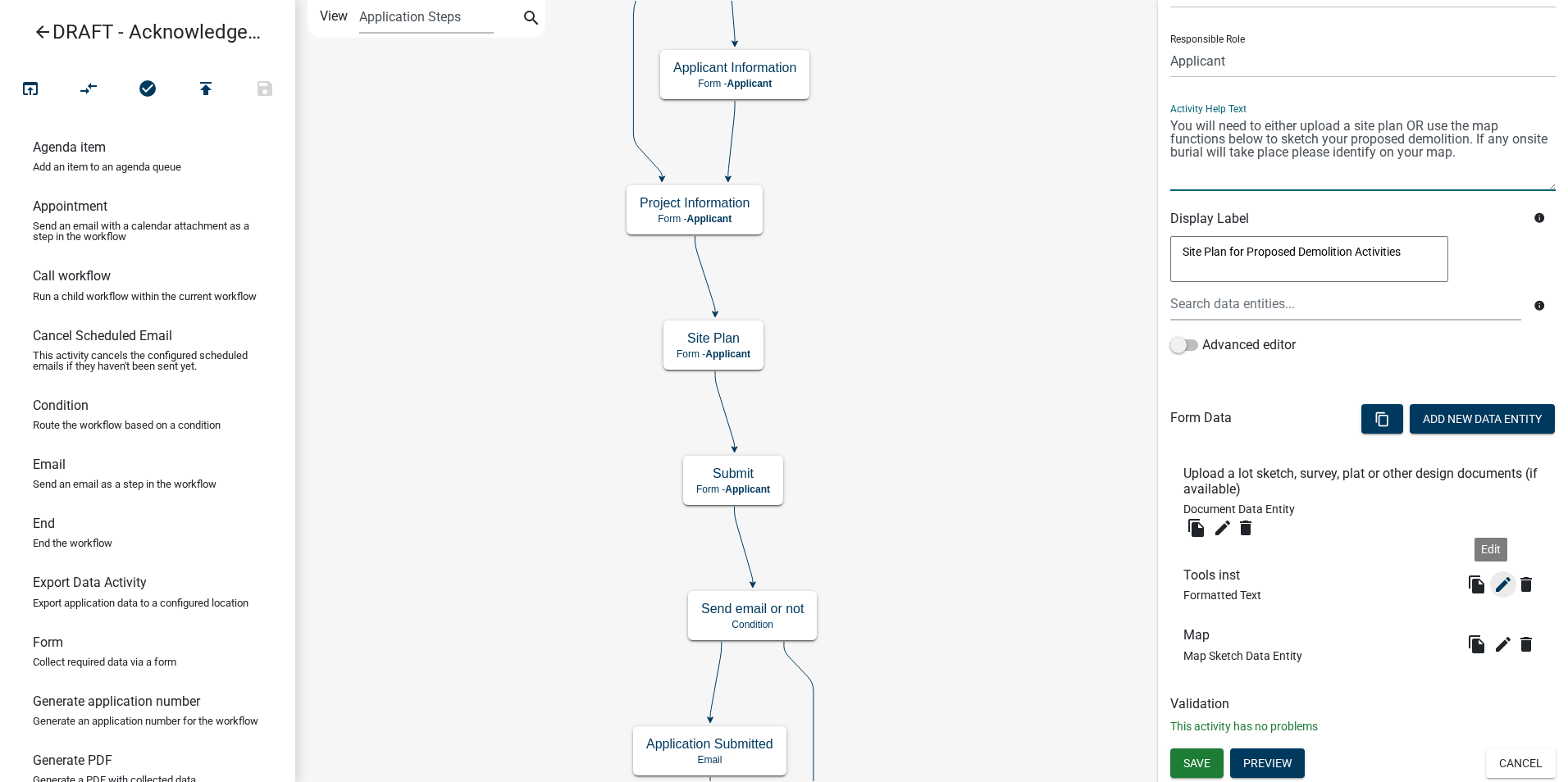
click at [1493, 586] on icon "edit" at bounding box center [1503, 585] width 19 height 19
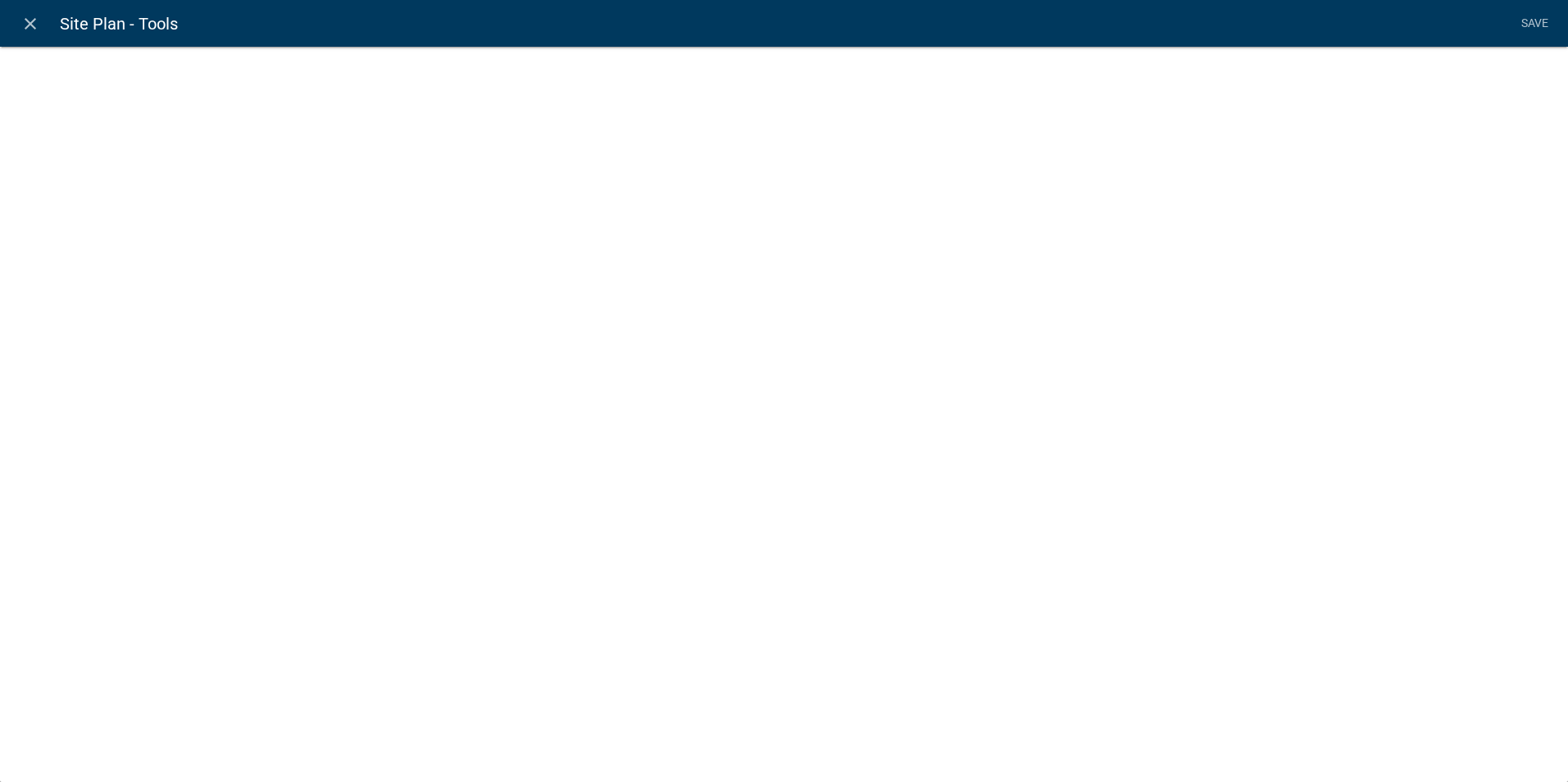
select select "rich-text"
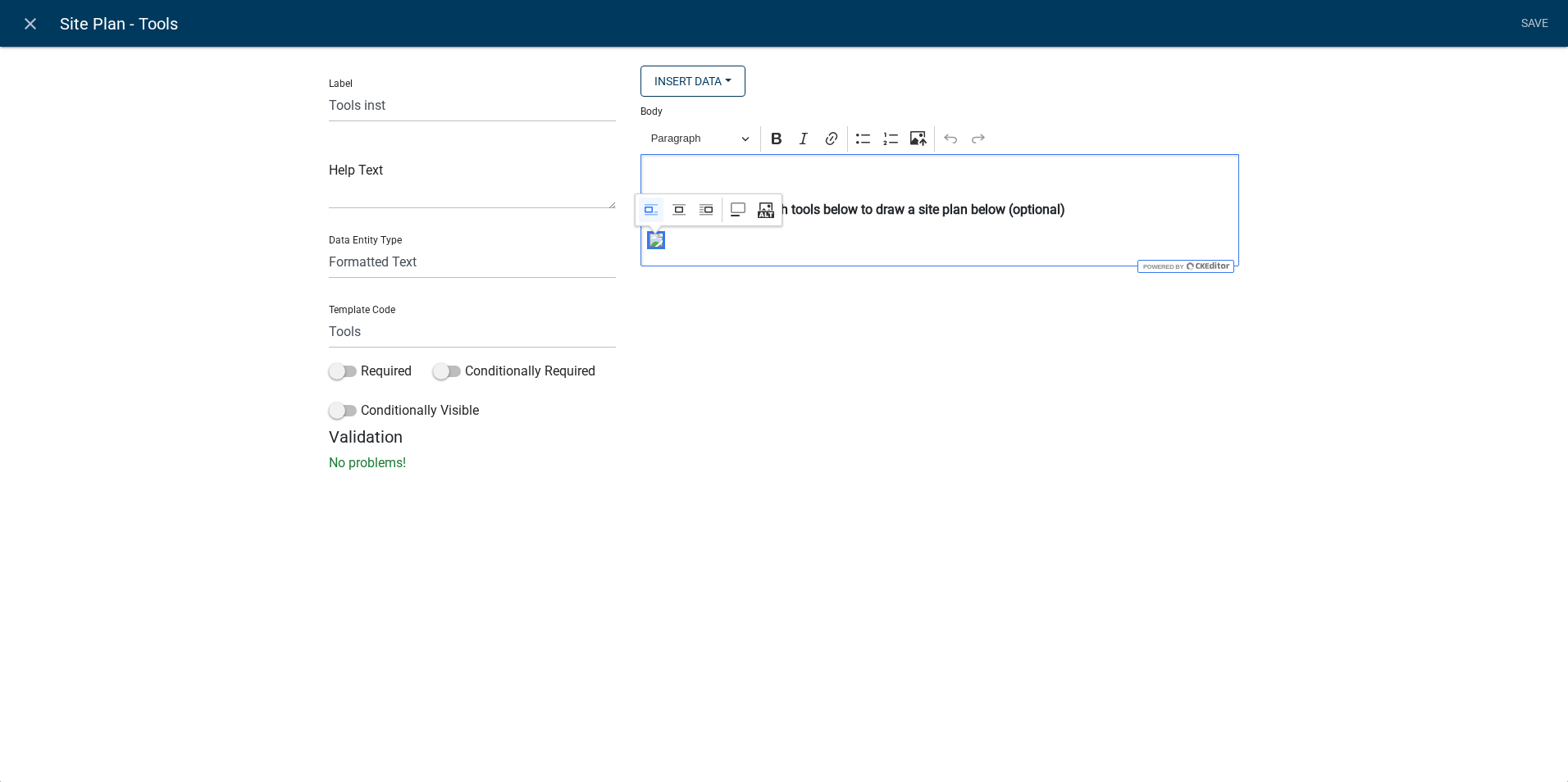
click at [657, 245] on img "Editor editing area: main. Press Alt+0 for help." at bounding box center [656, 239] width 13 height 13
click at [659, 246] on img "Editor editing area: main. Press Alt+0 for help." at bounding box center [656, 239] width 13 height 13
click at [729, 472] on p "No problems!" at bounding box center [784, 463] width 910 height 19
click at [918, 138] on icon "Editor toolbar" at bounding box center [918, 138] width 17 height 17
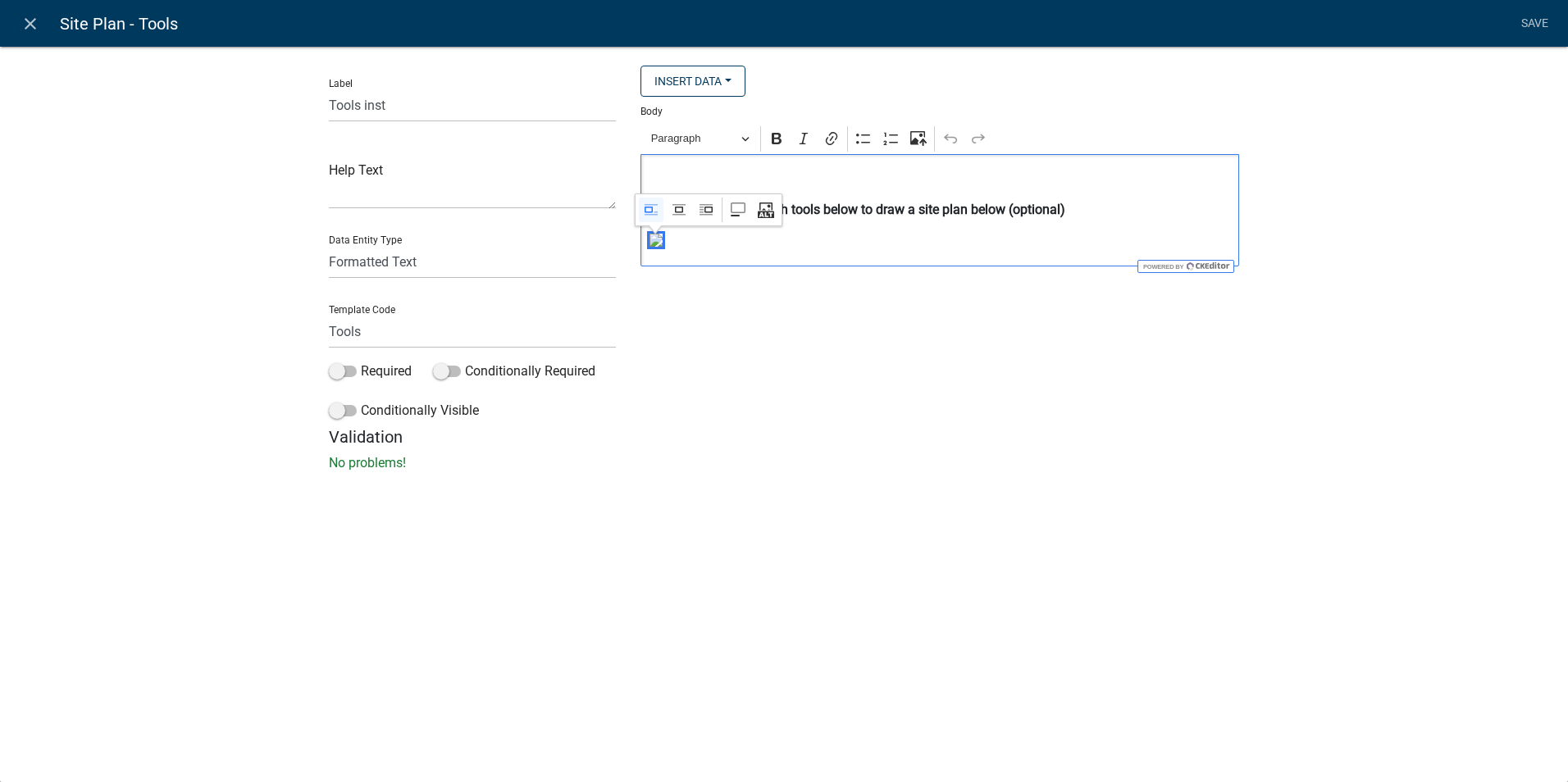
click at [760, 541] on div "close Site Plan - Tools Save Label Tools inst Help Text Data Entity Type Free F…" at bounding box center [784, 391] width 1568 height 782
click at [822, 444] on h5 "Validation" at bounding box center [784, 437] width 910 height 19
click at [27, 26] on icon "close" at bounding box center [30, 23] width 19 height 19
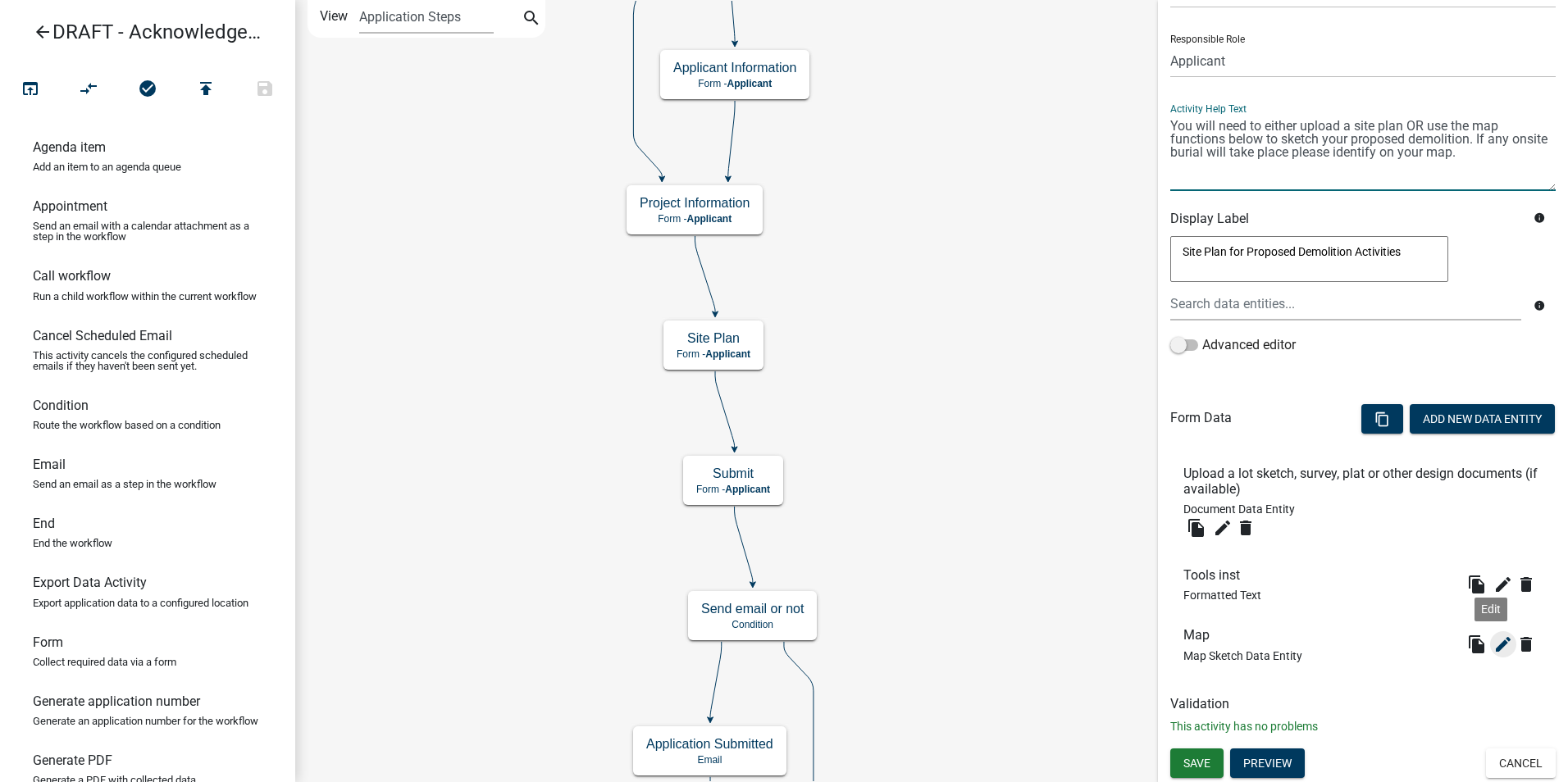
click at [1493, 650] on icon "edit" at bounding box center [1503, 644] width 19 height 19
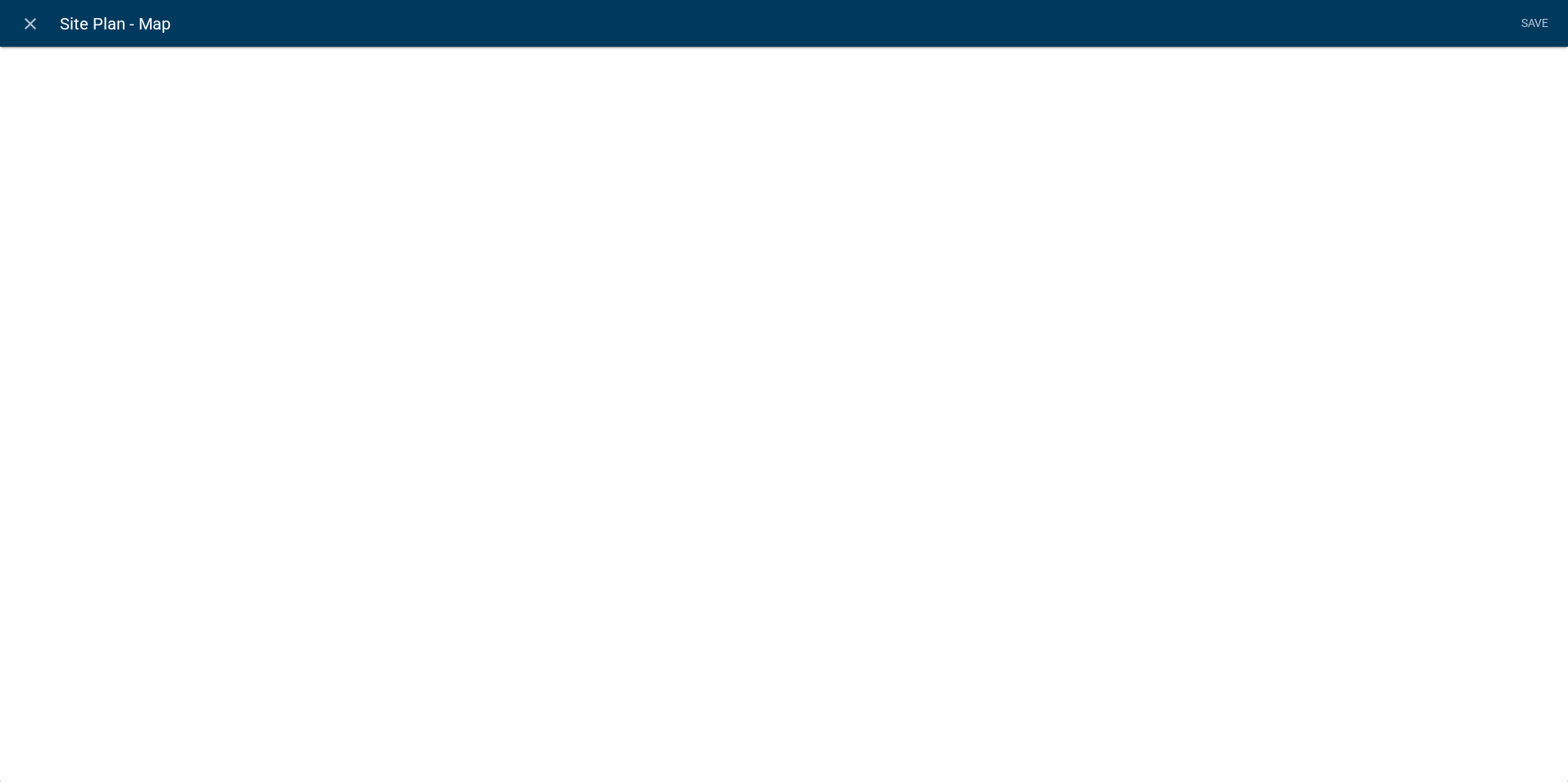
select select "mapsketch-data"
select select "topo"
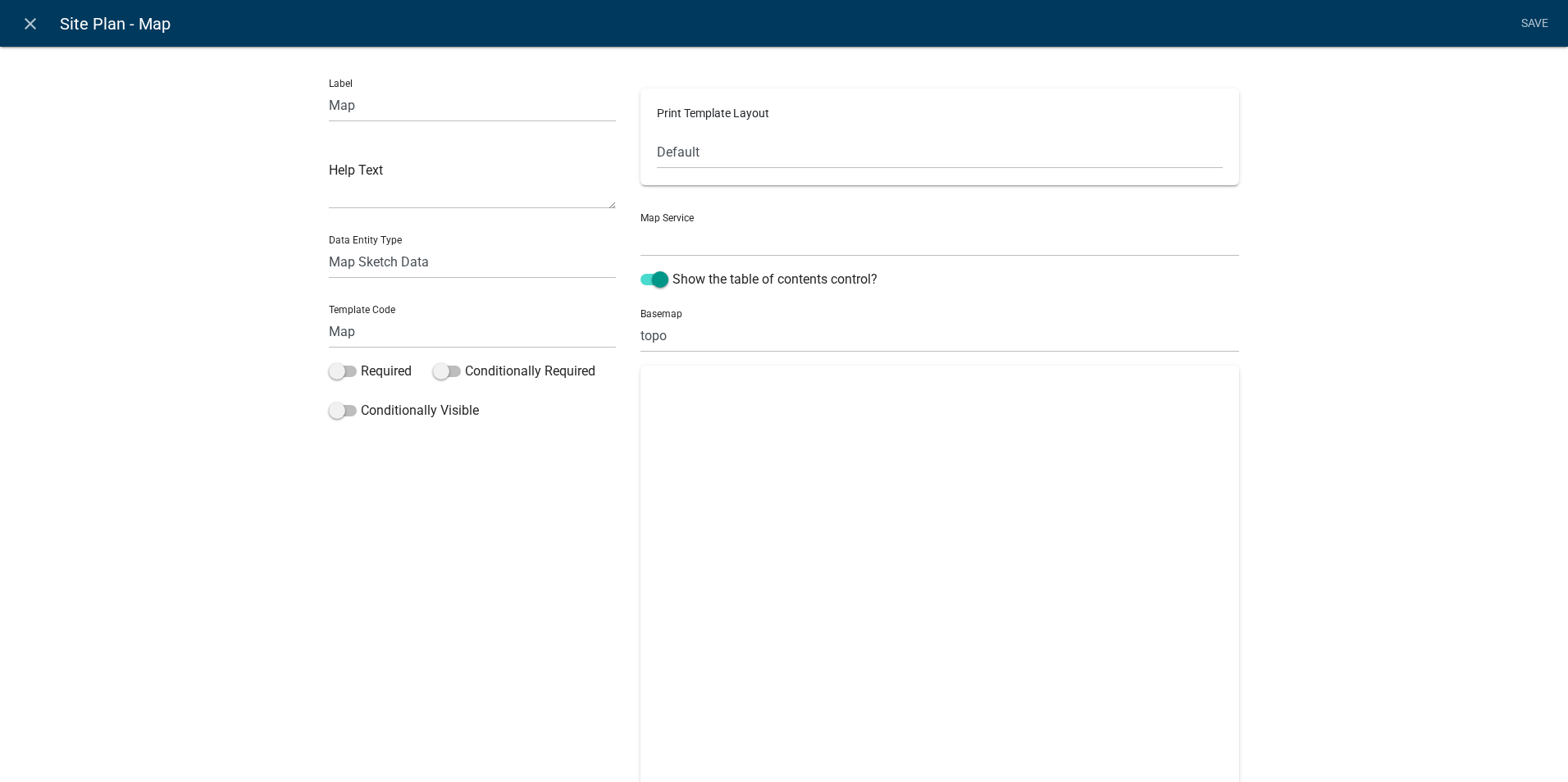
select select "0: Object"
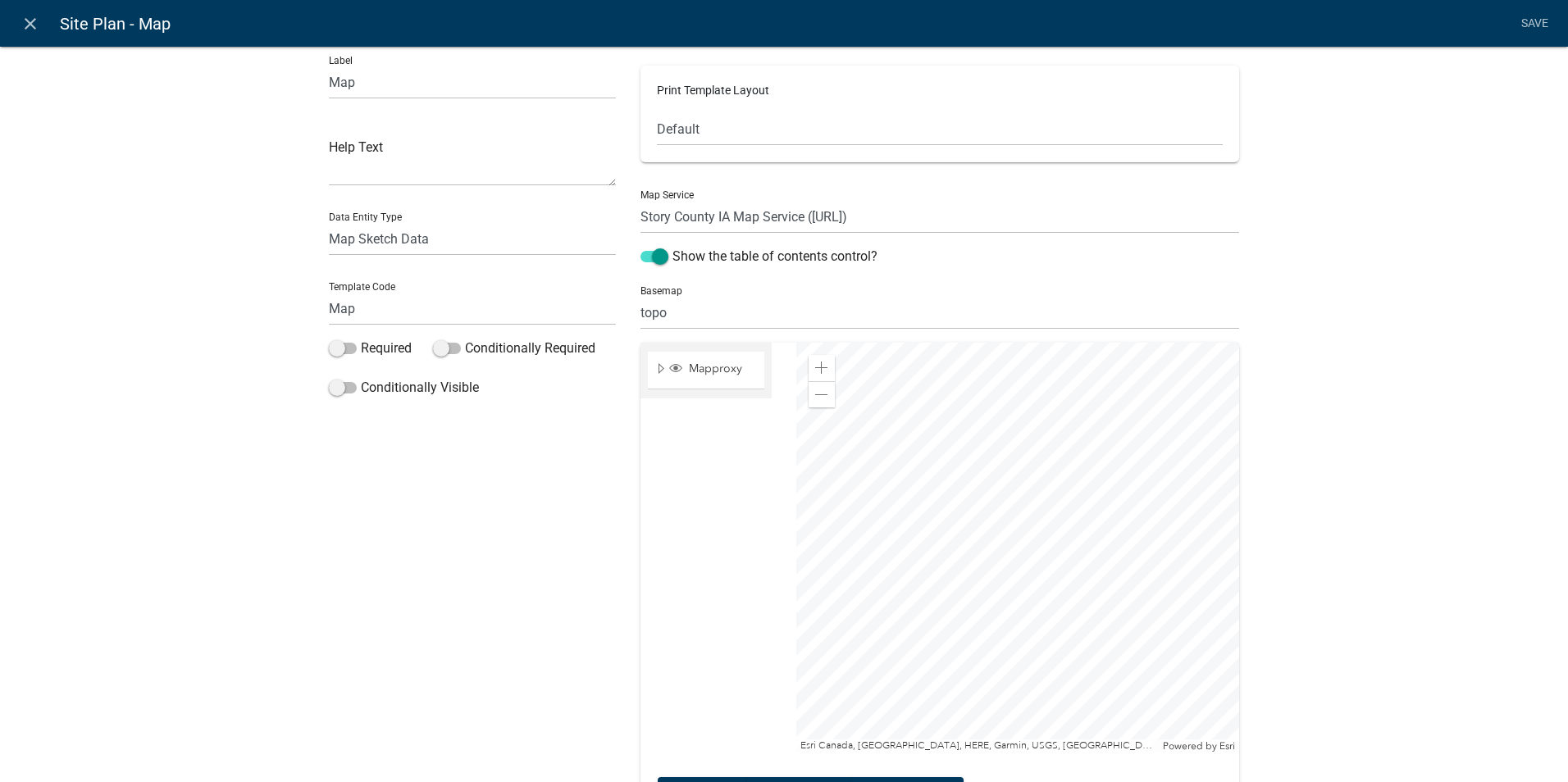
scroll to position [0, 0]
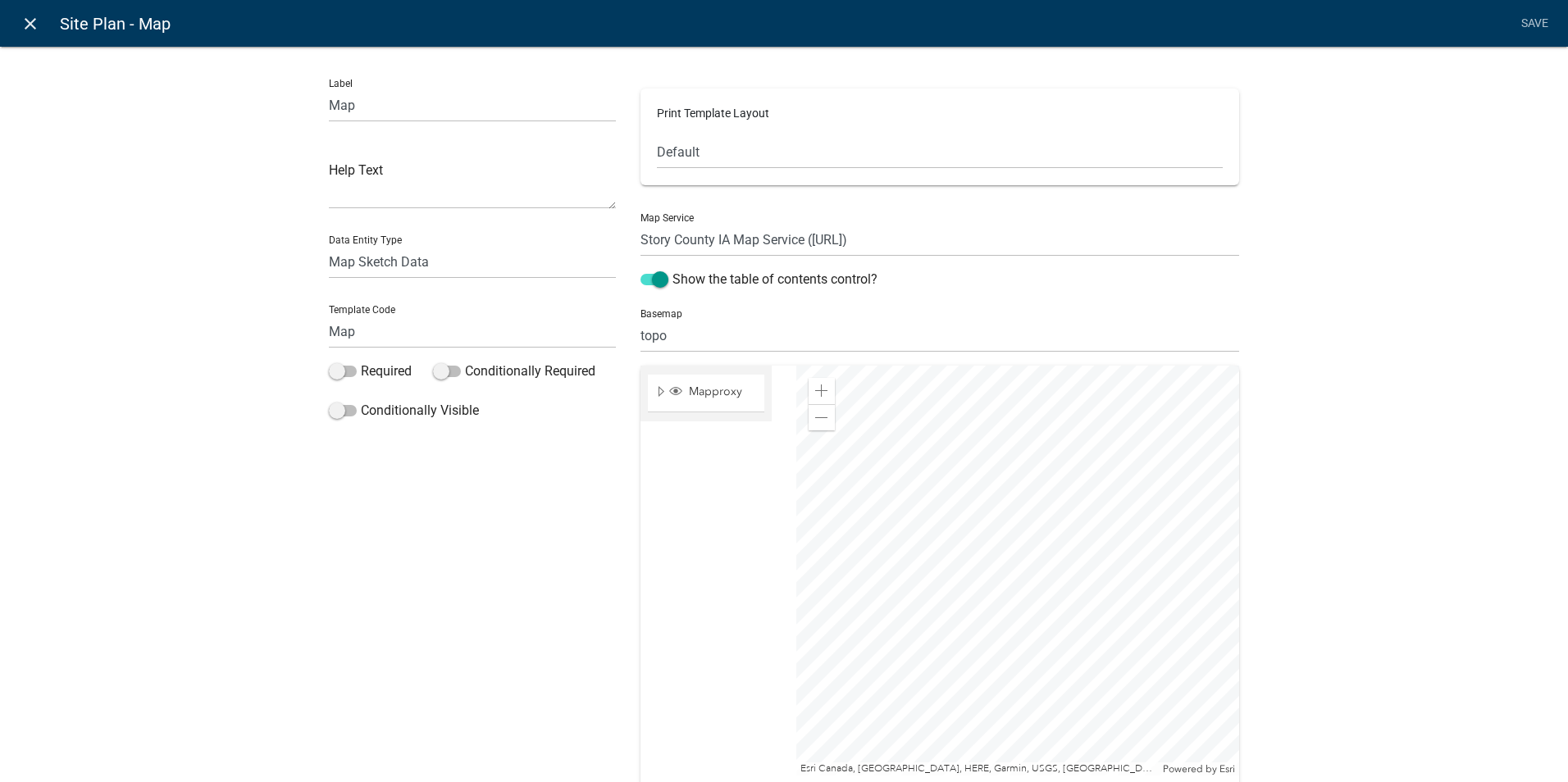
click at [34, 29] on icon "close" at bounding box center [30, 23] width 19 height 19
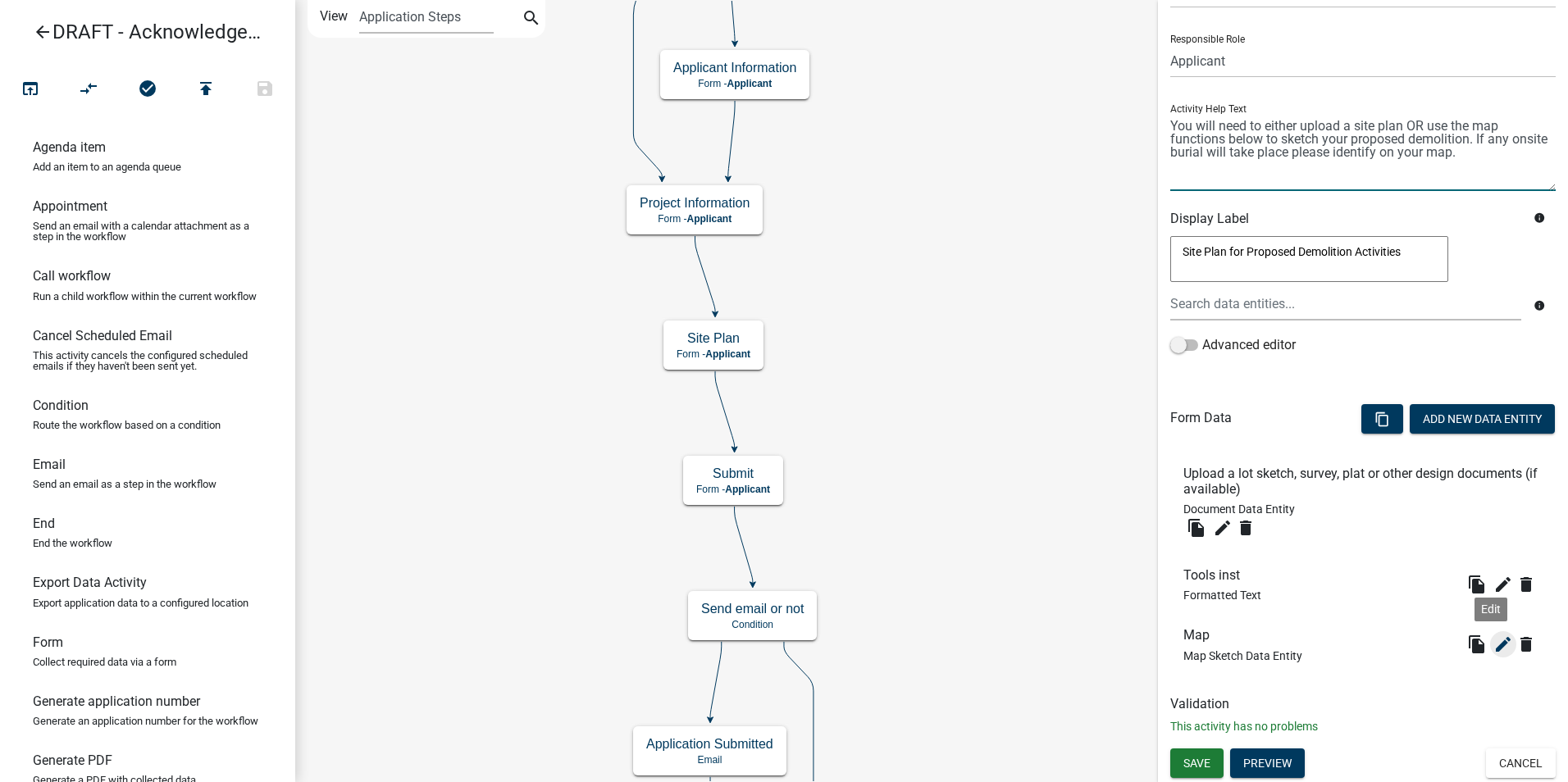
click at [1493, 650] on icon "edit" at bounding box center [1503, 644] width 19 height 19
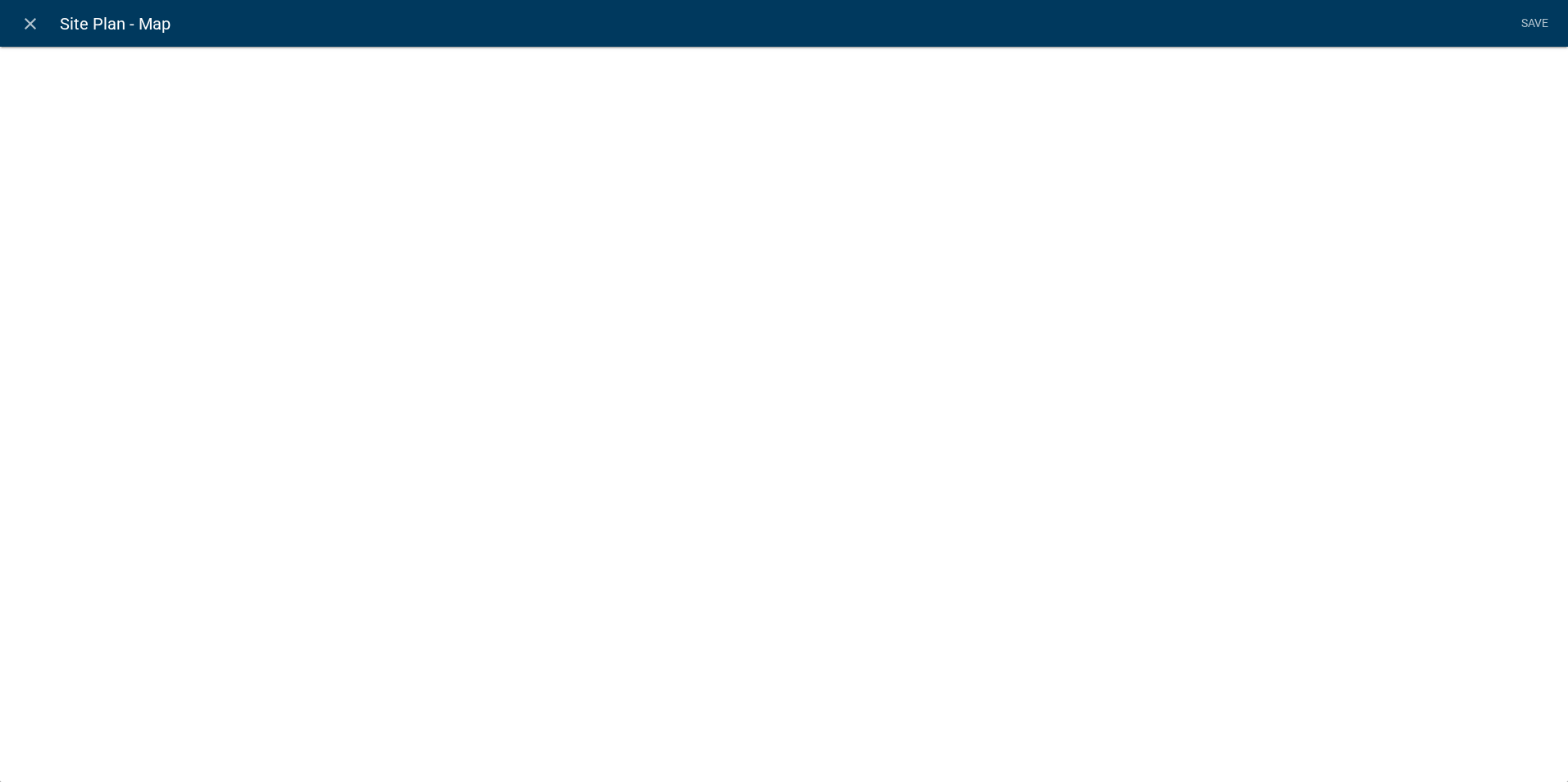
select select "mapsketch-data"
select select "topo"
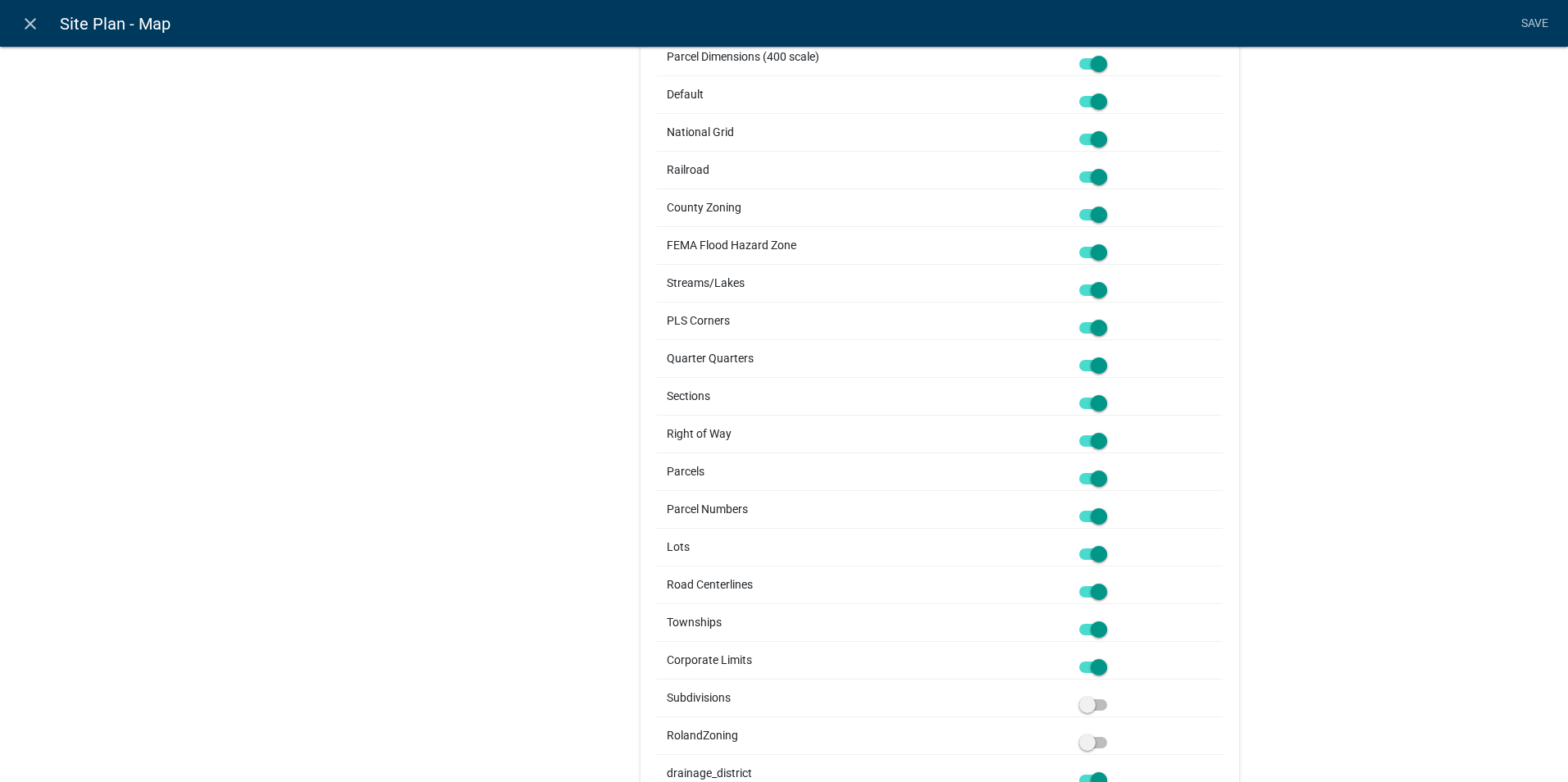
scroll to position [1968, 0]
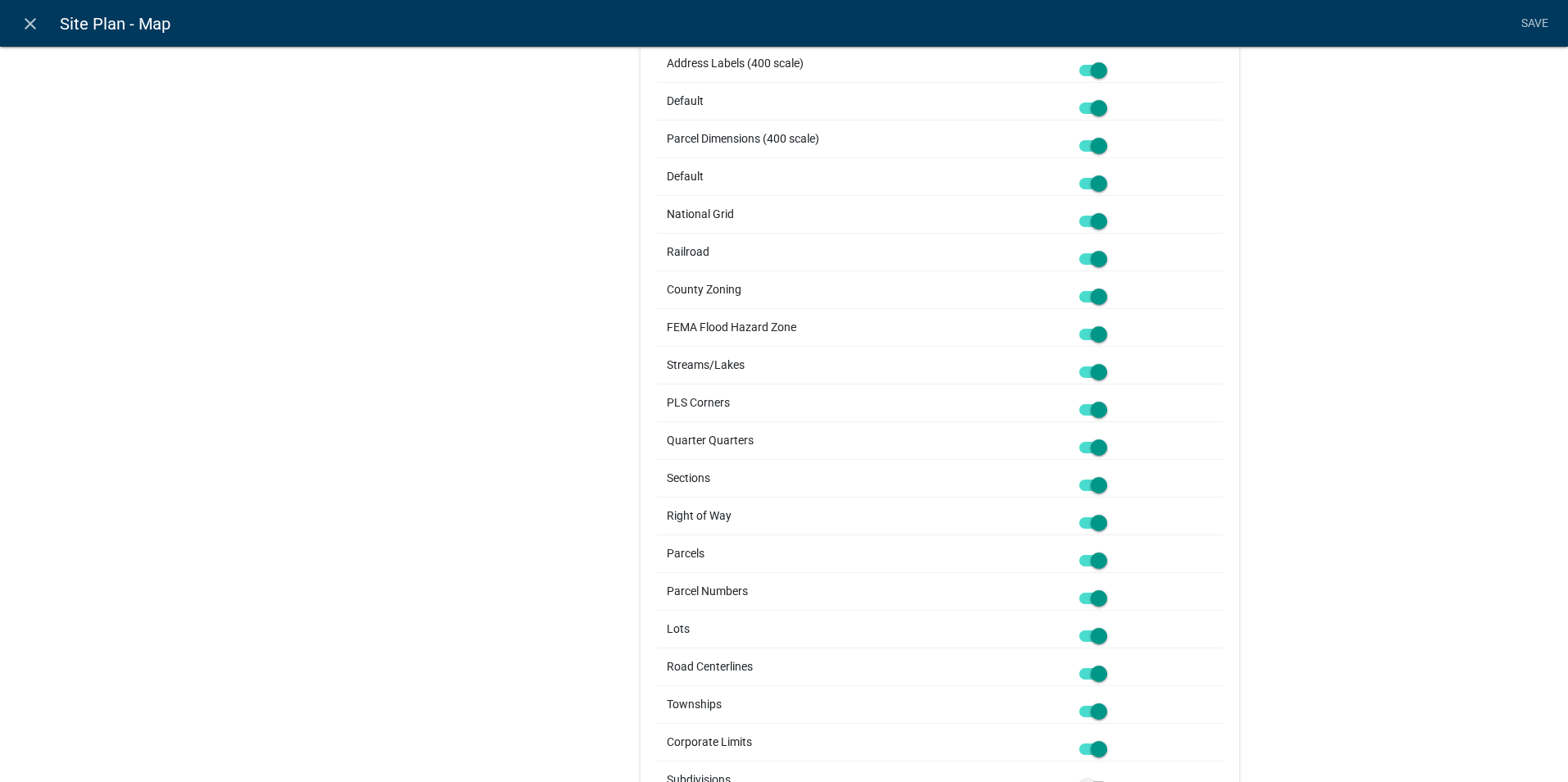
click at [1092, 298] on span at bounding box center [1092, 297] width 28 height 12
click at [1111, 287] on input "checkbox" at bounding box center [1111, 287] width 0 height 0
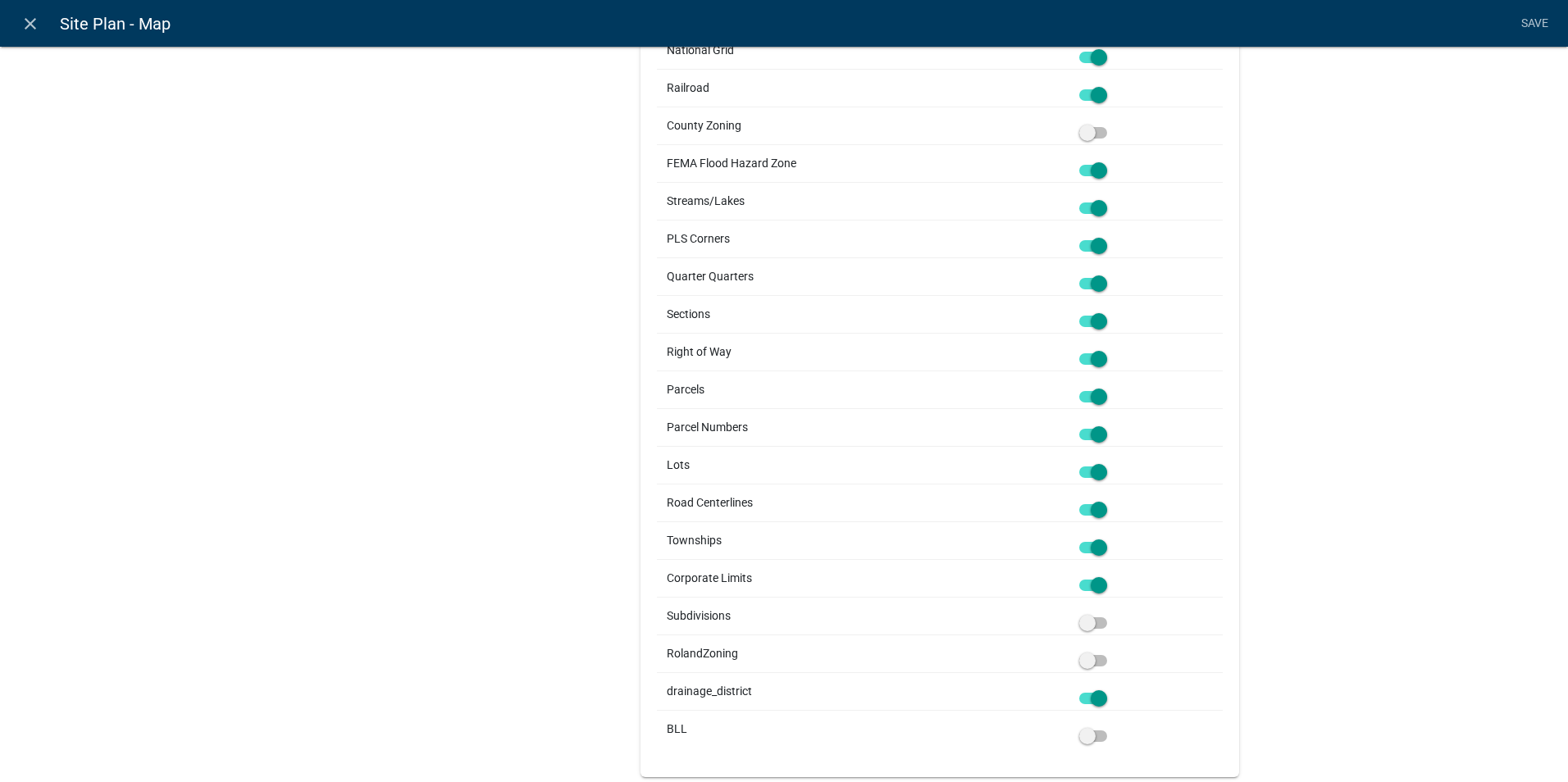
scroll to position [2214, 0]
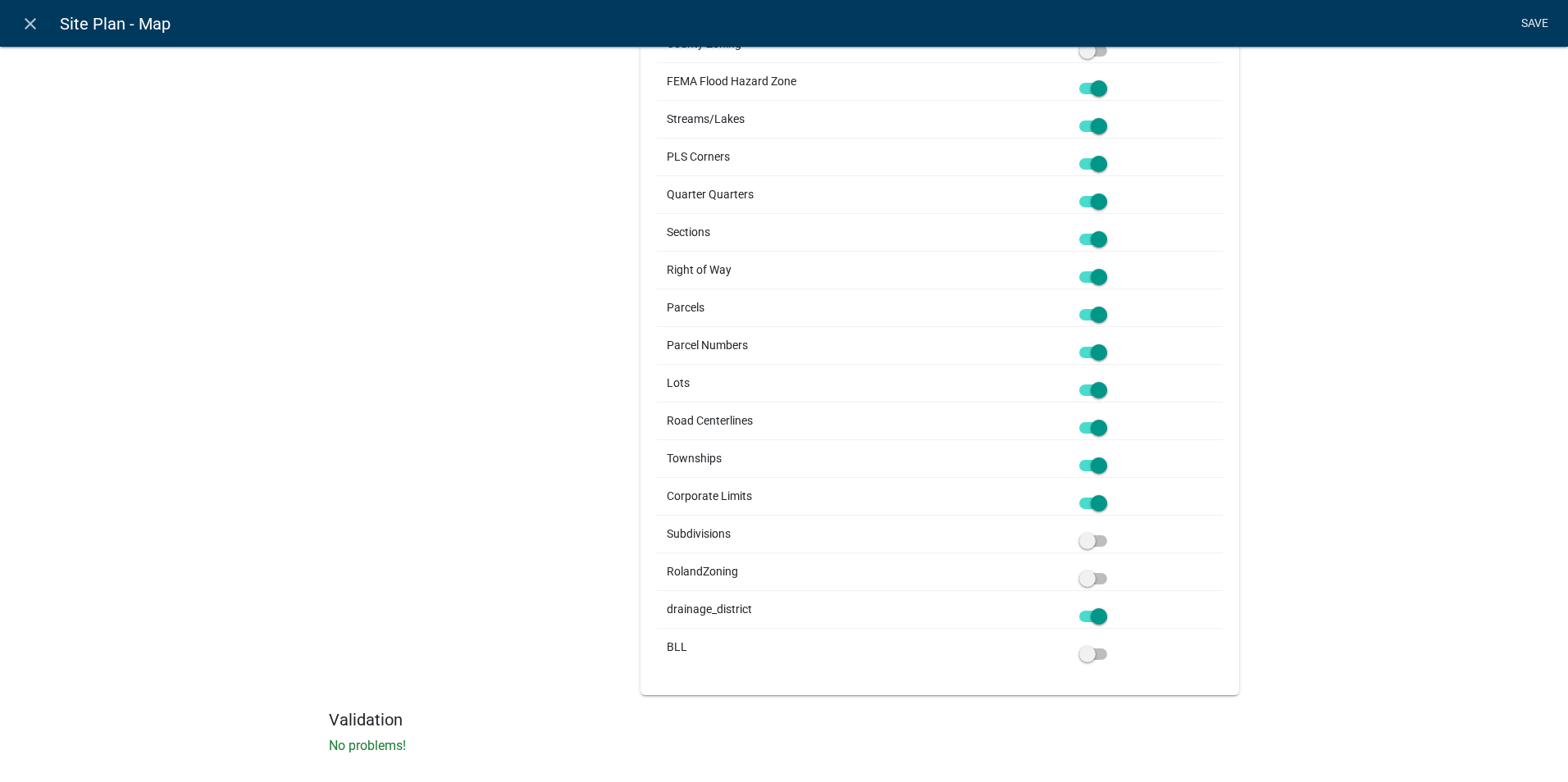
click at [1528, 18] on link "Save" at bounding box center [1534, 23] width 41 height 31
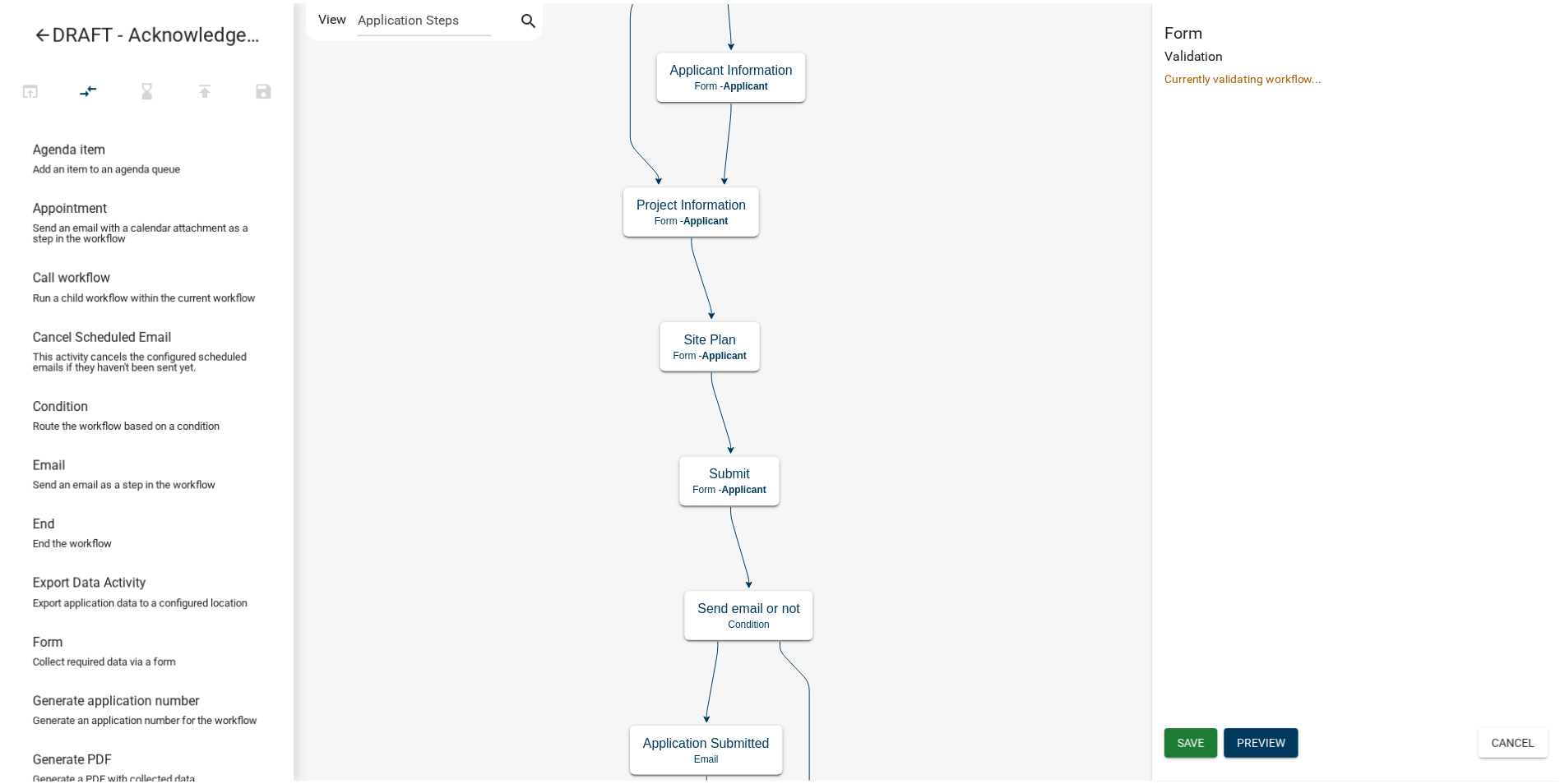
scroll to position [0, 0]
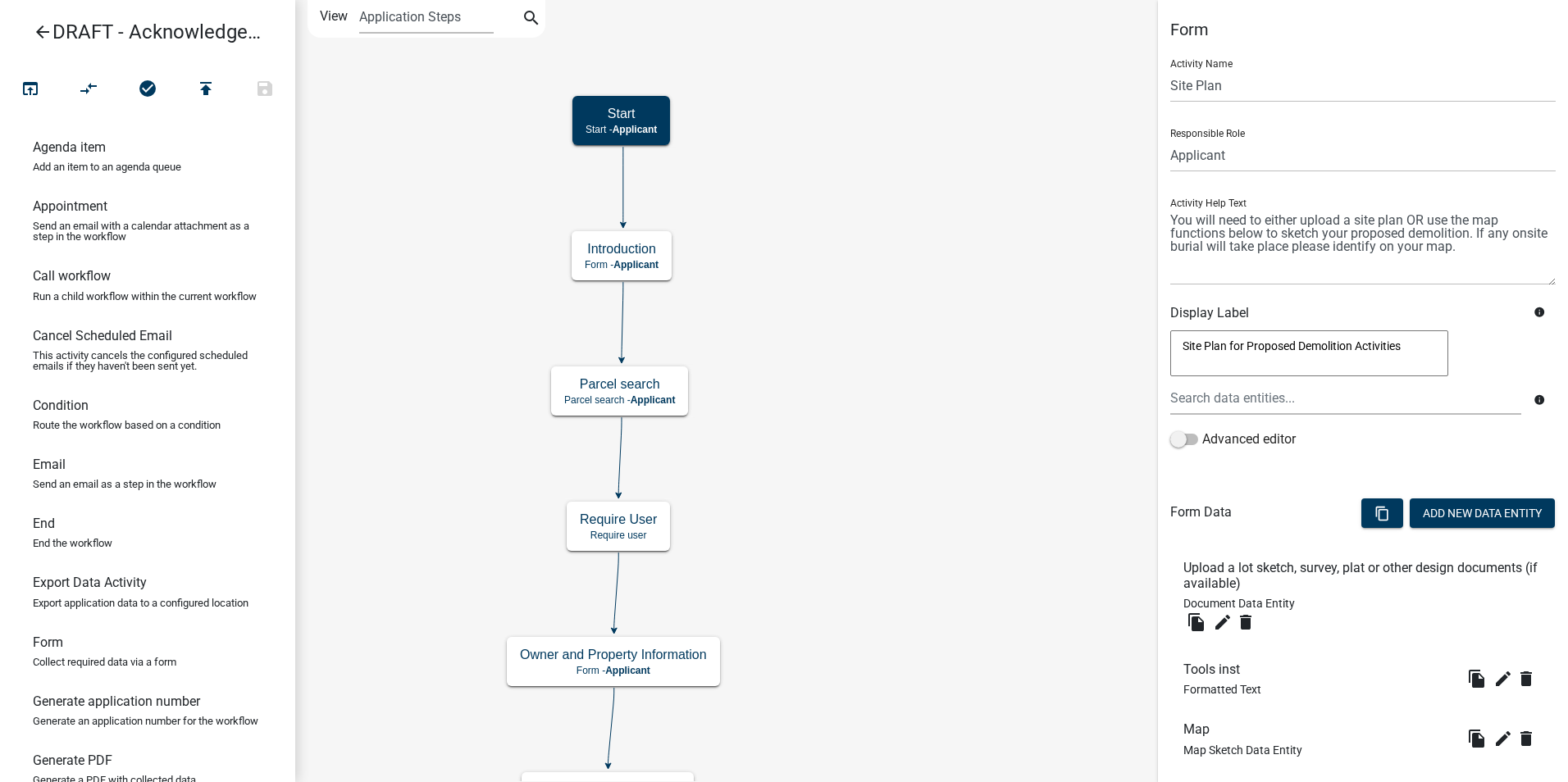
click at [36, 31] on icon "arrow_back" at bounding box center [43, 34] width 19 height 23
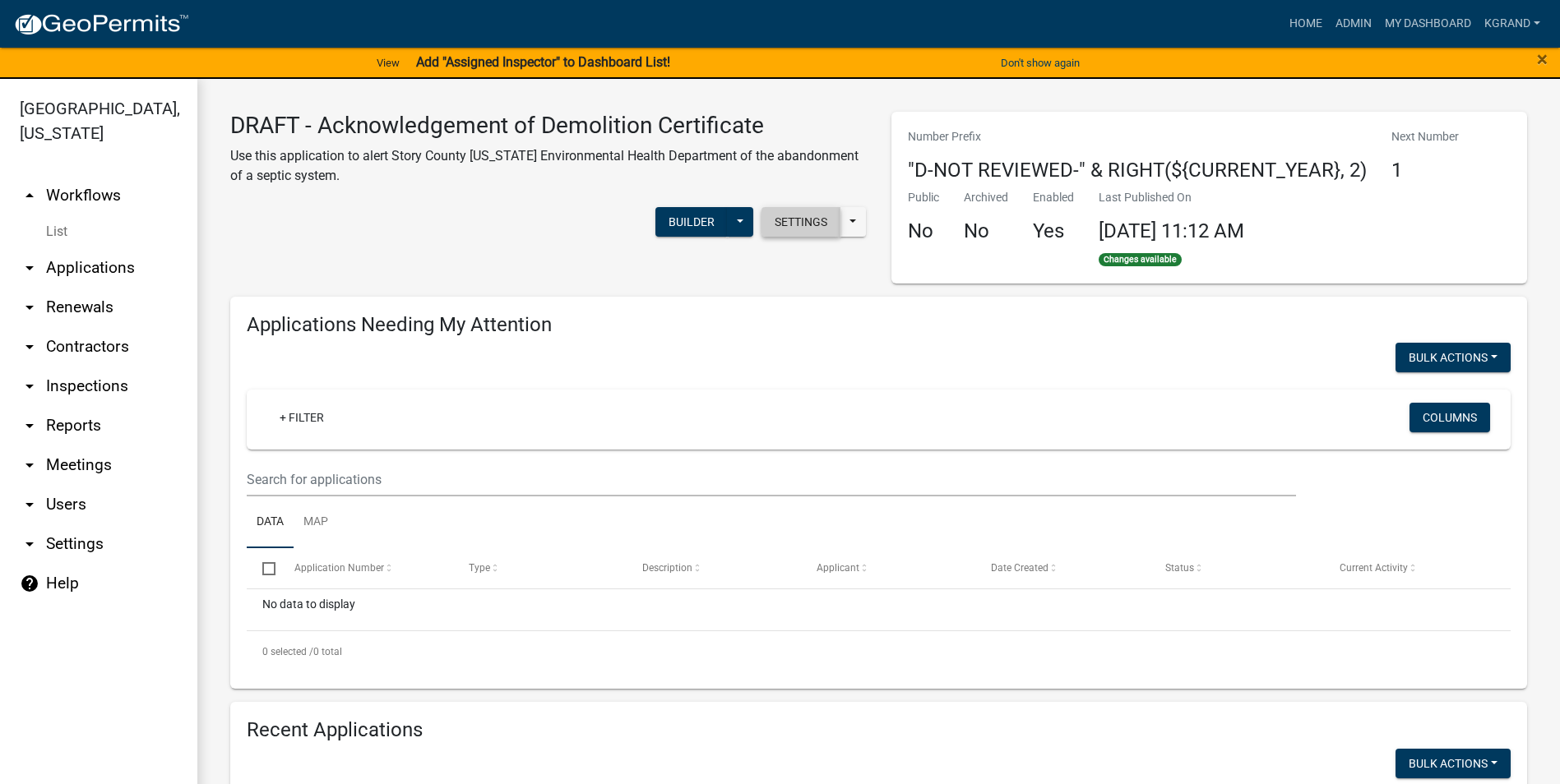
click at [789, 228] on button "Settings" at bounding box center [801, 221] width 79 height 29
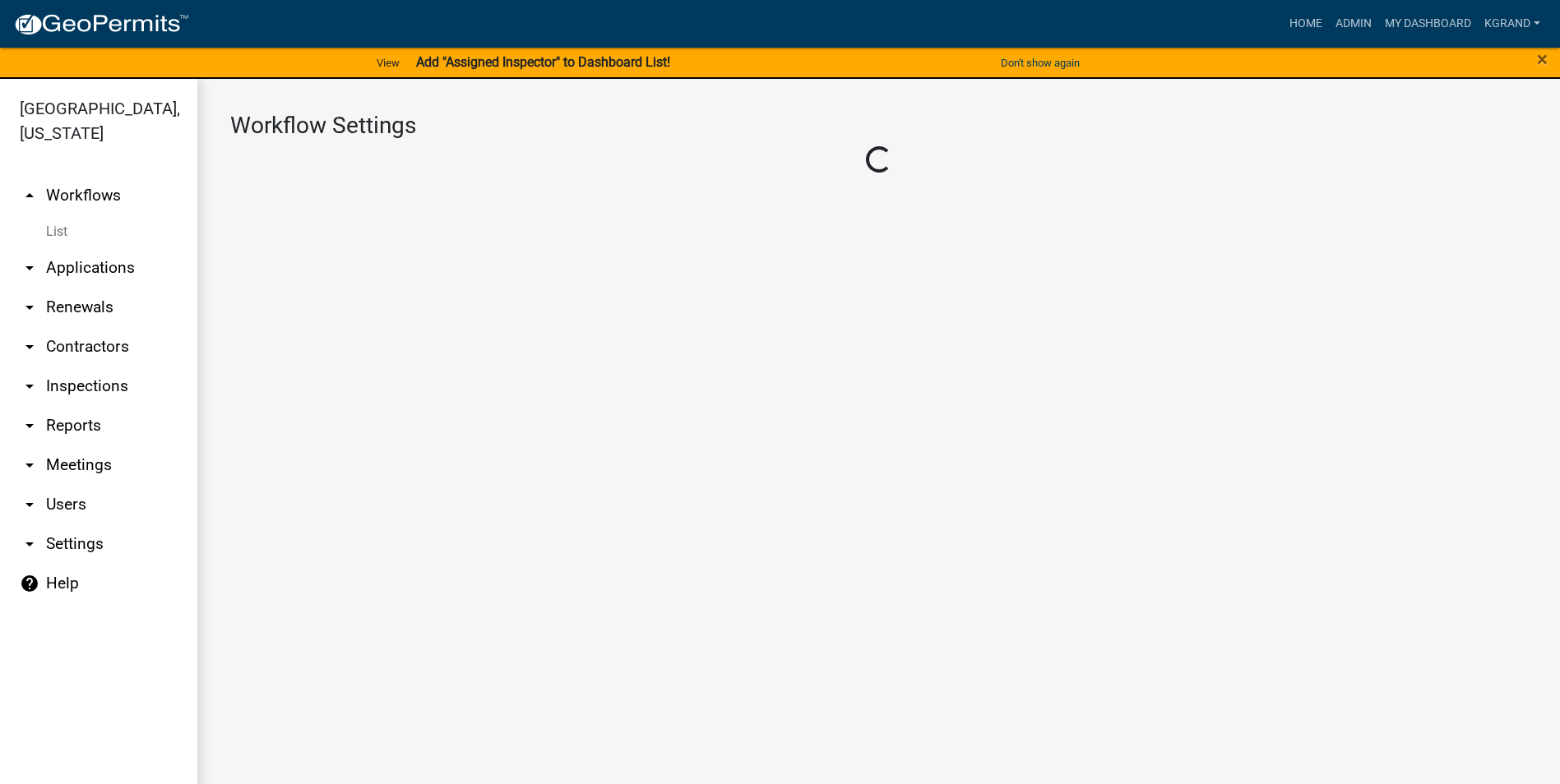
select select "1"
select select "2fdccdfa-7728-4211-88ce-e4301666c427"
select select "e0919c0a-b951-4248-9421-bdfc3fc6a9ad"
select select "3"
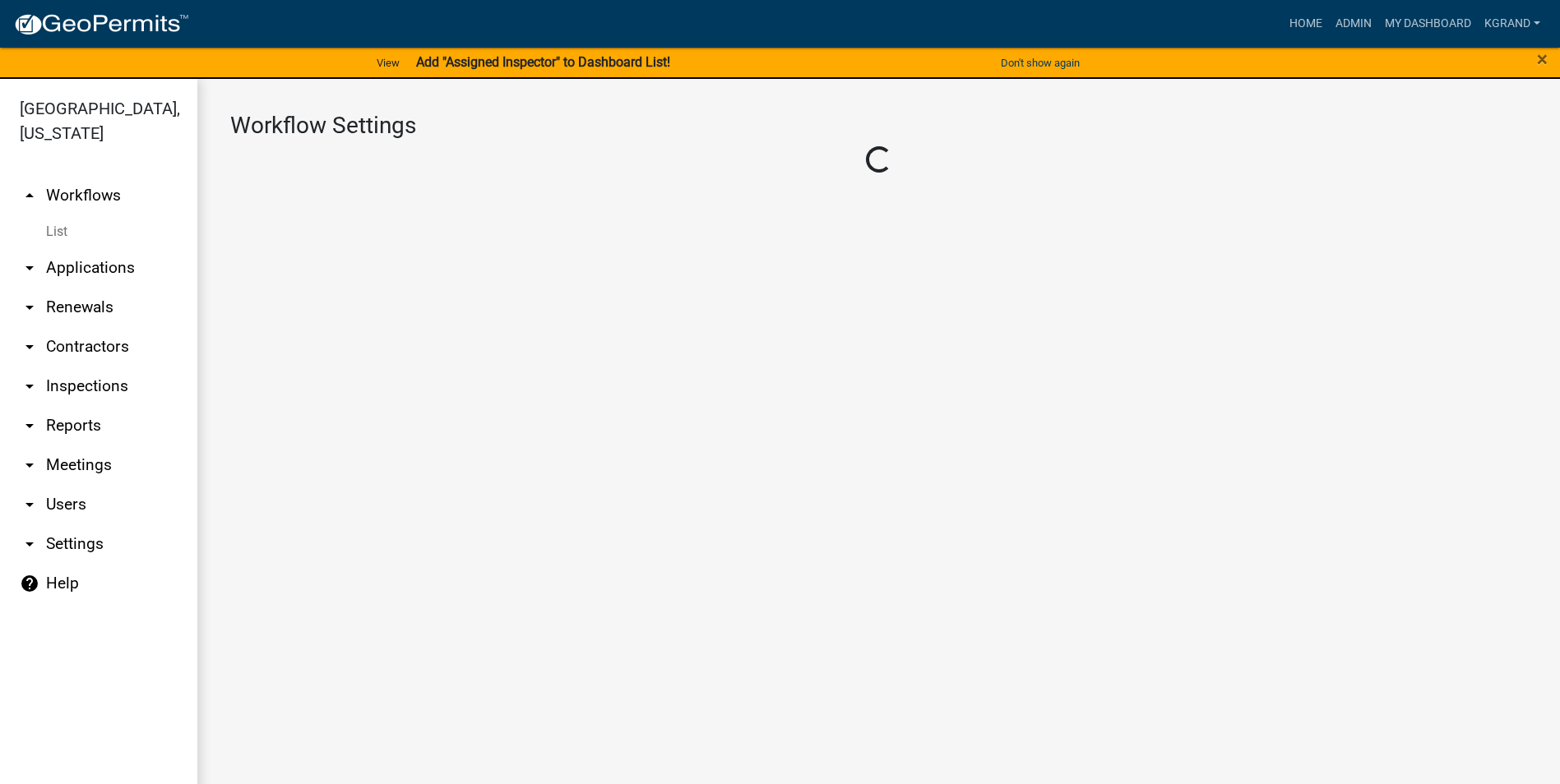
select select
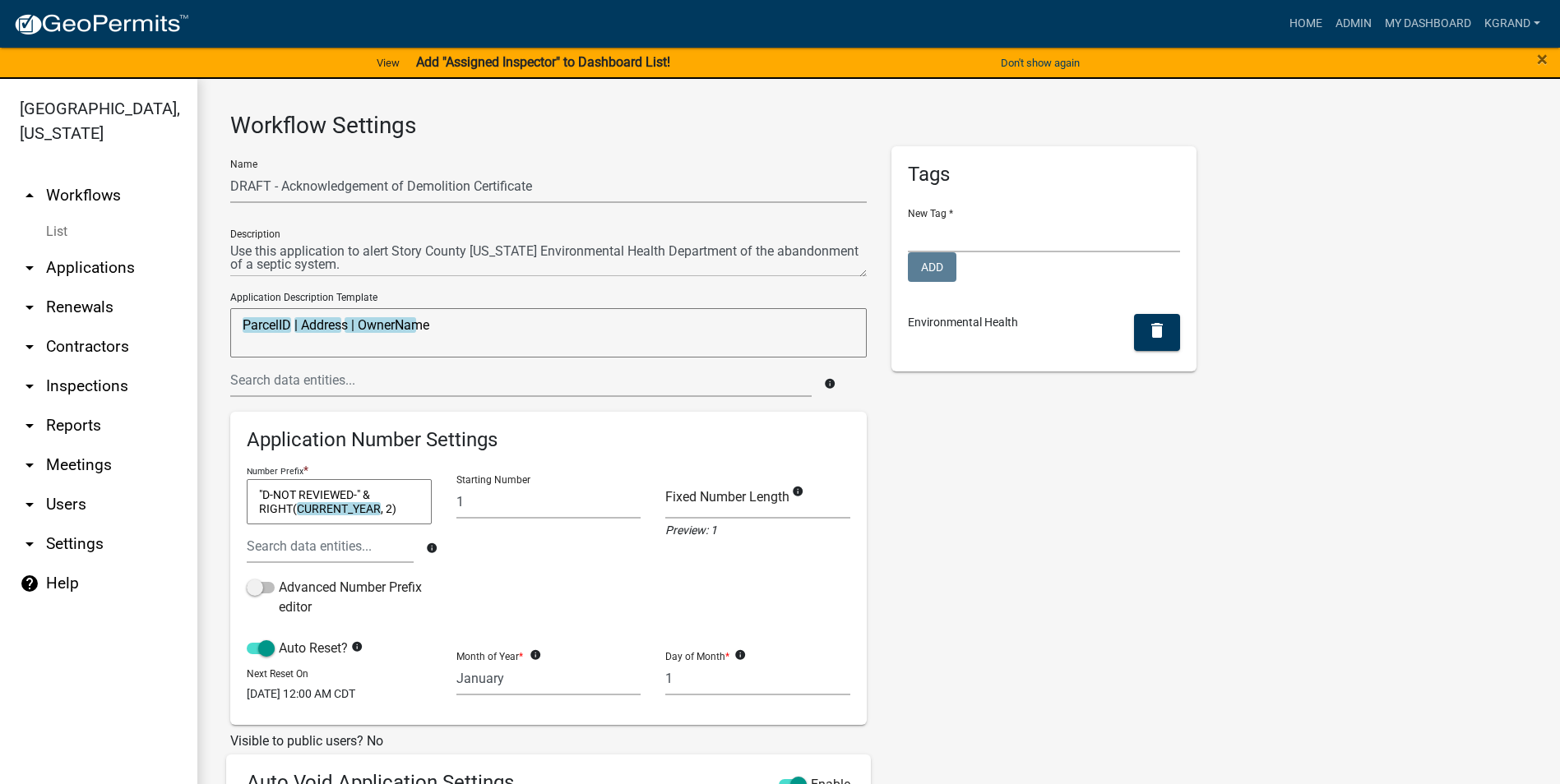
click at [1101, 563] on div "Tags New Tag * Planning and Development Add Environmental Health delete" at bounding box center [1044, 636] width 331 height 979
click at [1542, 59] on span "×" at bounding box center [1541, 59] width 11 height 23
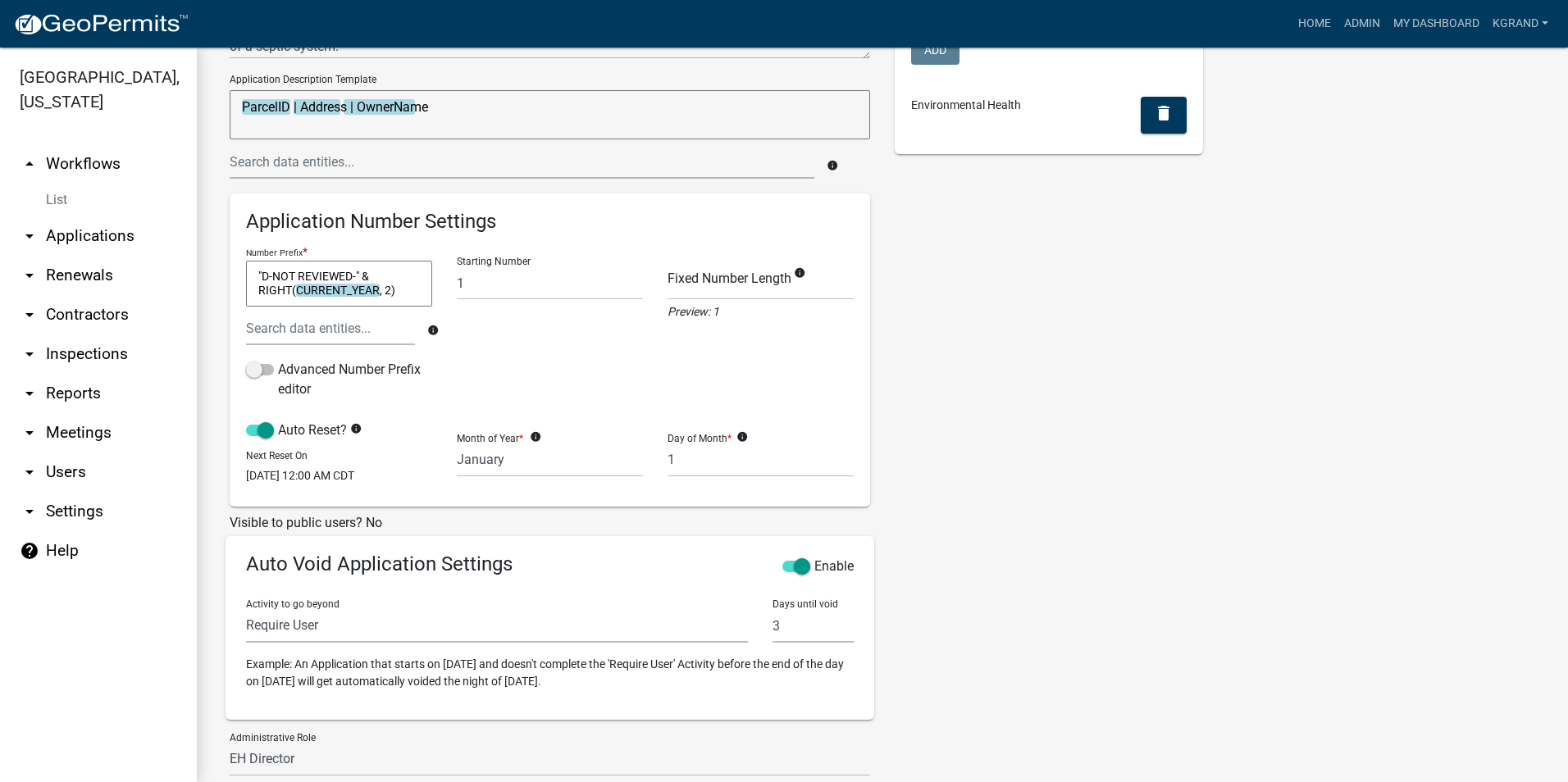
scroll to position [401, 0]
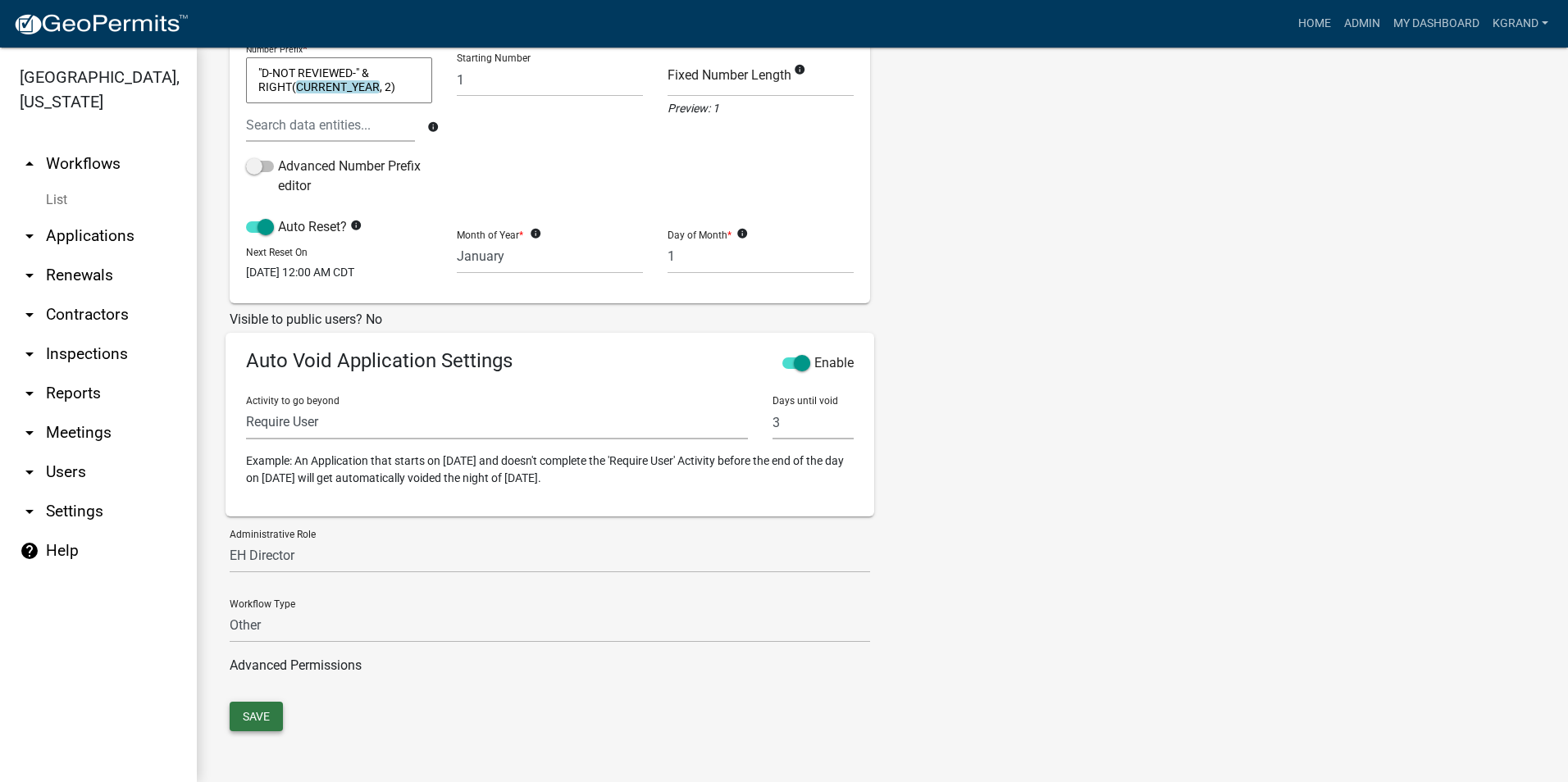
click at [257, 714] on button "Save" at bounding box center [256, 717] width 53 height 29
click at [1296, 625] on div "Name DRAFT - Acknowledgement of Demolition Certificate Description Application …" at bounding box center [881, 214] width 1330 height 977
click at [1347, 23] on link "Admin" at bounding box center [1362, 23] width 50 height 31
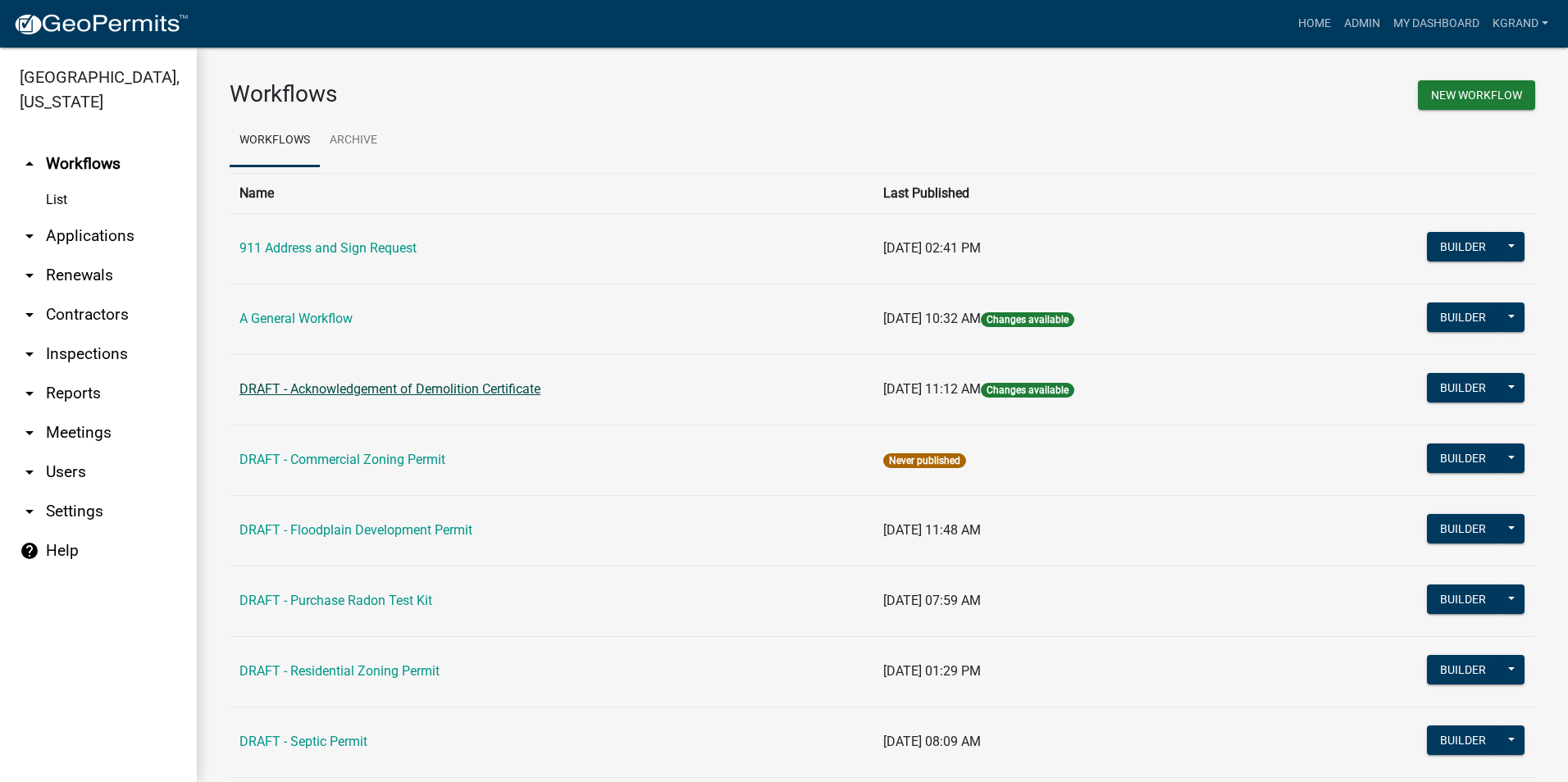
click at [332, 389] on link "DRAFT - Acknowledgement of Demolition Certificate" at bounding box center [389, 389] width 301 height 16
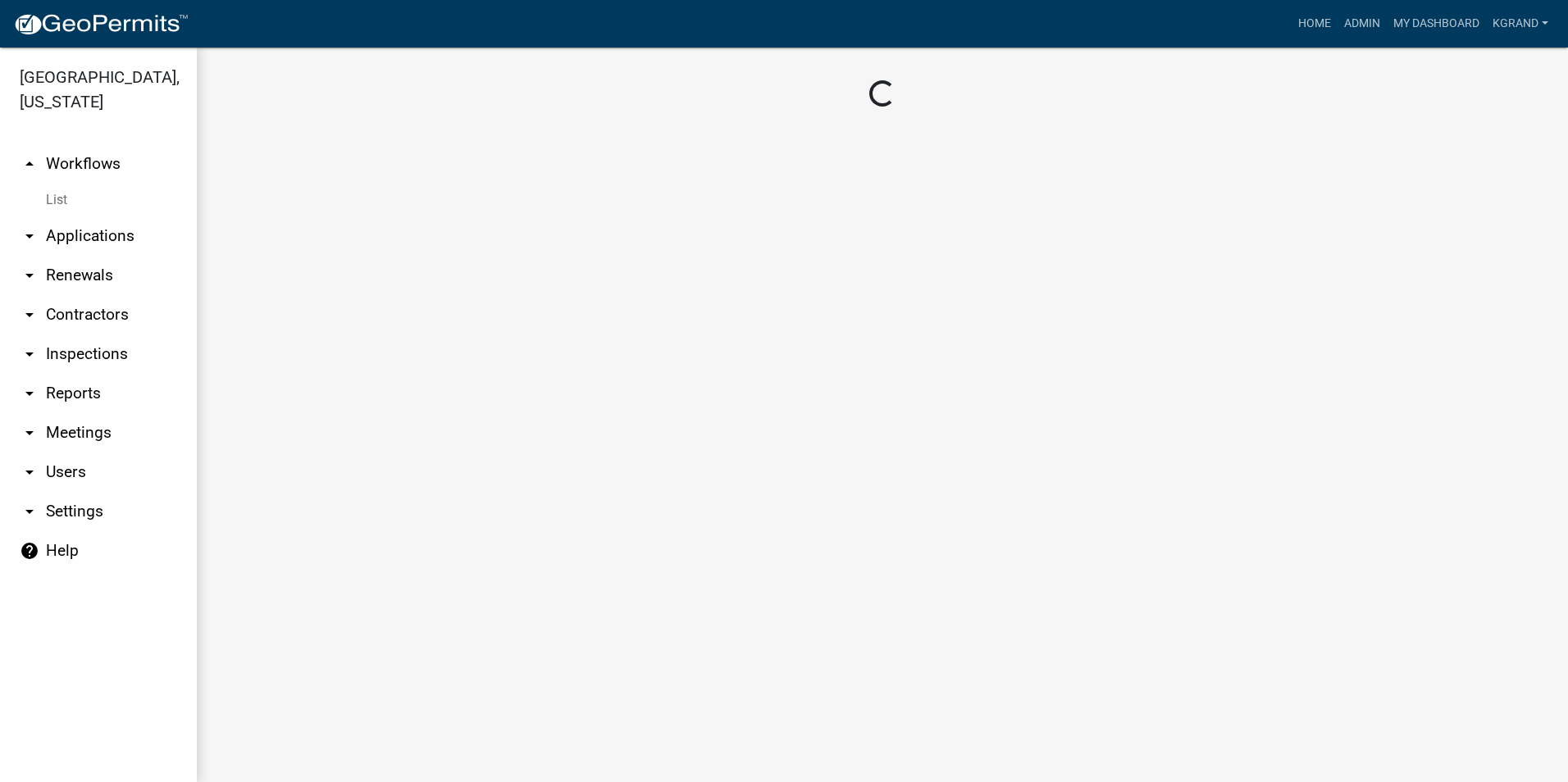
click at [332, 389] on main "Loading..." at bounding box center [881, 414] width 1371 height 734
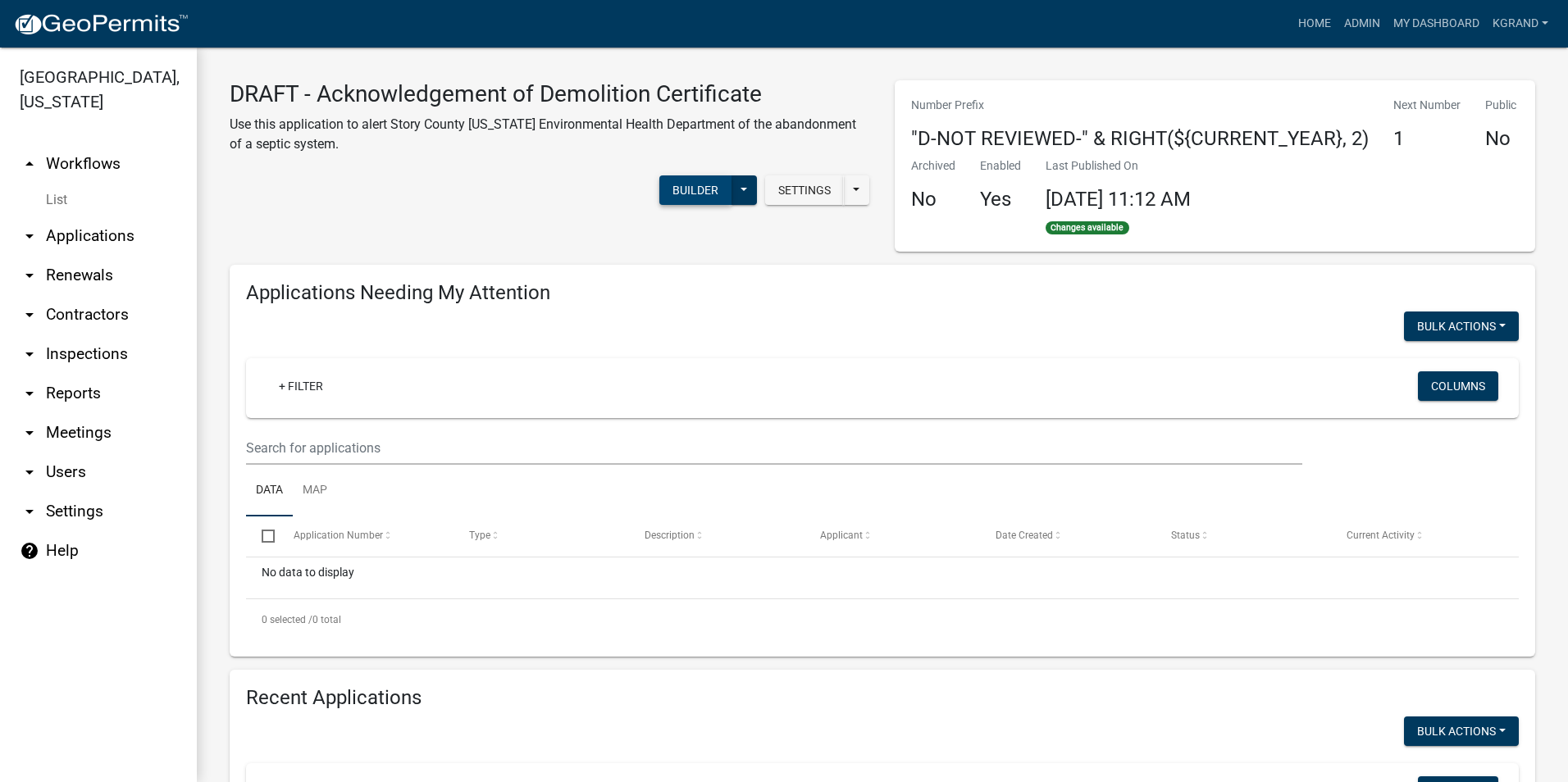
click at [683, 193] on button "Builder" at bounding box center [695, 190] width 72 height 29
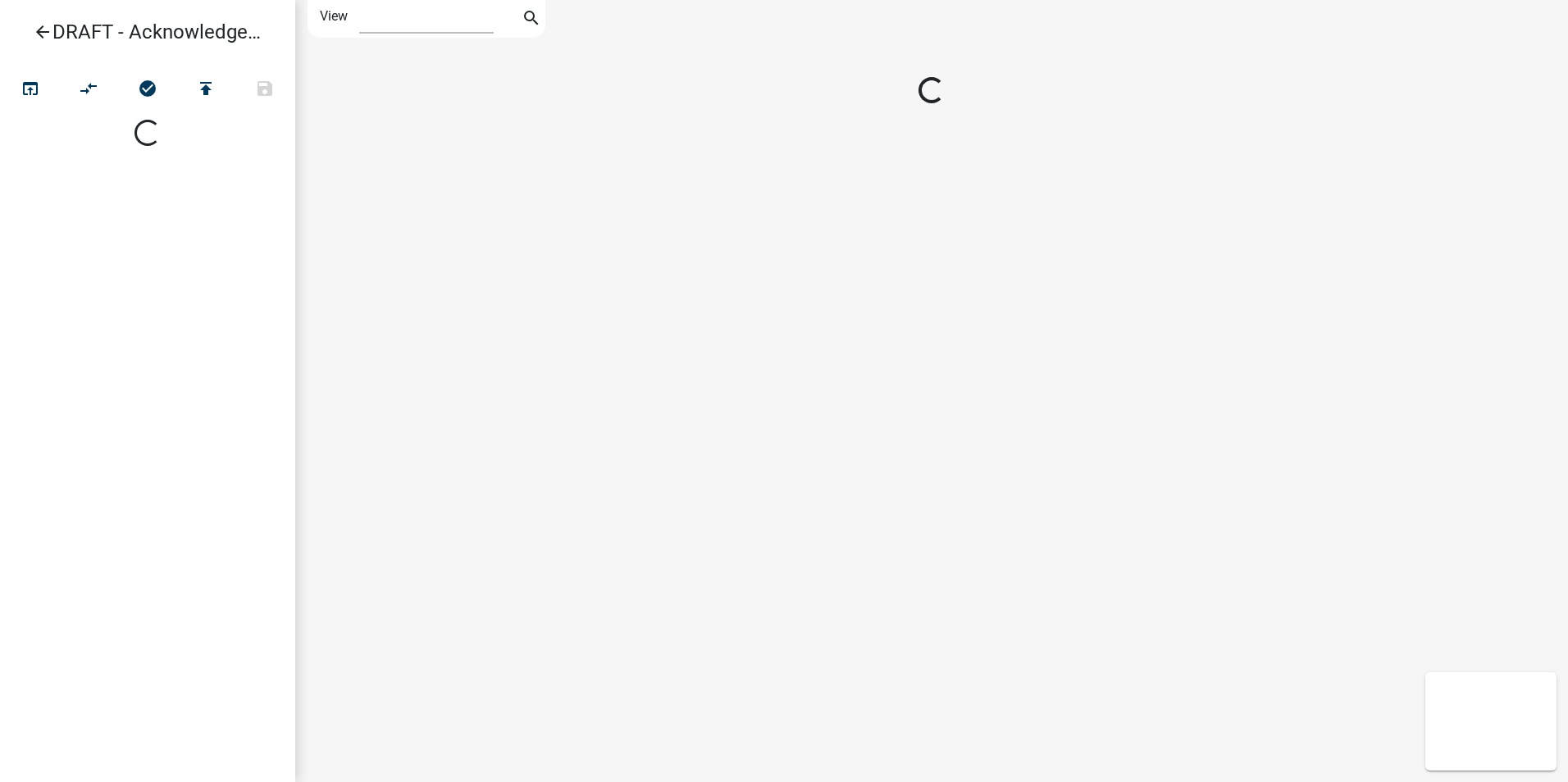
select select "1"
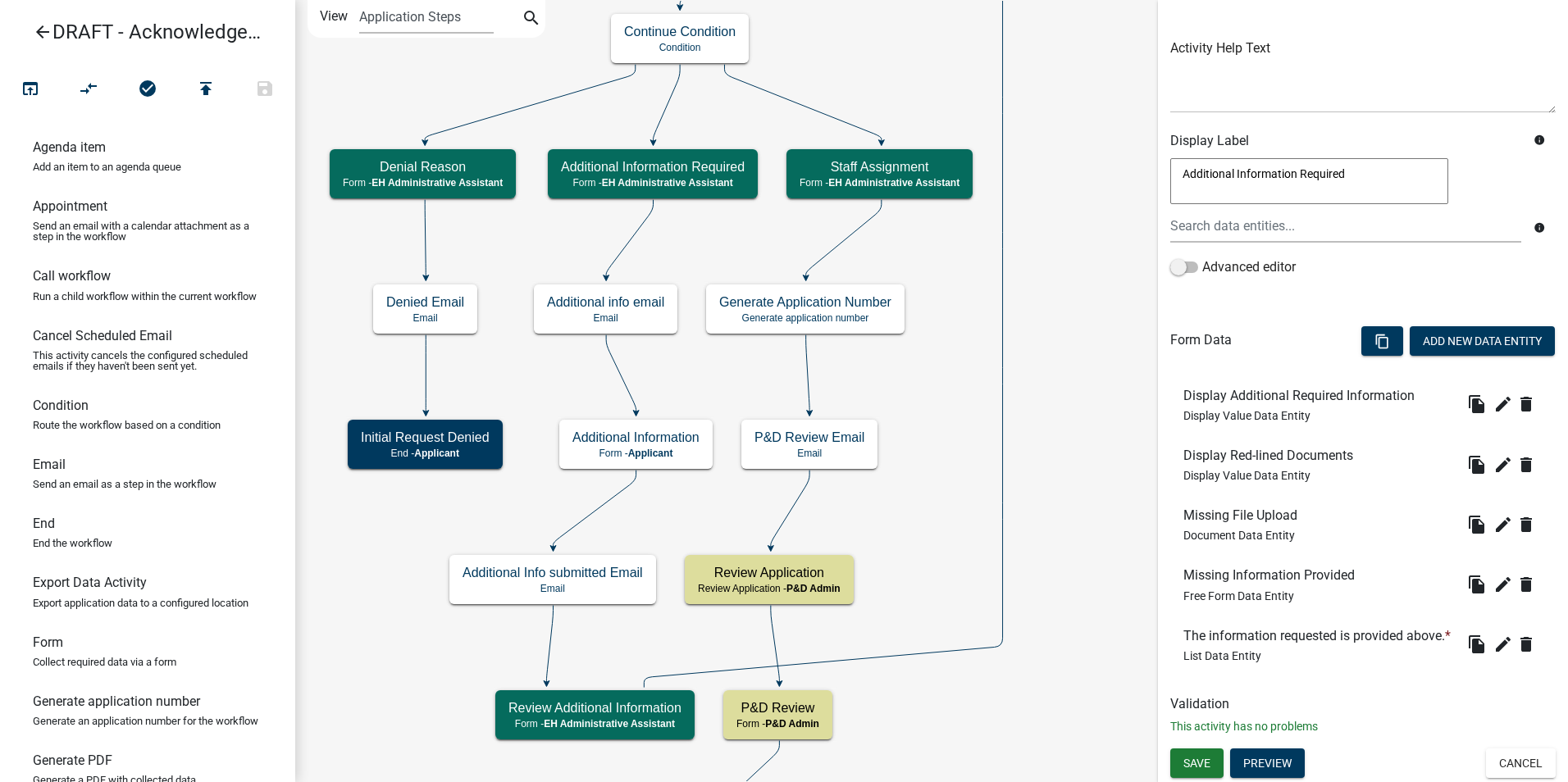
scroll to position [198, 0]
click at [1493, 394] on icon "edit" at bounding box center [1503, 404] width 19 height 19
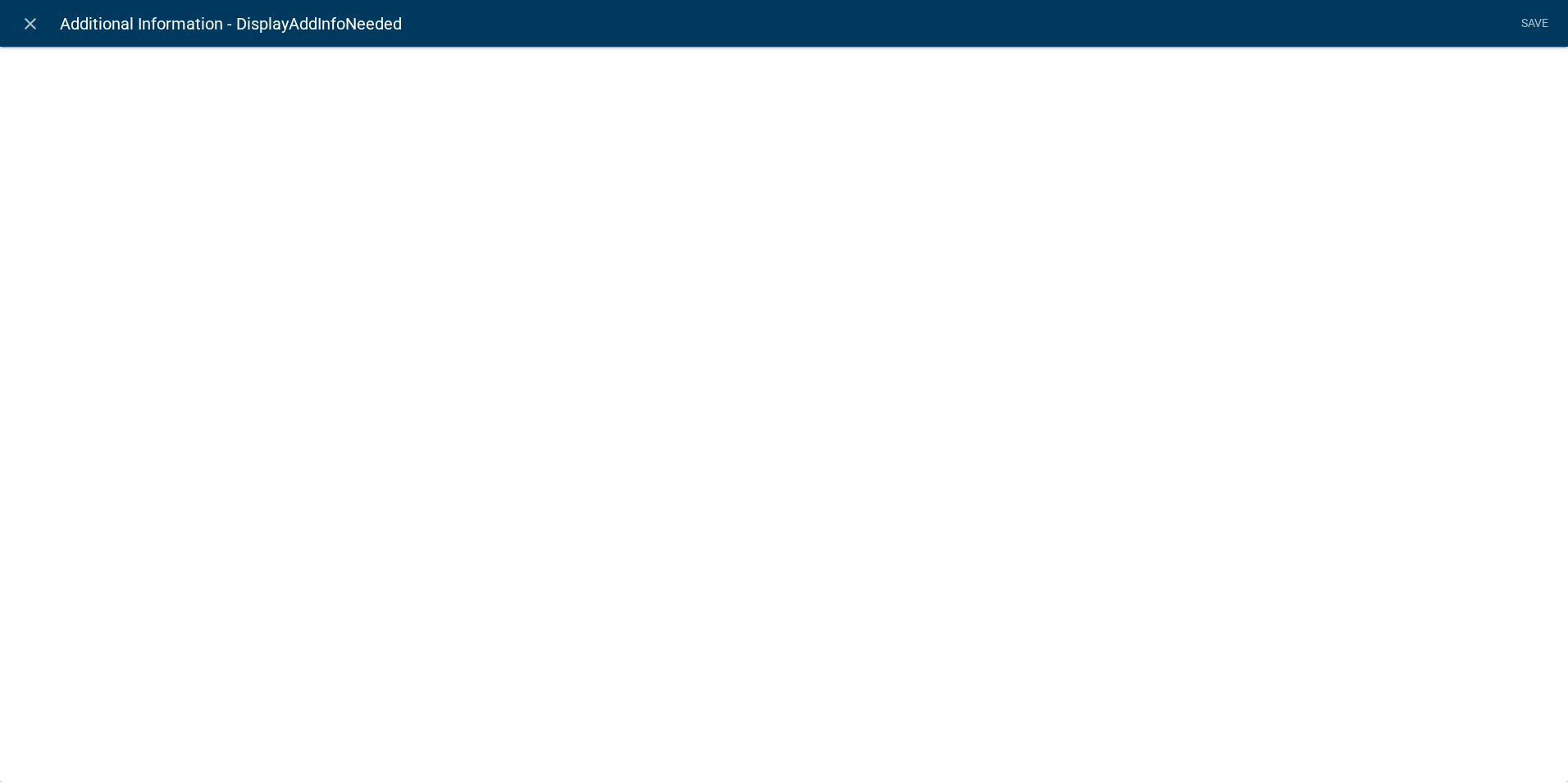
select select "display-entity-value"
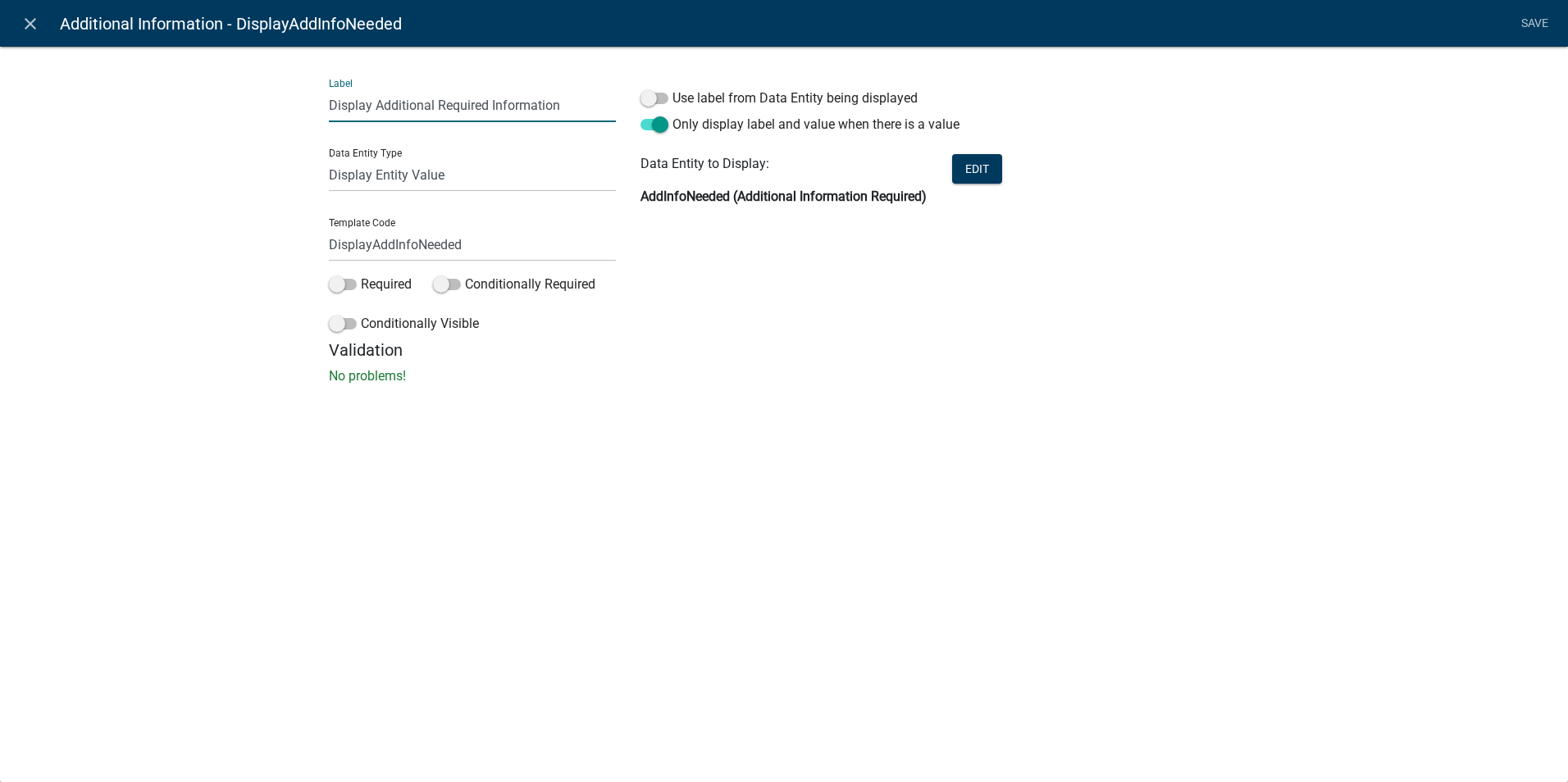
drag, startPoint x: 568, startPoint y: 104, endPoint x: 309, endPoint y: 111, distance: 259.1
click at [309, 111] on div "Label Display Additional Required Information Data Entity Type Free Form Text D…" at bounding box center [784, 220] width 1568 height 401
type input "The following information is required to review your application:"
click at [1530, 18] on link "Save" at bounding box center [1534, 23] width 41 height 31
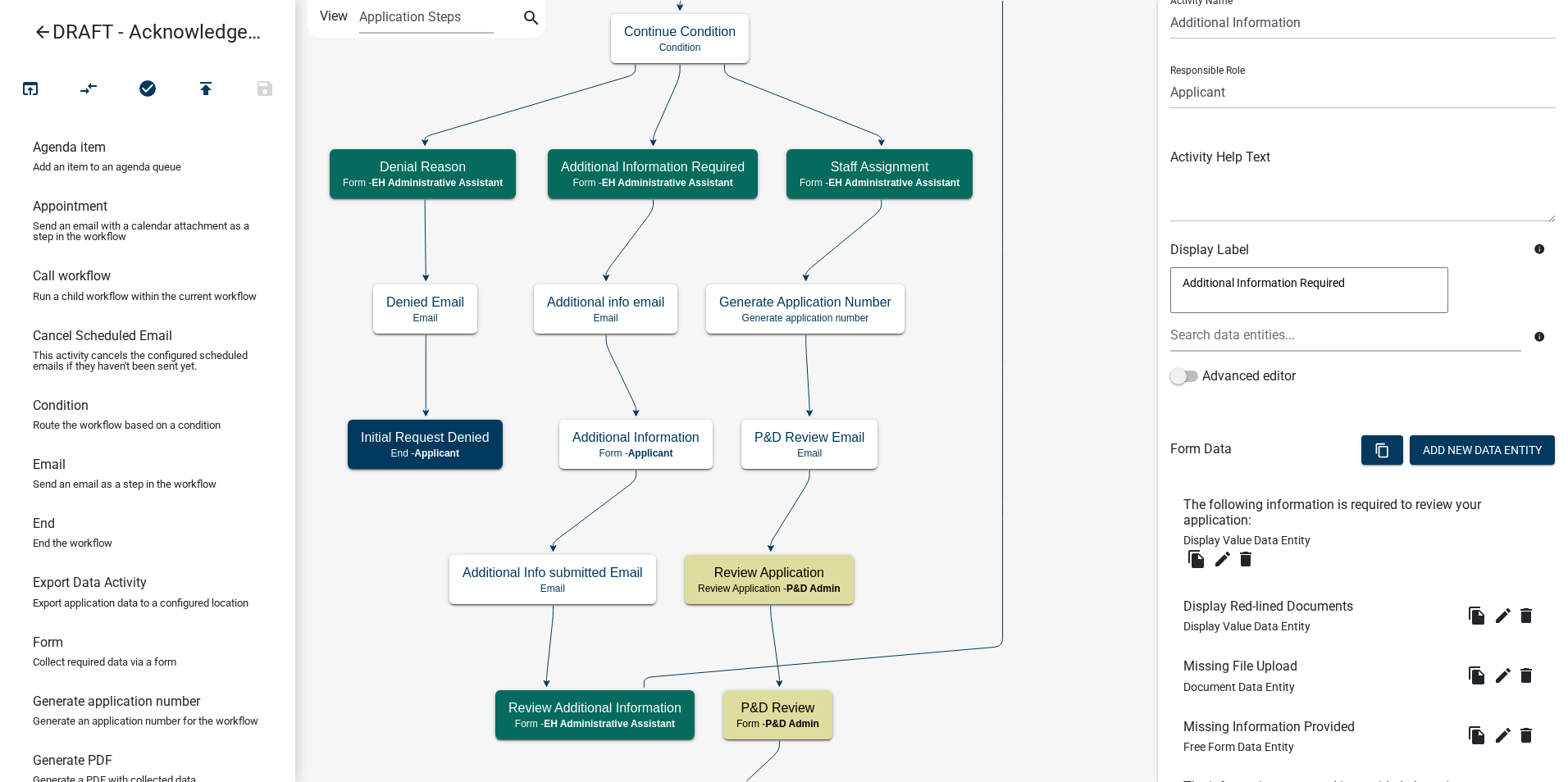
scroll to position [82, 0]
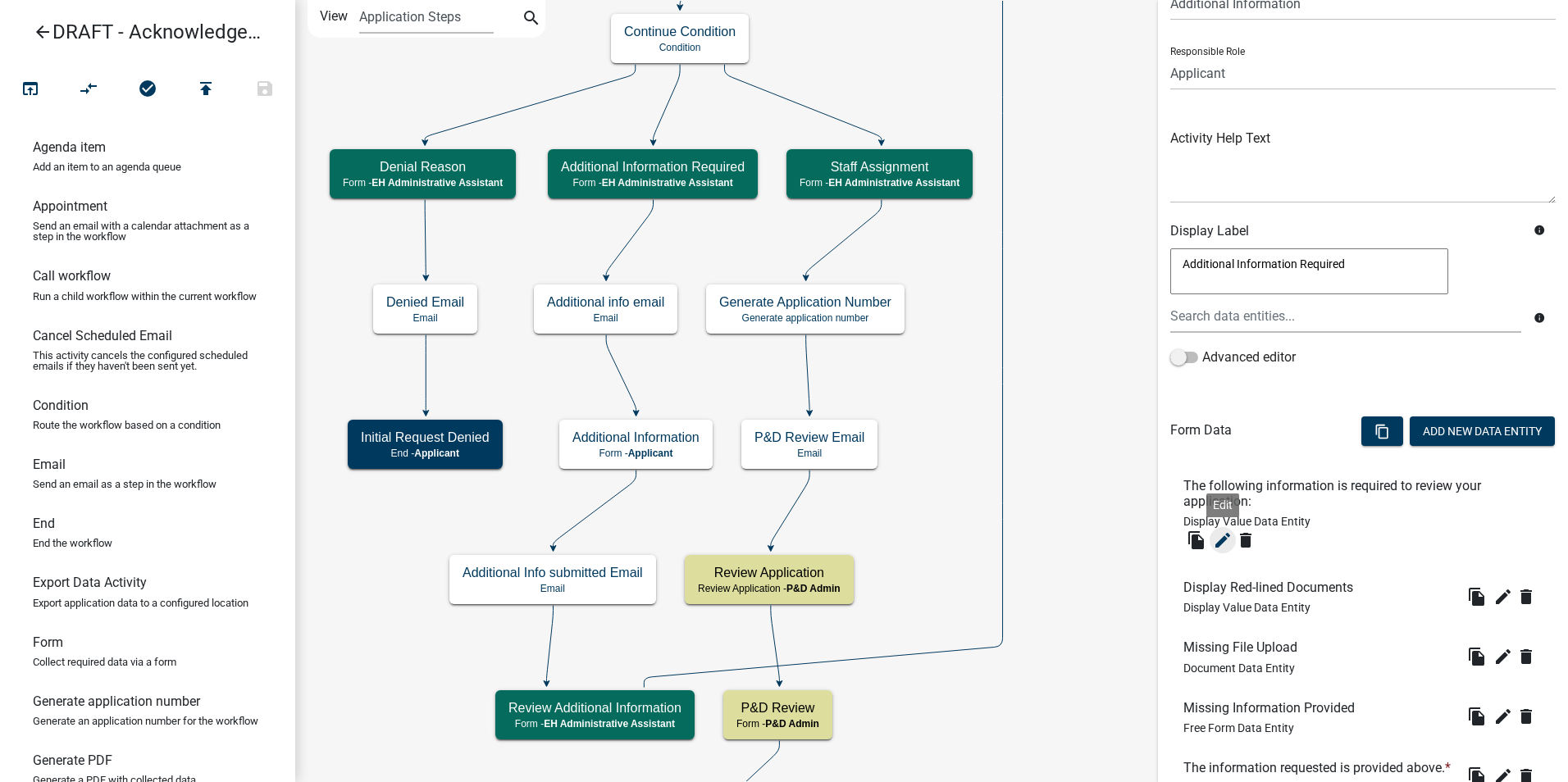
click at [1218, 539] on icon "edit" at bounding box center [1223, 540] width 19 height 19
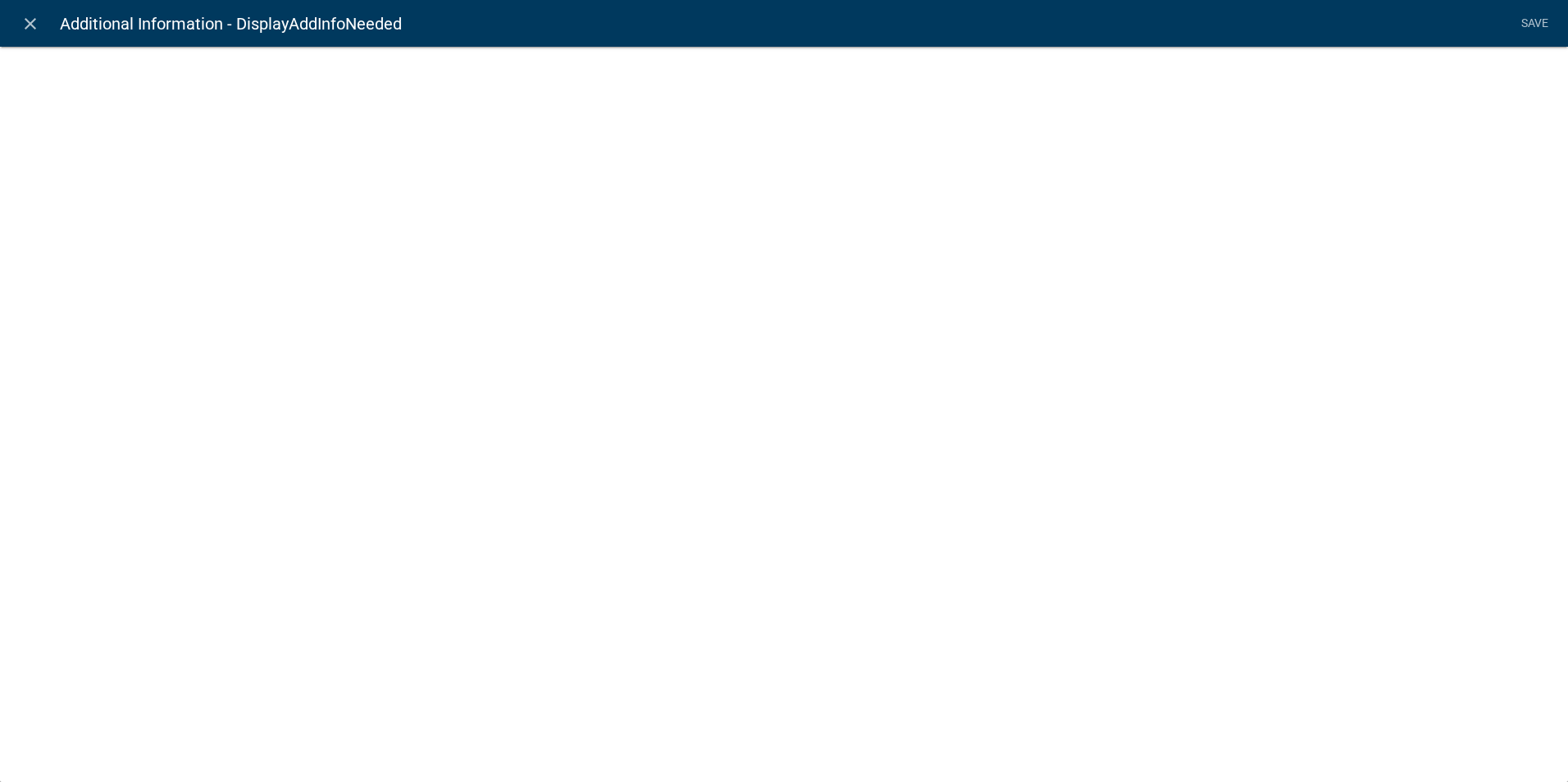
select select "display-entity-value"
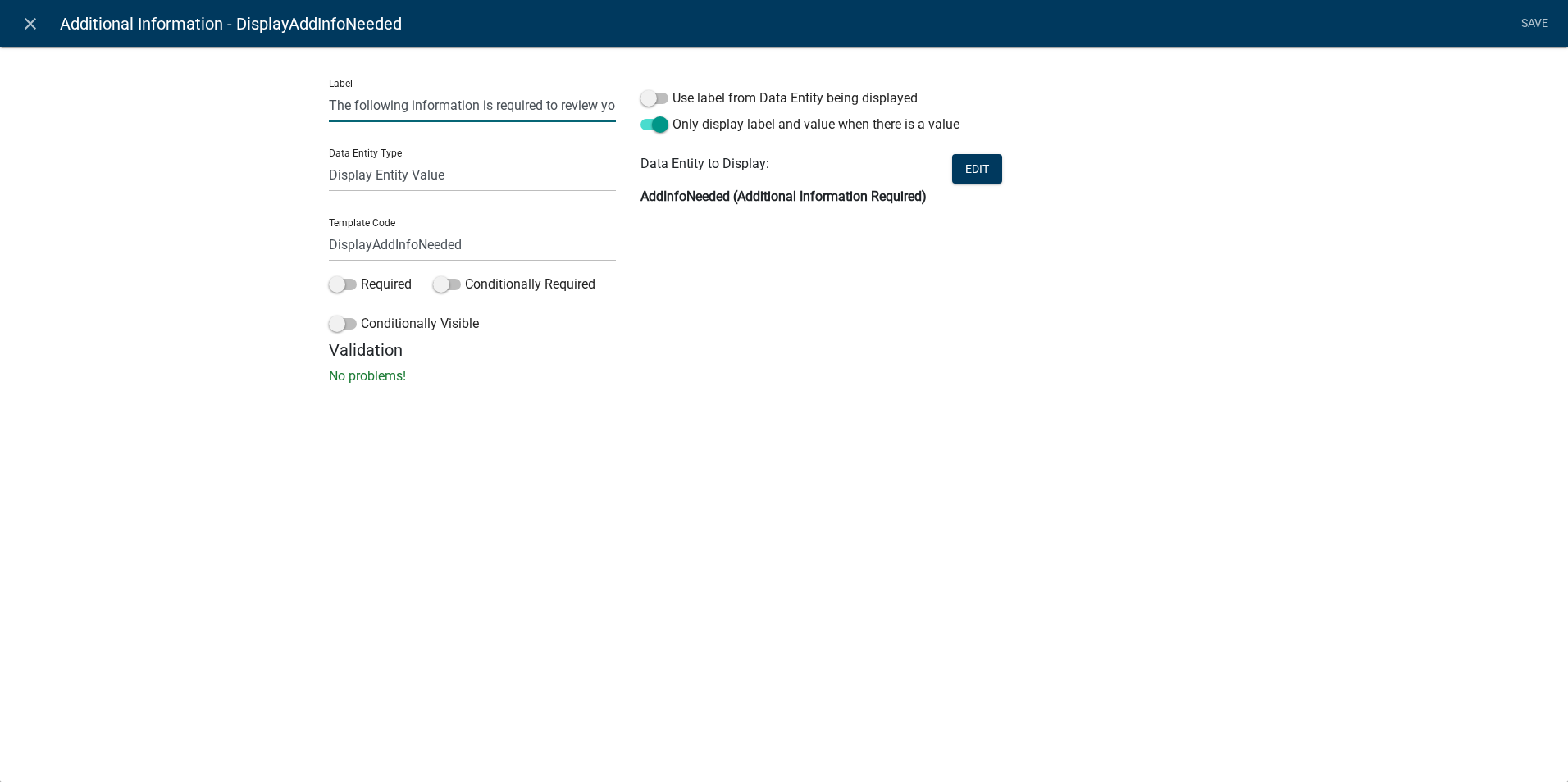
click at [512, 103] on input "The following information is required to review your application:" at bounding box center [472, 105] width 287 height 34
type input "The following information is needed for us to review your application:"
click at [1536, 17] on link "Save" at bounding box center [1534, 23] width 41 height 31
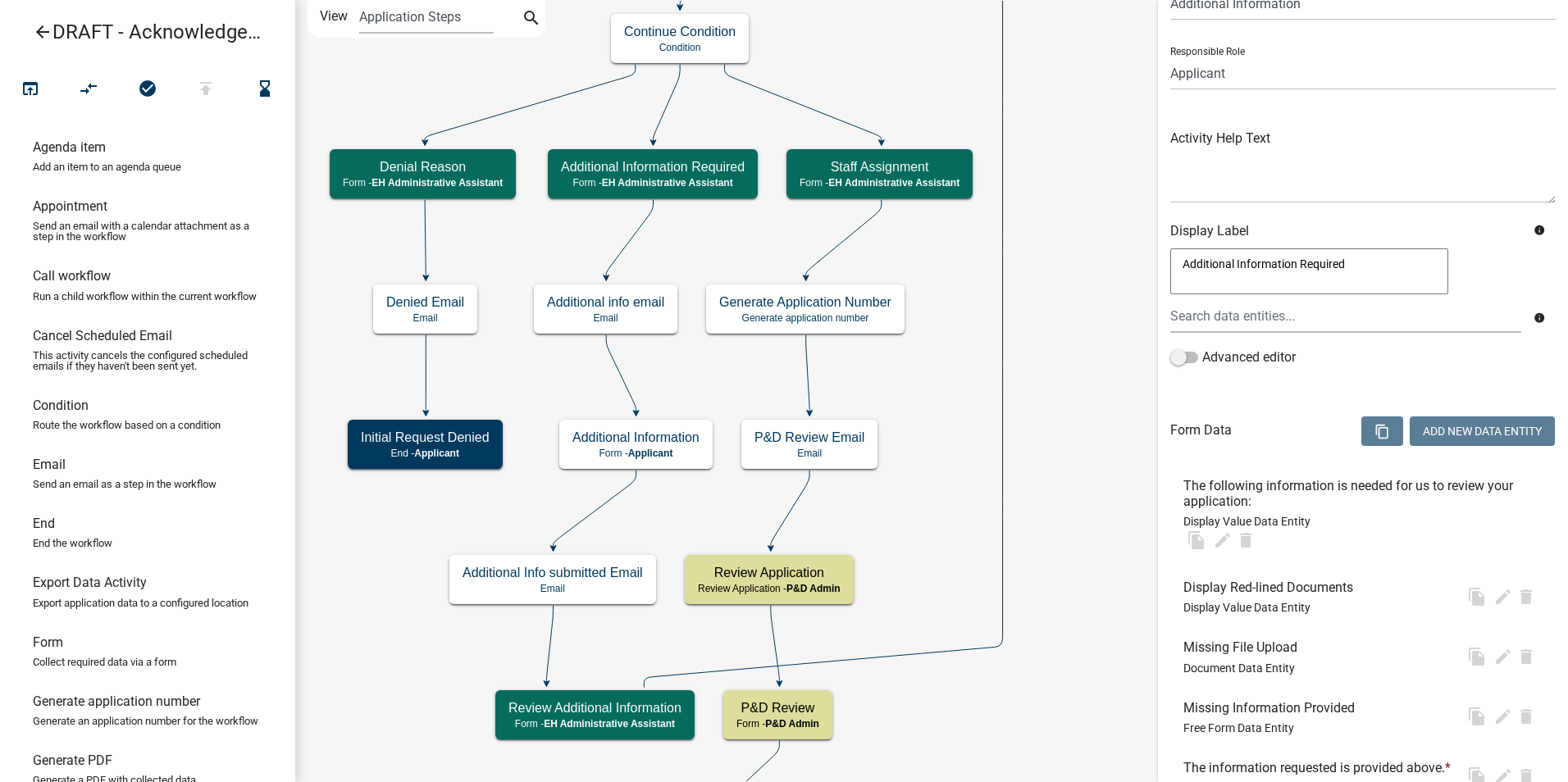
scroll to position [0, 0]
